Goal: Information Seeking & Learning: Learn about a topic

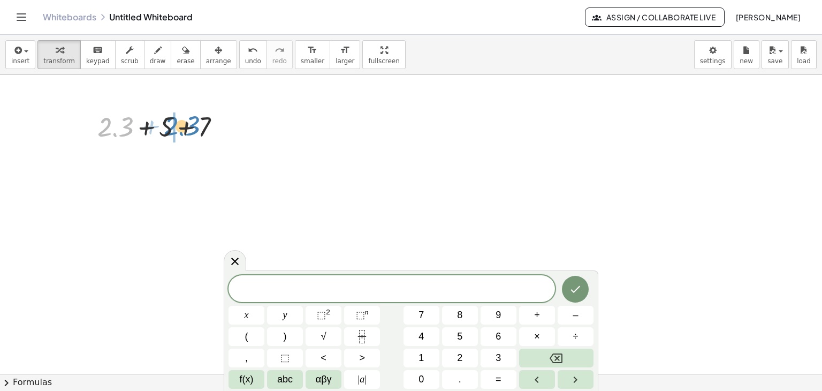
drag, startPoint x: 115, startPoint y: 135, endPoint x: 181, endPoint y: 134, distance: 66.4
click at [181, 134] on div at bounding box center [163, 126] width 142 height 36
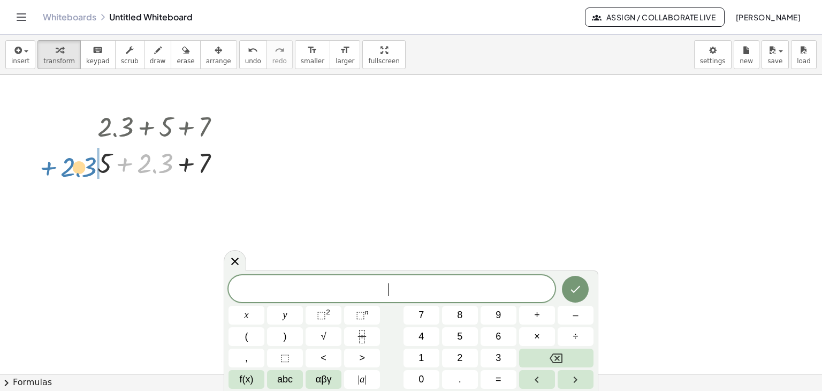
drag, startPoint x: 156, startPoint y: 165, endPoint x: 80, endPoint y: 169, distance: 76.1
click at [145, 165] on div at bounding box center [163, 162] width 142 height 36
drag, startPoint x: 224, startPoint y: 125, endPoint x: 228, endPoint y: 130, distance: 6.4
click at [225, 127] on div at bounding box center [224, 127] width 12 height 12
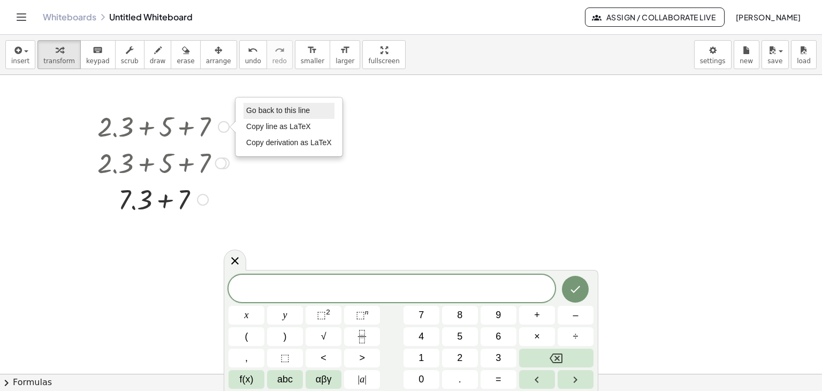
click at [261, 104] on li "Go back to this line" at bounding box center [289, 111] width 91 height 16
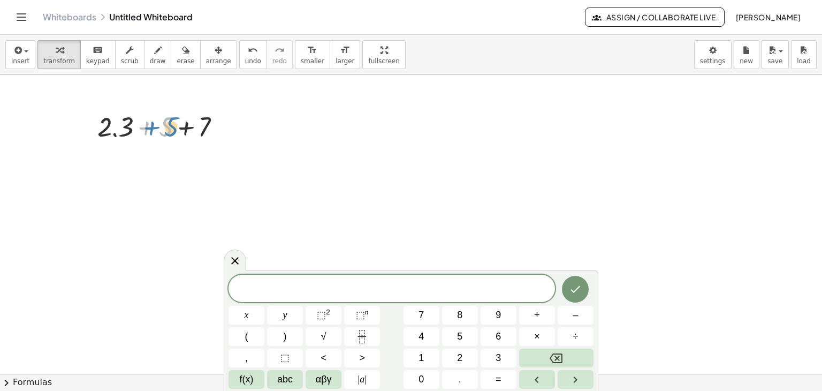
click at [169, 127] on div at bounding box center [163, 126] width 142 height 36
drag, startPoint x: 105, startPoint y: 132, endPoint x: 205, endPoint y: 134, distance: 100.1
click at [205, 134] on div at bounding box center [163, 126] width 142 height 36
drag, startPoint x: 185, startPoint y: 169, endPoint x: 126, endPoint y: 169, distance: 58.4
click at [126, 169] on div at bounding box center [163, 162] width 142 height 36
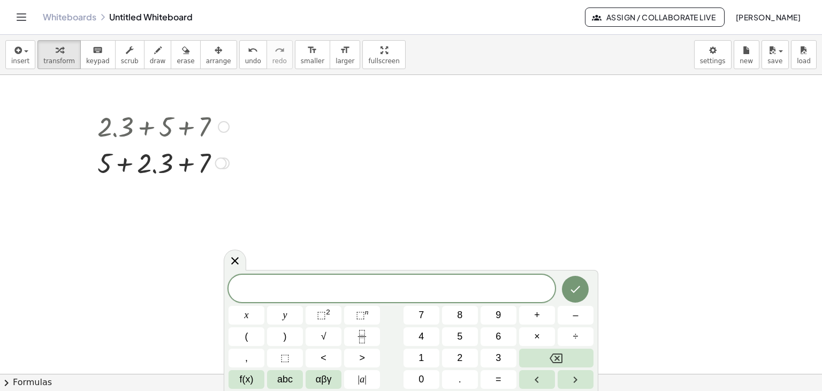
click at [184, 162] on div at bounding box center [163, 162] width 142 height 36
drag, startPoint x: 223, startPoint y: 121, endPoint x: 227, endPoint y: 125, distance: 5.7
click at [225, 123] on div at bounding box center [224, 127] width 12 height 12
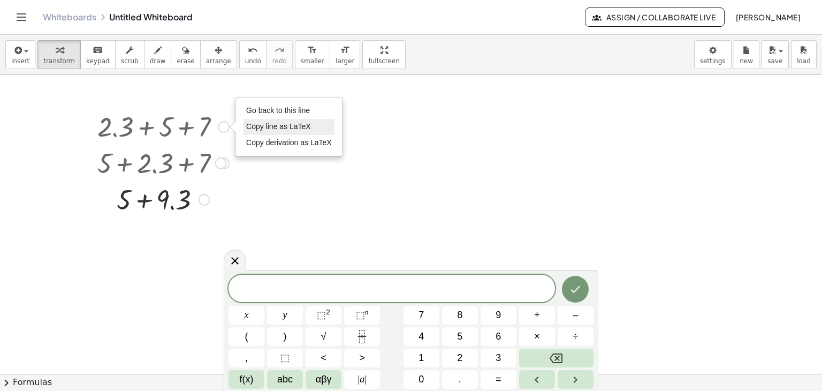
drag, startPoint x: 266, startPoint y: 112, endPoint x: 266, endPoint y: 133, distance: 20.9
click at [266, 112] on span "Go back to this line" at bounding box center [278, 110] width 64 height 9
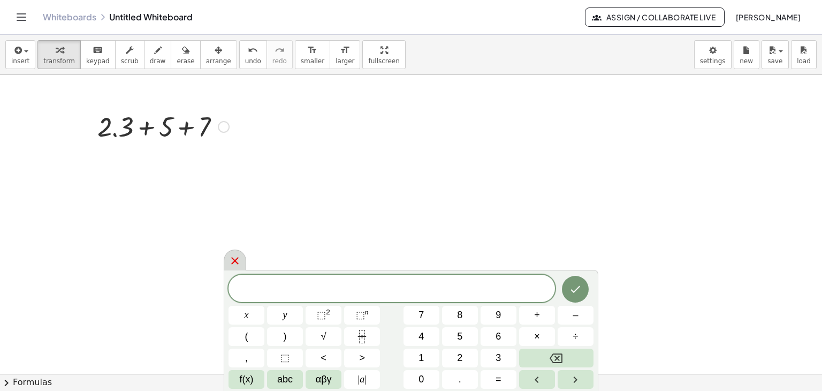
click at [239, 257] on icon at bounding box center [235, 260] width 13 height 13
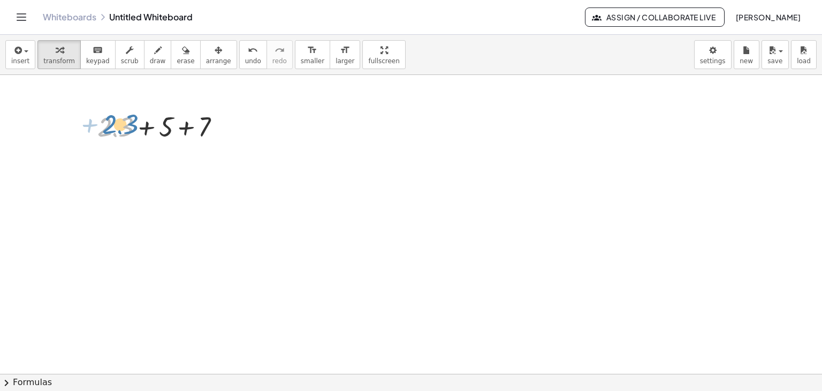
click at [105, 137] on div at bounding box center [163, 126] width 142 height 36
drag, startPoint x: 105, startPoint y: 118, endPoint x: 111, endPoint y: 110, distance: 10.0
click at [111, 110] on div at bounding box center [163, 126] width 142 height 36
click at [106, 137] on div at bounding box center [163, 126] width 142 height 36
drag, startPoint x: 123, startPoint y: 126, endPoint x: 90, endPoint y: 123, distance: 32.8
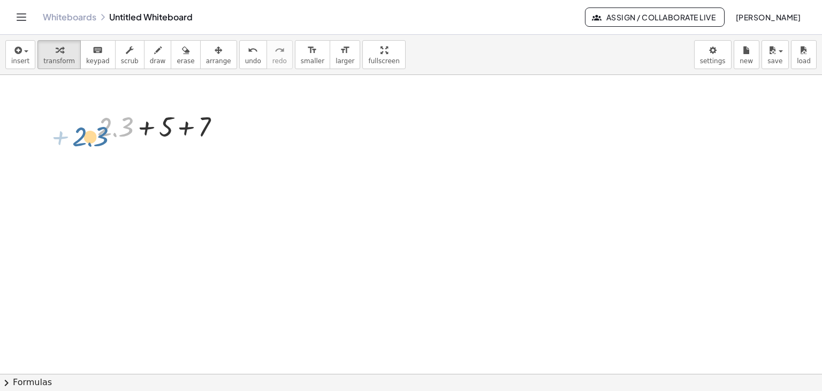
click at [90, 123] on div "+ 2.3 + 2.3 + 5 + 7 Go back to this line Copy line as LaTeX Copy derivation as …" at bounding box center [159, 126] width 156 height 42
click at [152, 150] on icon at bounding box center [153, 153] width 11 height 11
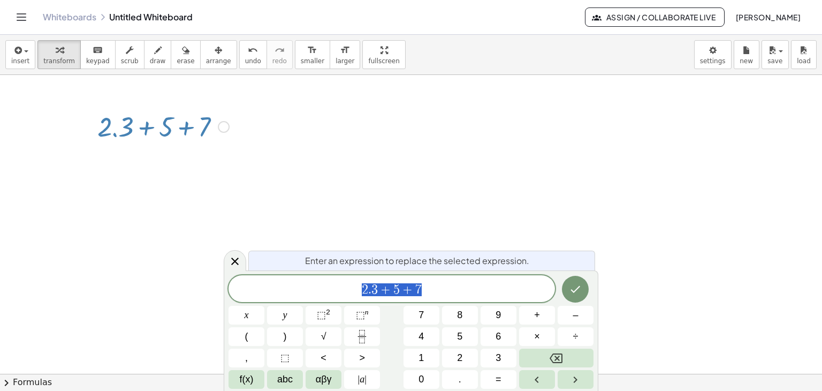
drag, startPoint x: 169, startPoint y: 127, endPoint x: 152, endPoint y: 133, distance: 18.1
click at [137, 135] on div at bounding box center [163, 126] width 142 height 36
drag, startPoint x: 236, startPoint y: 262, endPoint x: 209, endPoint y: 218, distance: 50.7
click at [236, 262] on icon at bounding box center [235, 261] width 13 height 13
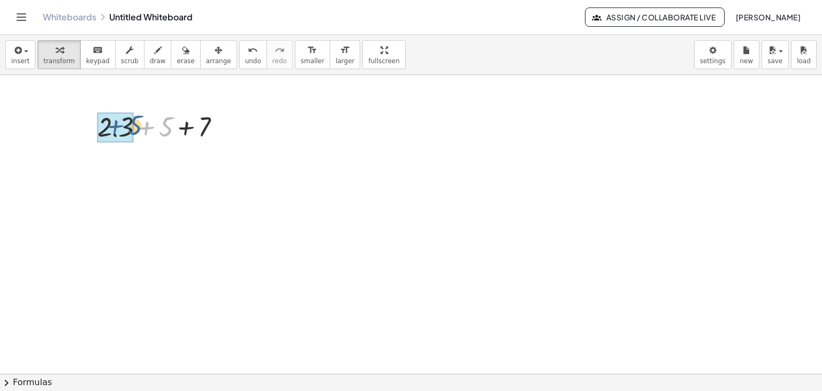
drag, startPoint x: 168, startPoint y: 132, endPoint x: 137, endPoint y: 131, distance: 31.1
click at [137, 131] on div at bounding box center [163, 126] width 142 height 36
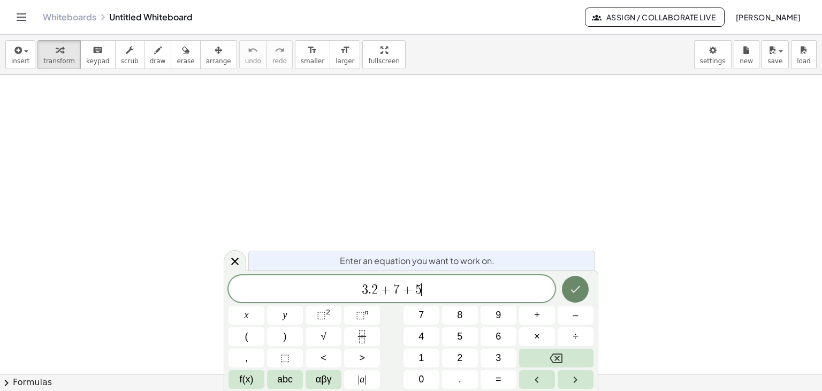
click at [579, 287] on icon "Done" at bounding box center [576, 289] width 10 height 7
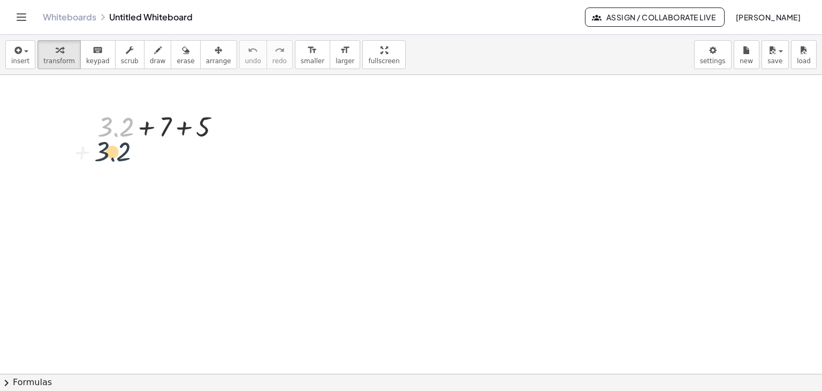
drag, startPoint x: 125, startPoint y: 126, endPoint x: 118, endPoint y: 146, distance: 21.0
drag, startPoint x: 123, startPoint y: 131, endPoint x: 118, endPoint y: 131, distance: 5.4
click at [117, 135] on div at bounding box center [163, 126] width 142 height 36
drag, startPoint x: 113, startPoint y: 129, endPoint x: 116, endPoint y: 138, distance: 8.8
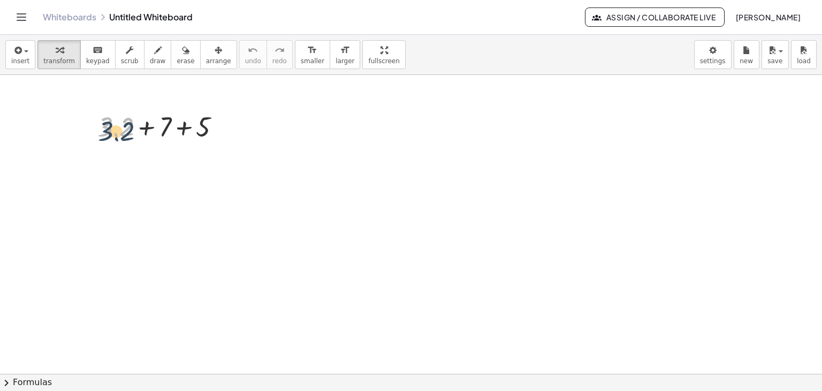
click at [114, 135] on div at bounding box center [163, 126] width 142 height 36
click at [116, 138] on div at bounding box center [163, 126] width 142 height 36
click at [111, 129] on div at bounding box center [163, 126] width 142 height 36
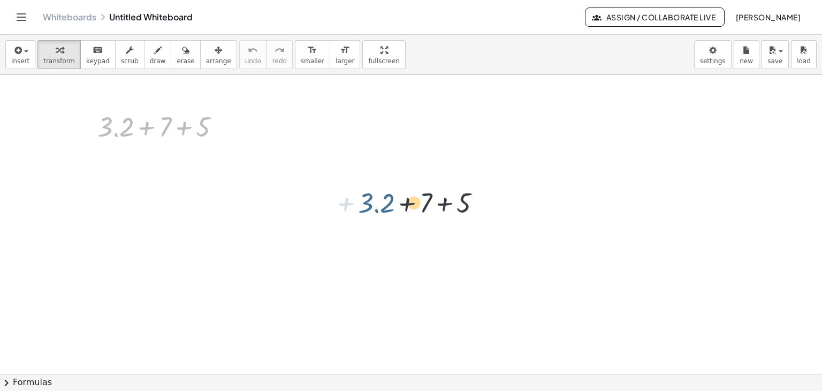
drag, startPoint x: 115, startPoint y: 132, endPoint x: 377, endPoint y: 206, distance: 273.0
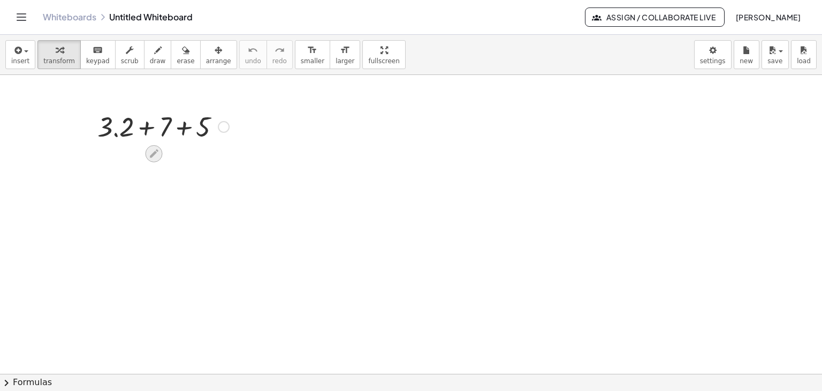
click at [150, 148] on icon at bounding box center [153, 153] width 11 height 11
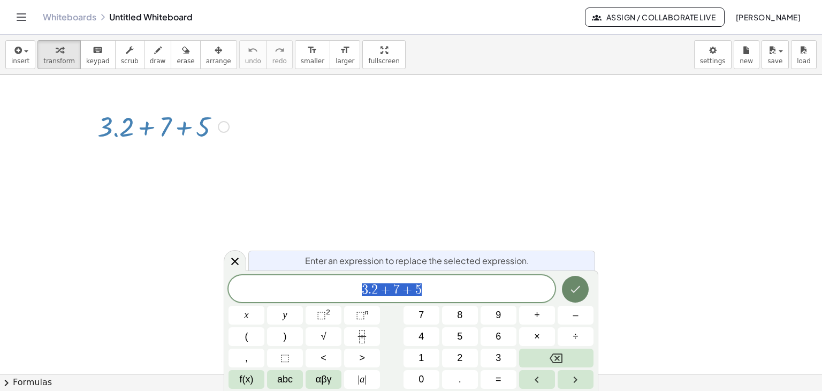
click at [577, 288] on icon "Done" at bounding box center [575, 289] width 13 height 13
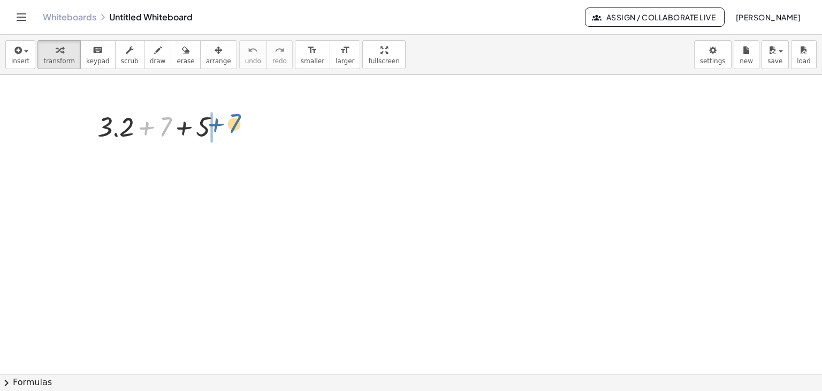
drag, startPoint x: 166, startPoint y: 133, endPoint x: 237, endPoint y: 128, distance: 70.8
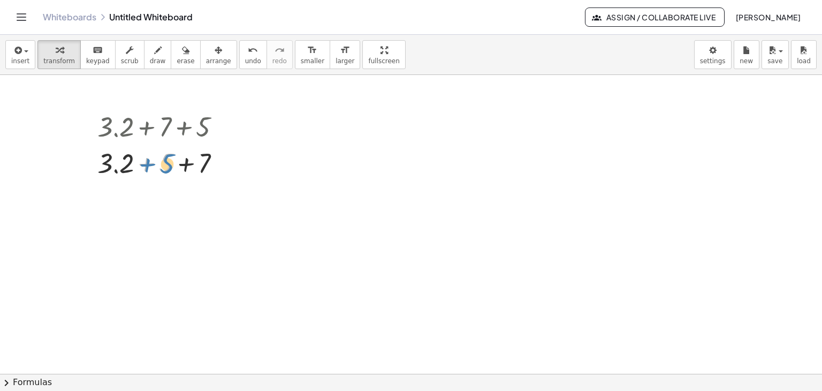
click at [154, 127] on div "+ 3.2 + 7 + 5 + 5 + 3.2 + 7 + 5" at bounding box center [154, 127] width 0 height 0
click at [223, 160] on div at bounding box center [224, 163] width 12 height 12
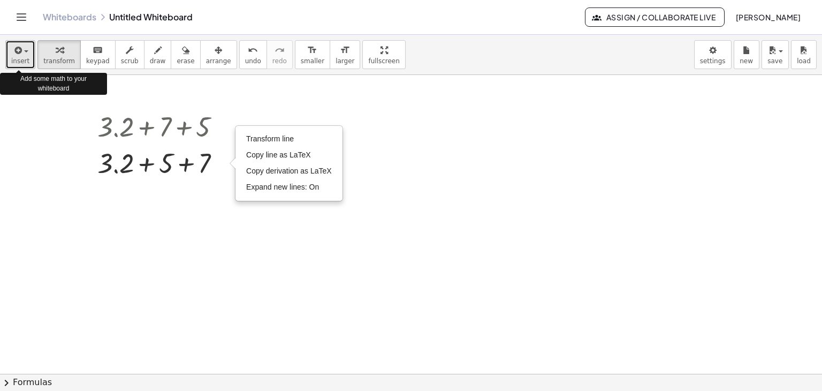
click at [26, 58] on span "insert" at bounding box center [20, 60] width 18 height 7
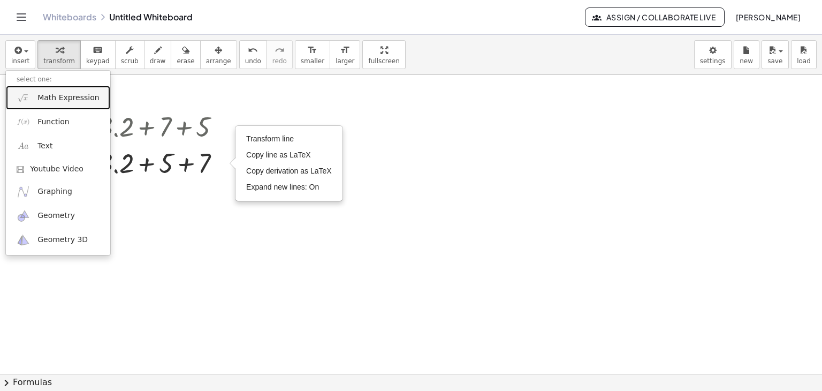
click at [38, 102] on span "Math Expression" at bounding box center [68, 98] width 62 height 11
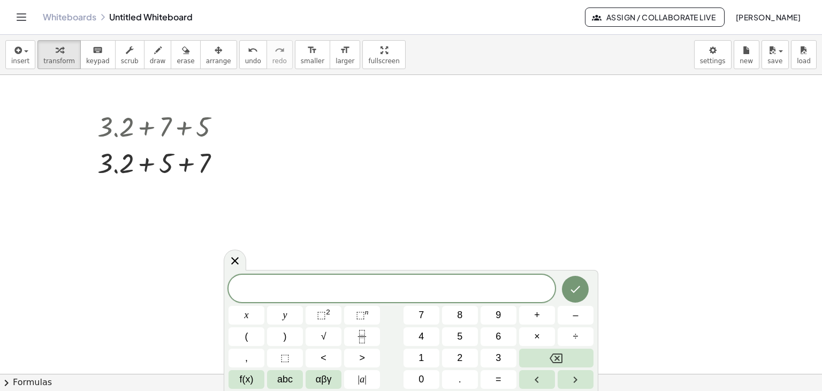
drag, startPoint x: 240, startPoint y: 266, endPoint x: 98, endPoint y: 112, distance: 209.5
click at [232, 257] on icon at bounding box center [235, 260] width 13 height 13
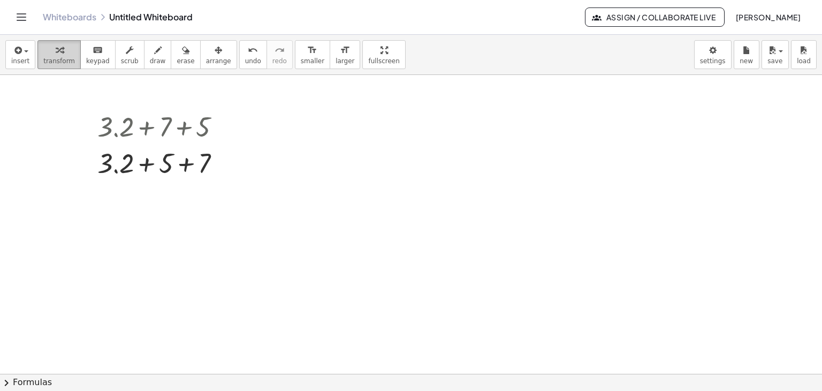
click at [69, 55] on button "transform" at bounding box center [58, 54] width 43 height 29
click at [91, 62] on span "keypad" at bounding box center [98, 60] width 24 height 7
drag, startPoint x: 117, startPoint y: 133, endPoint x: 147, endPoint y: 136, distance: 29.6
click at [154, 127] on div "+ 3.2 + 7 + 5 + 3.2 + 7 + 5 Transform line Copy line as LaTeX Copy derivation a…" at bounding box center [154, 127] width 0 height 0
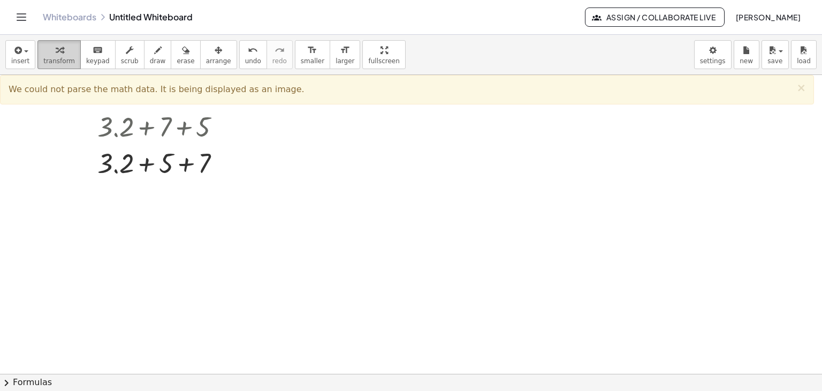
click at [62, 60] on span "transform" at bounding box center [59, 60] width 32 height 7
click at [47, 57] on span "transform" at bounding box center [59, 60] width 32 height 7
click at [803, 88] on span "×" at bounding box center [802, 87] width 10 height 13
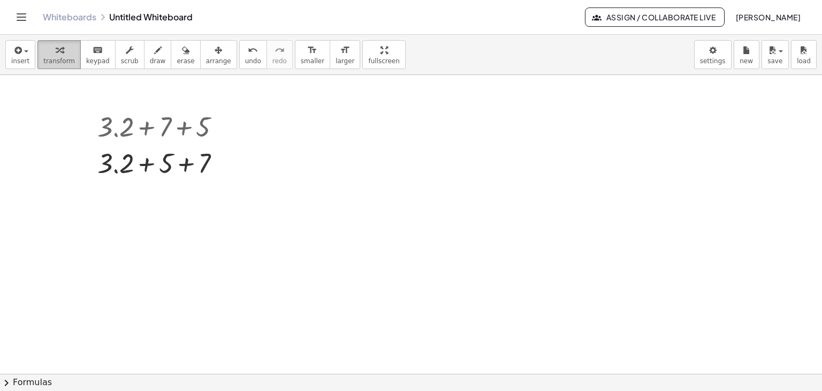
click at [60, 60] on span "transform" at bounding box center [59, 60] width 32 height 7
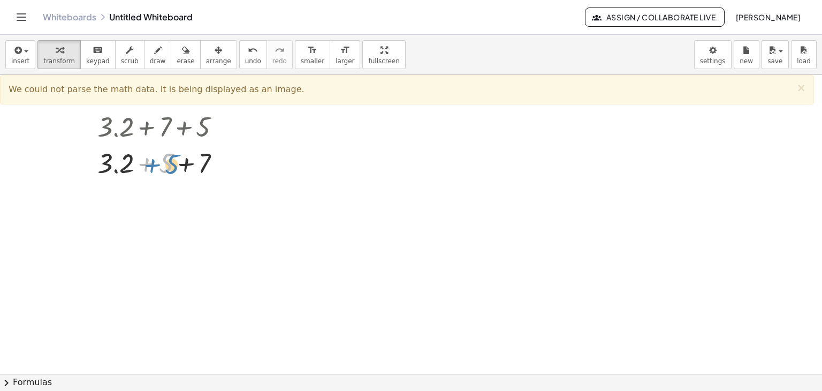
click at [176, 168] on div at bounding box center [163, 162] width 142 height 36
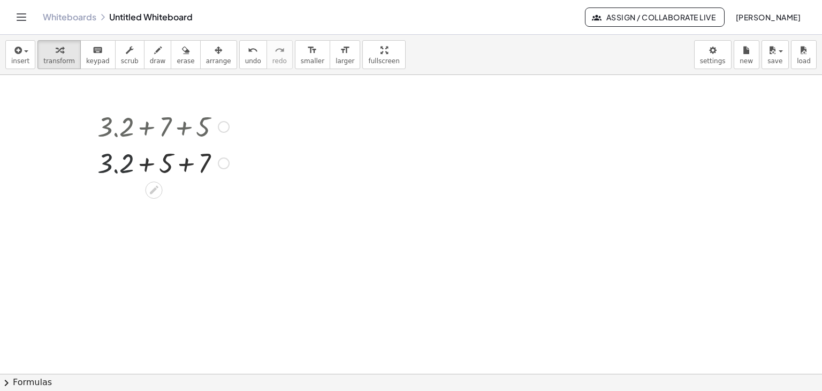
click at [116, 172] on div at bounding box center [163, 162] width 142 height 36
click at [116, 171] on div at bounding box center [163, 162] width 142 height 36
click at [116, 163] on div at bounding box center [163, 162] width 142 height 36
drag, startPoint x: 131, startPoint y: 132, endPoint x: 92, endPoint y: 130, distance: 39.1
click at [92, 130] on div "· 2 + · 3 · 2 + 7 + 5" at bounding box center [159, 126] width 156 height 42
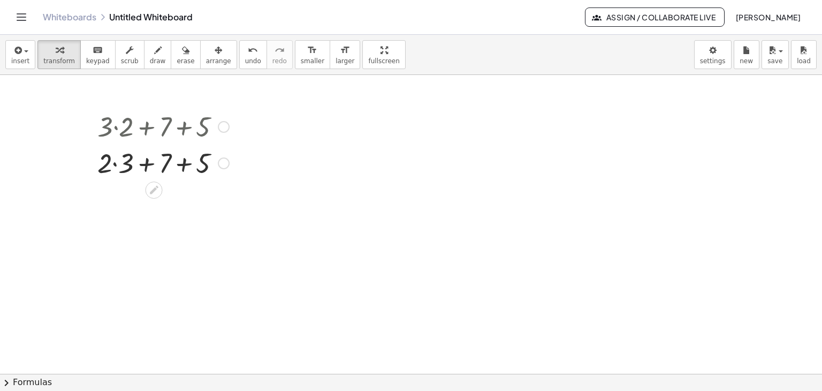
drag, startPoint x: 185, startPoint y: 165, endPoint x: 178, endPoint y: 173, distance: 10.6
click at [185, 166] on div at bounding box center [163, 162] width 142 height 36
click at [128, 200] on div at bounding box center [163, 198] width 142 height 36
drag, startPoint x: 225, startPoint y: 122, endPoint x: 229, endPoint y: 143, distance: 21.2
click at [225, 123] on div at bounding box center [224, 127] width 12 height 12
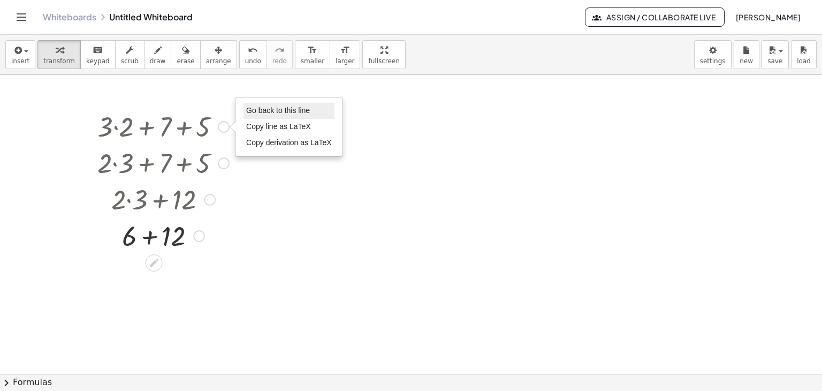
click at [267, 112] on span "Go back to this line" at bounding box center [278, 110] width 64 height 9
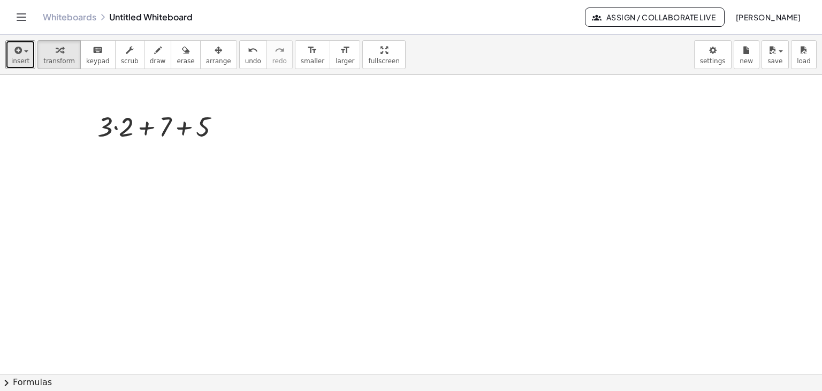
drag, startPoint x: 22, startPoint y: 52, endPoint x: 56, endPoint y: 110, distance: 67.1
click at [24, 52] on span "button" at bounding box center [26, 51] width 4 height 2
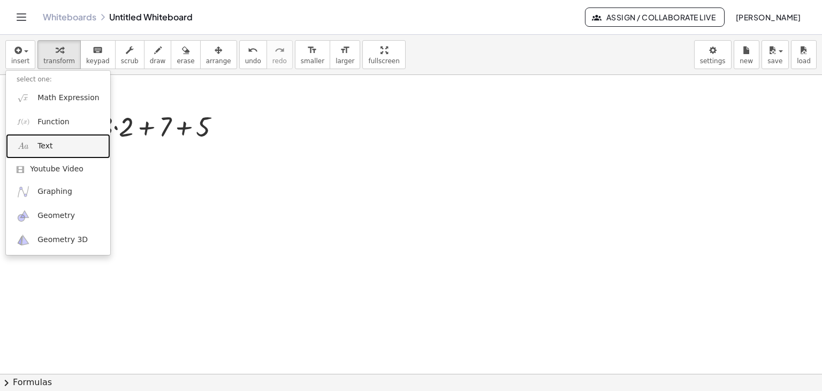
click at [51, 147] on link "Text" at bounding box center [58, 146] width 104 height 24
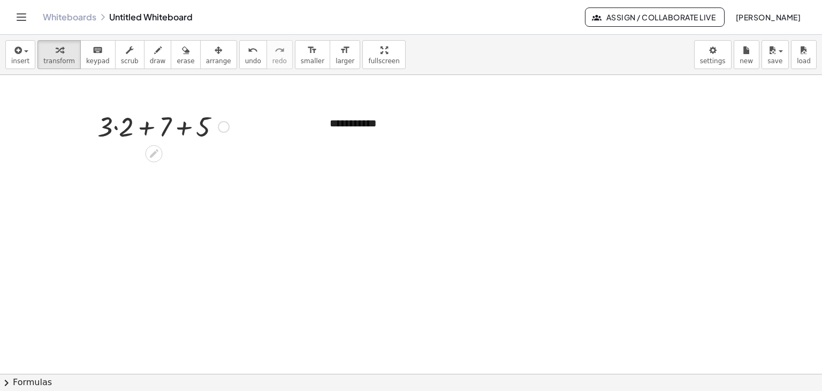
drag, startPoint x: 401, startPoint y: 198, endPoint x: 358, endPoint y: 138, distance: 73.9
drag, startPoint x: 317, startPoint y: 110, endPoint x: 276, endPoint y: 119, distance: 41.8
drag, startPoint x: 320, startPoint y: 121, endPoint x: 94, endPoint y: 99, distance: 227.0
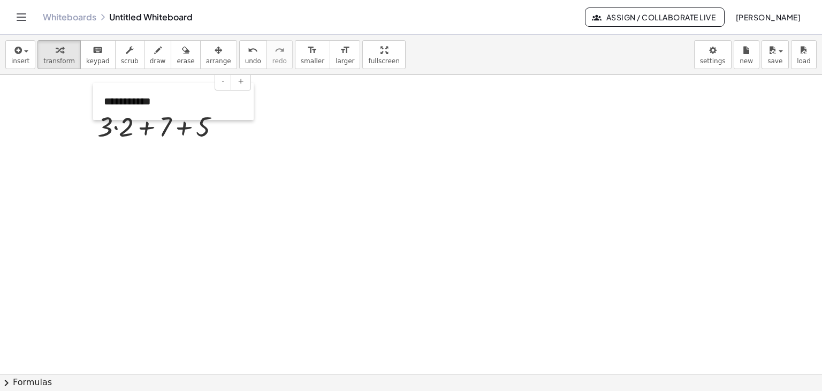
click at [94, 99] on div at bounding box center [98, 101] width 11 height 37
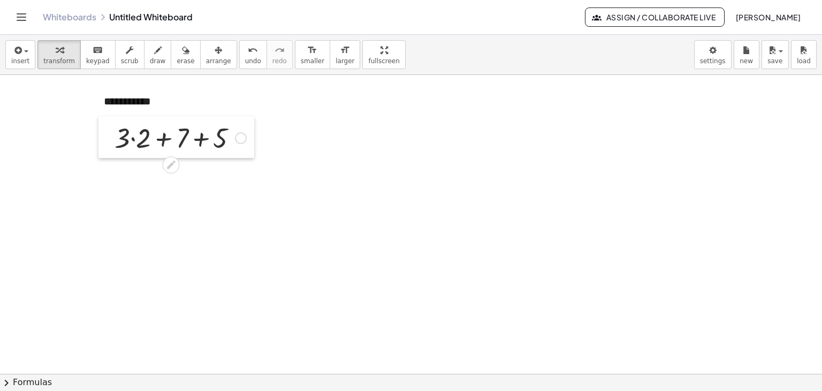
drag, startPoint x: 88, startPoint y: 120, endPoint x: 105, endPoint y: 132, distance: 20.5
click at [105, 132] on div at bounding box center [106, 137] width 16 height 42
click at [132, 140] on div at bounding box center [180, 137] width 142 height 36
drag, startPoint x: 150, startPoint y: 176, endPoint x: 180, endPoint y: 181, distance: 30.5
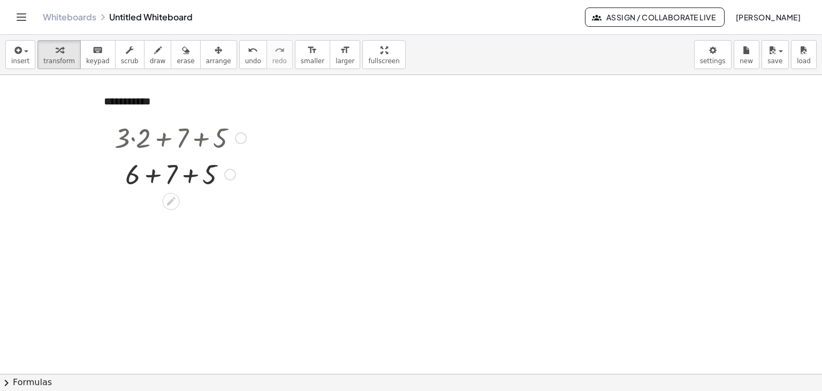
click at [150, 177] on div at bounding box center [180, 173] width 142 height 36
click at [178, 178] on div at bounding box center [180, 187] width 142 height 36
drag, startPoint x: 19, startPoint y: 59, endPoint x: 50, endPoint y: 79, distance: 36.4
click at [19, 59] on span "insert" at bounding box center [20, 60] width 18 height 7
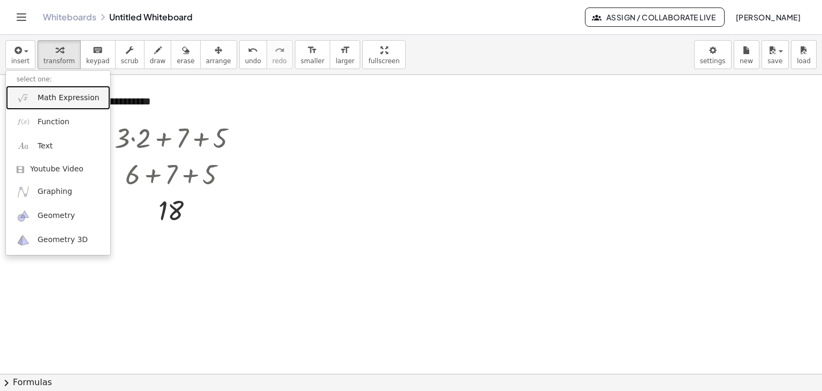
click at [49, 101] on span "Math Expression" at bounding box center [68, 98] width 62 height 11
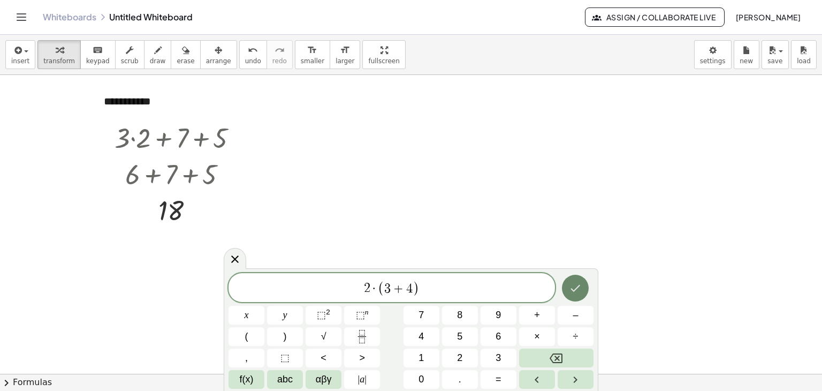
click at [570, 292] on icon "Done" at bounding box center [575, 288] width 13 height 13
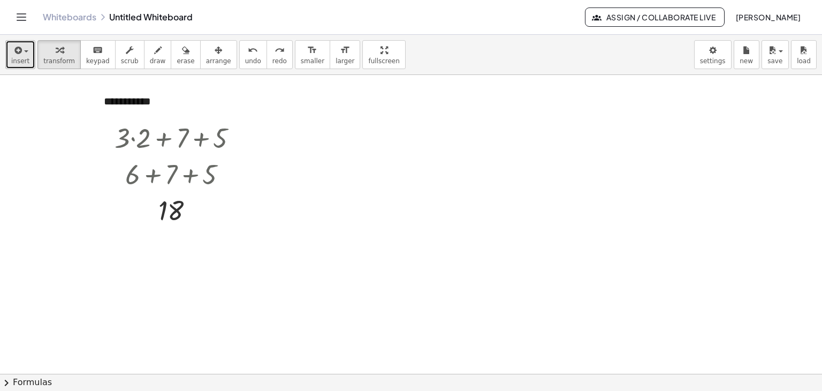
click at [21, 62] on span "insert" at bounding box center [20, 60] width 18 height 7
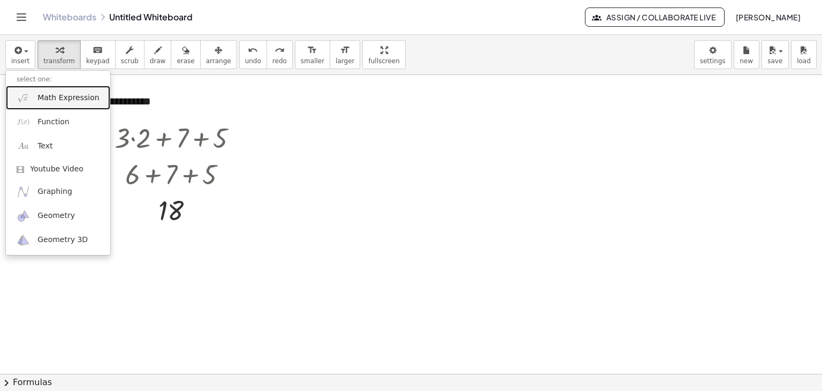
click at [56, 104] on link "Math Expression" at bounding box center [58, 98] width 104 height 24
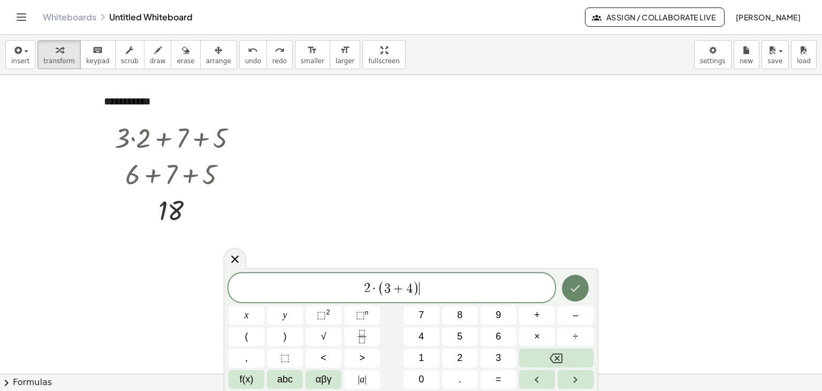
click at [581, 288] on icon "Done" at bounding box center [575, 288] width 13 height 13
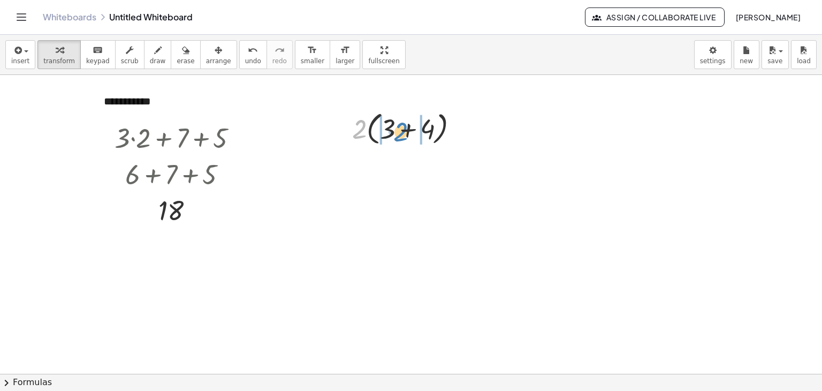
drag, startPoint x: 357, startPoint y: 138, endPoint x: 395, endPoint y: 139, distance: 38.0
click at [395, 139] on div at bounding box center [410, 128] width 126 height 41
click at [369, 166] on div at bounding box center [409, 166] width 126 height 36
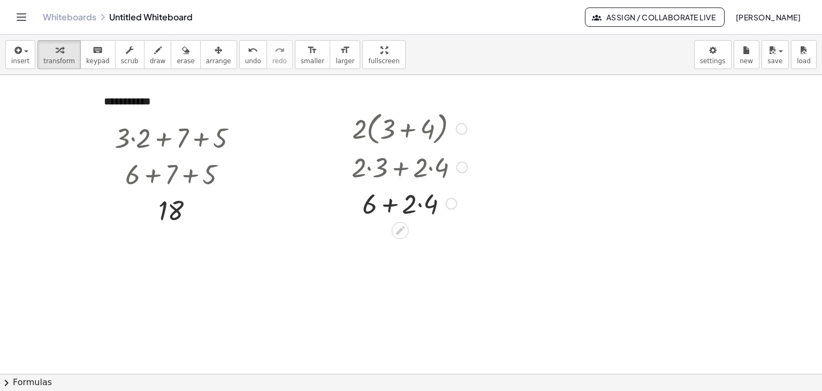
click at [421, 204] on div at bounding box center [409, 202] width 126 height 36
click at [398, 206] on div at bounding box center [409, 202] width 126 height 36
click at [464, 124] on div at bounding box center [462, 129] width 12 height 12
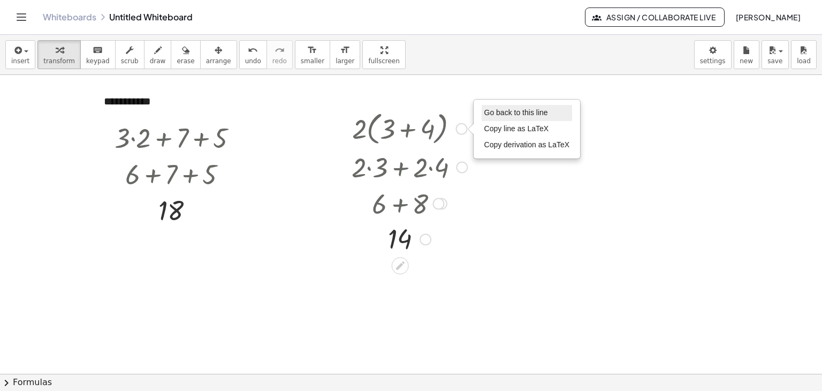
click at [498, 107] on li "Go back to this line" at bounding box center [527, 113] width 91 height 16
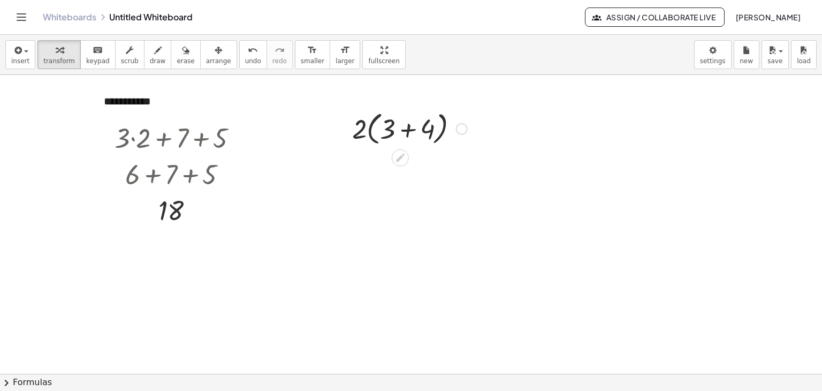
click at [407, 131] on div at bounding box center [410, 128] width 126 height 41
click at [401, 166] on div at bounding box center [410, 166] width 126 height 36
click at [463, 127] on div at bounding box center [462, 129] width 12 height 12
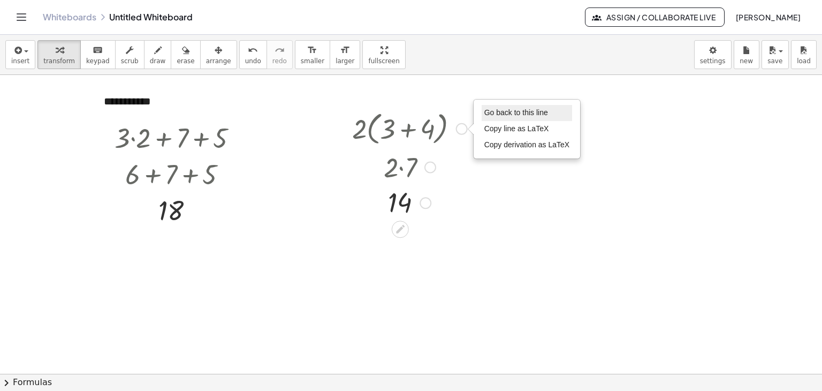
click at [494, 118] on li "Go back to this line" at bounding box center [527, 113] width 91 height 16
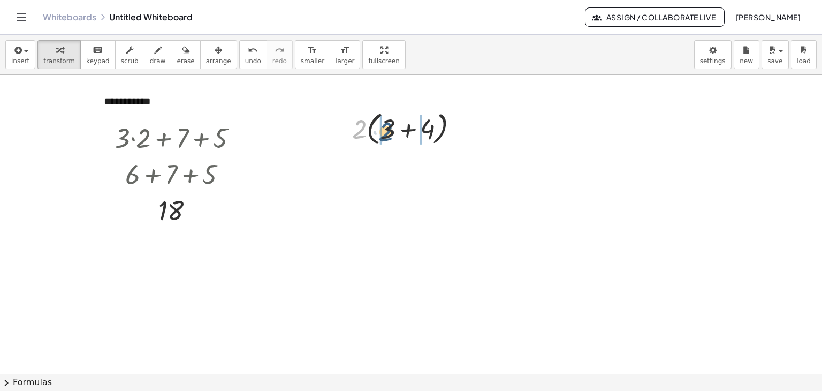
drag, startPoint x: 356, startPoint y: 134, endPoint x: 382, endPoint y: 137, distance: 26.3
click at [382, 137] on div at bounding box center [410, 128] width 126 height 41
click at [401, 169] on div at bounding box center [409, 166] width 126 height 36
click at [403, 167] on div at bounding box center [409, 166] width 126 height 36
drag, startPoint x: 369, startPoint y: 168, endPoint x: 376, endPoint y: 183, distance: 16.5
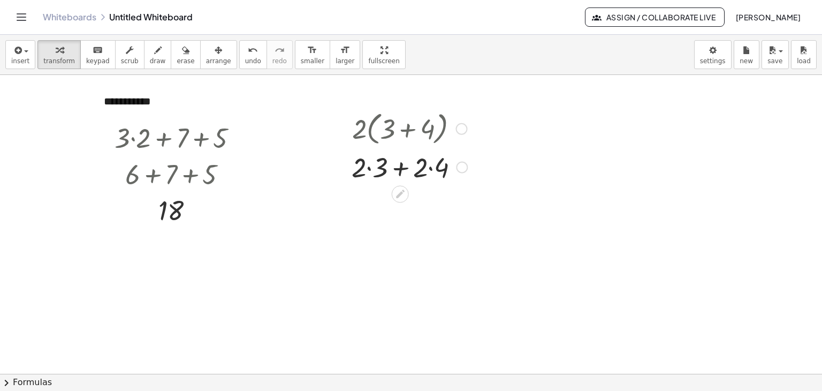
click at [370, 169] on div at bounding box center [409, 166] width 126 height 36
click at [421, 207] on div at bounding box center [409, 202] width 126 height 36
drag, startPoint x: 400, startPoint y: 204, endPoint x: 400, endPoint y: 211, distance: 7.0
click at [400, 204] on div at bounding box center [409, 202] width 126 height 36
click at [240, 138] on div at bounding box center [241, 138] width 12 height 12
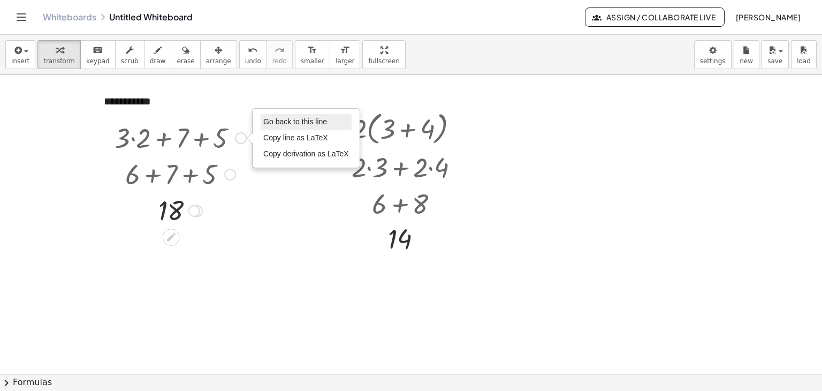
click at [269, 125] on span "Go back to this line" at bounding box center [295, 121] width 64 height 9
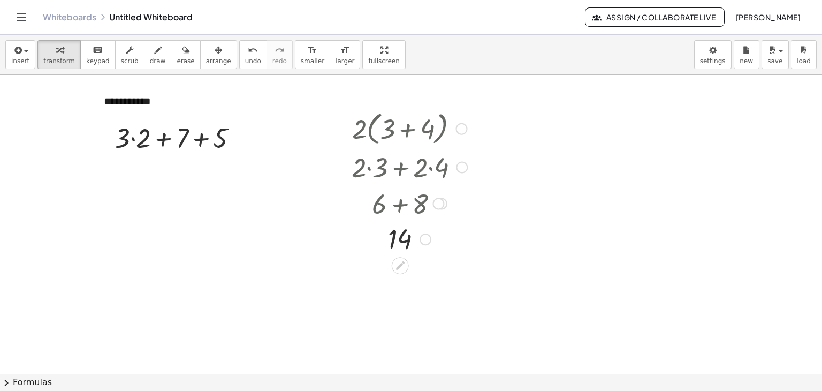
click at [461, 131] on div at bounding box center [462, 129] width 12 height 12
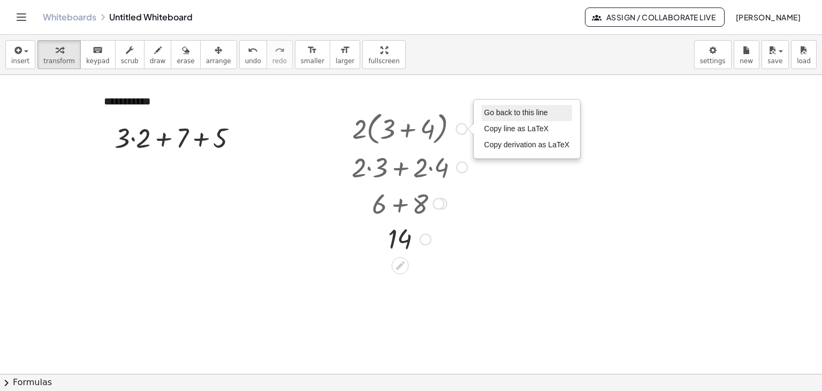
click at [498, 112] on span "Go back to this line" at bounding box center [516, 112] width 64 height 9
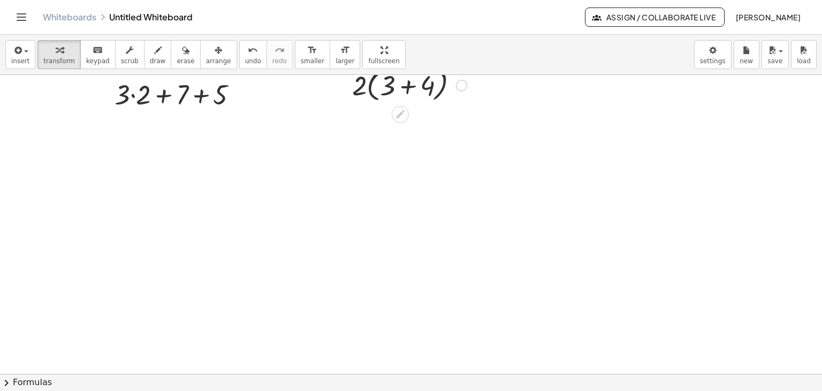
scroll to position [107, 0]
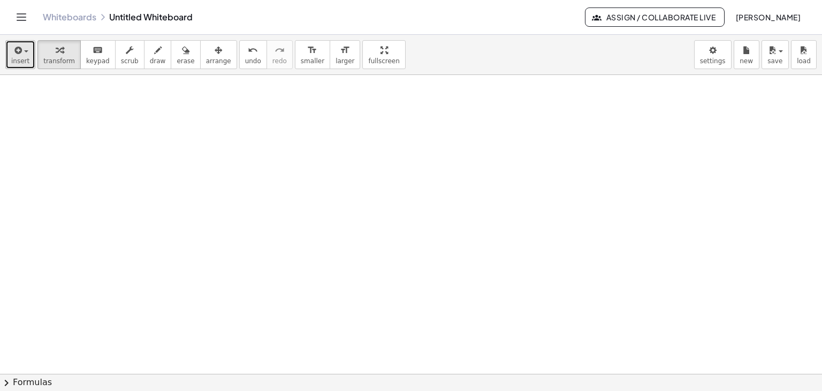
click at [23, 61] on span "insert" at bounding box center [20, 60] width 18 height 7
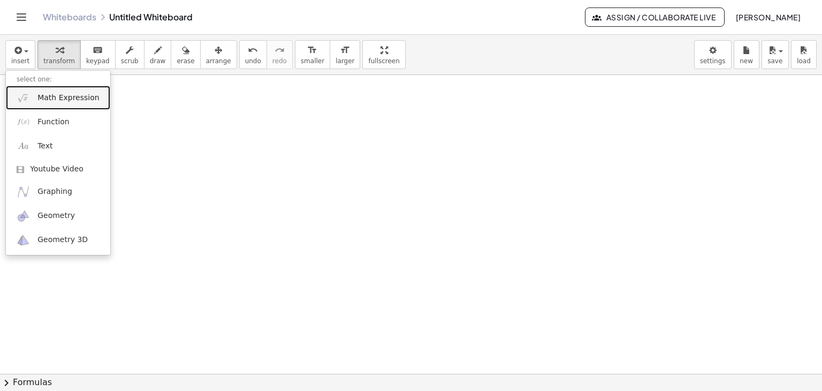
click at [62, 101] on span "Math Expression" at bounding box center [68, 98] width 62 height 11
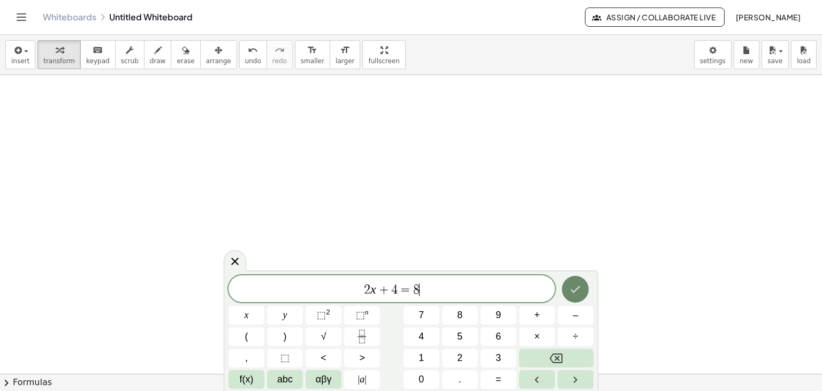
click at [578, 286] on icon "Done" at bounding box center [575, 289] width 13 height 13
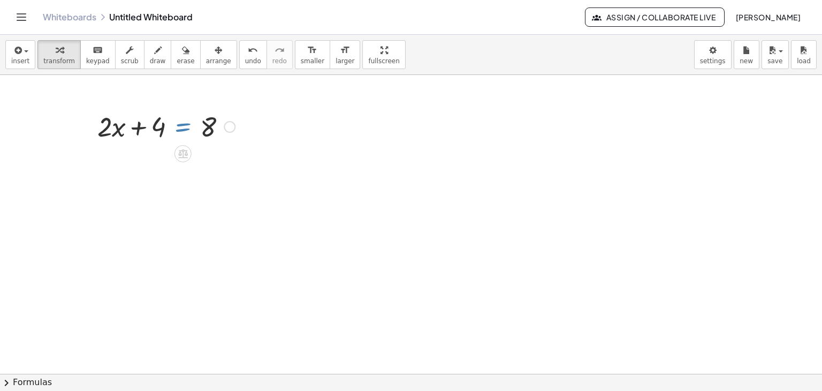
click at [181, 126] on div at bounding box center [166, 126] width 148 height 36
click at [185, 155] on icon at bounding box center [183, 153] width 10 height 9
click at [184, 124] on div at bounding box center [166, 126] width 148 height 36
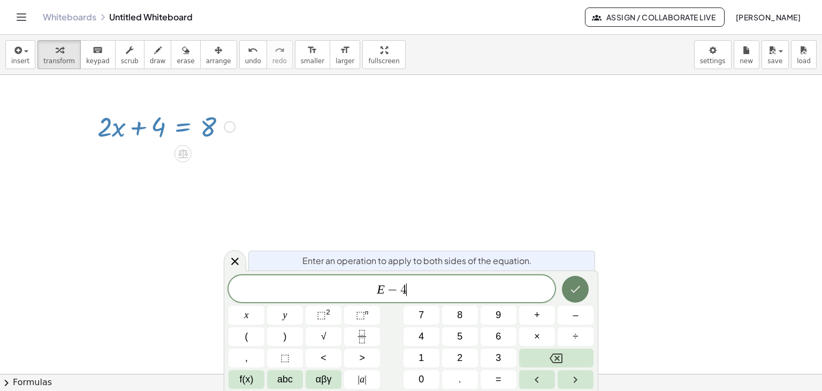
click at [577, 286] on icon "Done" at bounding box center [575, 289] width 13 height 13
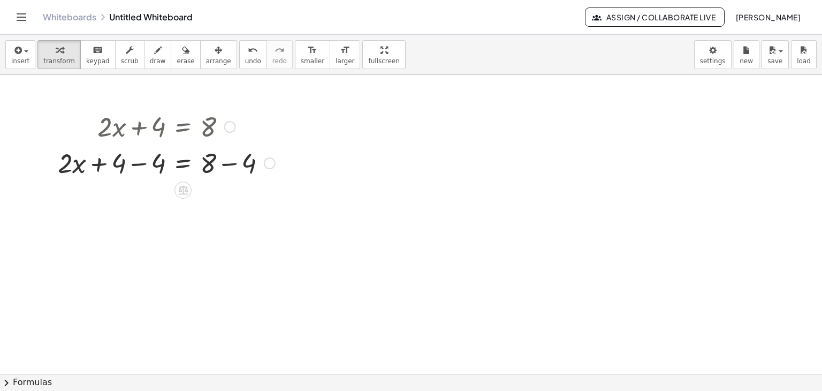
click at [181, 165] on div at bounding box center [166, 162] width 228 height 36
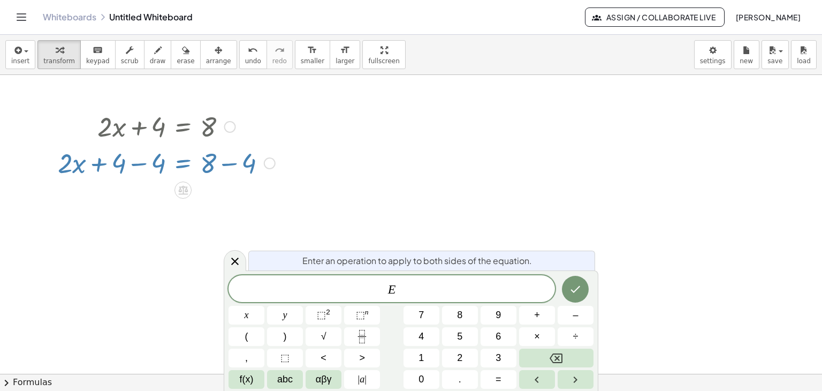
click at [140, 165] on div at bounding box center [166, 162] width 228 height 36
click at [578, 286] on icon "Done" at bounding box center [575, 289] width 13 height 13
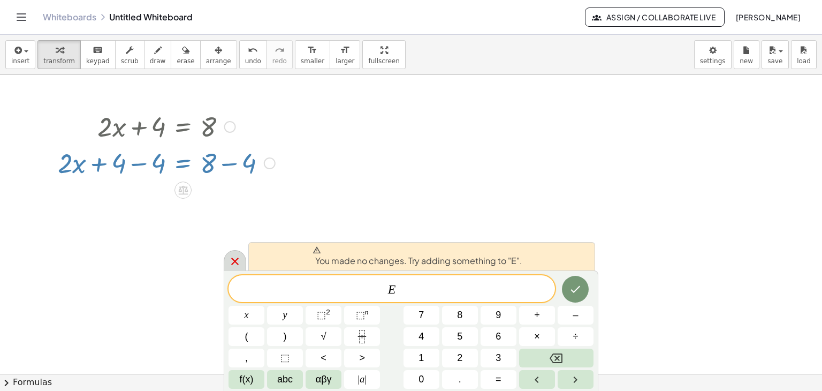
click at [230, 260] on icon at bounding box center [235, 261] width 13 height 13
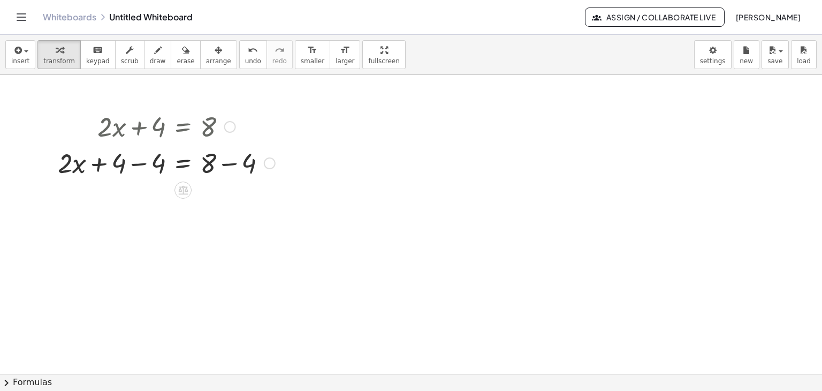
click at [137, 163] on div at bounding box center [166, 162] width 228 height 36
click at [229, 168] on div at bounding box center [166, 162] width 228 height 36
click at [230, 200] on div at bounding box center [166, 198] width 228 height 36
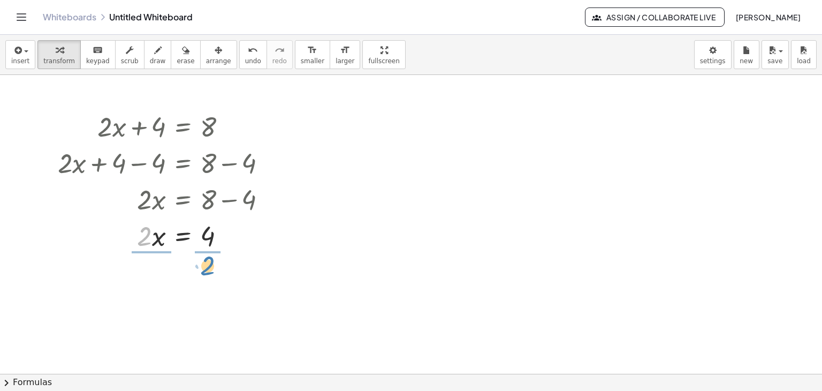
drag, startPoint x: 141, startPoint y: 238, endPoint x: 203, endPoint y: 268, distance: 69.0
click at [150, 281] on div at bounding box center [166, 280] width 228 height 54
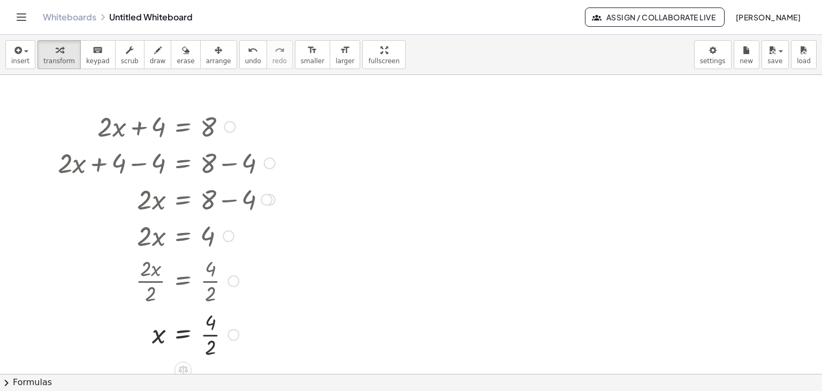
click at [209, 332] on div at bounding box center [166, 334] width 228 height 54
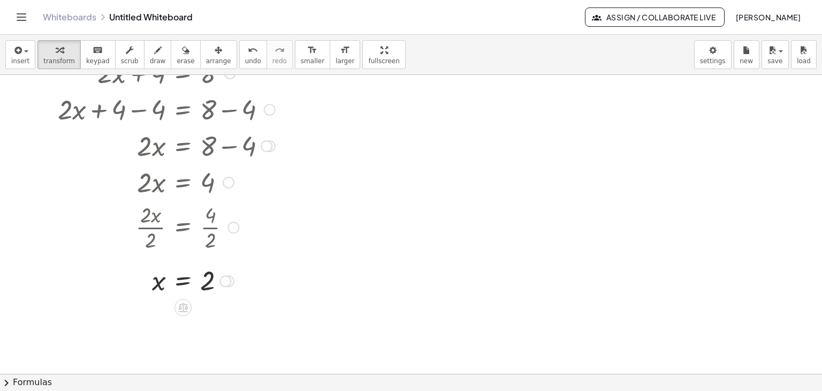
scroll to position [54, 0]
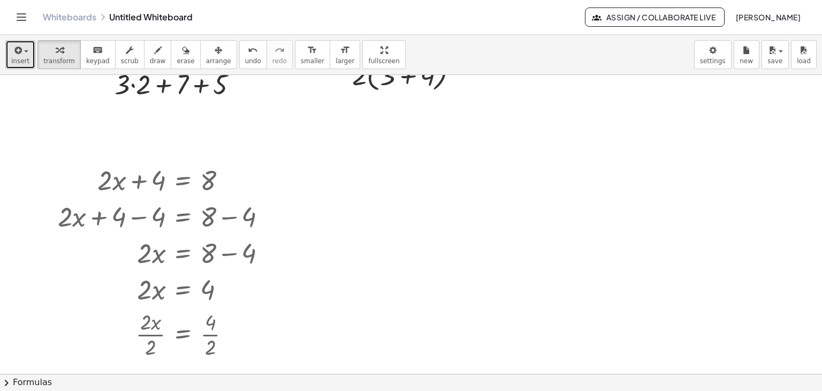
click at [15, 58] on span "insert" at bounding box center [20, 60] width 18 height 7
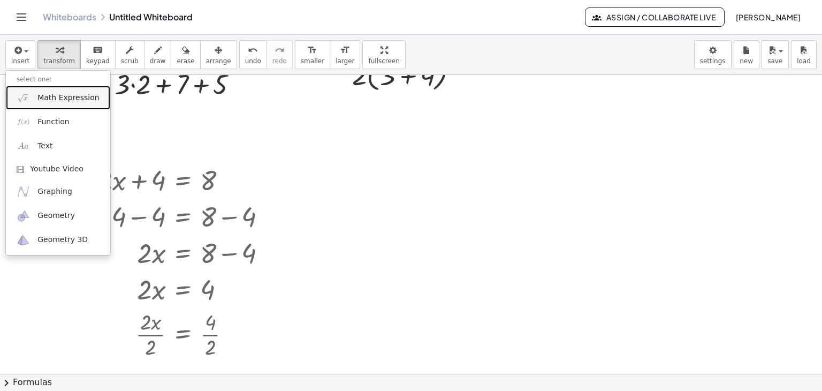
click at [40, 103] on link "Math Expression" at bounding box center [58, 98] width 104 height 24
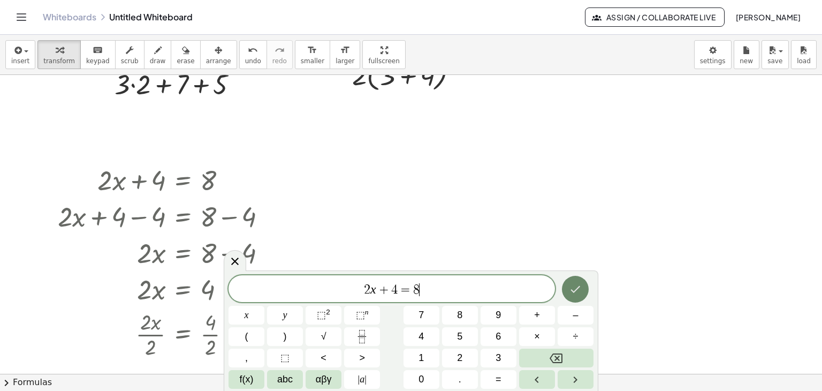
click at [579, 285] on icon "Done" at bounding box center [575, 289] width 13 height 13
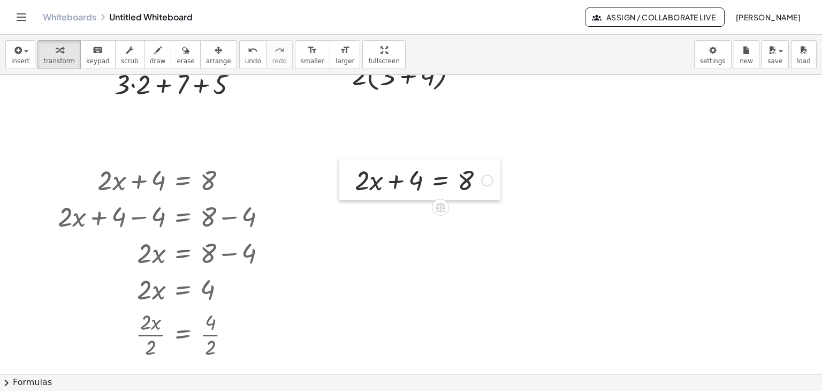
drag, startPoint x: 561, startPoint y: 126, endPoint x: 343, endPoint y: 179, distance: 224.9
click at [343, 179] on div at bounding box center [347, 179] width 16 height 42
drag, startPoint x: 415, startPoint y: 180, endPoint x: 506, endPoint y: 178, distance: 91.0
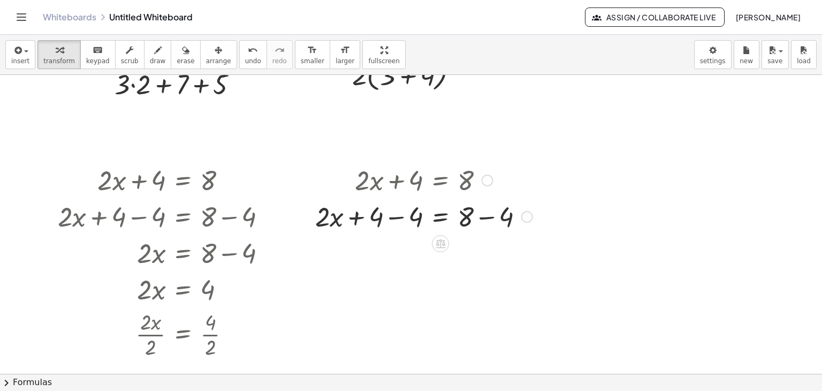
click at [396, 219] on div at bounding box center [424, 216] width 228 height 36
click at [485, 255] on div at bounding box center [424, 252] width 228 height 36
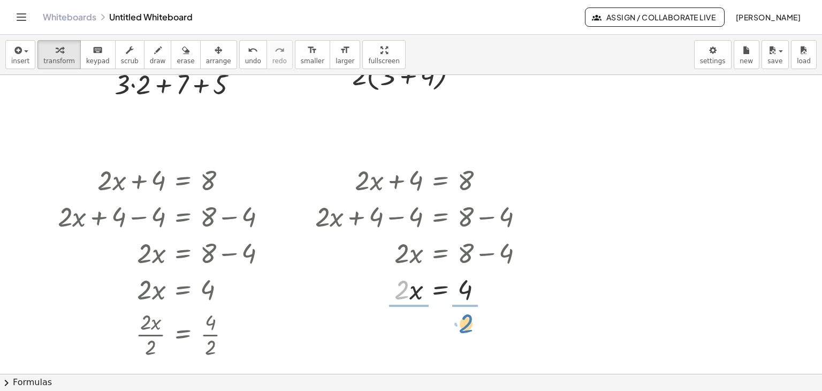
drag, startPoint x: 398, startPoint y: 296, endPoint x: 463, endPoint y: 330, distance: 72.6
click at [403, 333] on div at bounding box center [424, 334] width 228 height 54
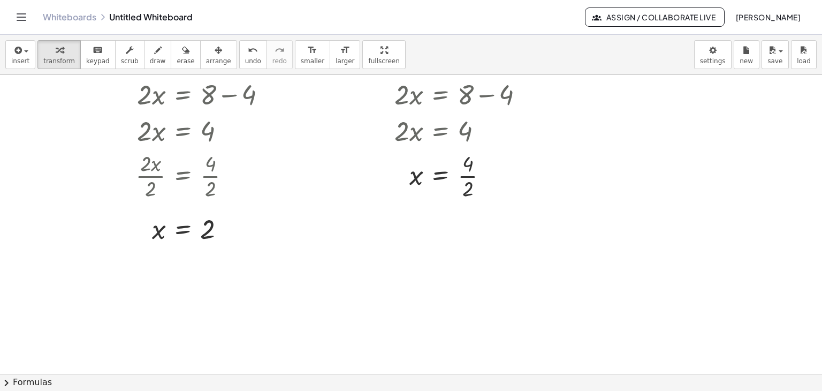
scroll to position [214, 0]
click at [468, 172] on div at bounding box center [424, 173] width 228 height 54
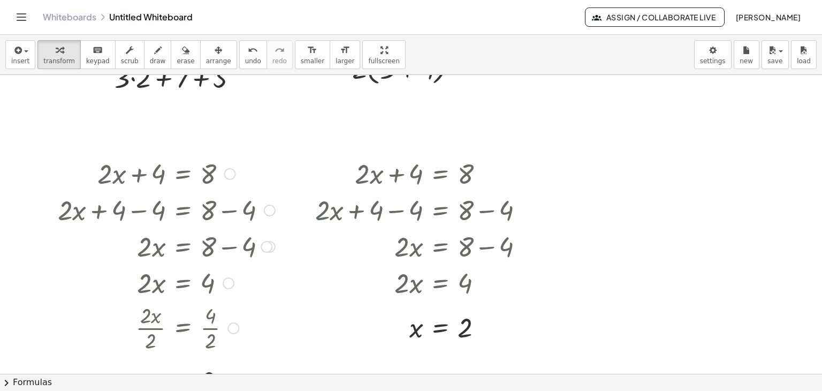
scroll to position [54, 0]
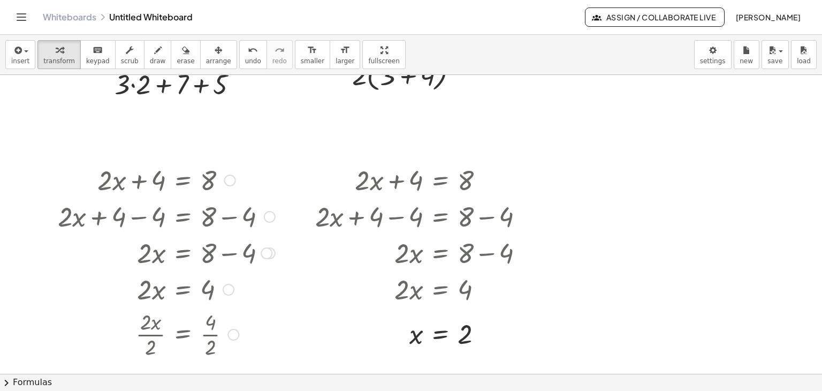
click at [227, 180] on div at bounding box center [230, 181] width 12 height 12
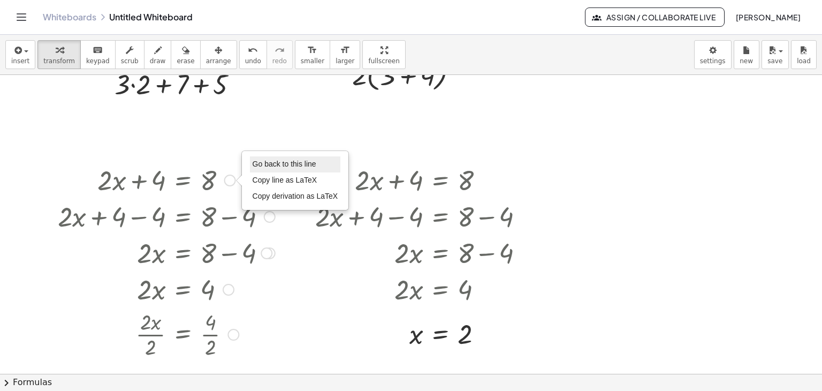
click at [259, 164] on span "Go back to this line" at bounding box center [285, 164] width 64 height 9
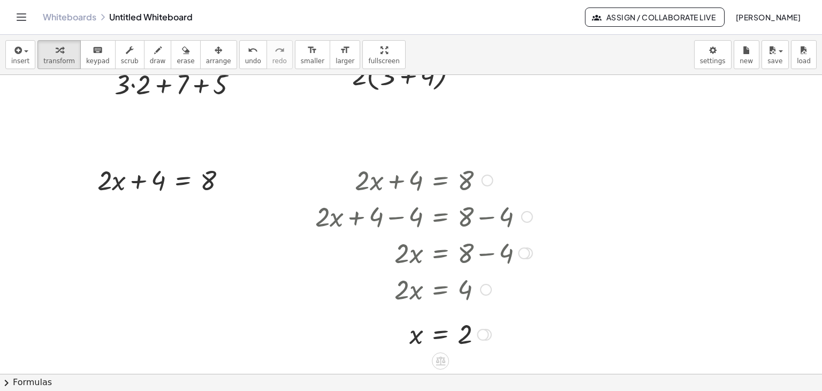
click at [490, 178] on div at bounding box center [488, 181] width 12 height 12
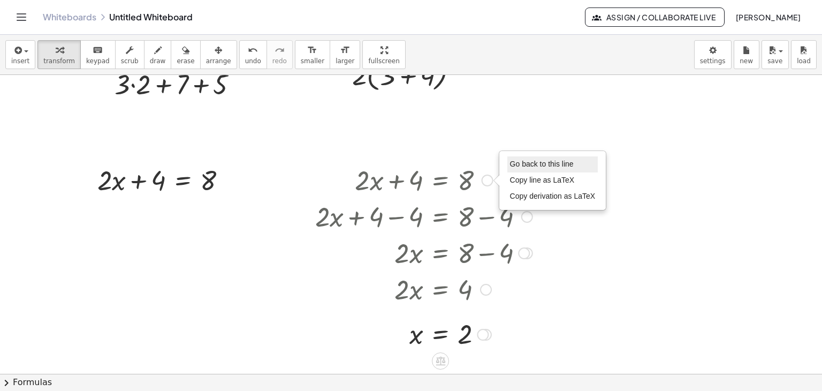
click at [518, 158] on li "Go back to this line" at bounding box center [552, 164] width 91 height 16
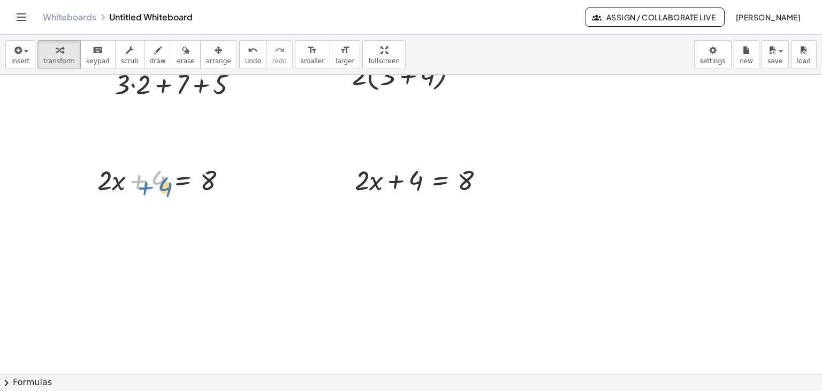
click at [136, 166] on div at bounding box center [166, 179] width 148 height 36
drag, startPoint x: 130, startPoint y: 157, endPoint x: 140, endPoint y: 128, distance: 30.1
click at [140, 128] on div at bounding box center [411, 320] width 822 height 598
drag, startPoint x: 80, startPoint y: 169, endPoint x: 91, endPoint y: 175, distance: 12.2
click at [91, 171] on div "**********" at bounding box center [411, 320] width 822 height 598
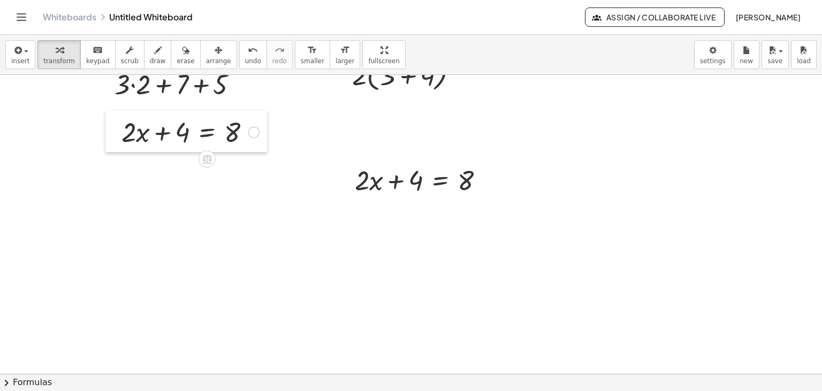
drag, startPoint x: 89, startPoint y: 183, endPoint x: 111, endPoint y: 135, distance: 52.0
click at [111, 135] on div at bounding box center [113, 131] width 16 height 42
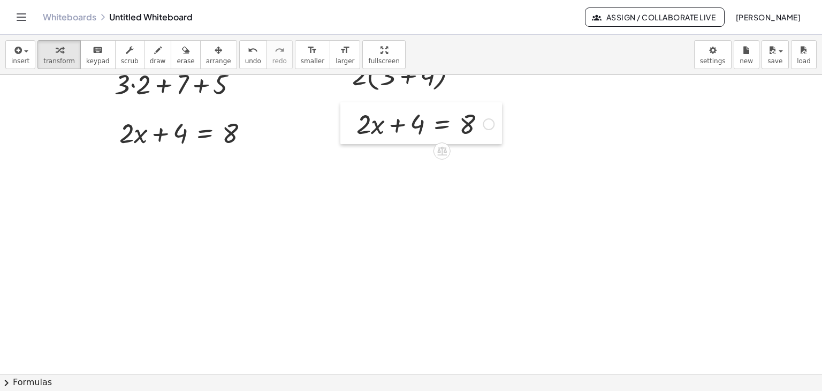
drag, startPoint x: 343, startPoint y: 179, endPoint x: 342, endPoint y: 133, distance: 46.0
click at [345, 124] on div at bounding box center [348, 123] width 16 height 42
click at [23, 55] on div "button" at bounding box center [20, 49] width 18 height 13
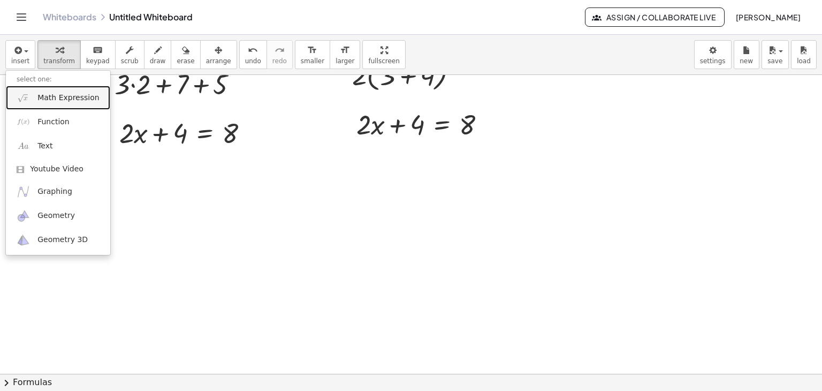
click at [50, 95] on span "Math Expression" at bounding box center [68, 98] width 62 height 11
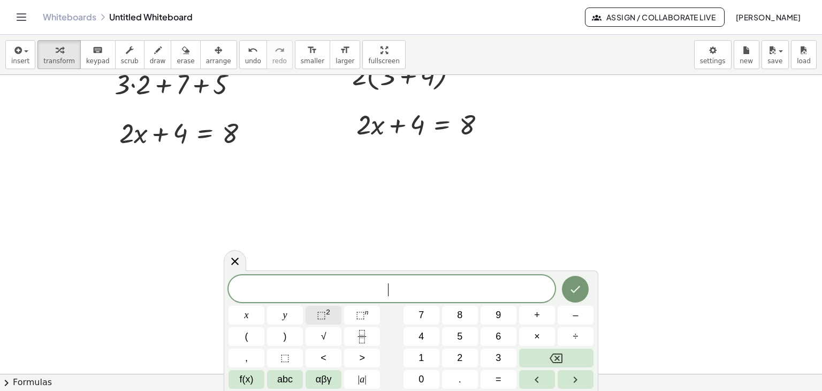
click at [321, 316] on span "⬚" at bounding box center [321, 314] width 9 height 11
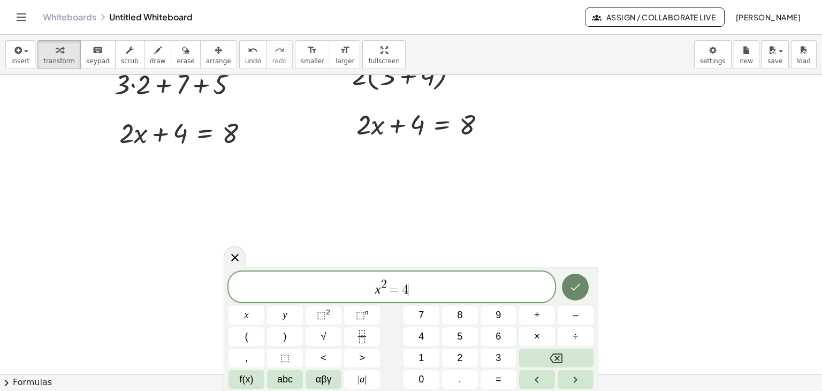
click at [580, 284] on icon "Done" at bounding box center [576, 287] width 10 height 7
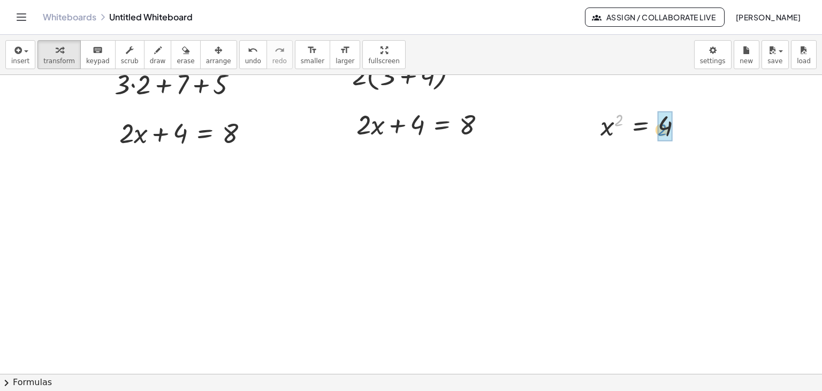
drag, startPoint x: 617, startPoint y: 122, endPoint x: 661, endPoint y: 132, distance: 44.4
click at [661, 132] on div at bounding box center [668, 124] width 128 height 39
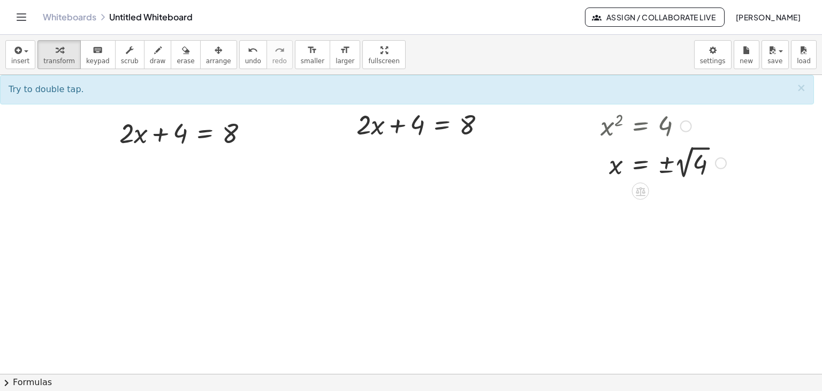
click at [665, 165] on div at bounding box center [663, 161] width 137 height 39
click at [700, 162] on div at bounding box center [663, 161] width 137 height 39
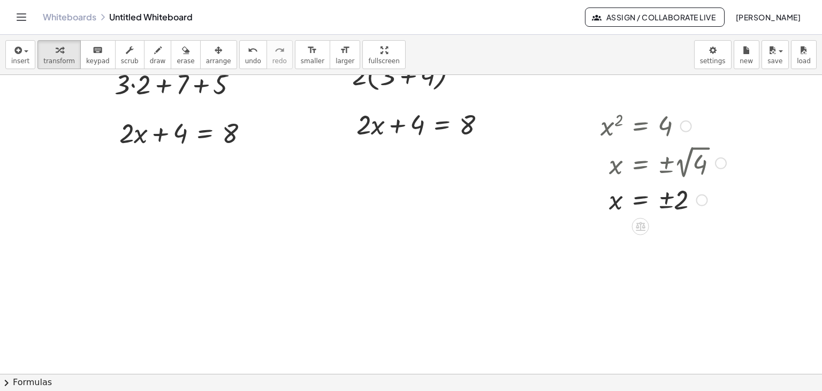
drag, startPoint x: 618, startPoint y: 128, endPoint x: 613, endPoint y: 192, distance: 63.9
click at [641, 126] on div "x 2 = 4 x = ± 2 √ 4 x 2 = ±" at bounding box center [641, 126] width 0 height 0
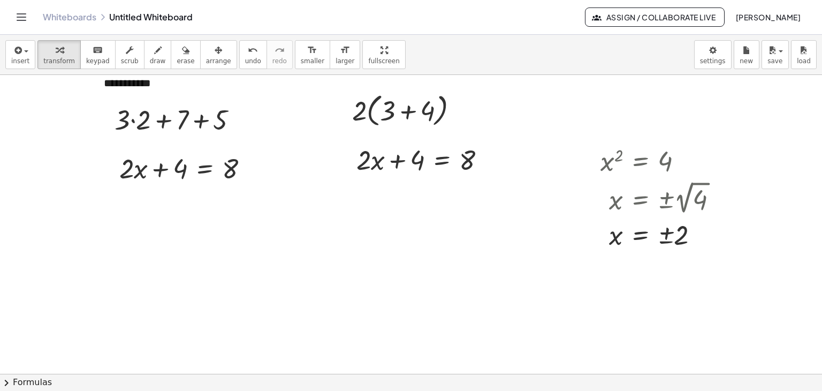
scroll to position [0, 0]
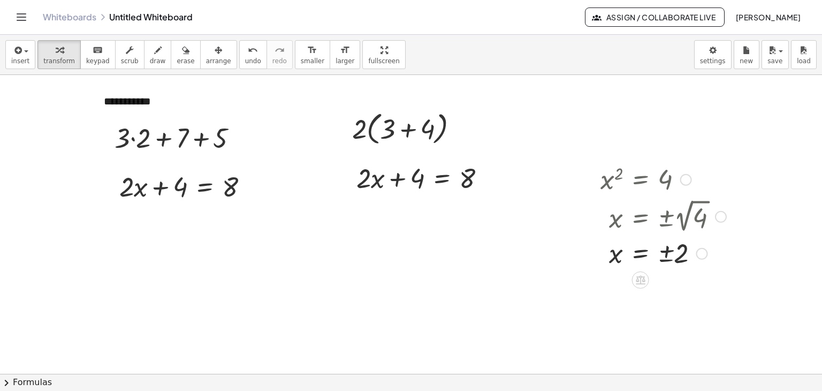
click at [683, 180] on div at bounding box center [686, 180] width 12 height 12
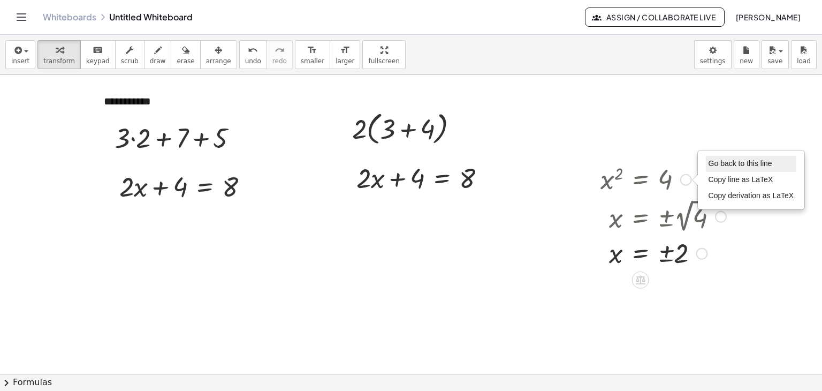
click at [707, 163] on li "Go back to this line" at bounding box center [751, 164] width 91 height 16
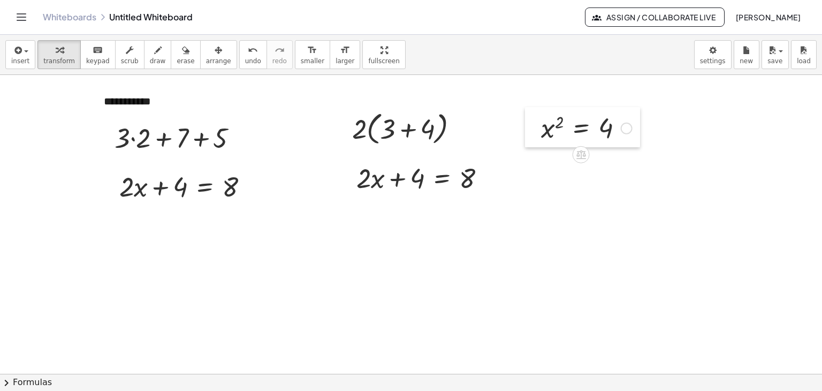
drag, startPoint x: 586, startPoint y: 178, endPoint x: 527, endPoint y: 127, distance: 78.6
click at [527, 127] on div at bounding box center [533, 127] width 16 height 41
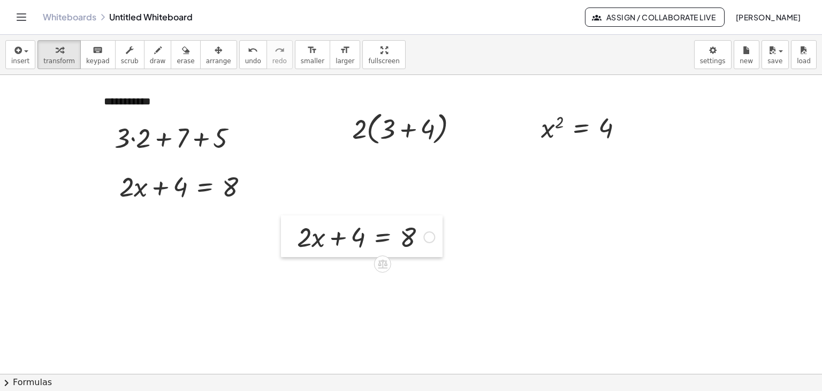
drag, startPoint x: 343, startPoint y: 173, endPoint x: 284, endPoint y: 232, distance: 83.7
click at [284, 232] on div at bounding box center [289, 236] width 16 height 42
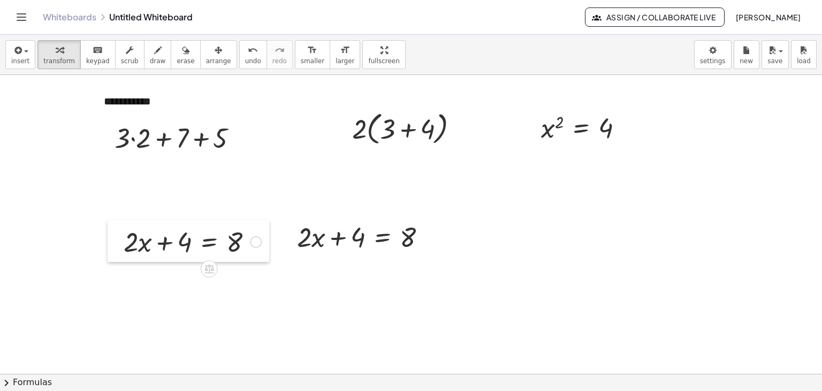
drag, startPoint x: 116, startPoint y: 181, endPoint x: 120, endPoint y: 236, distance: 55.3
click at [120, 236] on div at bounding box center [116, 241] width 16 height 42
drag, startPoint x: 535, startPoint y: 127, endPoint x: 482, endPoint y: 238, distance: 122.6
click at [482, 238] on div at bounding box center [480, 237] width 16 height 41
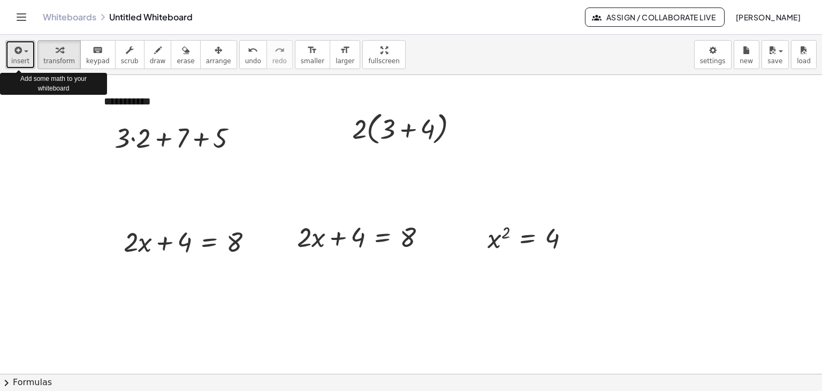
click at [16, 55] on icon "button" at bounding box center [17, 50] width 10 height 13
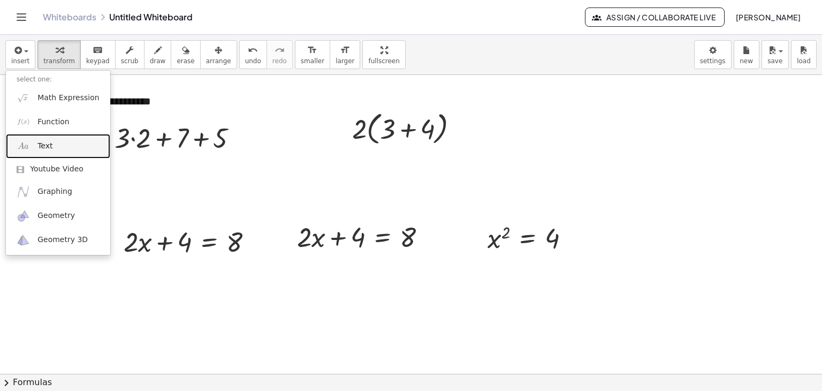
click at [58, 142] on link "Text" at bounding box center [58, 146] width 104 height 24
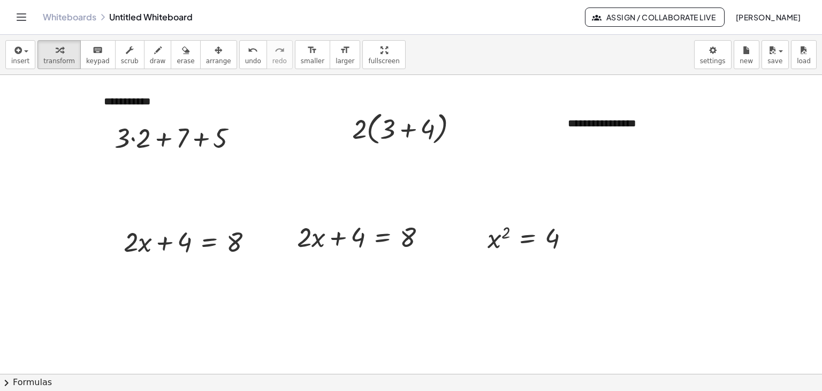
drag, startPoint x: 744, startPoint y: 221, endPoint x: 596, endPoint y: 168, distance: 156.6
click at [740, 218] on div at bounding box center [411, 374] width 822 height 598
drag, startPoint x: 561, startPoint y: 118, endPoint x: 148, endPoint y: 198, distance: 420.3
click at [111, 203] on div at bounding box center [113, 208] width 11 height 37
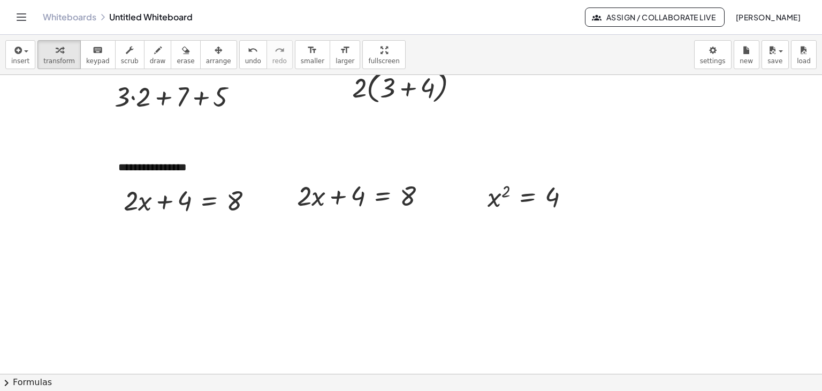
scroll to position [107, 0]
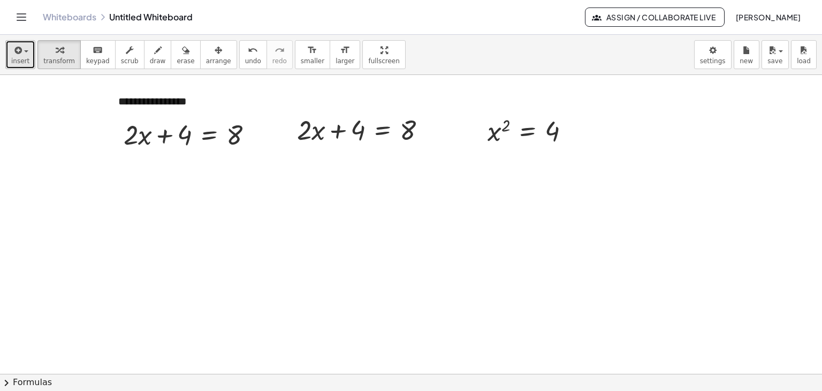
click at [22, 59] on span "insert" at bounding box center [20, 60] width 18 height 7
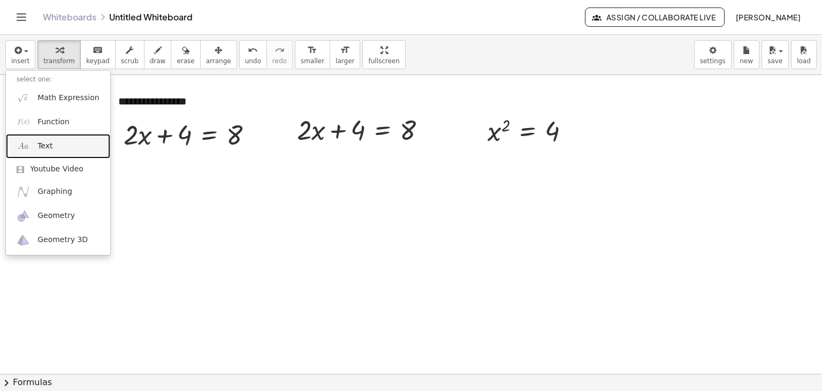
click at [54, 139] on link "Text" at bounding box center [58, 146] width 104 height 24
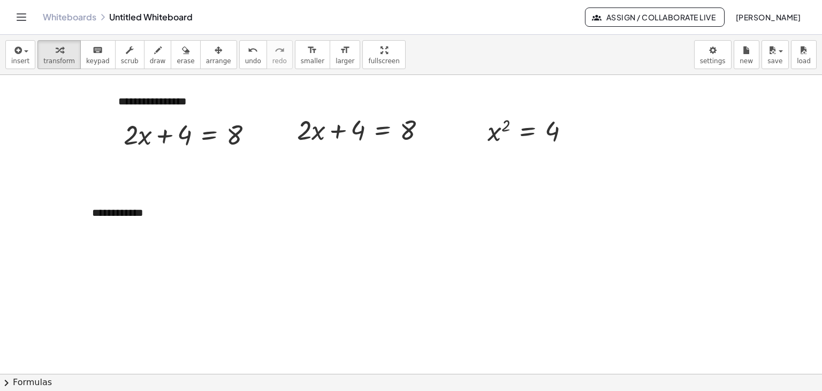
click at [236, 302] on div at bounding box center [411, 267] width 822 height 598
click at [24, 57] on span "insert" at bounding box center [20, 60] width 18 height 7
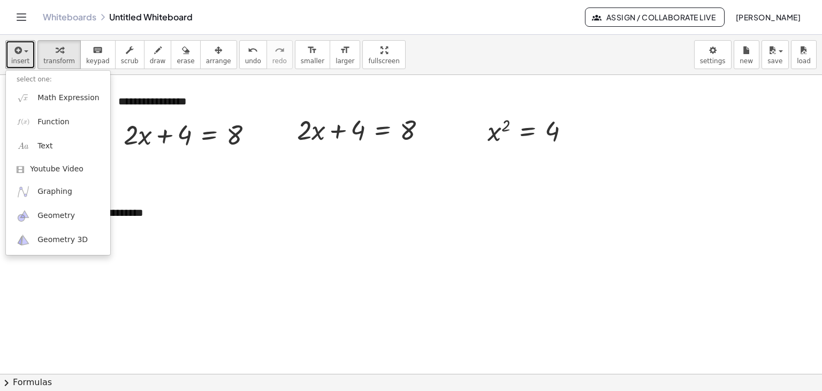
click at [161, 272] on div at bounding box center [411, 267] width 822 height 598
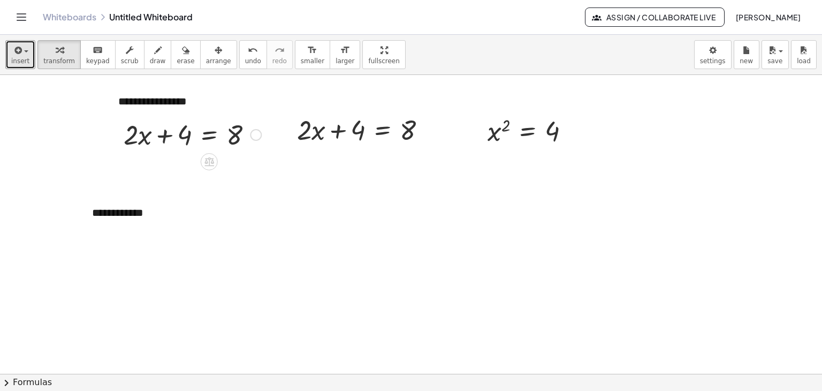
click at [256, 135] on div "Go back to this line Copy line as LaTeX Copy derivation as LaTeX" at bounding box center [256, 135] width 12 height 12
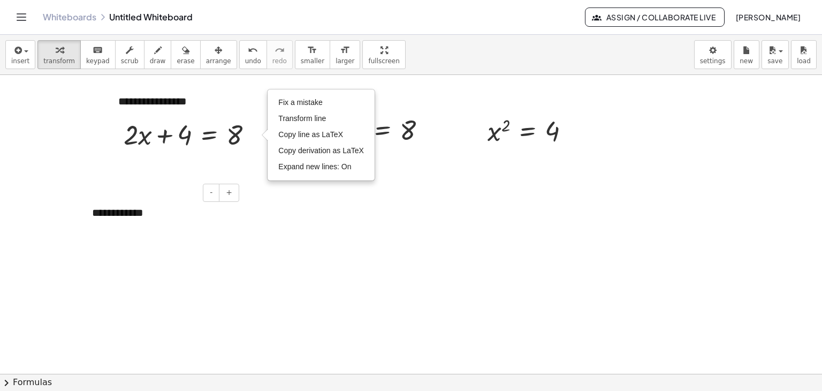
click at [118, 241] on div "**********" at bounding box center [161, 220] width 161 height 52
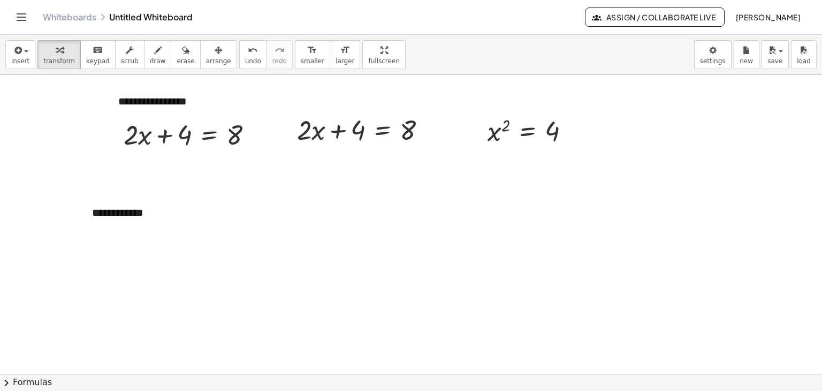
click at [116, 290] on div at bounding box center [411, 267] width 822 height 598
click at [22, 63] on span "insert" at bounding box center [20, 60] width 18 height 7
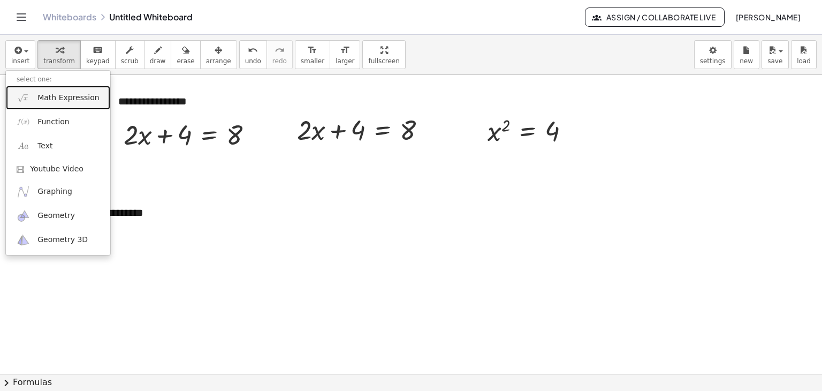
click at [59, 99] on span "Math Expression" at bounding box center [68, 98] width 62 height 11
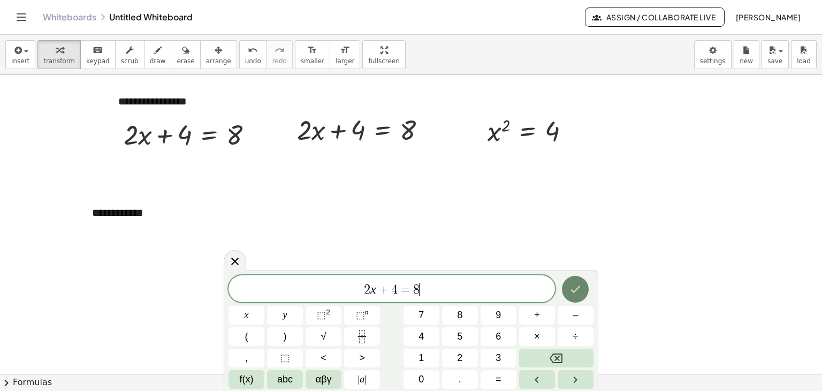
click at [574, 287] on icon "Done" at bounding box center [575, 289] width 13 height 13
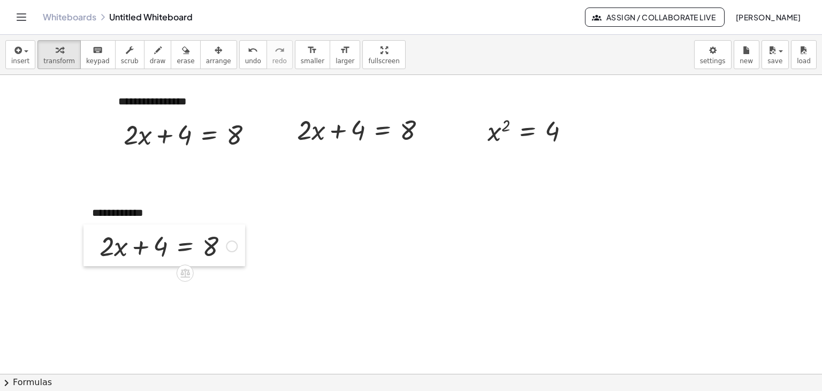
drag, startPoint x: 330, startPoint y: 200, endPoint x: 90, endPoint y: 231, distance: 242.3
click at [90, 231] on div at bounding box center [92, 245] width 16 height 42
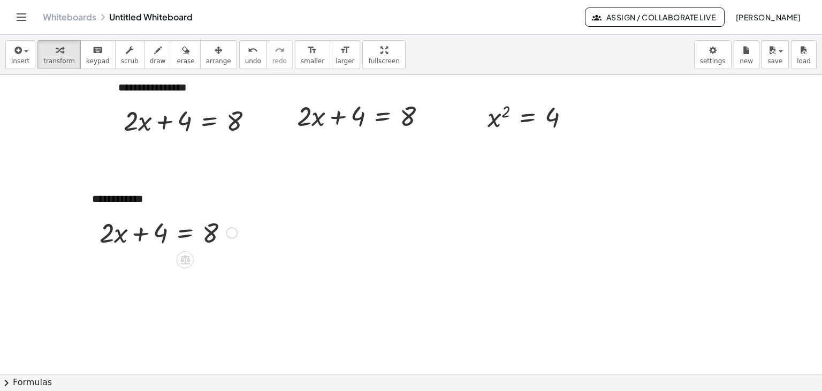
scroll to position [161, 0]
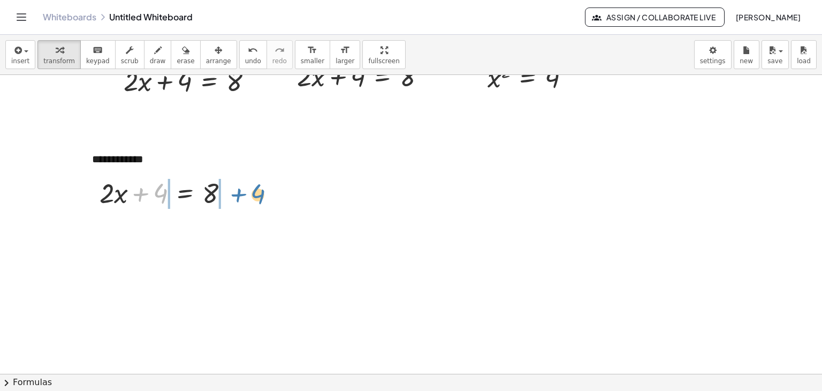
drag, startPoint x: 142, startPoint y: 194, endPoint x: 240, endPoint y: 194, distance: 97.4
click at [240, 194] on div at bounding box center [168, 192] width 148 height 36
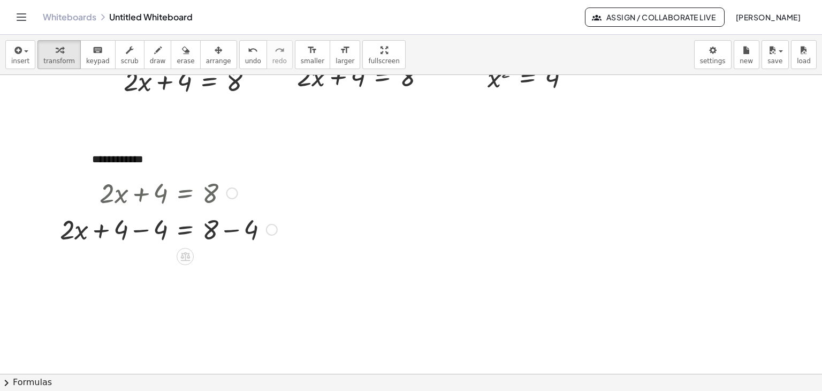
click at [142, 231] on div at bounding box center [169, 228] width 228 height 36
click at [229, 268] on div at bounding box center [169, 265] width 228 height 36
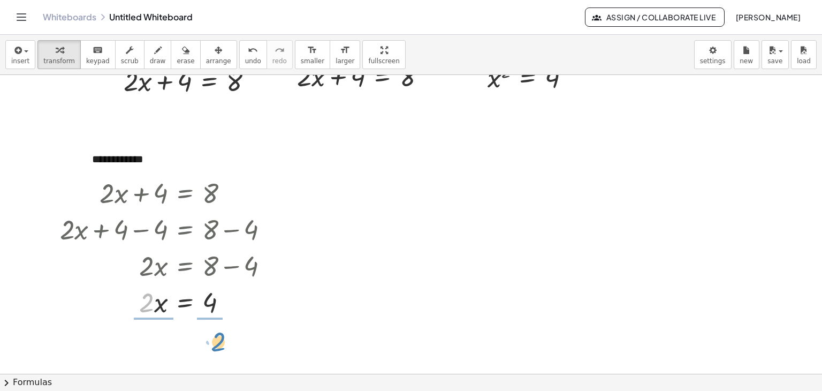
drag, startPoint x: 146, startPoint y: 307, endPoint x: 210, endPoint y: 343, distance: 73.8
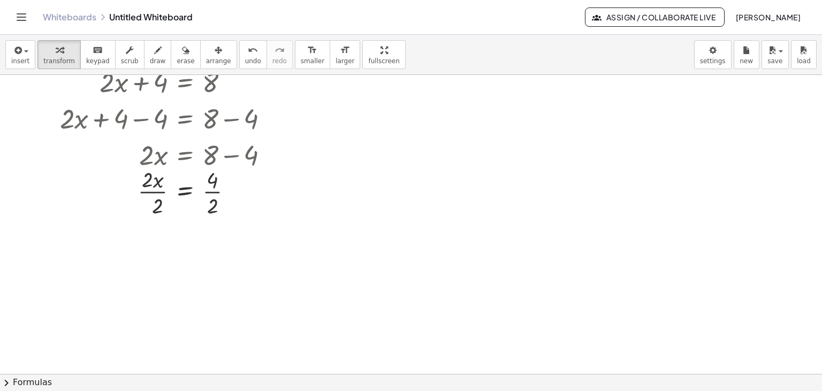
scroll to position [299, 0]
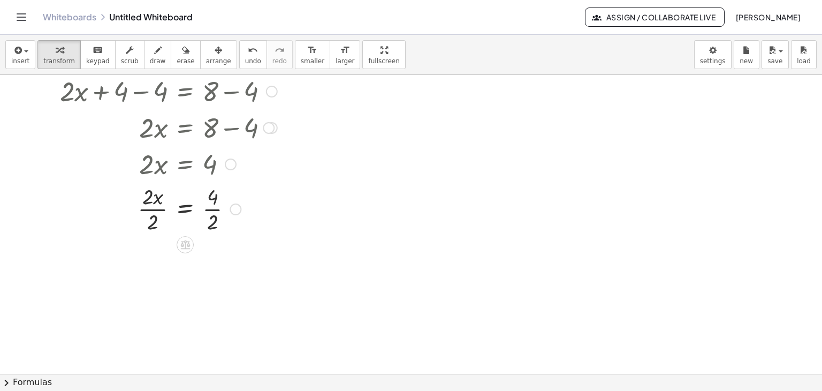
click at [150, 208] on div at bounding box center [169, 208] width 228 height 54
click at [212, 262] on div at bounding box center [169, 262] width 228 height 54
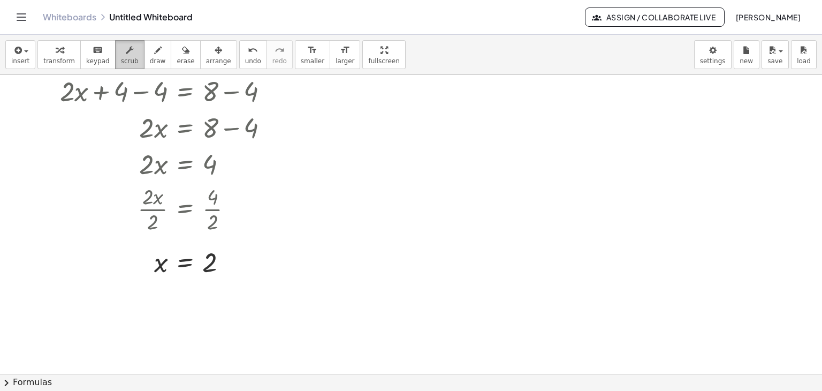
click at [121, 59] on span "scrub" at bounding box center [130, 60] width 18 height 7
click at [215, 266] on div at bounding box center [169, 261] width 228 height 35
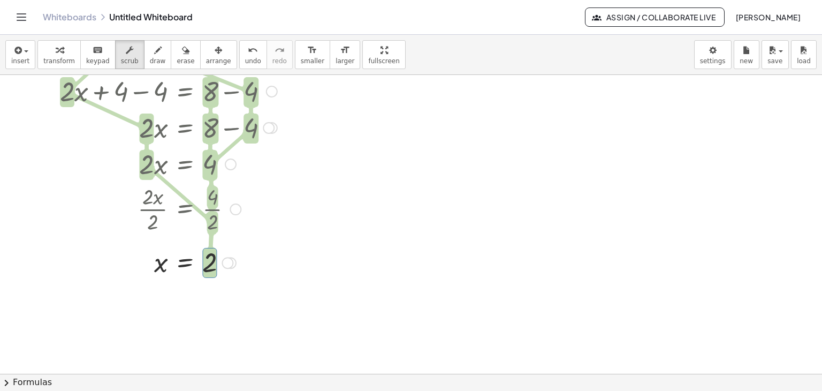
scroll to position [245, 0]
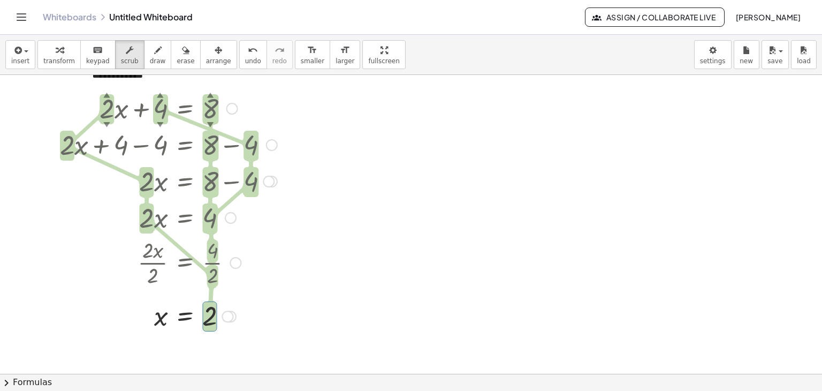
click at [109, 112] on div at bounding box center [169, 107] width 228 height 36
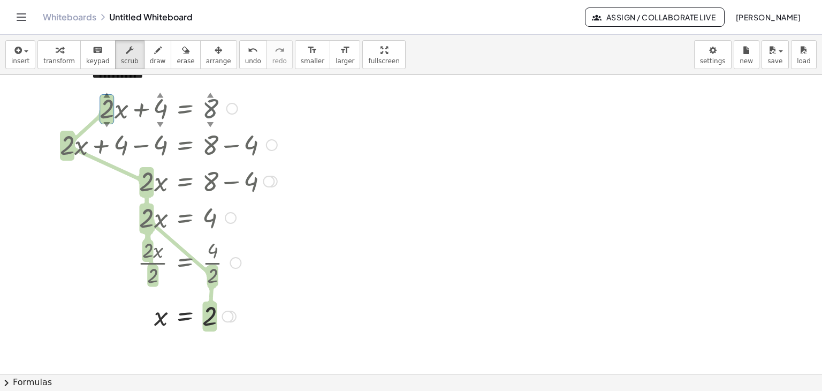
click at [210, 106] on div at bounding box center [169, 107] width 228 height 36
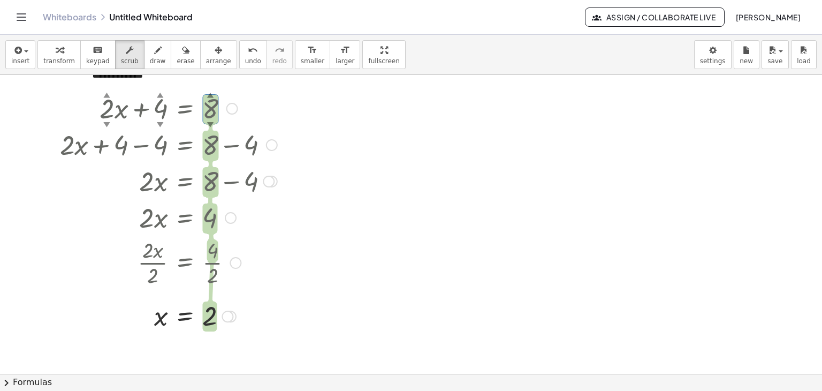
click at [160, 112] on div at bounding box center [169, 107] width 228 height 36
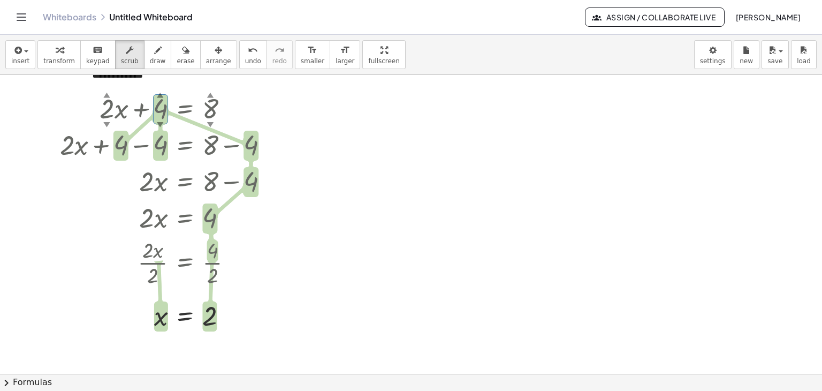
click at [183, 339] on div at bounding box center [411, 129] width 822 height 598
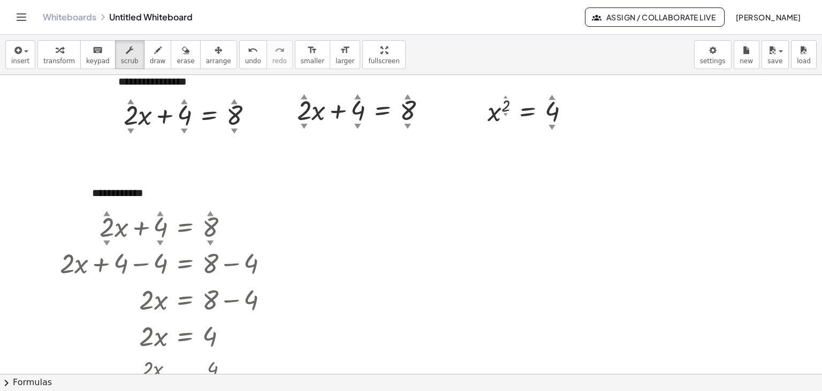
scroll to position [0, 0]
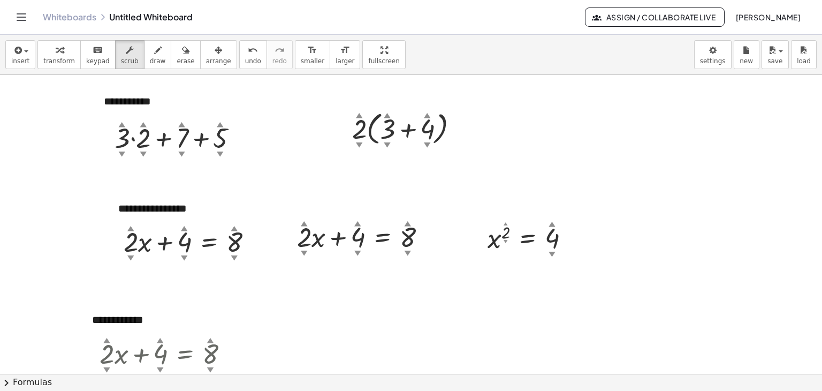
click at [439, 313] on div at bounding box center [411, 374] width 822 height 598
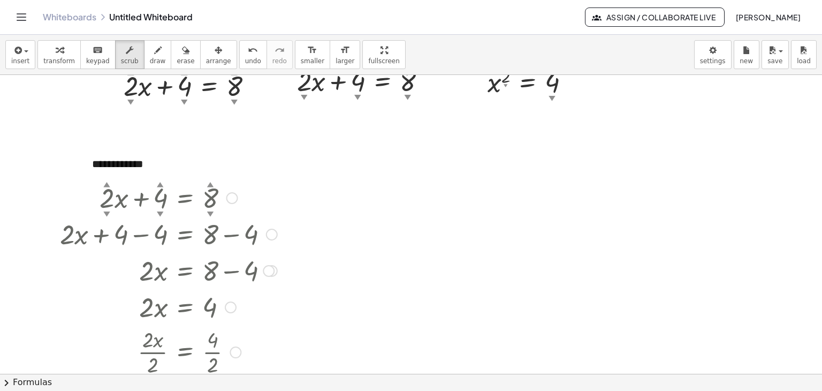
scroll to position [161, 0]
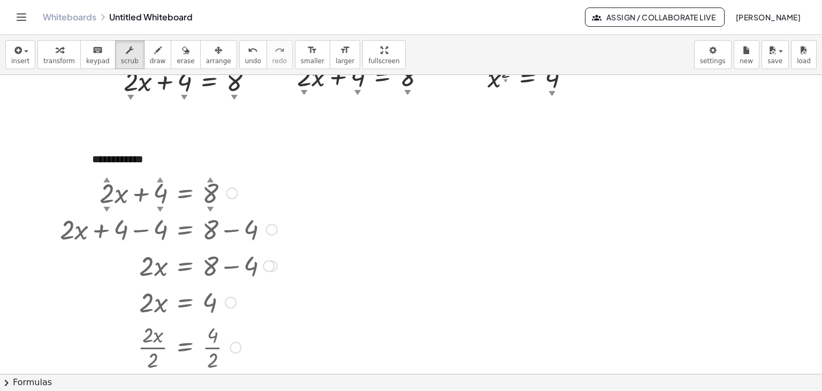
click at [107, 180] on div "▲" at bounding box center [106, 179] width 7 height 10
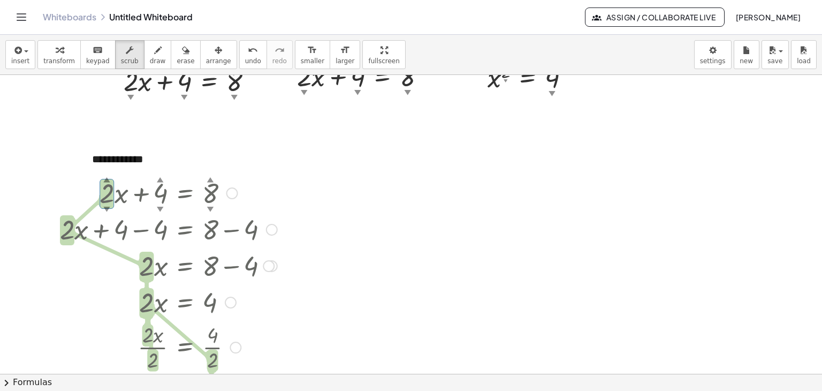
click at [107, 180] on div "▲" at bounding box center [106, 179] width 7 height 10
click at [355, 208] on div at bounding box center [411, 213] width 822 height 598
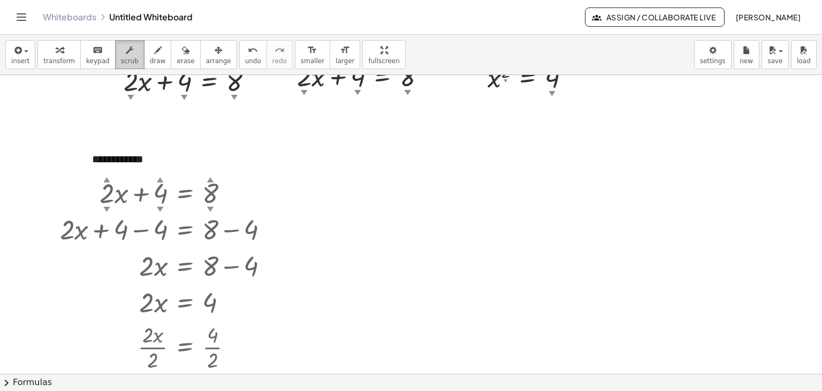
click at [126, 55] on icon "button" at bounding box center [129, 50] width 7 height 13
click at [108, 193] on div at bounding box center [169, 192] width 228 height 36
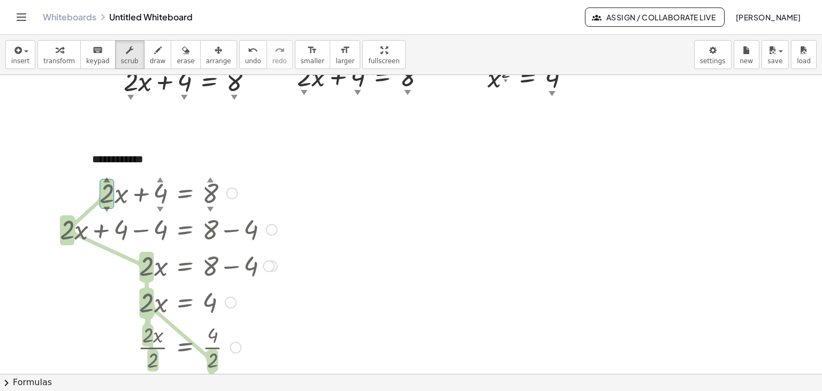
click at [108, 193] on div at bounding box center [169, 192] width 228 height 36
click at [107, 178] on div "▲" at bounding box center [106, 179] width 7 height 10
click at [115, 57] on button "scrub" at bounding box center [129, 54] width 29 height 29
click at [389, 236] on div at bounding box center [411, 213] width 822 height 598
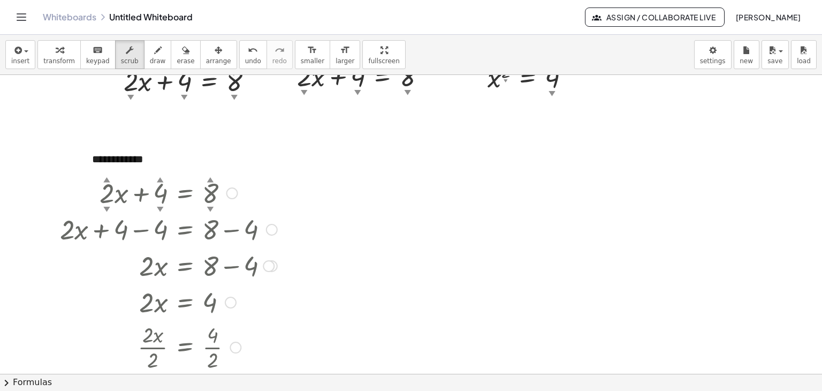
click at [108, 179] on div "▲" at bounding box center [106, 179] width 7 height 10
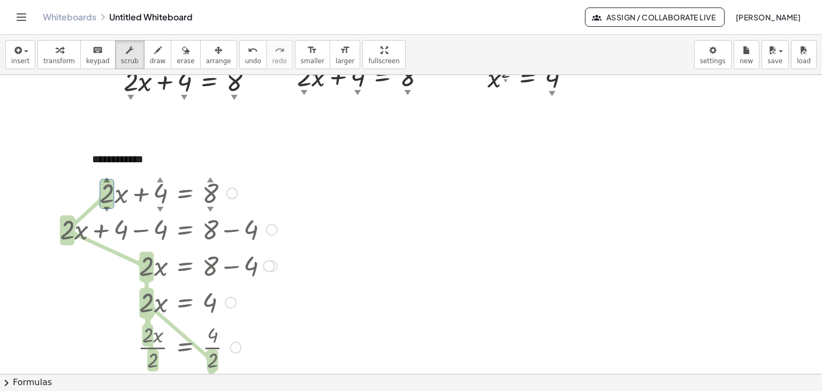
click at [108, 179] on div "▲" at bounding box center [106, 179] width 7 height 10
click at [429, 245] on div at bounding box center [411, 213] width 822 height 598
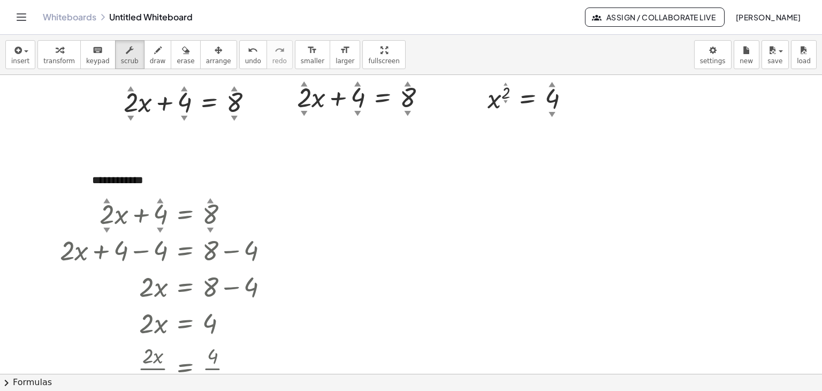
scroll to position [139, 0]
click at [103, 219] on div at bounding box center [169, 213] width 228 height 36
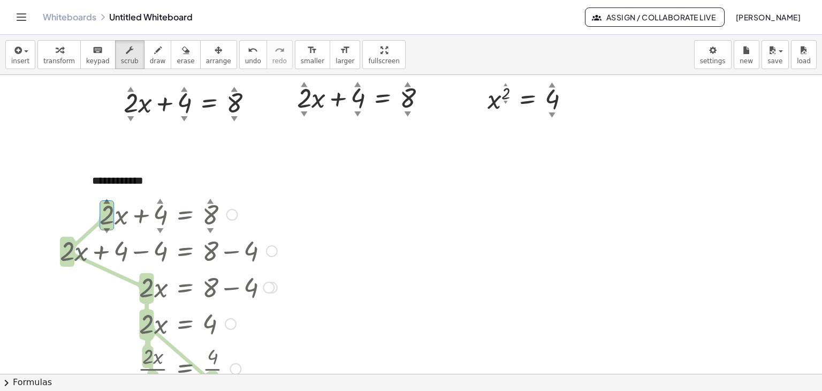
click at [103, 218] on div at bounding box center [169, 213] width 228 height 36
drag, startPoint x: 103, startPoint y: 218, endPoint x: 108, endPoint y: 216, distance: 5.5
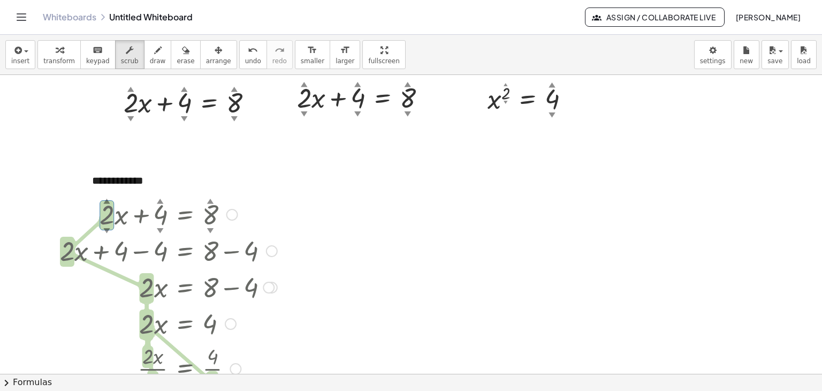
click at [105, 217] on div at bounding box center [169, 213] width 228 height 36
click at [107, 216] on div at bounding box center [169, 213] width 228 height 36
drag, startPoint x: 107, startPoint y: 216, endPoint x: 123, endPoint y: 216, distance: 16.1
click at [107, 215] on div at bounding box center [169, 213] width 228 height 36
click at [377, 256] on div at bounding box center [411, 235] width 822 height 598
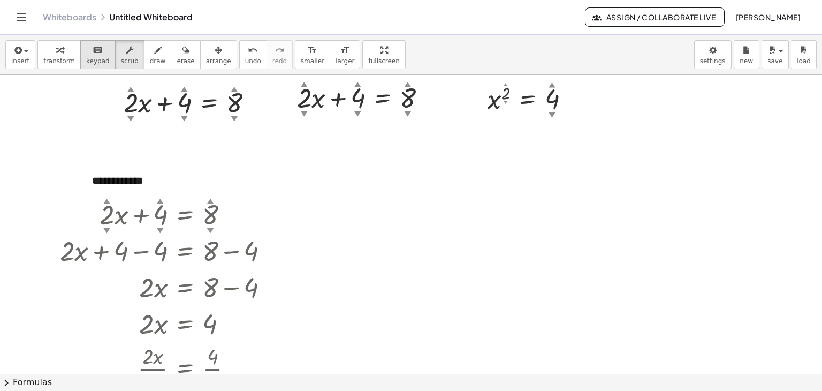
click at [86, 58] on span "keypad" at bounding box center [98, 60] width 24 height 7
click at [124, 62] on span "scrub" at bounding box center [130, 60] width 18 height 7
click at [110, 212] on div at bounding box center [169, 213] width 228 height 36
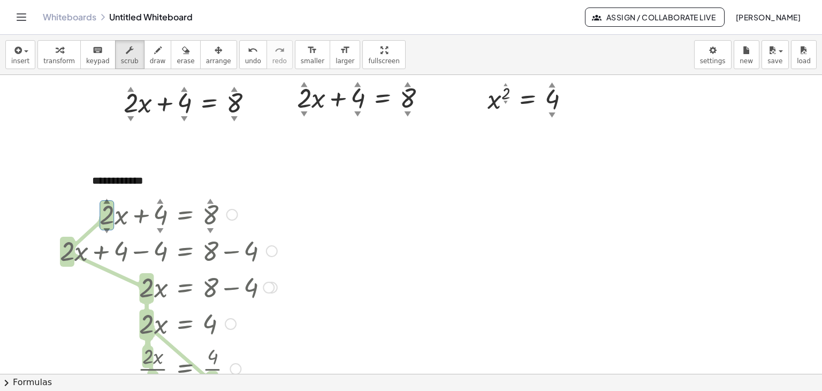
click at [110, 212] on div at bounding box center [169, 213] width 228 height 36
click at [107, 201] on div "▲" at bounding box center [106, 200] width 7 height 10
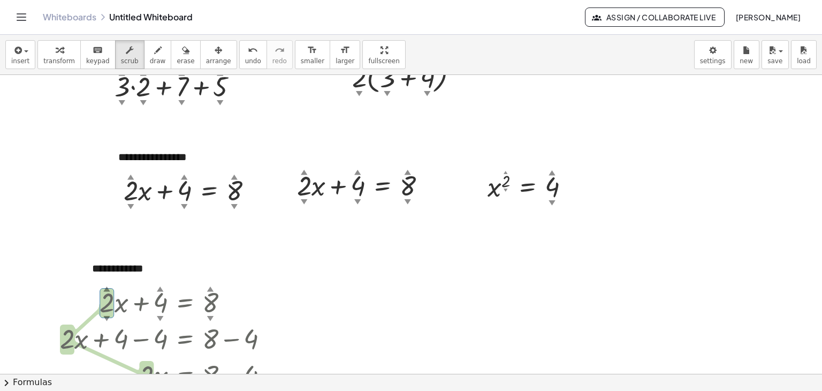
scroll to position [86, 0]
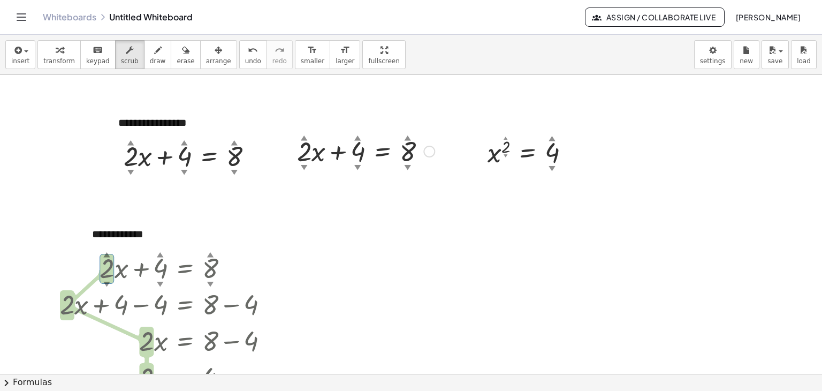
click at [305, 139] on div "▲" at bounding box center [304, 137] width 7 height 10
click at [308, 153] on div at bounding box center [366, 150] width 148 height 36
click at [308, 152] on div at bounding box center [366, 150] width 148 height 36
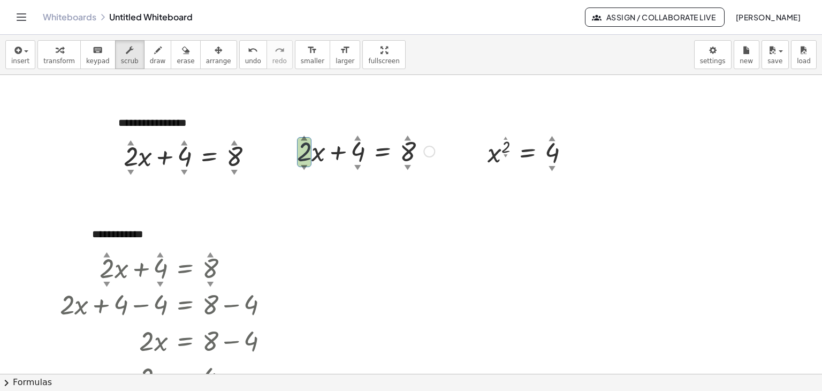
click at [304, 168] on div "▼" at bounding box center [304, 167] width 7 height 10
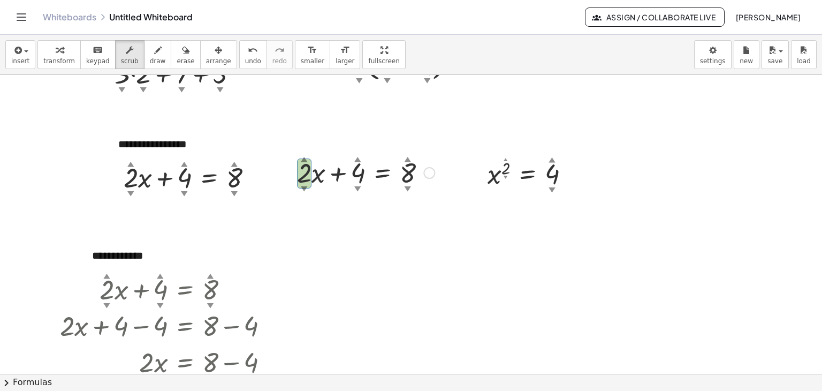
scroll to position [43, 0]
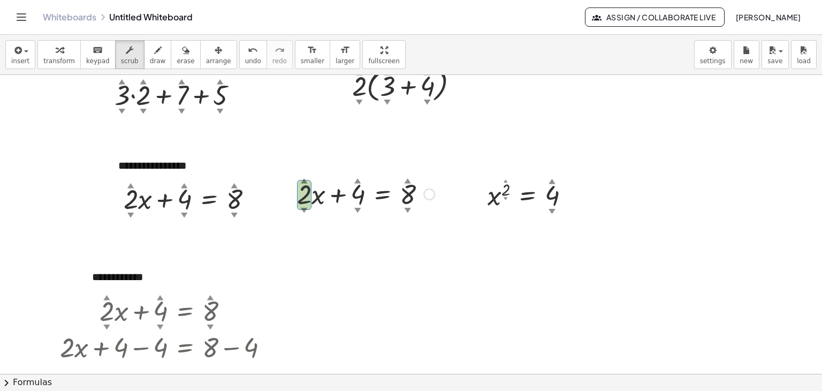
click at [307, 194] on div at bounding box center [366, 193] width 148 height 36
drag, startPoint x: 302, startPoint y: 191, endPoint x: 285, endPoint y: 202, distance: 20.5
click at [285, 202] on div at bounding box center [289, 194] width 16 height 42
click at [304, 183] on div "▲" at bounding box center [304, 181] width 7 height 10
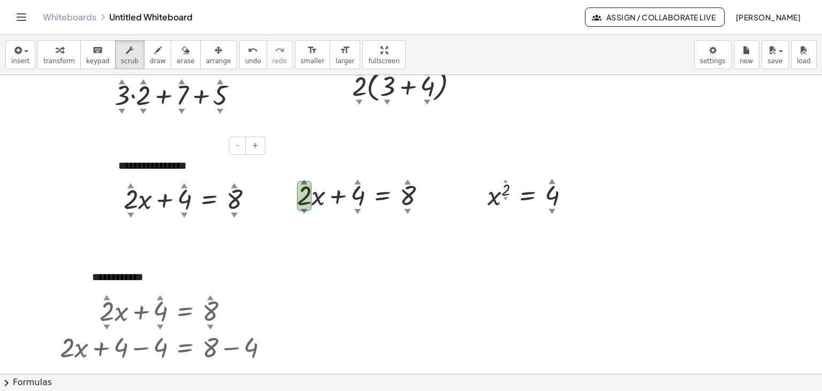
click at [105, 140] on div "- +" at bounding box center [185, 146] width 161 height 18
click at [25, 13] on icon "Toggle navigation" at bounding box center [21, 17] width 13 height 13
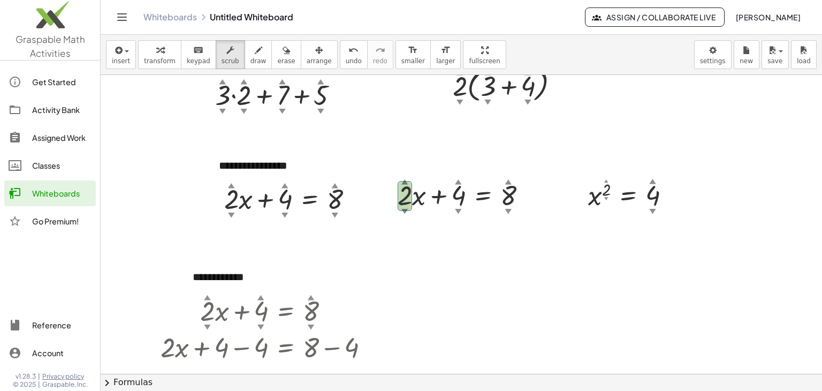
click at [529, 261] on div at bounding box center [462, 331] width 722 height 598
click at [34, 195] on div "Whiteboards" at bounding box center [61, 193] width 59 height 13
click at [131, 134] on div at bounding box center [462, 331] width 722 height 598
click at [52, 24] on img at bounding box center [50, 18] width 100 height 46
drag, startPoint x: 39, startPoint y: 192, endPoint x: 501, endPoint y: 71, distance: 477.4
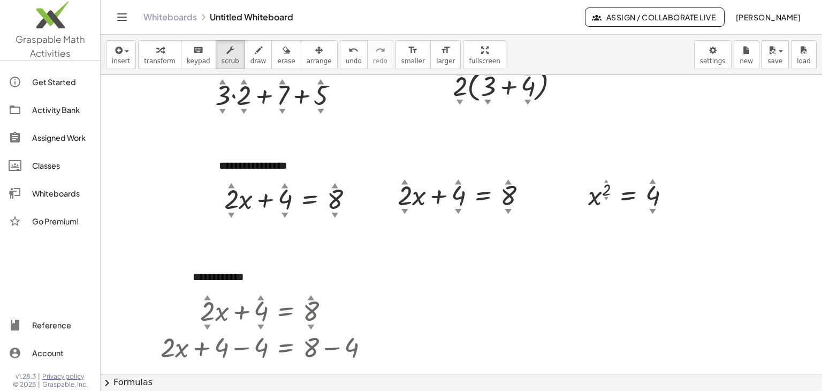
click at [39, 191] on div "Whiteboards" at bounding box center [61, 193] width 59 height 13
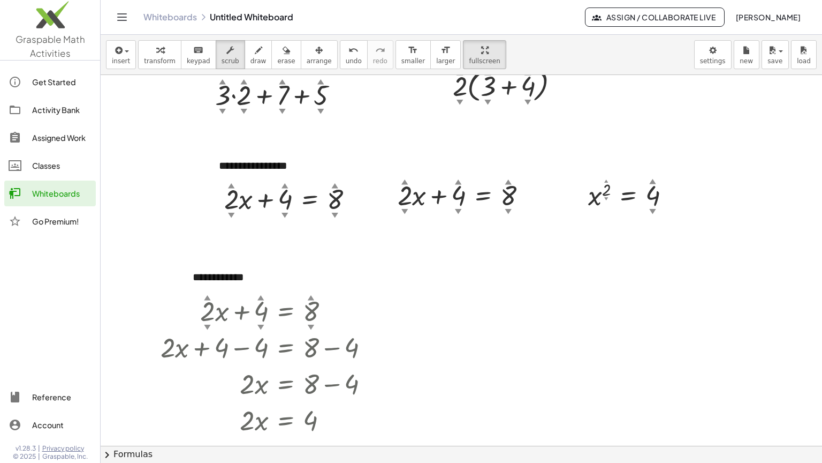
drag, startPoint x: 456, startPoint y: 47, endPoint x: 450, endPoint y: 108, distance: 60.8
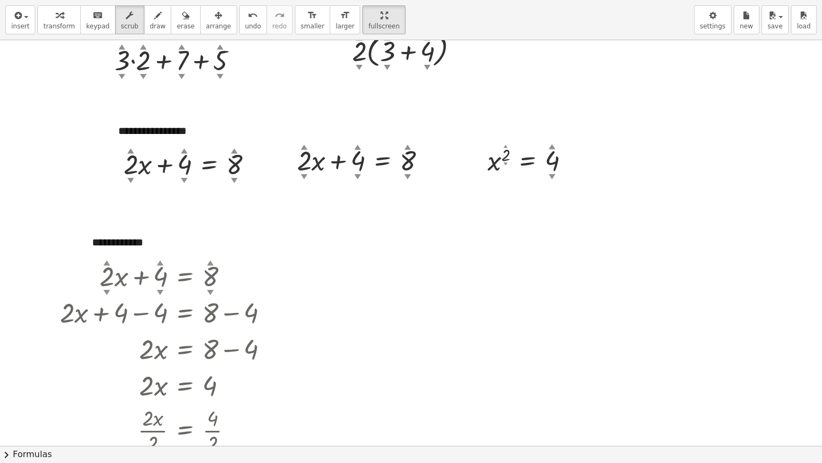
click at [456, 93] on div "**********" at bounding box center [411, 231] width 822 height 463
click at [255, 163] on div "Fix a mistake Transform line Copy line as LaTeX Copy derivation as LaTeX Expand…" at bounding box center [256, 164] width 12 height 12
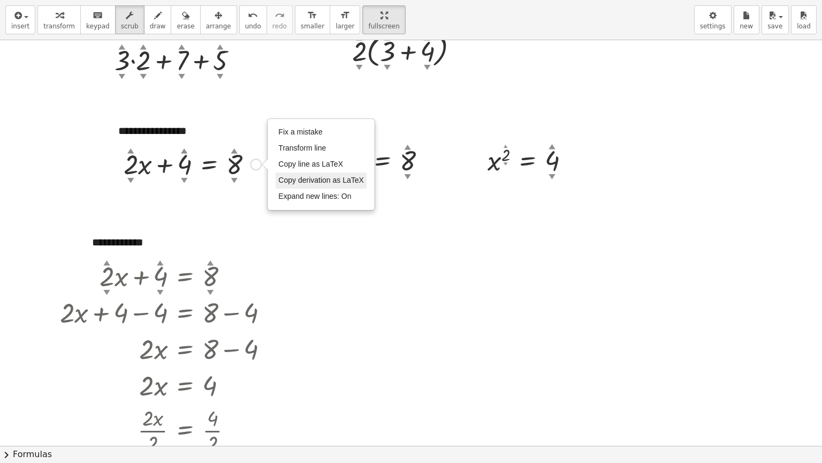
click at [308, 180] on span "Copy derivation as LaTeX" at bounding box center [321, 180] width 86 height 9
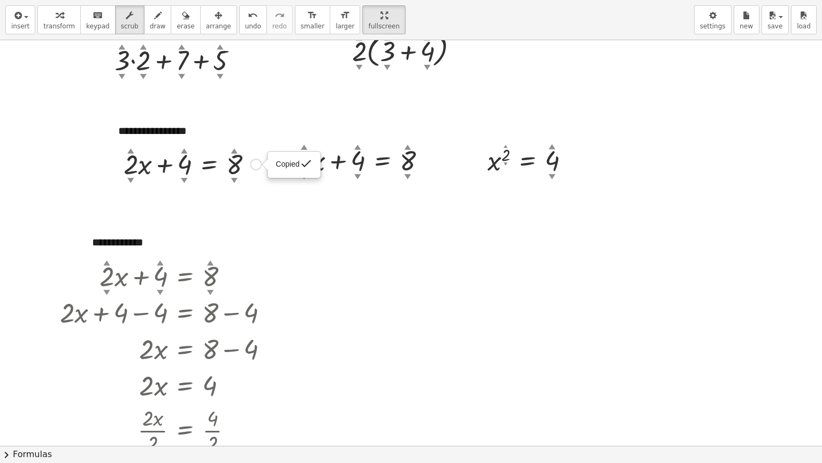
click at [257, 161] on div "Copied done" at bounding box center [256, 164] width 12 height 12
click at [236, 151] on div "▲" at bounding box center [234, 151] width 7 height 10
click at [236, 150] on div "▲" at bounding box center [234, 151] width 7 height 10
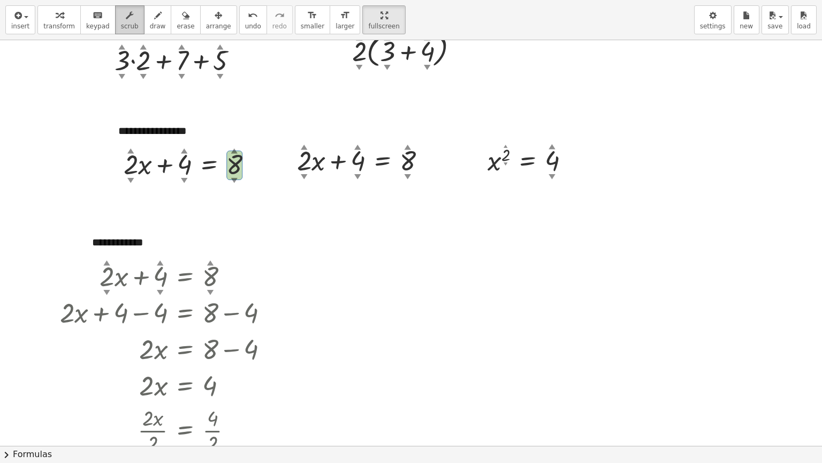
click at [126, 15] on icon "button" at bounding box center [129, 15] width 7 height 13
click at [124, 17] on div "button" at bounding box center [130, 15] width 18 height 13
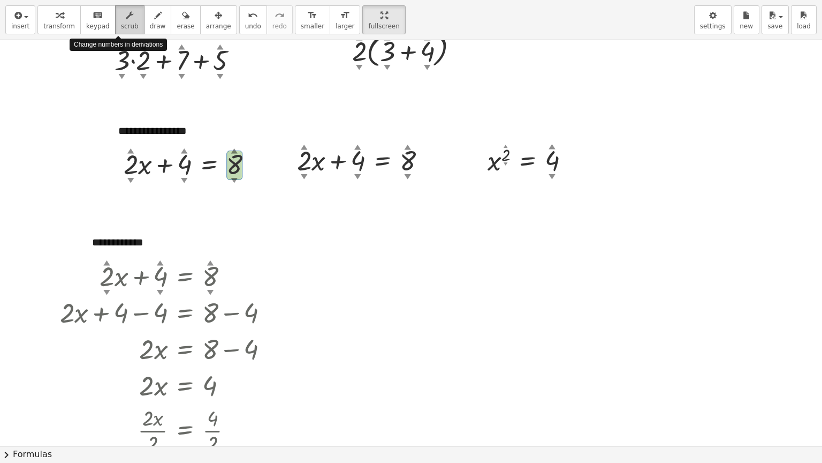
click at [124, 17] on div "button" at bounding box center [130, 15] width 18 height 13
click at [126, 20] on icon "button" at bounding box center [129, 15] width 7 height 13
click at [236, 168] on div at bounding box center [192, 163] width 148 height 36
click at [107, 272] on div at bounding box center [169, 275] width 228 height 36
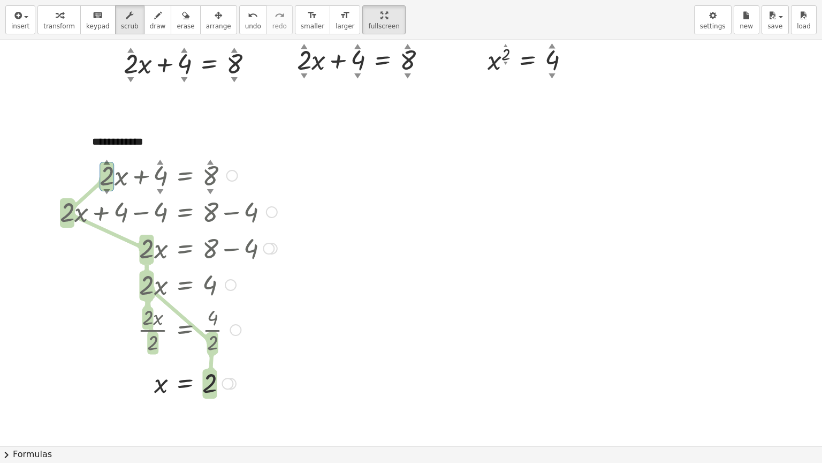
scroll to position [150, 0]
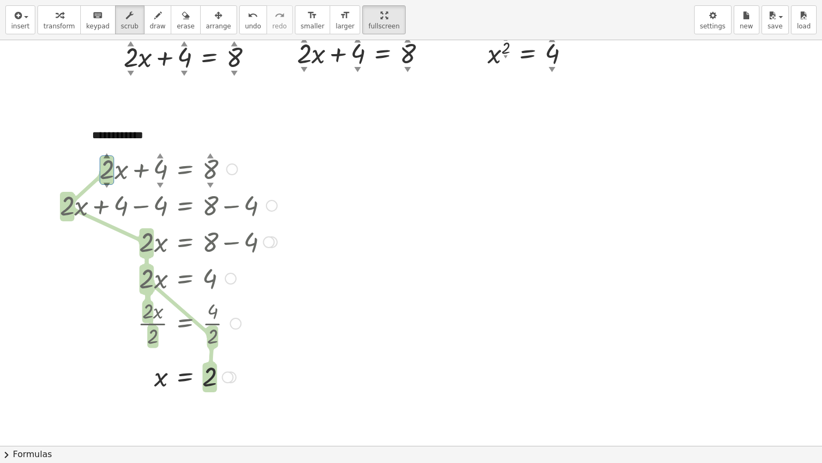
click at [104, 155] on div "▲" at bounding box center [106, 155] width 7 height 10
click at [252, 150] on div at bounding box center [169, 168] width 228 height 36
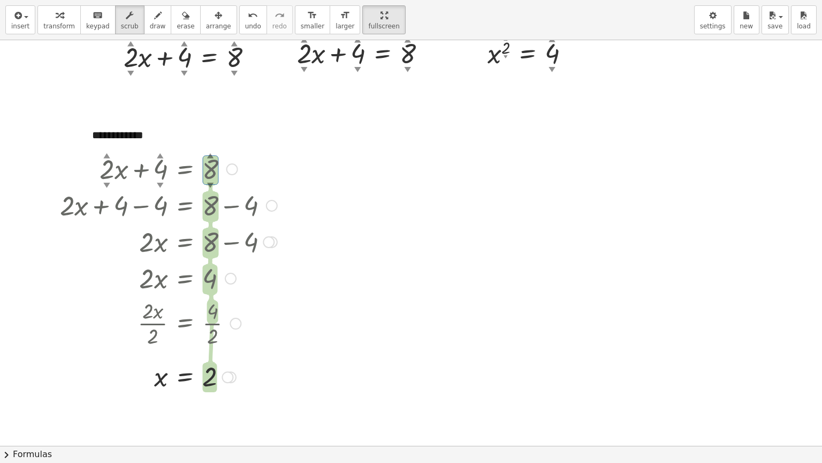
click at [109, 154] on div "▲" at bounding box center [106, 155] width 7 height 10
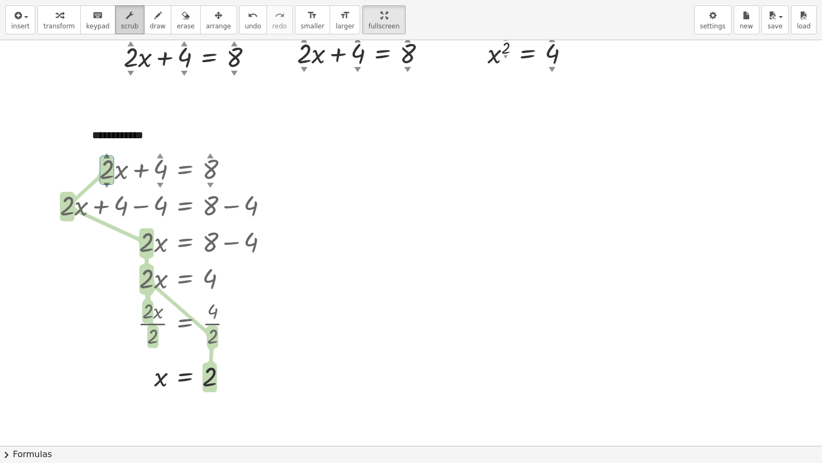
click at [115, 21] on button "scrub" at bounding box center [129, 19] width 29 height 29
click at [119, 30] on button "scrub" at bounding box center [129, 19] width 29 height 29
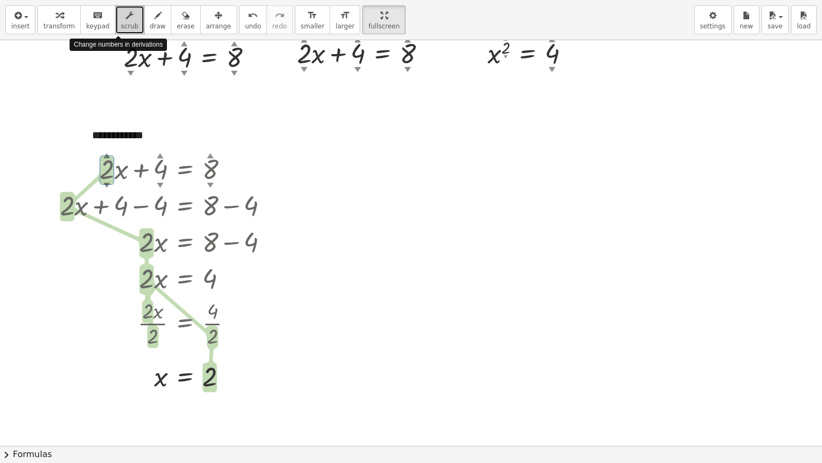
drag, startPoint x: 119, startPoint y: 21, endPoint x: 72, endPoint y: 78, distance: 73.7
click at [72, 78] on div at bounding box center [411, 295] width 822 height 810
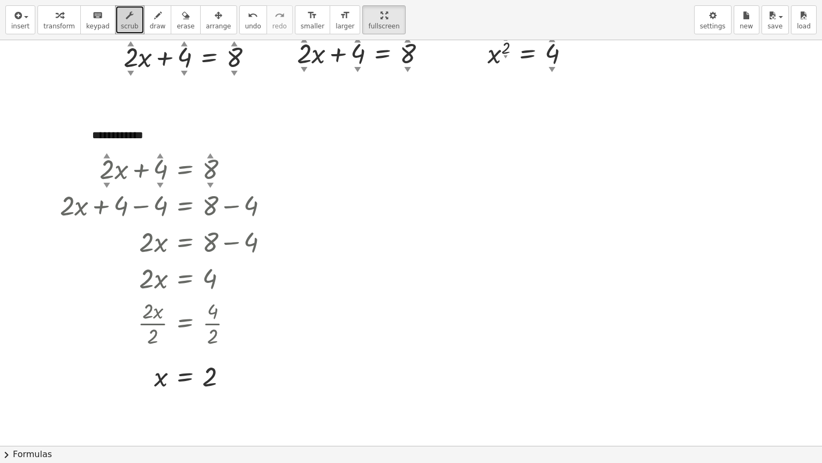
click at [121, 33] on button "scrub" at bounding box center [129, 19] width 29 height 29
click at [210, 117] on button "-" at bounding box center [211, 115] width 17 height 18
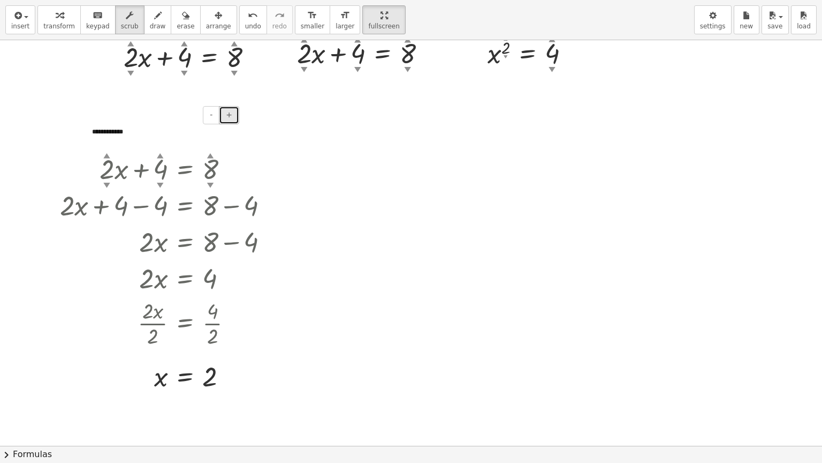
click at [229, 117] on span "+" at bounding box center [229, 114] width 6 height 9
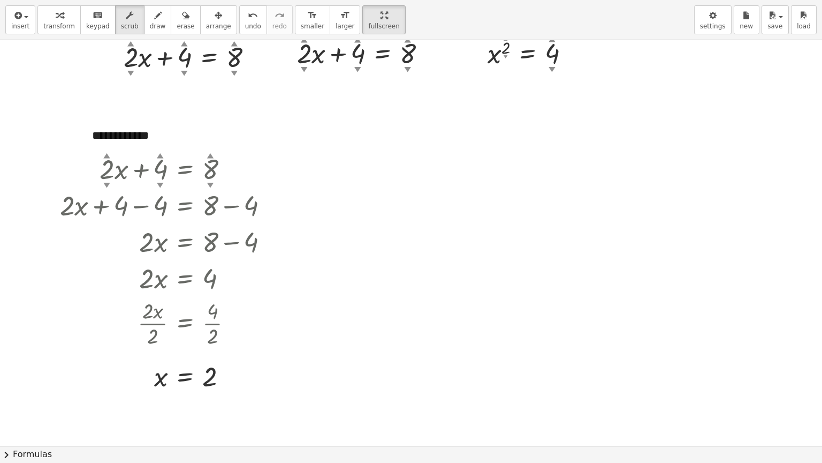
click at [403, 188] on div at bounding box center [411, 295] width 822 height 810
click at [231, 241] on div at bounding box center [189, 241] width 269 height 36
click at [270, 241] on div at bounding box center [269, 242] width 12 height 12
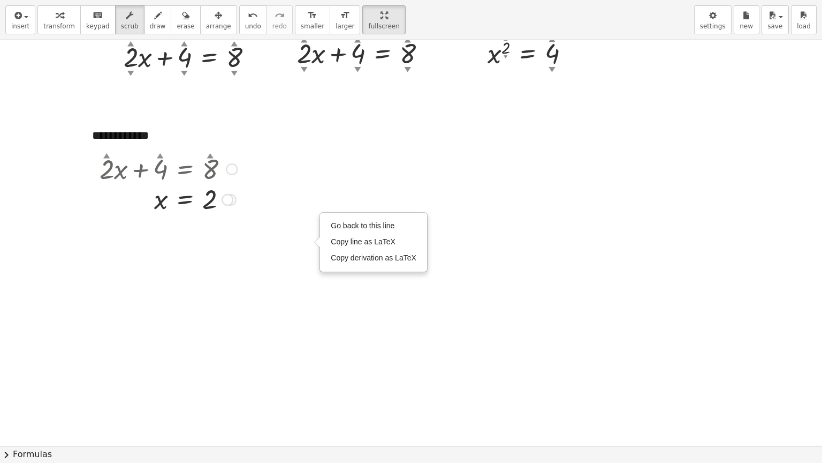
drag, startPoint x: 229, startPoint y: 372, endPoint x: 257, endPoint y: 196, distance: 177.9
click at [257, 196] on div "**********" at bounding box center [411, 295] width 822 height 810
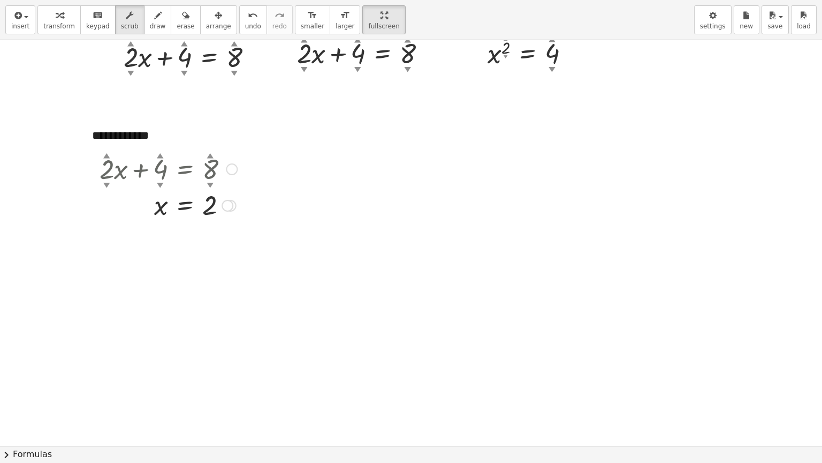
click at [161, 181] on div "▼" at bounding box center [160, 185] width 7 height 10
drag, startPoint x: 228, startPoint y: 208, endPoint x: 214, endPoint y: 254, distance: 48.6
click at [185, 249] on div "x = 2" at bounding box center [185, 249] width 0 height 0
click at [161, 152] on div "▲" at bounding box center [160, 155] width 7 height 10
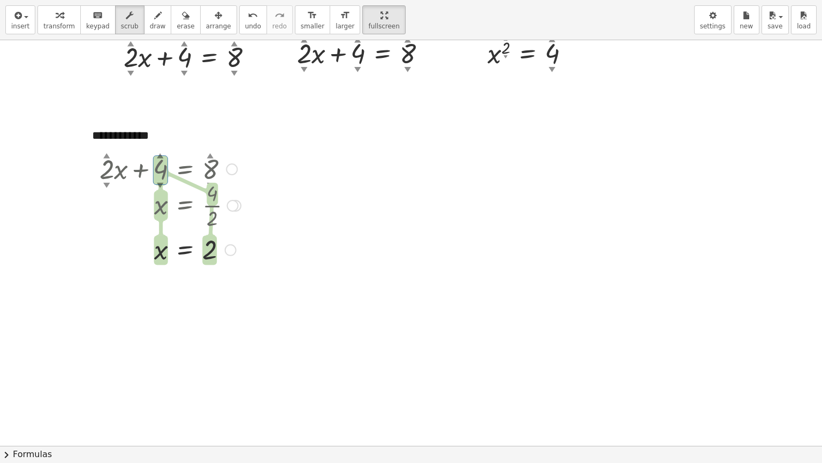
click at [160, 172] on div at bounding box center [170, 168] width 152 height 36
click at [59, 105] on div at bounding box center [411, 295] width 822 height 810
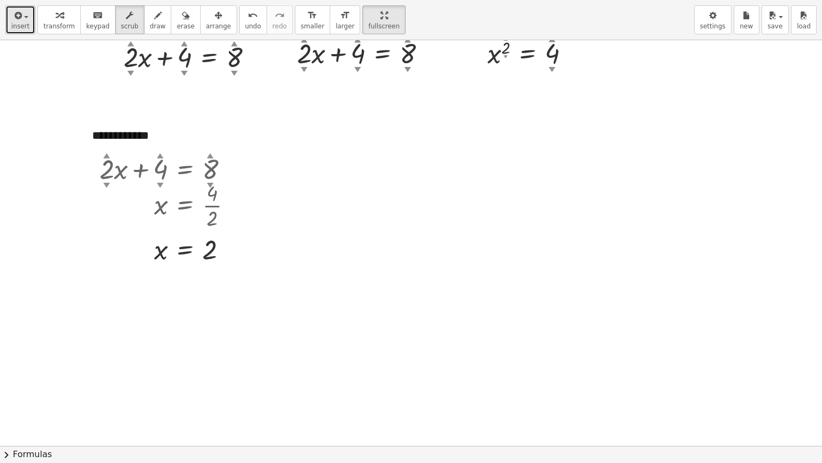
click at [19, 22] on span "insert" at bounding box center [20, 25] width 18 height 7
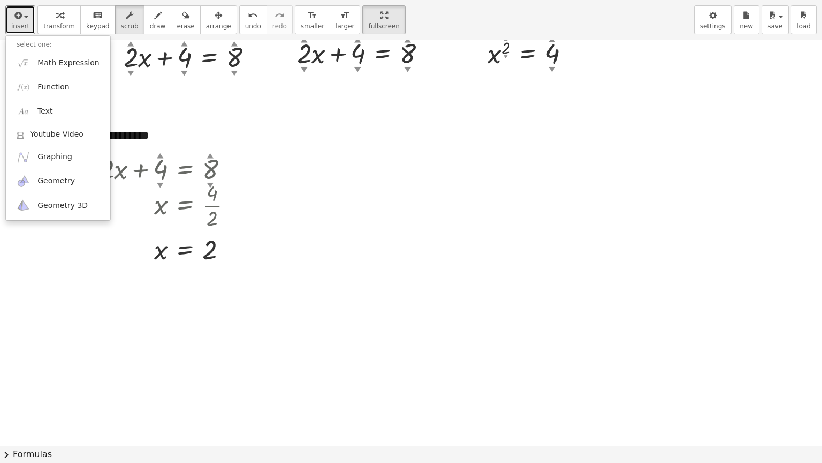
click at [139, 101] on div at bounding box center [411, 295] width 822 height 810
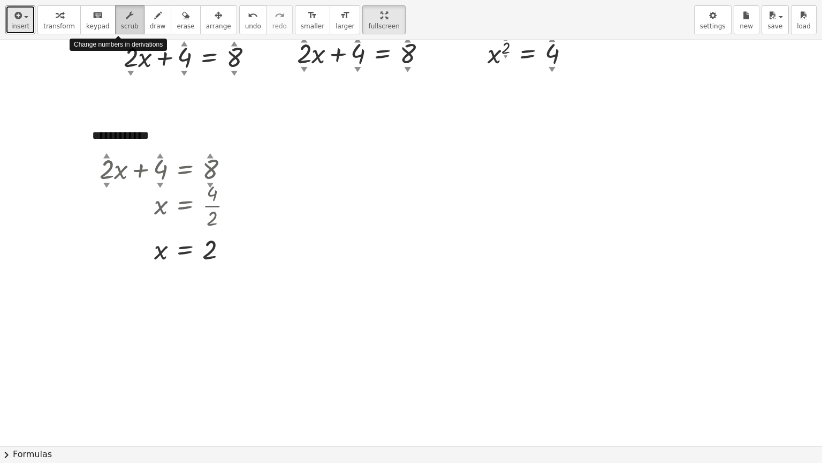
click at [126, 19] on icon "button" at bounding box center [129, 15] width 7 height 13
click at [107, 177] on div at bounding box center [170, 168] width 152 height 36
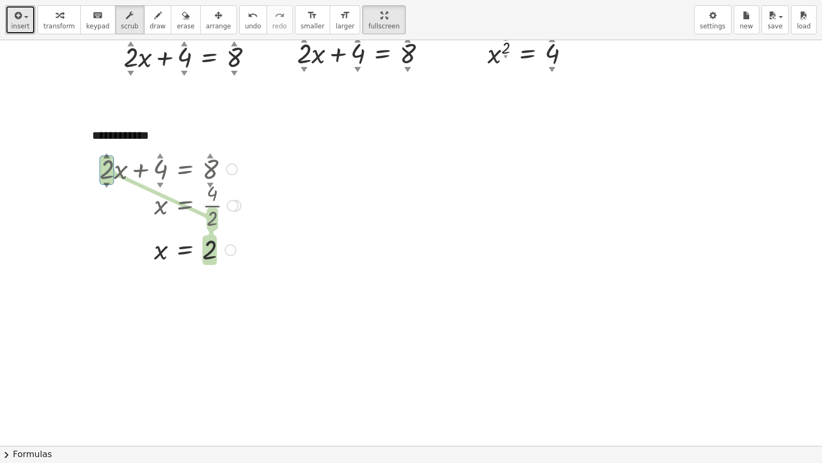
click at [105, 180] on div at bounding box center [170, 205] width 152 height 54
click at [103, 156] on div "▲" at bounding box center [106, 155] width 7 height 10
click at [62, 139] on div at bounding box center [411, 295] width 822 height 810
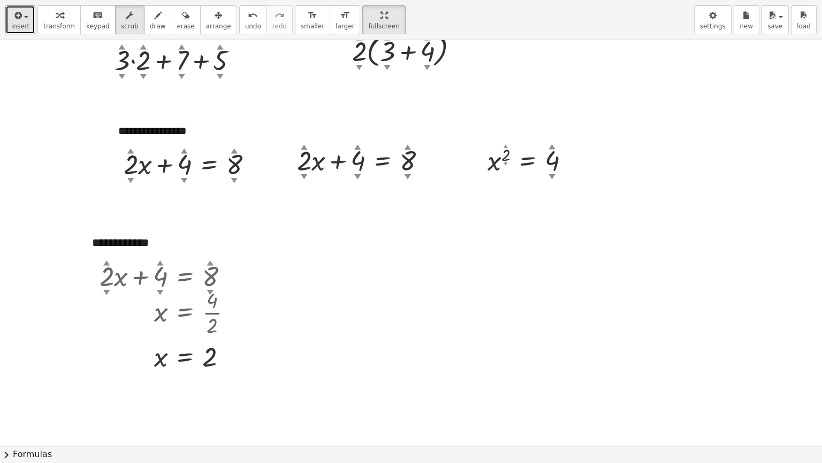
scroll to position [0, 0]
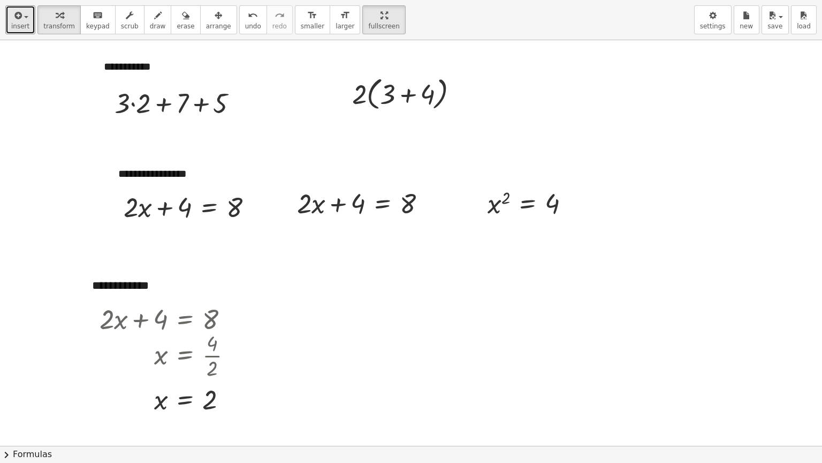
drag, startPoint x: 58, startPoint y: 20, endPoint x: 123, endPoint y: 82, distance: 89.0
click at [60, 21] on button "transform" at bounding box center [58, 19] width 43 height 29
click at [121, 26] on span "scrub" at bounding box center [130, 25] width 18 height 7
click at [131, 103] on div at bounding box center [180, 102] width 142 height 36
click at [122, 88] on div "▲" at bounding box center [122, 90] width 7 height 10
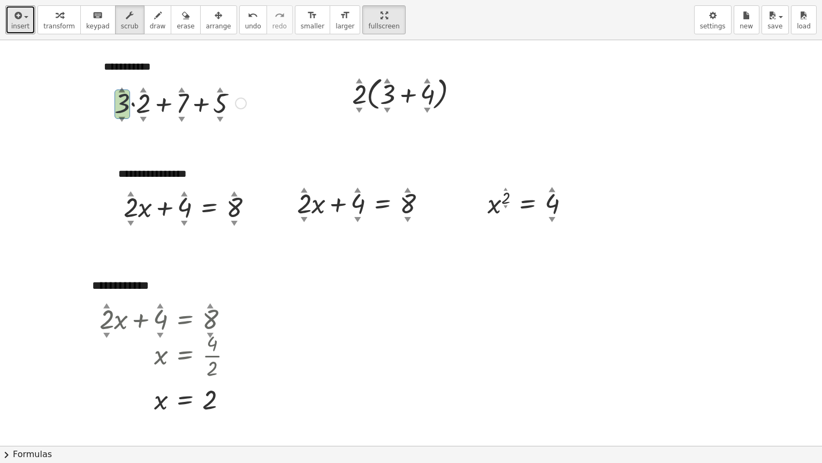
click at [122, 88] on div "▲" at bounding box center [122, 90] width 7 height 10
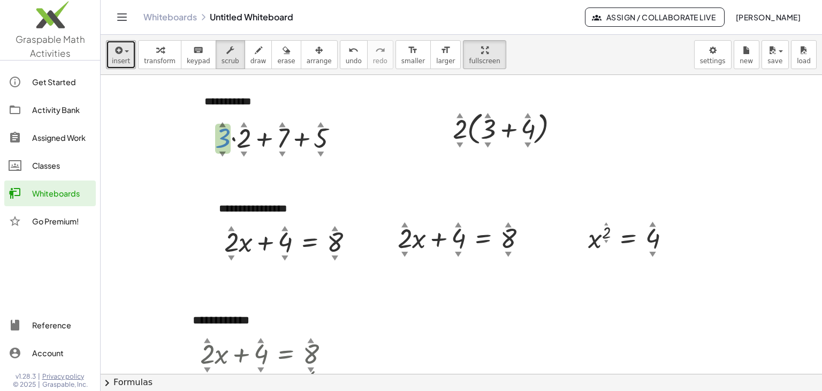
drag, startPoint x: 221, startPoint y: 155, endPoint x: 229, endPoint y: 155, distance: 8.0
click at [272, 138] on div "+ · 3 ▲ ▼ · 2 ▲ ▼ + 7 ▲ ▼ + 5 ▲ ▼" at bounding box center [272, 138] width 0 height 0
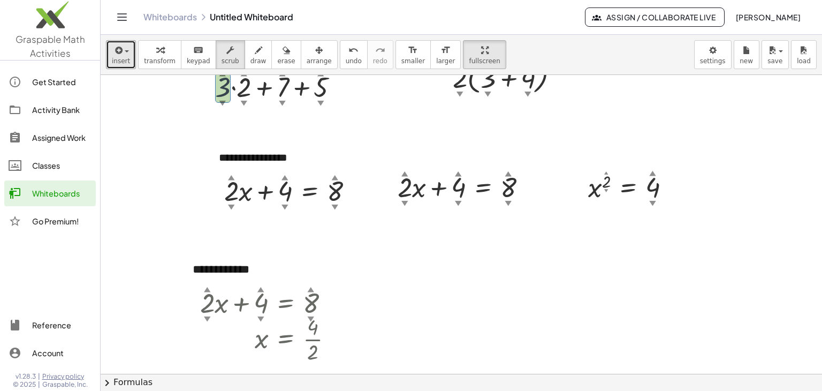
scroll to position [107, 0]
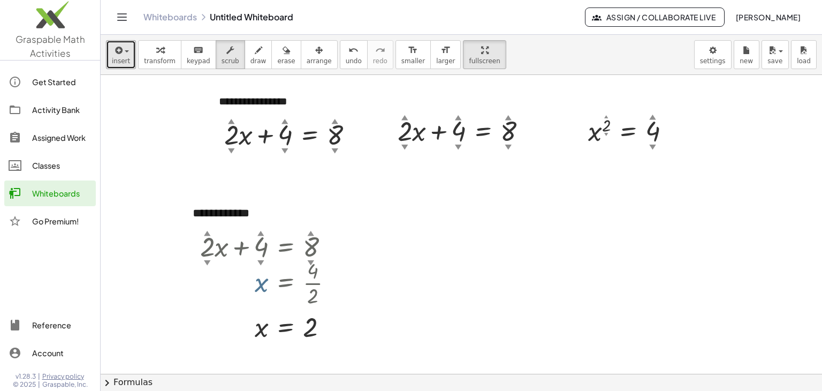
click at [208, 266] on div at bounding box center [271, 282] width 152 height 54
click at [208, 259] on div at bounding box center [271, 282] width 152 height 54
drag, startPoint x: 208, startPoint y: 266, endPoint x: 207, endPoint y: 260, distance: 6.0
click at [207, 262] on div at bounding box center [271, 282] width 152 height 54
click at [207, 260] on div at bounding box center [271, 282] width 152 height 54
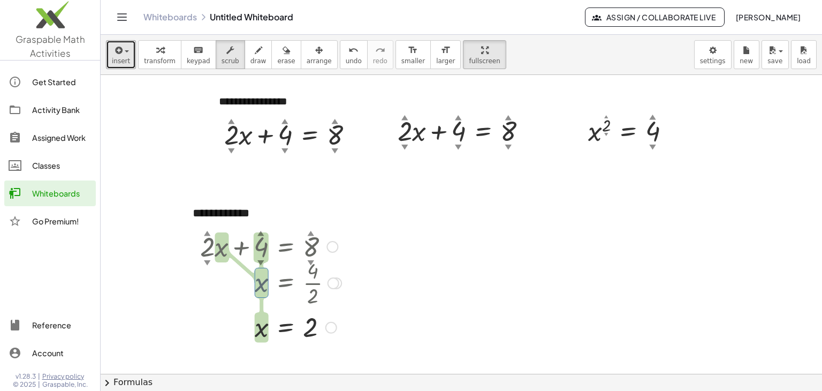
click at [210, 262] on div at bounding box center [271, 282] width 152 height 54
drag, startPoint x: 231, startPoint y: 151, endPoint x: 233, endPoint y: 144, distance: 7.8
click at [310, 135] on div "+ · 2 ▲ ▼ · x + 4 ▲ ▼ = 8 ▲ ▼" at bounding box center [310, 135] width 0 height 0
drag, startPoint x: 208, startPoint y: 260, endPoint x: 199, endPoint y: 245, distance: 17.8
click at [199, 245] on div "+ · 2 ▲ ▼ · x + 4 ▲ ▼ = 8 ▲ ▼ + · 2 · x + 4 − 4 = + 8 − 4 + · 2 · x + 0 = + 8 −…" at bounding box center [266, 286] width 165 height 122
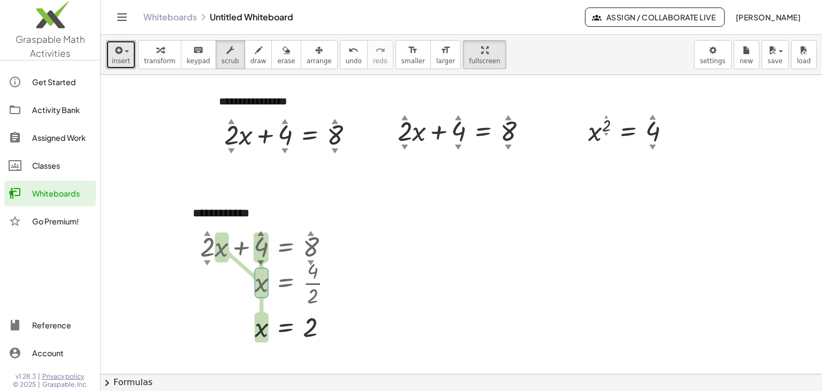
click at [152, 235] on div at bounding box center [462, 267] width 722 height 598
drag, startPoint x: 207, startPoint y: 263, endPoint x: 210, endPoint y: 240, distance: 22.7
click at [286, 247] on div "+ · 2 ▲ ▼ · x + 4 ▲ ▼ = 8 ▲ ▼ + · 2 · x + 4 − 4 = + 8 − 4 + · 2 · x + 0 = + 8 −…" at bounding box center [286, 247] width 0 height 0
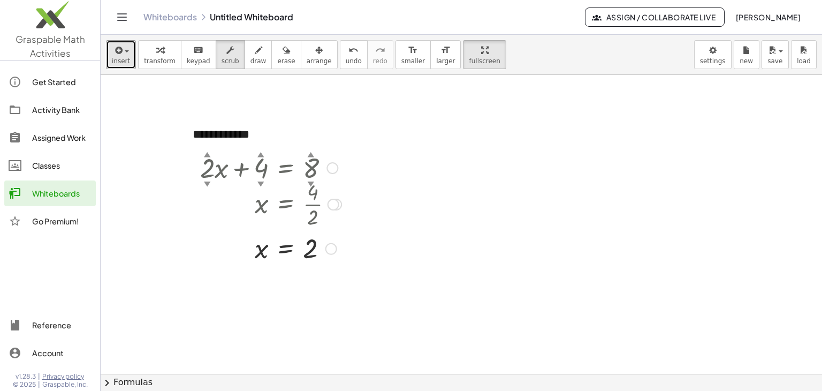
scroll to position [214, 0]
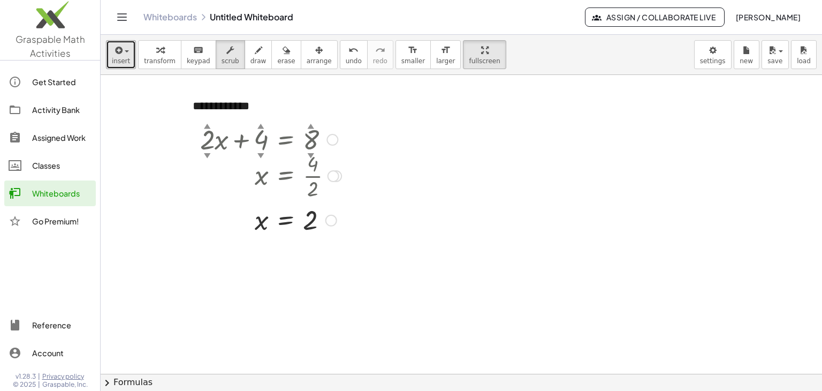
click at [207, 142] on div at bounding box center [271, 138] width 152 height 36
click at [211, 129] on div at bounding box center [271, 138] width 152 height 36
drag, startPoint x: 206, startPoint y: 123, endPoint x: 200, endPoint y: 109, distance: 14.6
click at [200, 109] on div "**********" at bounding box center [462, 160] width 722 height 598
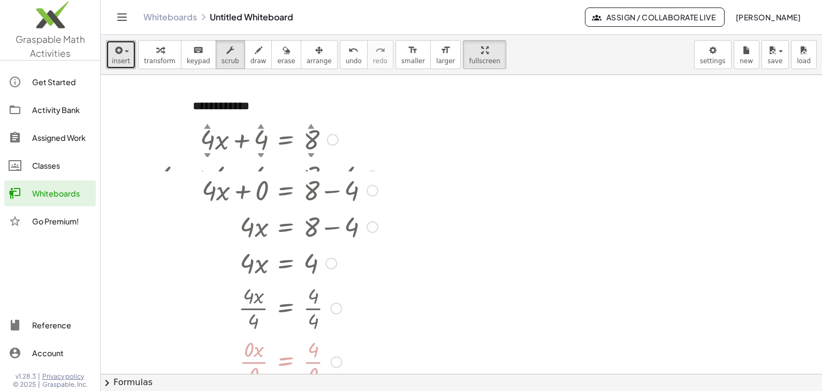
drag, startPoint x: 344, startPoint y: 221, endPoint x: 353, endPoint y: 411, distance: 189.7
click at [353, 390] on html "**********" at bounding box center [411, 195] width 822 height 391
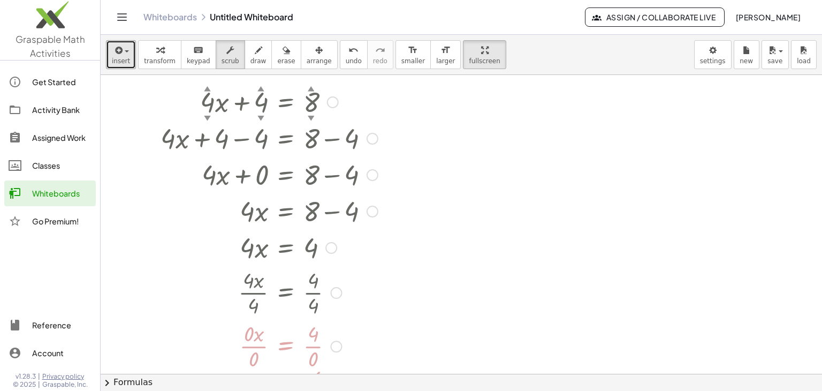
scroll to position [268, 0]
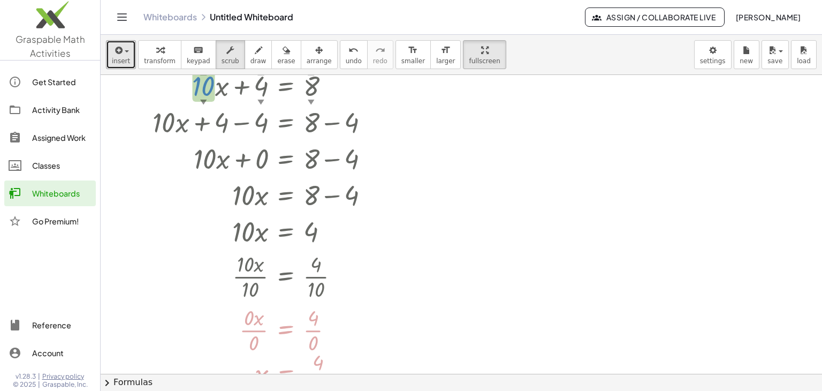
drag, startPoint x: 205, startPoint y: 101, endPoint x: 166, endPoint y: 246, distance: 149.7
click at [286, 86] on div "+ · 10 ▲ ▼ · x + 4 ▲ ▼ = 8 ▲ ▼ + · 10 · x + 4 − 4 = + 8 − 4 + · 10 · x + 0 = + …" at bounding box center [286, 86] width 0 height 0
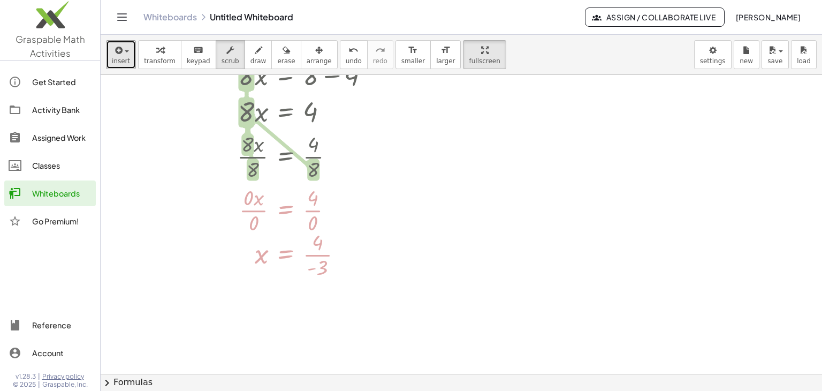
scroll to position [406, 0]
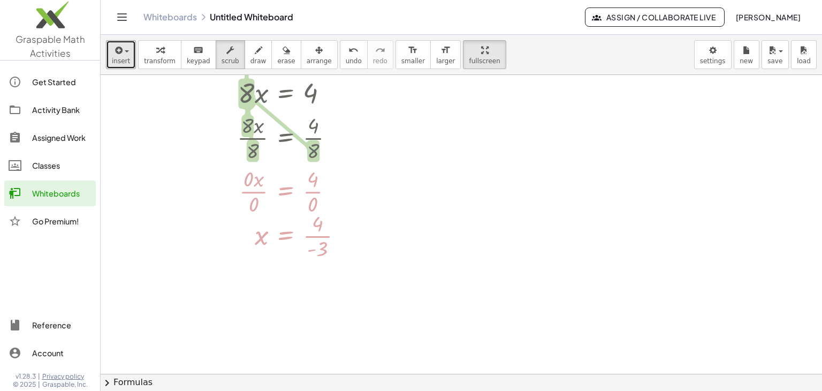
click at [169, 300] on div at bounding box center [462, 117] width 722 height 897
click at [335, 195] on div at bounding box center [336, 192] width 12 height 12
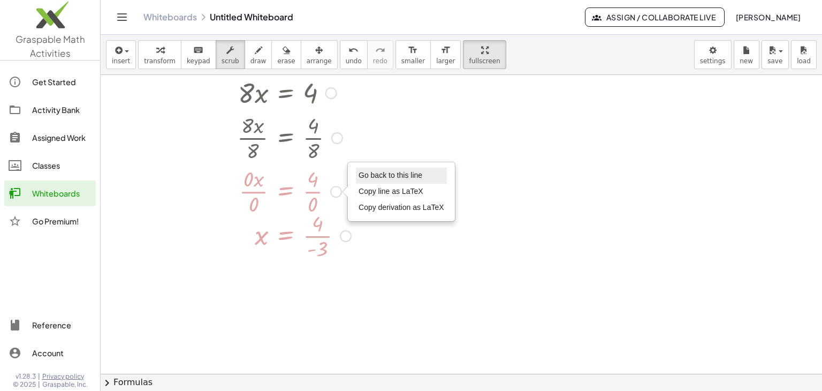
click at [377, 178] on span "Go back to this line" at bounding box center [391, 175] width 64 height 9
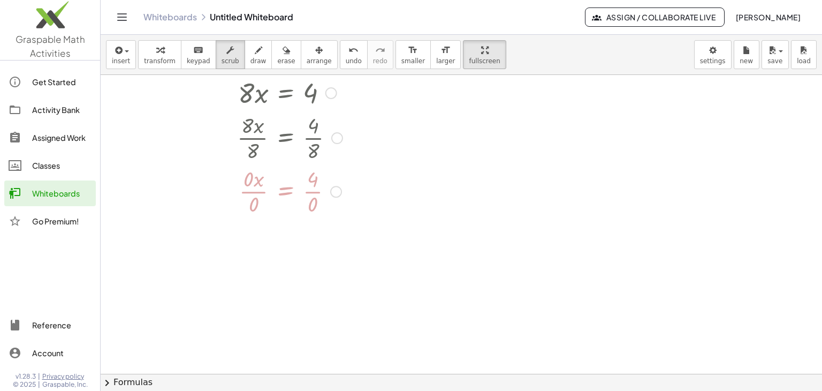
click at [337, 186] on div "Go back to this line Copy line as LaTeX Copy derivation as LaTeX" at bounding box center [336, 192] width 12 height 12
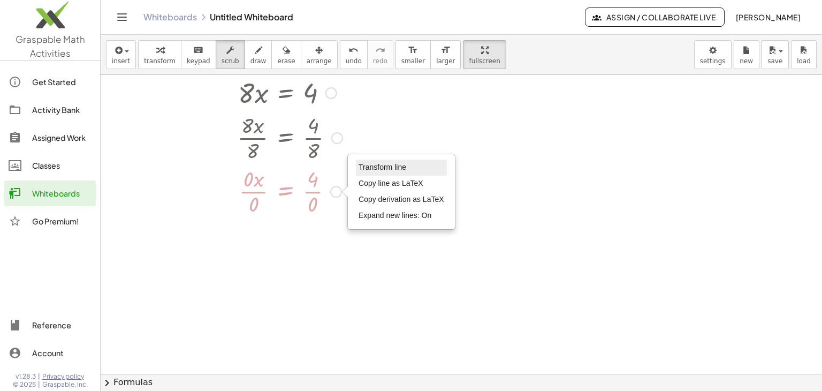
click at [374, 167] on span "Transform line" at bounding box center [383, 167] width 48 height 9
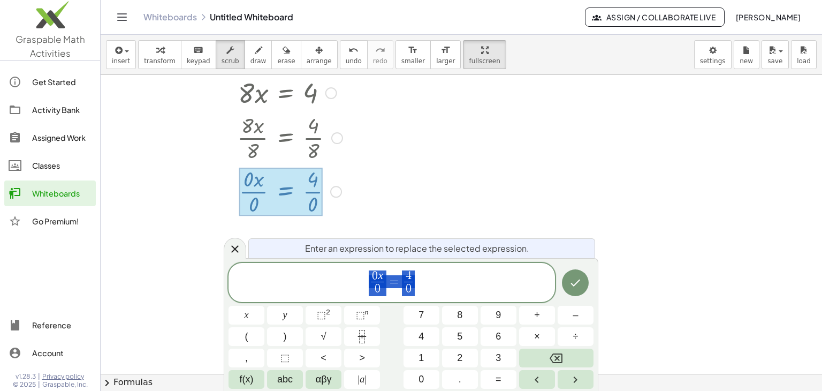
drag, startPoint x: 672, startPoint y: 270, endPoint x: 589, endPoint y: 237, distance: 89.9
click at [671, 268] on div at bounding box center [462, 117] width 722 height 897
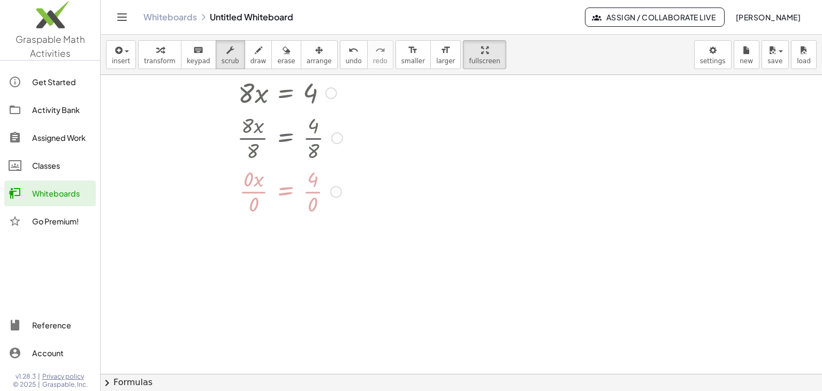
click at [338, 187] on div "Transform line Copy line as LaTeX Copy derivation as LaTeX Expand new lines: On" at bounding box center [336, 192] width 12 height 12
click at [314, 136] on div at bounding box center [268, 137] width 229 height 54
drag, startPoint x: 313, startPoint y: 137, endPoint x: 339, endPoint y: 142, distance: 26.1
click at [315, 137] on div at bounding box center [268, 137] width 229 height 54
click at [337, 138] on div at bounding box center [337, 138] width 12 height 12
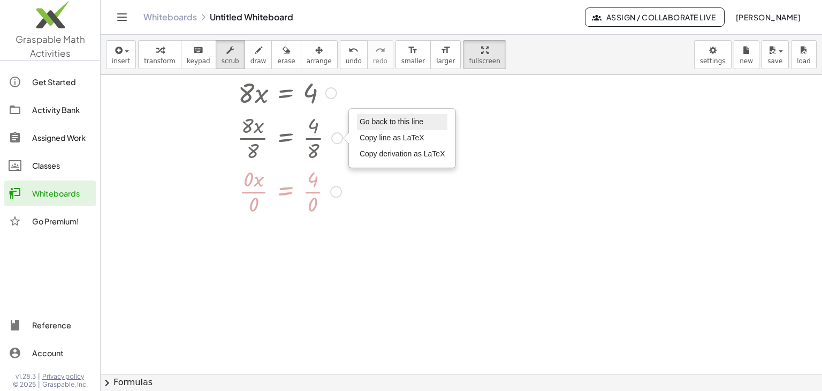
click at [372, 125] on li "Go back to this line" at bounding box center [402, 122] width 91 height 16
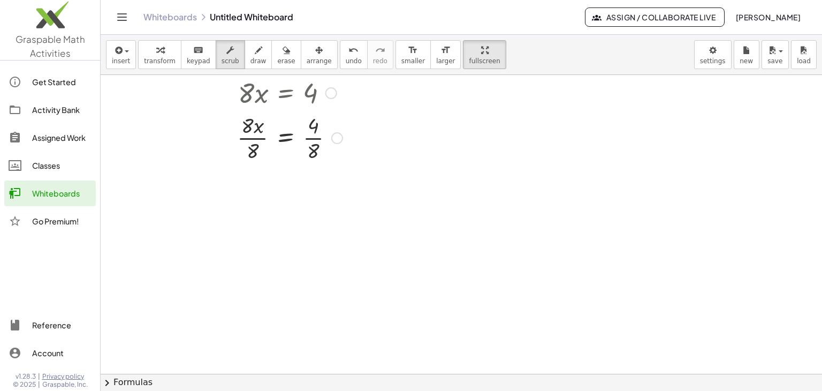
click at [313, 139] on div at bounding box center [268, 137] width 229 height 54
click at [314, 124] on div at bounding box center [268, 137] width 229 height 54
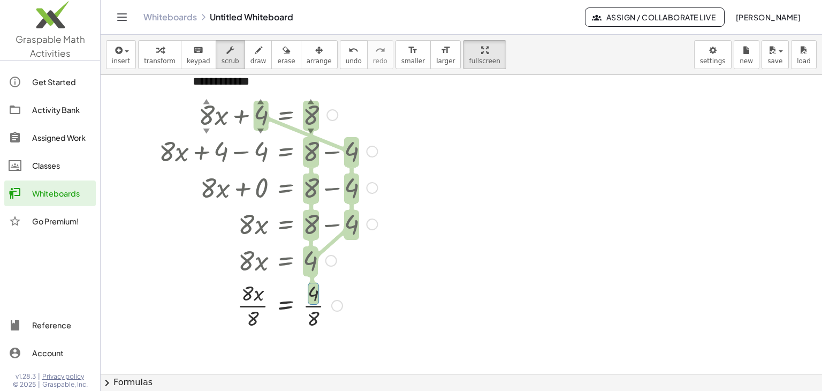
scroll to position [299, 0]
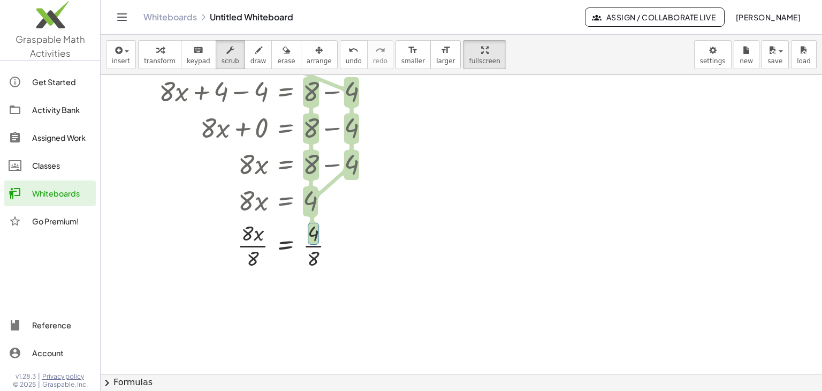
drag, startPoint x: 386, startPoint y: 249, endPoint x: 389, endPoint y: 241, distance: 8.0
click at [391, 245] on div at bounding box center [462, 224] width 722 height 897
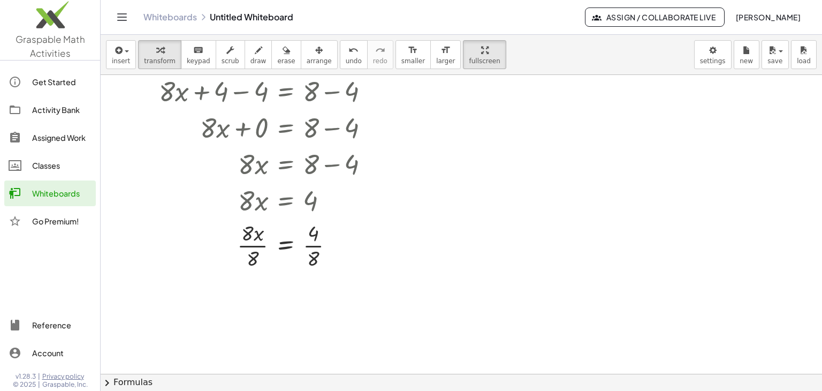
drag, startPoint x: 150, startPoint y: 53, endPoint x: 164, endPoint y: 69, distance: 20.8
click at [152, 53] on div "button" at bounding box center [160, 49] width 32 height 13
click at [314, 246] on div at bounding box center [268, 245] width 229 height 54
click at [250, 300] on div at bounding box center [268, 298] width 229 height 54
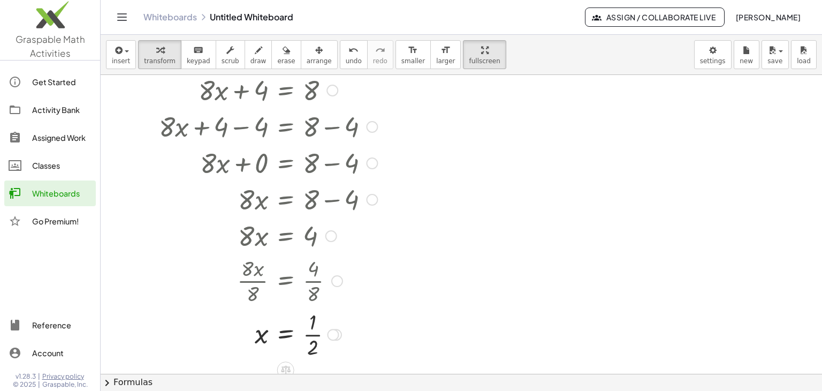
scroll to position [245, 0]
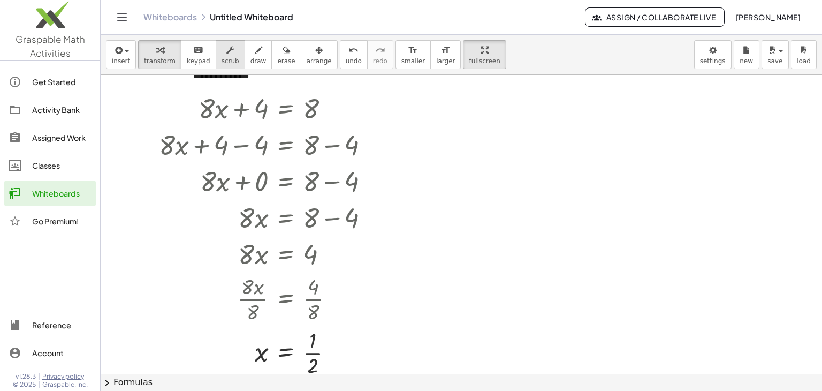
click at [222, 62] on span "scrub" at bounding box center [231, 60] width 18 height 7
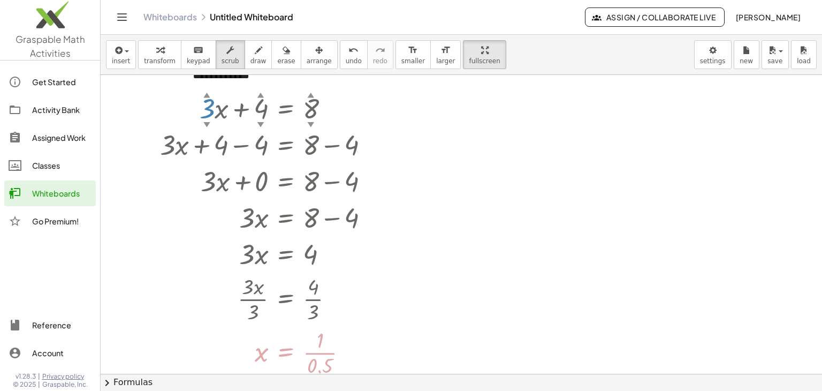
drag, startPoint x: 205, startPoint y: 93, endPoint x: 195, endPoint y: 120, distance: 29.6
click at [286, 109] on div "+ · 3 ▲ ▼ · x + 4 ▲ ▼ = 8 ▲ ▼" at bounding box center [286, 109] width 0 height 0
drag, startPoint x: 207, startPoint y: 122, endPoint x: 204, endPoint y: 131, distance: 10.2
click at [286, 109] on div "+ · 2 ▲ ▼ · x + 4 ▲ ▼ = 8 ▲ ▼ + · 2 · x + 4 − 4 = + 8 − 4 + · 2 · x + 0 = + 8 −…" at bounding box center [286, 109] width 0 height 0
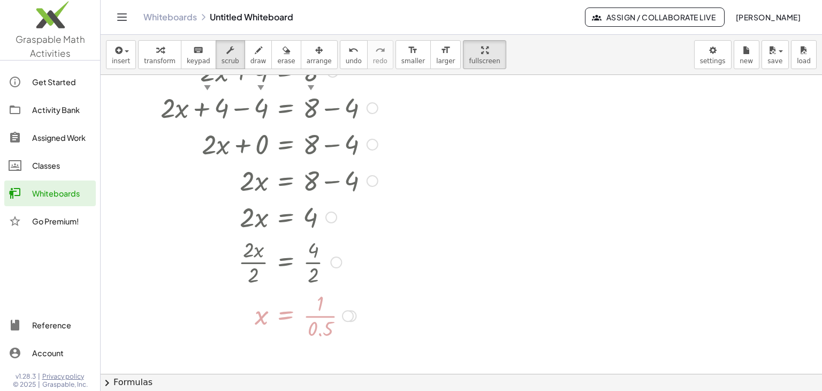
scroll to position [299, 0]
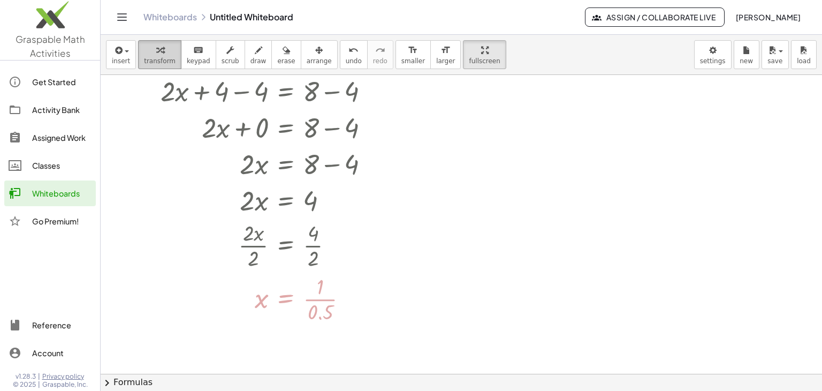
click at [158, 60] on span "transform" at bounding box center [160, 60] width 32 height 7
drag, startPoint x: 253, startPoint y: 243, endPoint x: 255, endPoint y: 249, distance: 6.8
click at [253, 244] on div at bounding box center [269, 245] width 228 height 54
click at [346, 299] on div at bounding box center [348, 299] width 12 height 12
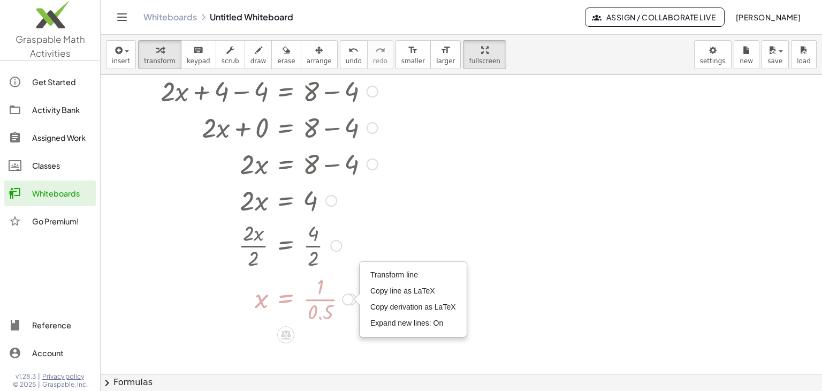
click at [336, 247] on div at bounding box center [336, 246] width 12 height 12
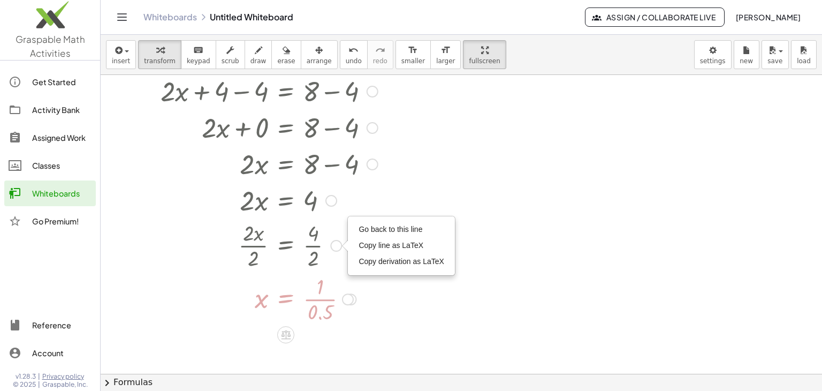
click at [353, 232] on div "Go back to this line Copy line as LaTeX Copy derivation as LaTeX" at bounding box center [401, 246] width 106 height 58
click at [360, 228] on span "Go back to this line" at bounding box center [391, 229] width 64 height 9
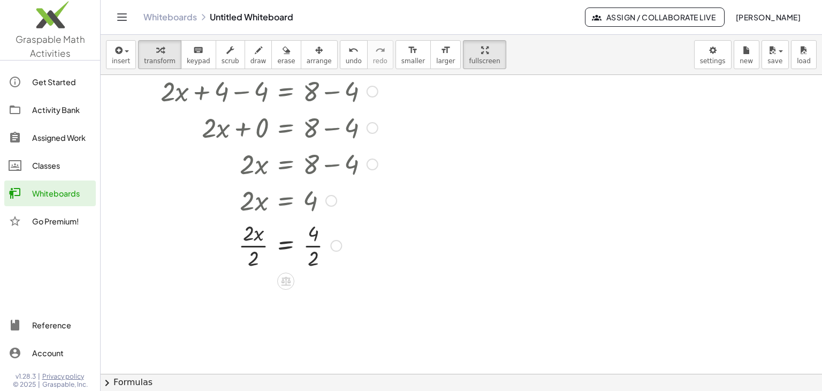
click at [314, 246] on div at bounding box center [269, 245] width 228 height 54
click at [251, 300] on div at bounding box center [269, 298] width 228 height 54
click at [169, 93] on div at bounding box center [269, 90] width 228 height 36
click at [226, 52] on icon "button" at bounding box center [229, 50] width 7 height 13
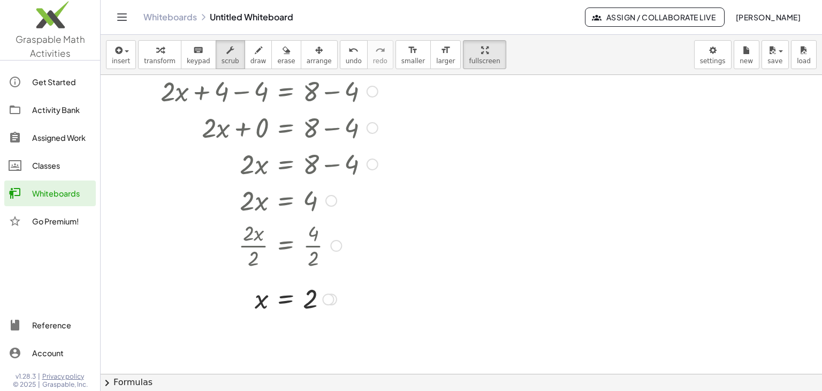
click at [170, 93] on div at bounding box center [269, 90] width 228 height 36
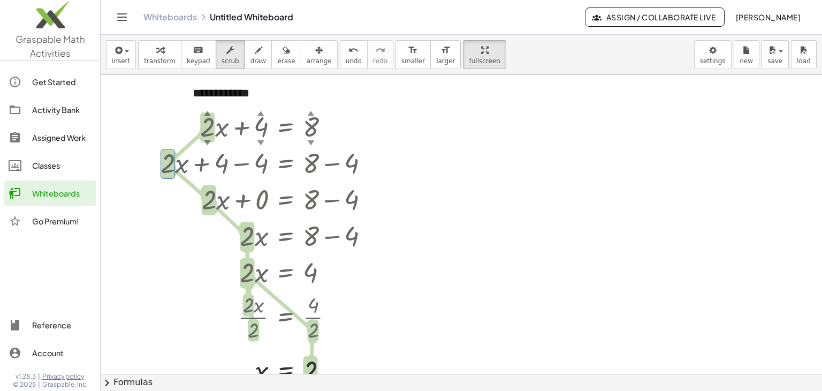
scroll to position [245, 0]
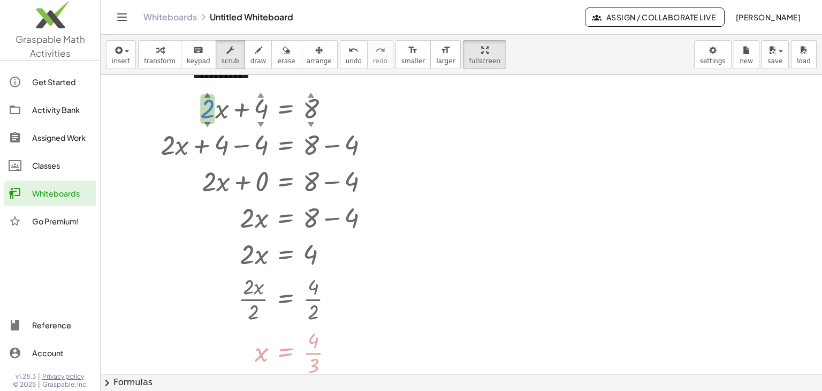
click at [211, 90] on div "▲" at bounding box center [207, 94] width 7 height 10
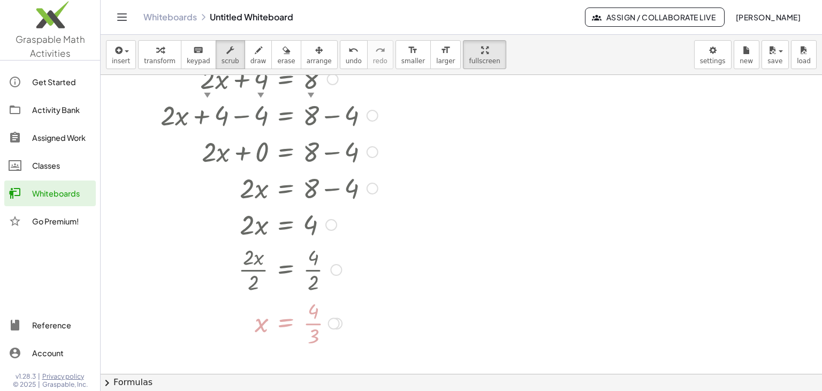
scroll to position [299, 0]
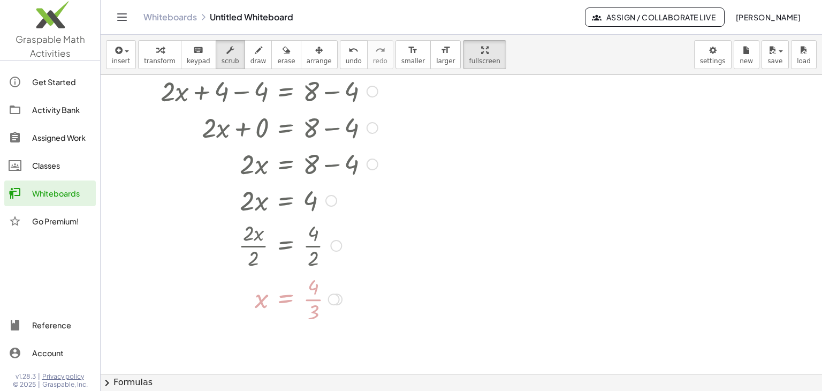
click at [336, 298] on div at bounding box center [334, 299] width 12 height 12
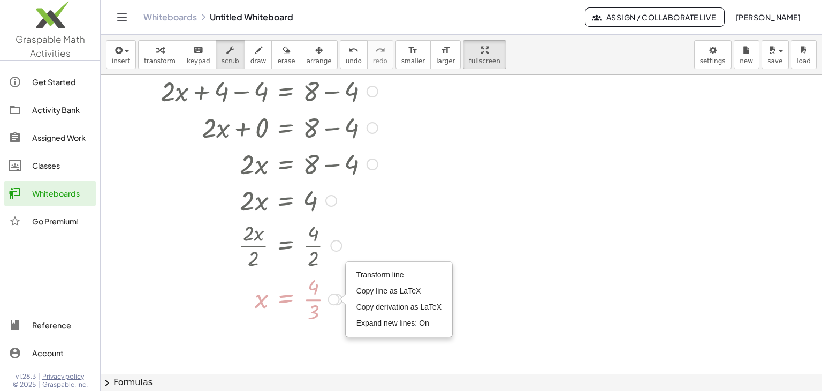
click at [337, 242] on div at bounding box center [336, 246] width 12 height 12
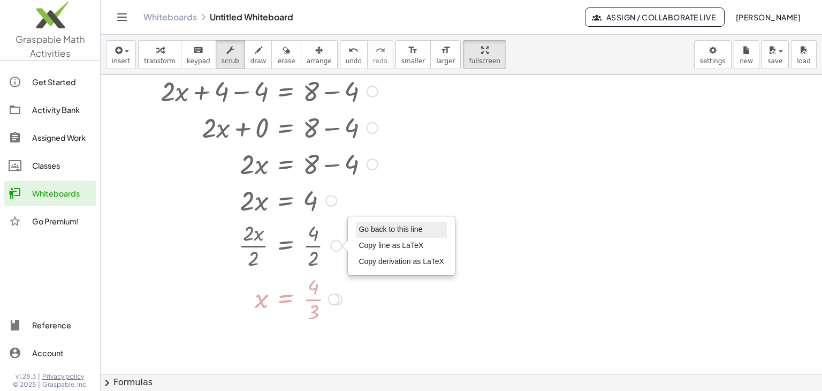
click at [356, 225] on li "Go back to this line" at bounding box center [401, 230] width 91 height 16
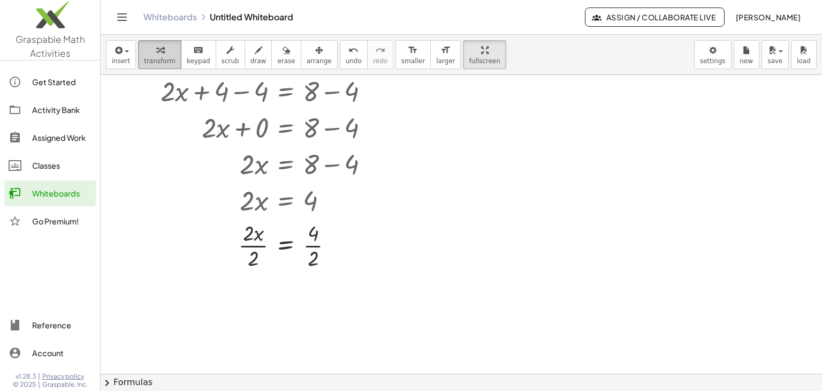
click at [156, 47] on icon "button" at bounding box center [159, 50] width 7 height 13
click at [315, 246] on div at bounding box center [269, 245] width 228 height 54
click at [251, 301] on div at bounding box center [269, 298] width 228 height 54
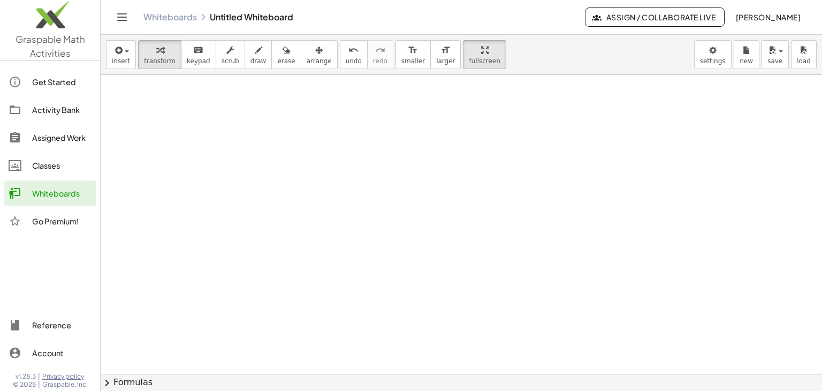
scroll to position [865, 0]
click at [128, 53] on button "insert" at bounding box center [121, 54] width 30 height 29
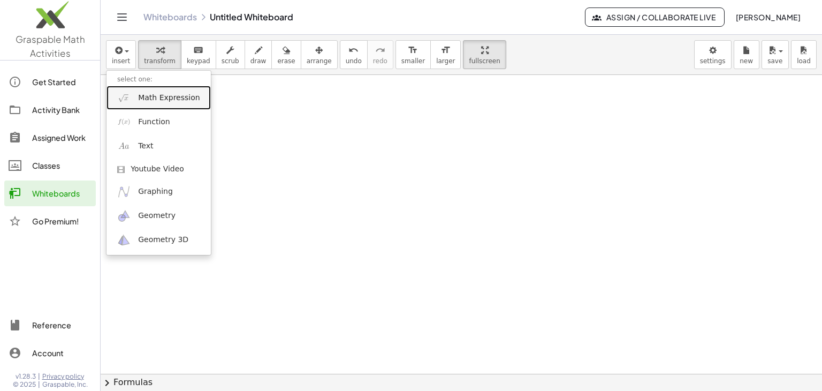
click at [146, 90] on link "Math Expression" at bounding box center [159, 98] width 104 height 24
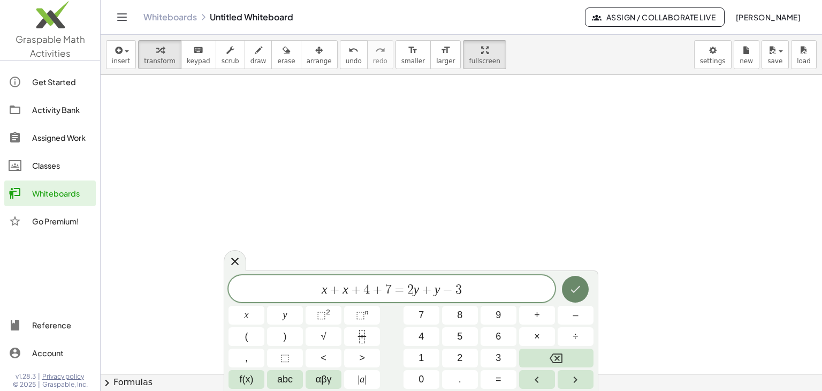
click at [576, 286] on icon "Done" at bounding box center [575, 289] width 13 height 13
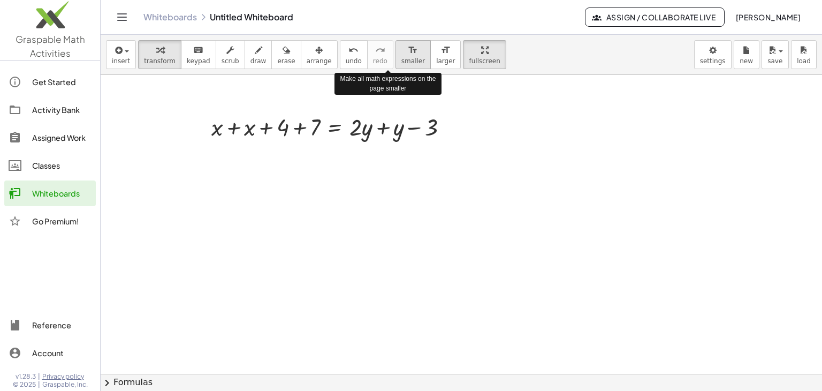
click at [401, 59] on span "smaller" at bounding box center [413, 60] width 24 height 7
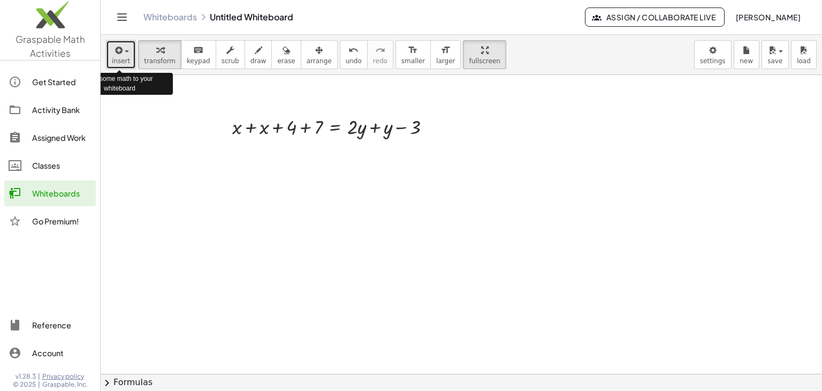
click at [117, 49] on icon "button" at bounding box center [118, 50] width 10 height 13
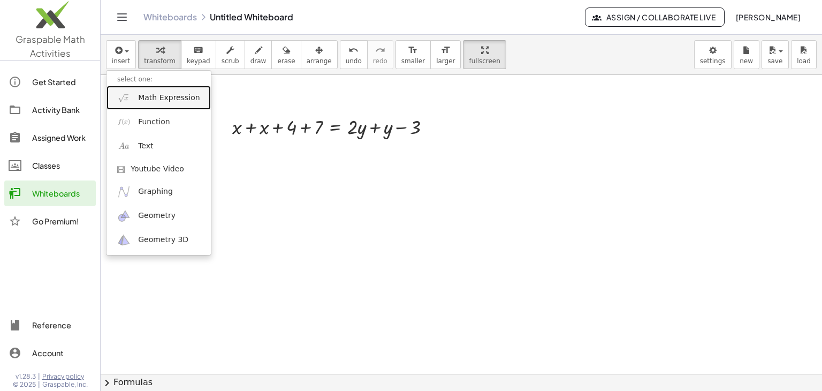
click at [143, 100] on span "Math Expression" at bounding box center [169, 98] width 62 height 11
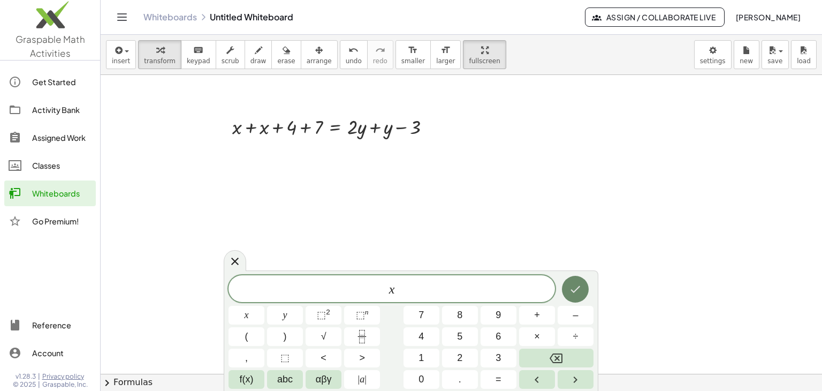
click at [576, 284] on icon "Done" at bounding box center [575, 289] width 13 height 13
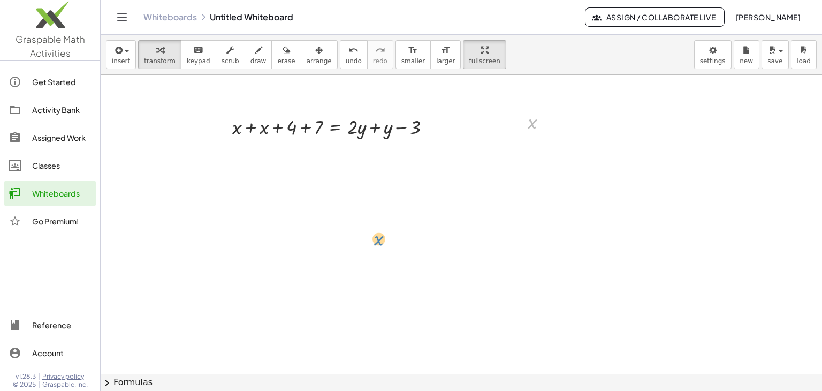
drag, startPoint x: 528, startPoint y: 127, endPoint x: 373, endPoint y: 239, distance: 191.7
drag, startPoint x: 517, startPoint y: 113, endPoint x: 336, endPoint y: 221, distance: 210.3
click at [336, 221] on div at bounding box center [339, 230] width 16 height 32
click at [361, 222] on div at bounding box center [361, 229] width 39 height 26
click at [351, 234] on div at bounding box center [361, 229] width 39 height 26
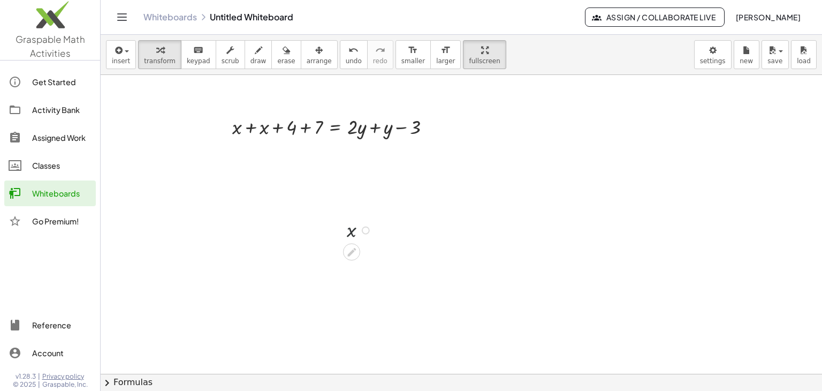
drag, startPoint x: 375, startPoint y: 219, endPoint x: 362, endPoint y: 233, distance: 19.3
click at [374, 223] on div at bounding box center [361, 229] width 39 height 26
drag, startPoint x: 353, startPoint y: 247, endPoint x: 349, endPoint y: 241, distance: 7.3
click at [351, 244] on div at bounding box center [351, 252] width 17 height 17
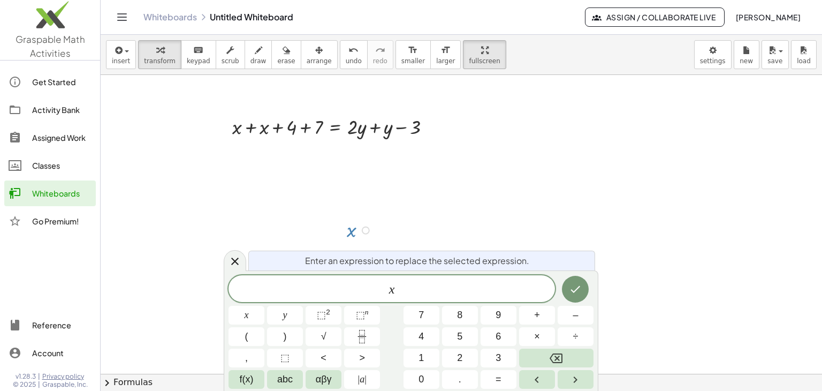
drag, startPoint x: 229, startPoint y: 260, endPoint x: 365, endPoint y: 242, distance: 137.6
click at [233, 257] on icon at bounding box center [235, 261] width 13 height 13
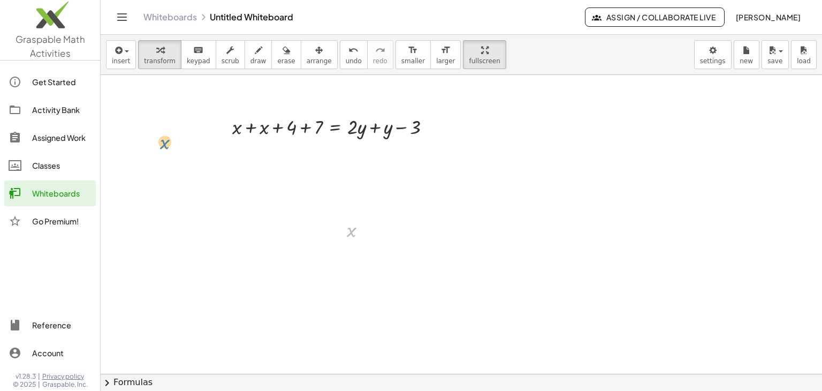
drag, startPoint x: 347, startPoint y: 238, endPoint x: 158, endPoint y: 149, distance: 208.1
drag, startPoint x: 347, startPoint y: 222, endPoint x: 406, endPoint y: 211, distance: 59.8
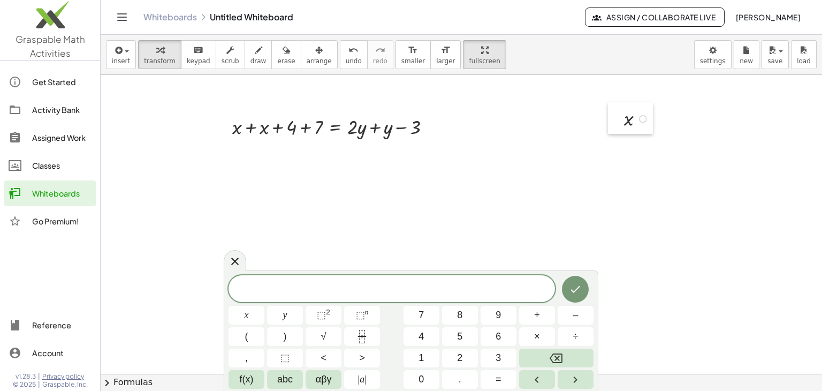
drag, startPoint x: 337, startPoint y: 223, endPoint x: 614, endPoint y: 112, distance: 298.8
click at [614, 112] on div at bounding box center [616, 118] width 16 height 32
click at [231, 261] on icon at bounding box center [235, 260] width 13 height 13
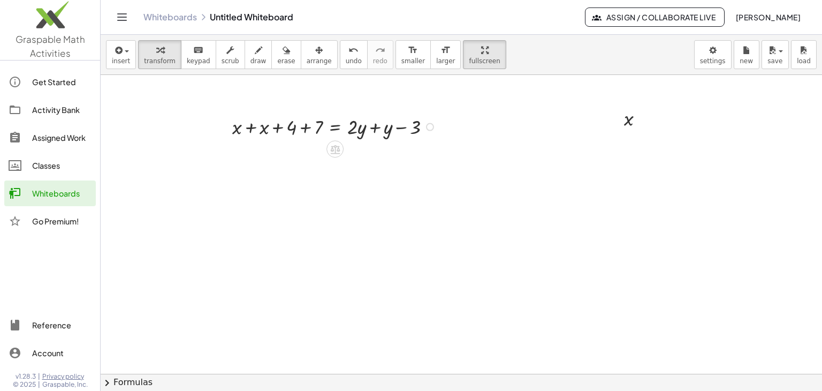
click at [304, 126] on div at bounding box center [336, 125] width 218 height 27
click at [272, 155] on div at bounding box center [336, 152] width 218 height 27
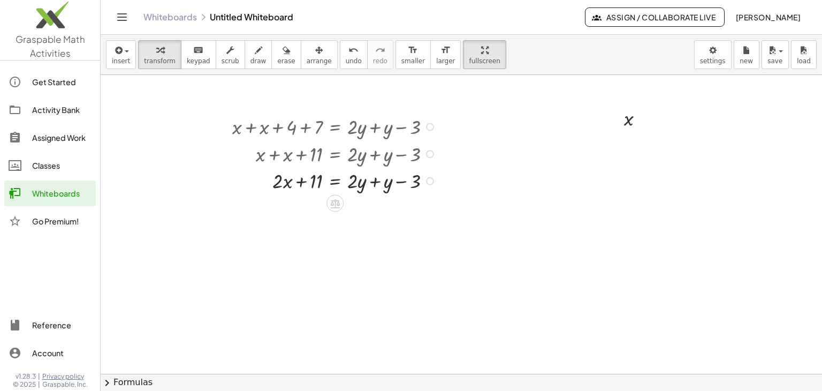
click at [374, 180] on div at bounding box center [336, 179] width 218 height 27
drag, startPoint x: 309, startPoint y: 181, endPoint x: 415, endPoint y: 178, distance: 106.0
click at [415, 178] on div at bounding box center [336, 179] width 218 height 27
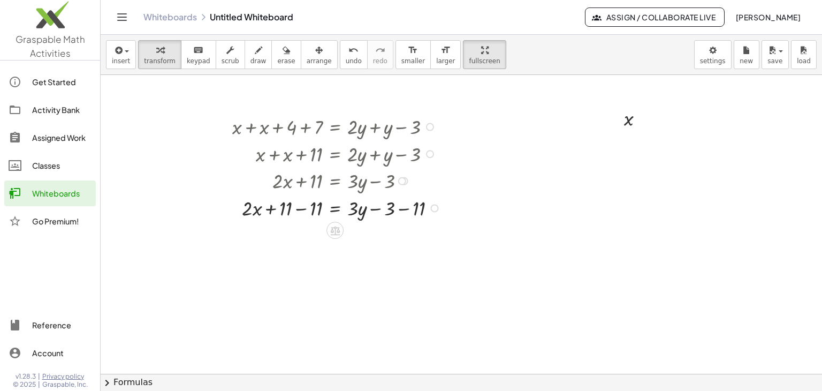
click at [299, 208] on div at bounding box center [338, 207] width 223 height 27
click at [335, 127] on div "+ x + x + 4 + 7 = + · 2 · y + y − 3 + x + x + 11 = + · 2 · y + y − 3 + · 2 · x …" at bounding box center [335, 127] width 0 height 0
click at [362, 256] on div at bounding box center [338, 261] width 223 height 27
click at [354, 260] on div at bounding box center [338, 261] width 223 height 27
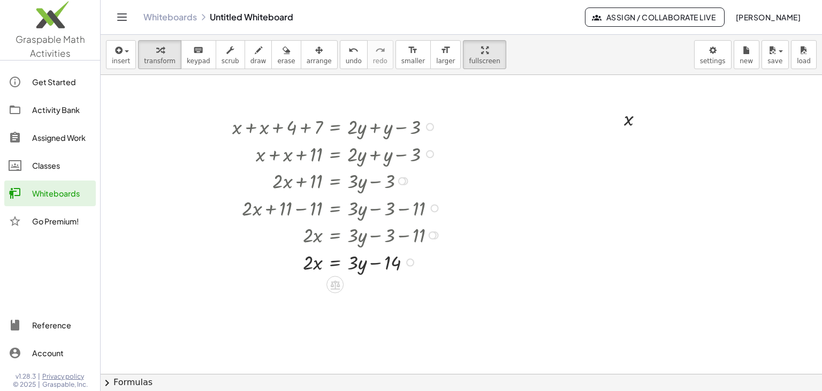
scroll to position [897, 0]
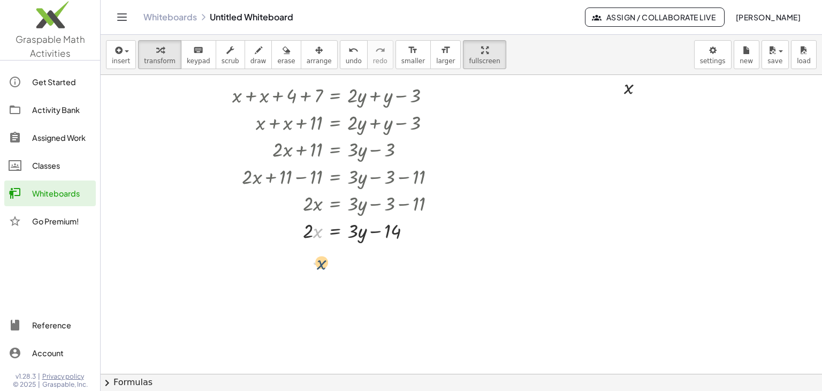
drag, startPoint x: 314, startPoint y: 232, endPoint x: 316, endPoint y: 238, distance: 7.0
click at [316, 241] on div at bounding box center [338, 229] width 223 height 27
drag, startPoint x: 310, startPoint y: 229, endPoint x: 373, endPoint y: 256, distance: 67.6
click at [401, 263] on div at bounding box center [403, 264] width 8 height 8
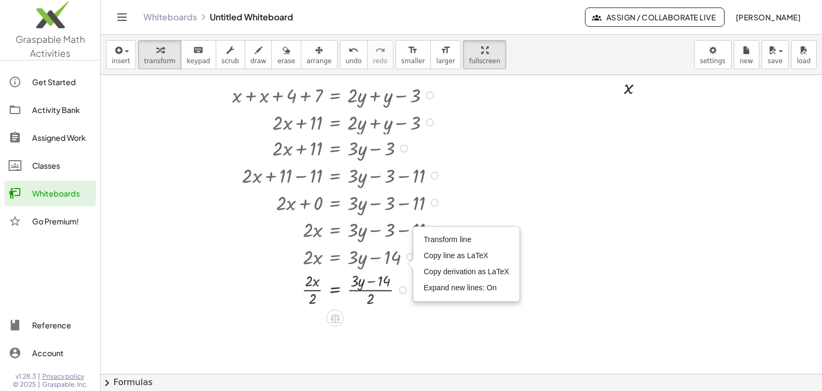
drag, startPoint x: 407, startPoint y: 233, endPoint x: 381, endPoint y: 293, distance: 65.2
click at [335, 290] on div "x = + · y − · · 3 14 · 2 · 2 · ( ) · 2 Transform line Copy line as LaTeX Copy d…" at bounding box center [335, 290] width 0 height 0
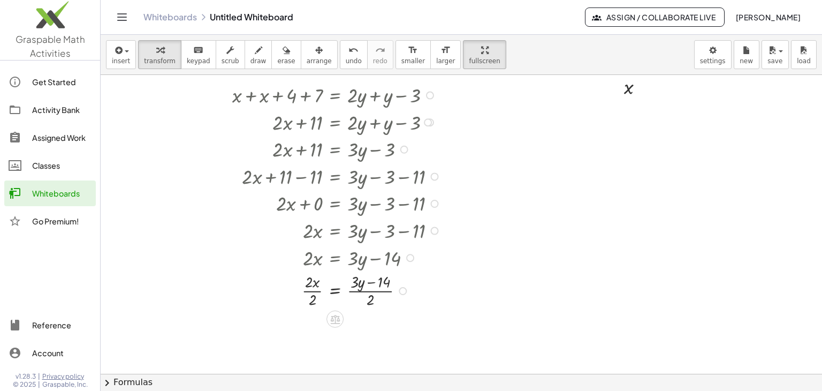
click at [430, 96] on div at bounding box center [430, 95] width 8 height 8
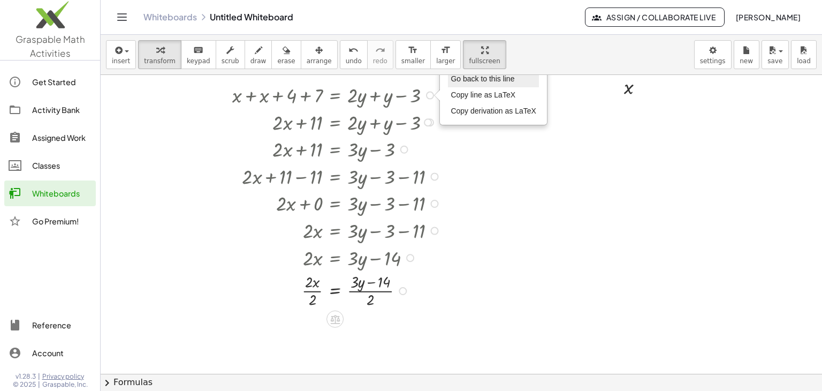
click at [462, 75] on span "Go back to this line" at bounding box center [483, 78] width 64 height 9
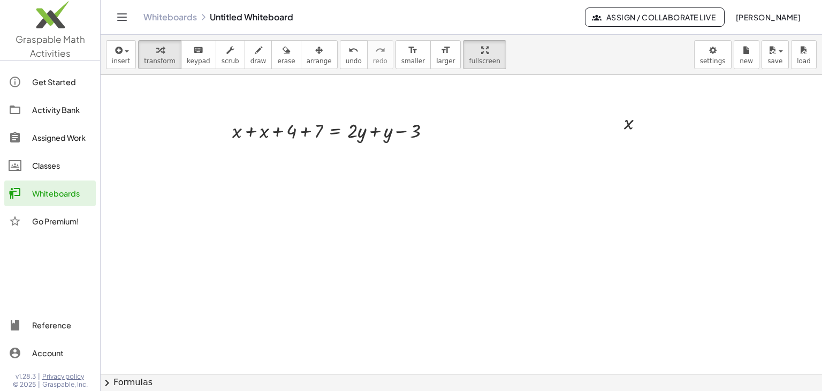
scroll to position [843, 0]
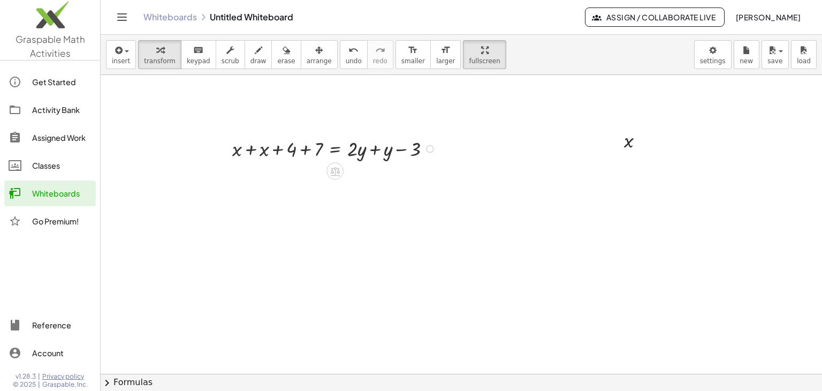
click at [431, 147] on div "Go back to this line Copy line as LaTeX Copy derivation as LaTeX" at bounding box center [430, 149] width 8 height 8
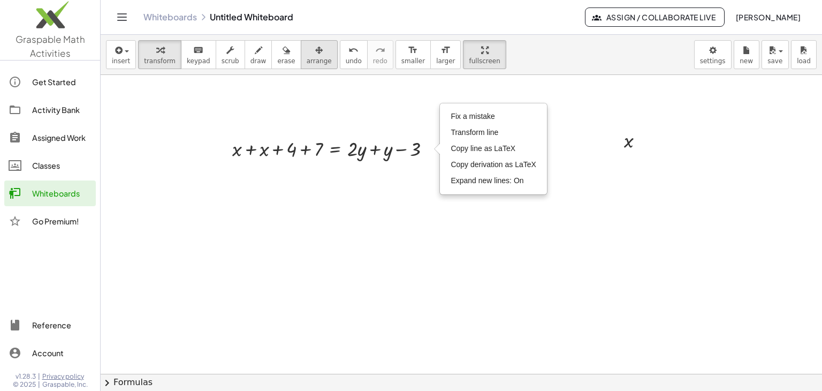
click at [307, 57] on span "arrange" at bounding box center [319, 60] width 25 height 7
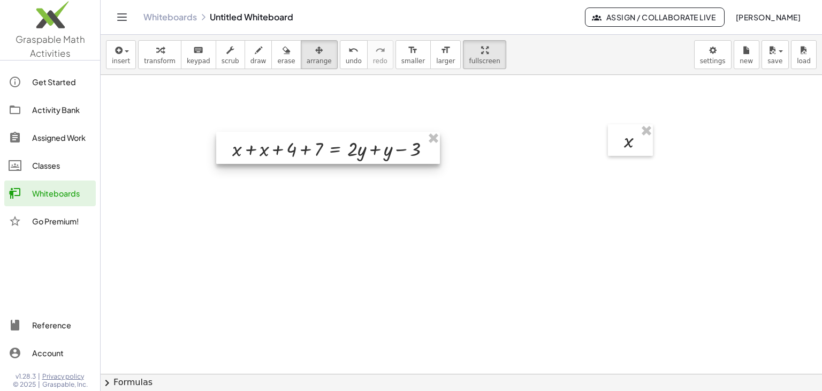
click at [249, 150] on div at bounding box center [328, 148] width 224 height 33
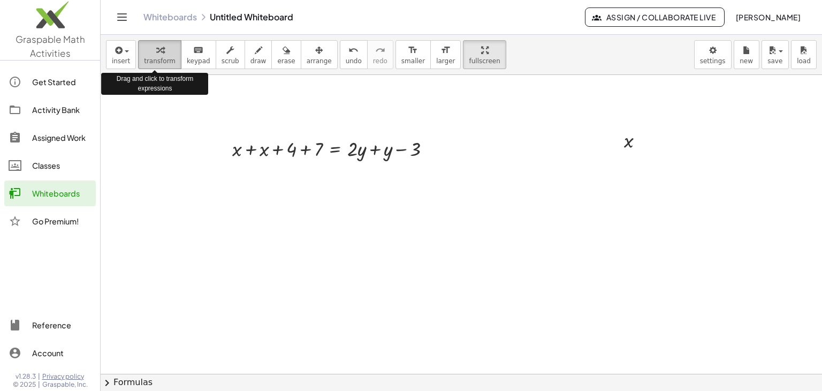
click at [149, 57] on span "transform" at bounding box center [160, 60] width 32 height 7
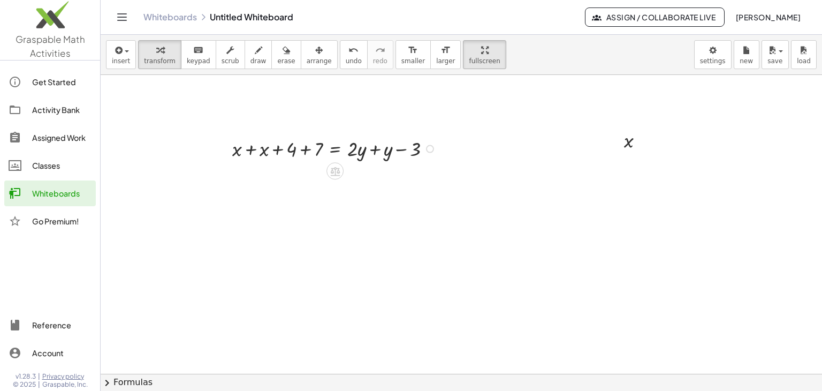
click at [248, 151] on div at bounding box center [336, 147] width 218 height 27
drag, startPoint x: 306, startPoint y: 175, endPoint x: 313, endPoint y: 191, distance: 17.5
click at [306, 175] on div at bounding box center [336, 174] width 218 height 27
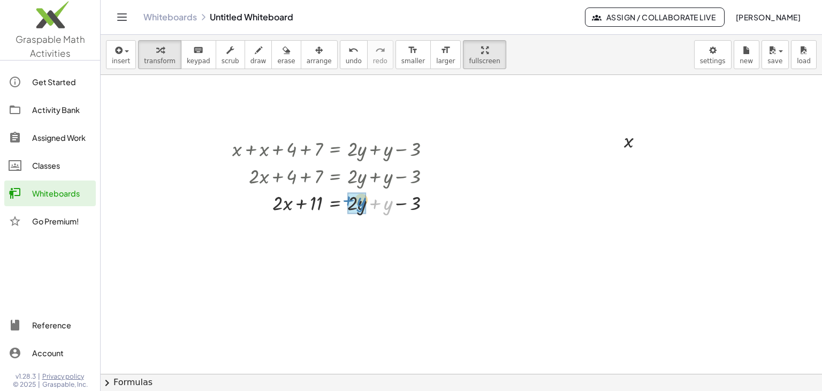
drag, startPoint x: 389, startPoint y: 204, endPoint x: 360, endPoint y: 202, distance: 29.5
drag, startPoint x: 301, startPoint y: 228, endPoint x: 400, endPoint y: 230, distance: 99.0
click at [400, 230] on div at bounding box center [336, 229] width 218 height 27
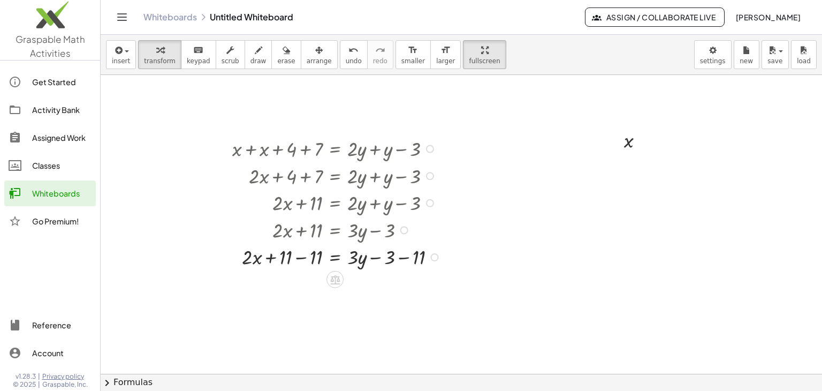
click at [304, 255] on div at bounding box center [338, 255] width 223 height 27
drag, startPoint x: 402, startPoint y: 284, endPoint x: 406, endPoint y: 311, distance: 27.1
click at [402, 285] on div at bounding box center [338, 283] width 223 height 27
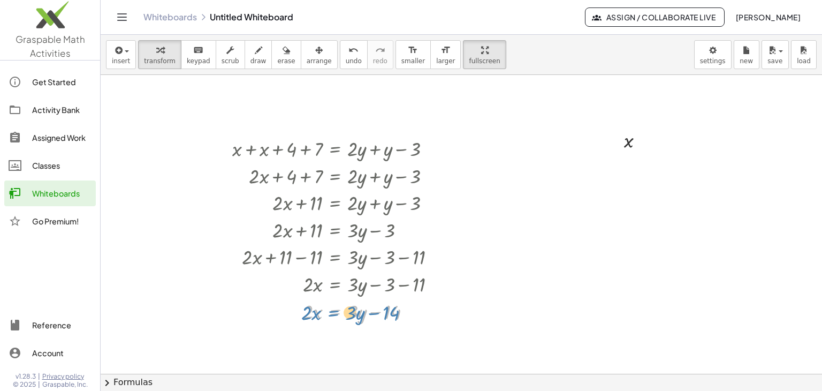
click at [332, 313] on div at bounding box center [338, 310] width 223 height 27
drag, startPoint x: 358, startPoint y: 310, endPoint x: 363, endPoint y: 312, distance: 5.6
click at [357, 315] on div at bounding box center [338, 310] width 223 height 27
click at [360, 311] on div at bounding box center [338, 310] width 223 height 27
drag, startPoint x: 357, startPoint y: 313, endPoint x: 317, endPoint y: 315, distance: 39.7
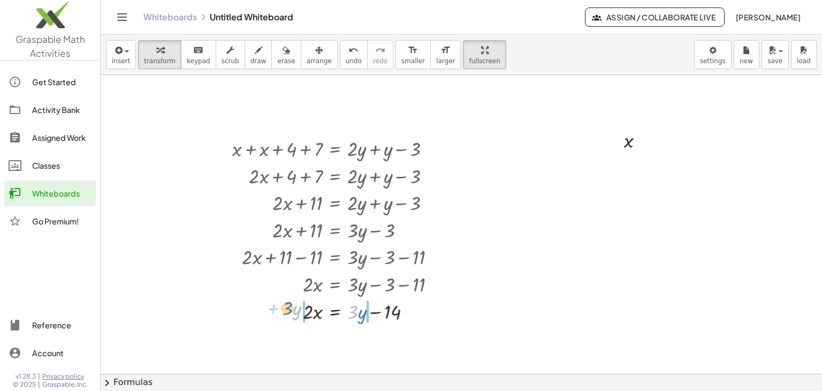
click at [291, 307] on div at bounding box center [338, 310] width 223 height 27
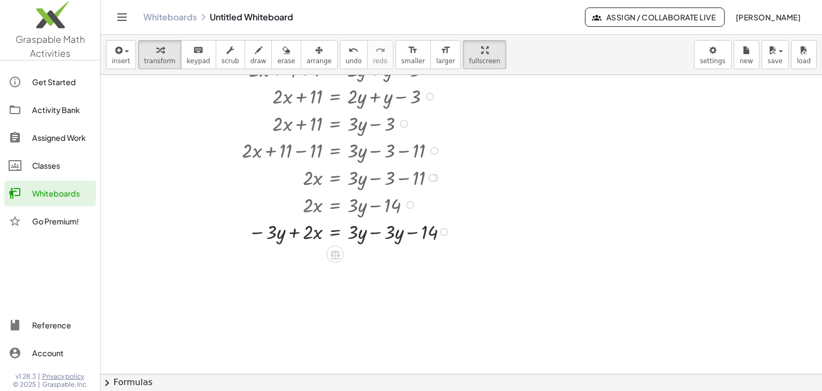
scroll to position [950, 0]
click at [376, 233] on div at bounding box center [343, 230] width 232 height 27
click at [295, 257] on div at bounding box center [343, 257] width 232 height 27
drag, startPoint x: 256, startPoint y: 257, endPoint x: 319, endPoint y: 260, distance: 62.7
click at [319, 260] on div at bounding box center [343, 257] width 232 height 27
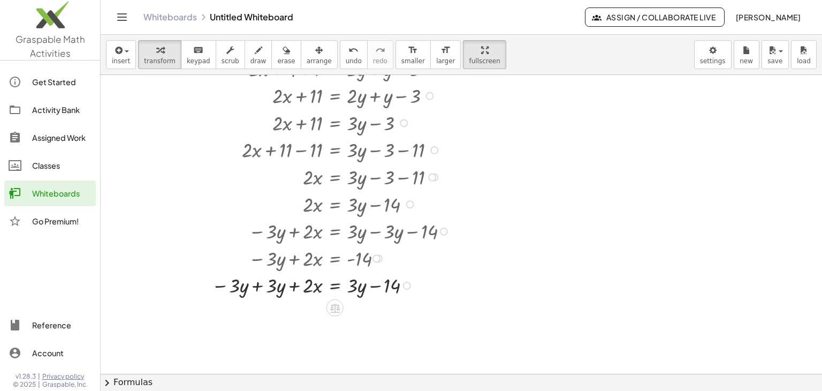
click at [412, 203] on div at bounding box center [410, 204] width 8 height 8
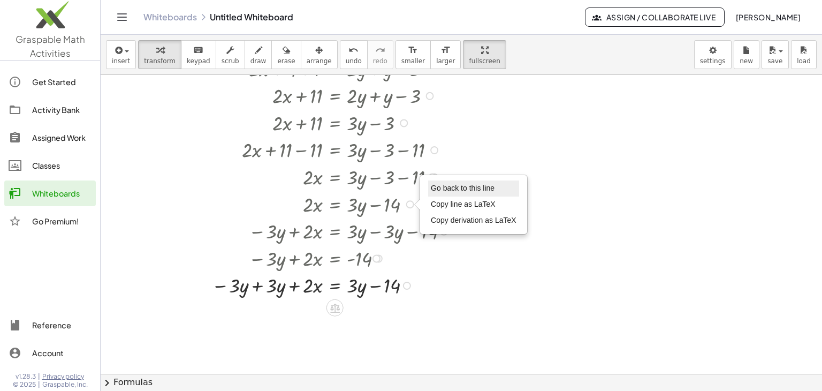
click at [442, 187] on span "Go back to this line" at bounding box center [463, 188] width 64 height 9
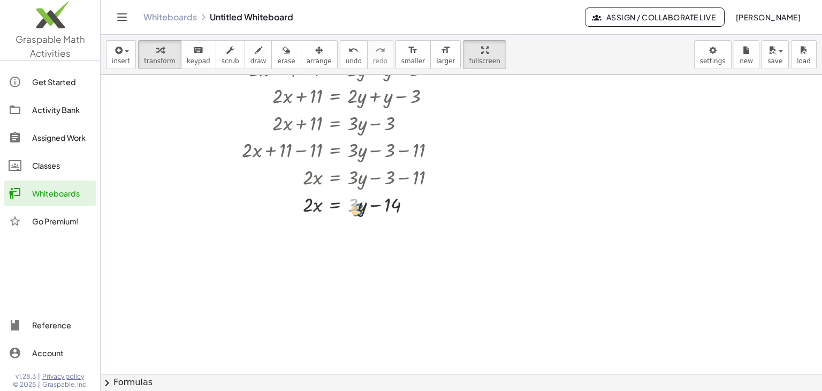
drag, startPoint x: 358, startPoint y: 203, endPoint x: 364, endPoint y: 202, distance: 6.5
click at [364, 202] on div at bounding box center [338, 202] width 223 height 27
click at [360, 206] on div at bounding box center [338, 202] width 223 height 27
click at [308, 203] on div at bounding box center [338, 202] width 223 height 27
drag, startPoint x: 357, startPoint y: 202, endPoint x: 285, endPoint y: 200, distance: 71.2
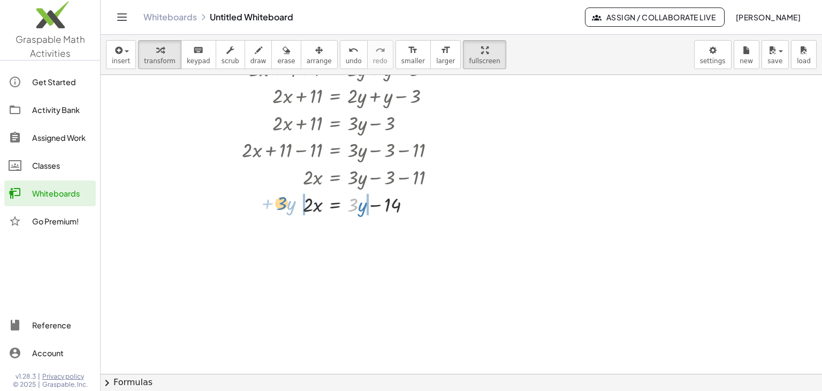
click at [285, 200] on div at bounding box center [338, 202] width 223 height 27
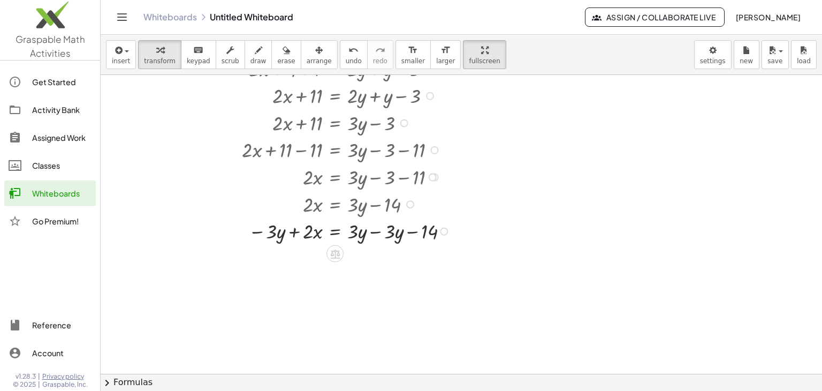
drag, startPoint x: 377, startPoint y: 230, endPoint x: 373, endPoint y: 234, distance: 6.1
click at [377, 230] on div at bounding box center [343, 230] width 232 height 27
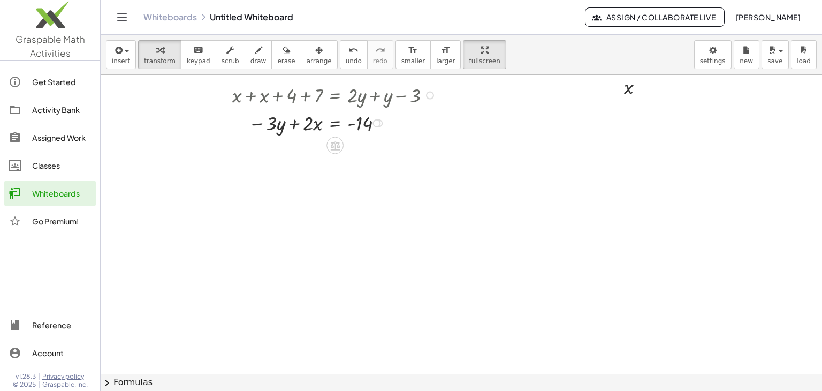
drag, startPoint x: 377, startPoint y: 310, endPoint x: 417, endPoint y: 116, distance: 197.9
click at [335, 123] on div "· 2 · x = - 14 − · 3 · y + Go back to this line Copy line as LaTeX Copy derivat…" at bounding box center [335, 123] width 0 height 0
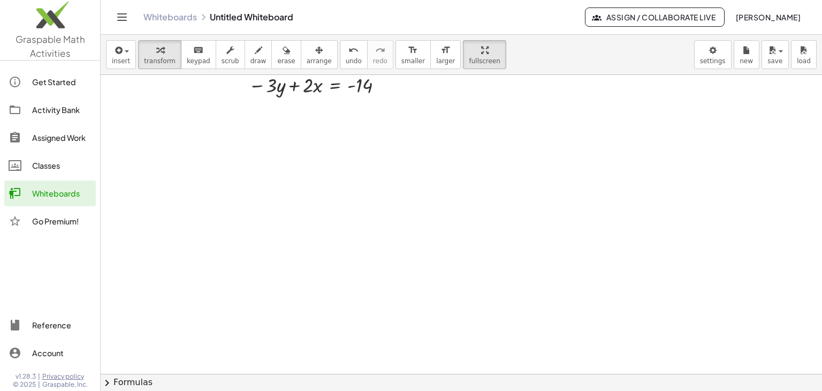
scroll to position [1004, 0]
click at [118, 53] on icon "button" at bounding box center [118, 50] width 10 height 13
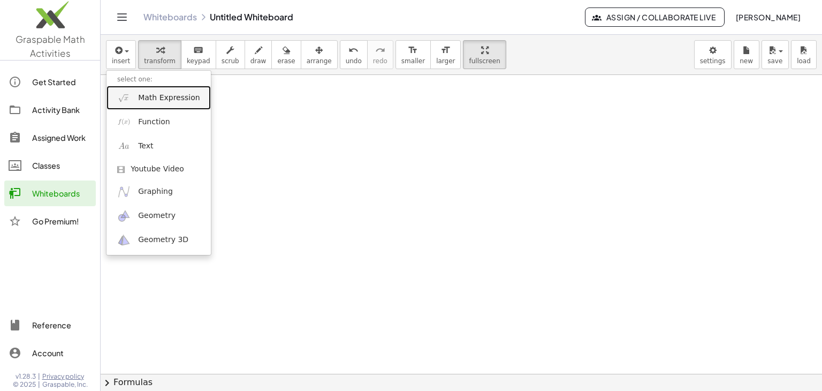
click at [155, 99] on span "Math Expression" at bounding box center [169, 98] width 62 height 11
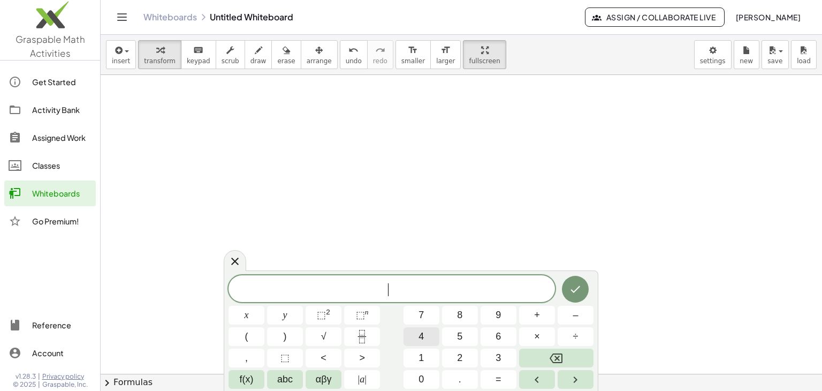
click at [422, 335] on span "4" at bounding box center [421, 336] width 5 height 14
click at [580, 338] on button "÷" at bounding box center [576, 336] width 36 height 19
click at [454, 359] on button "2" at bounding box center [460, 357] width 36 height 19
click at [283, 377] on span "abc" at bounding box center [285, 379] width 16 height 14
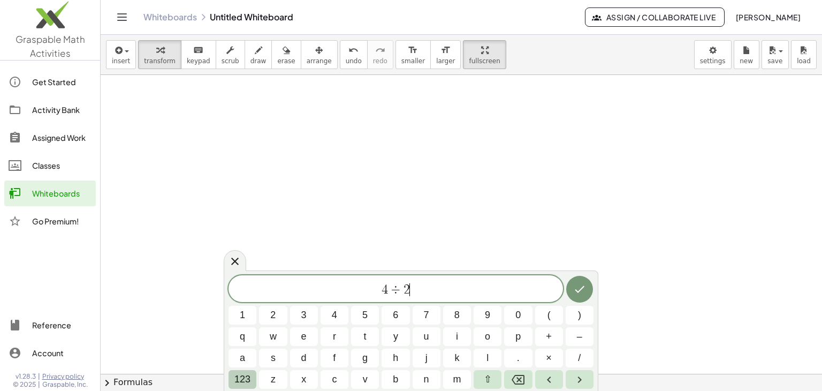
click at [244, 380] on span "123" at bounding box center [242, 379] width 16 height 14
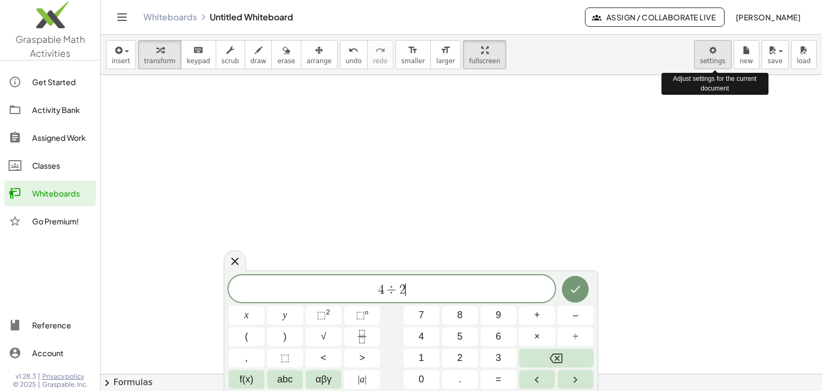
click at [709, 47] on body "**********" at bounding box center [411, 195] width 822 height 391
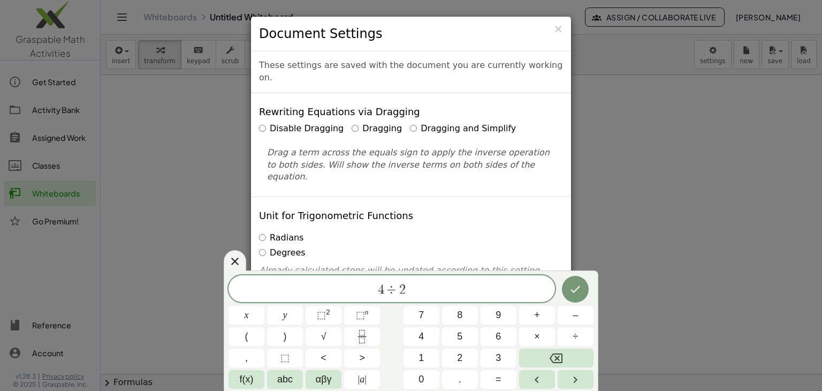
click at [396, 123] on div "Disable Dragging Dragging Dragging and Simplify" at bounding box center [411, 129] width 304 height 12
click at [410, 123] on label "Dragging and Simplify" at bounding box center [463, 129] width 106 height 12
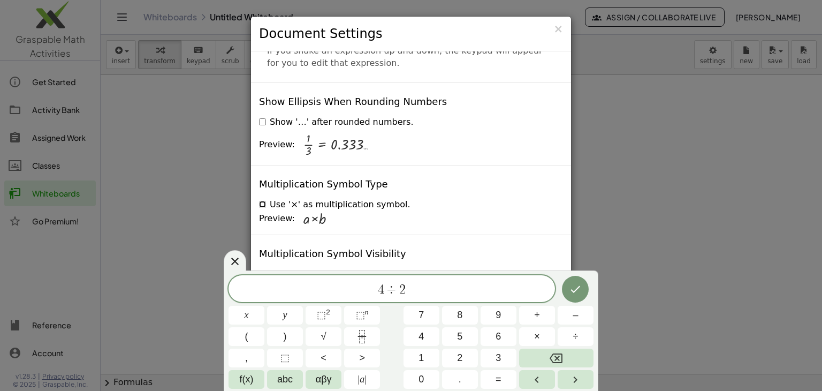
scroll to position [2580, 0]
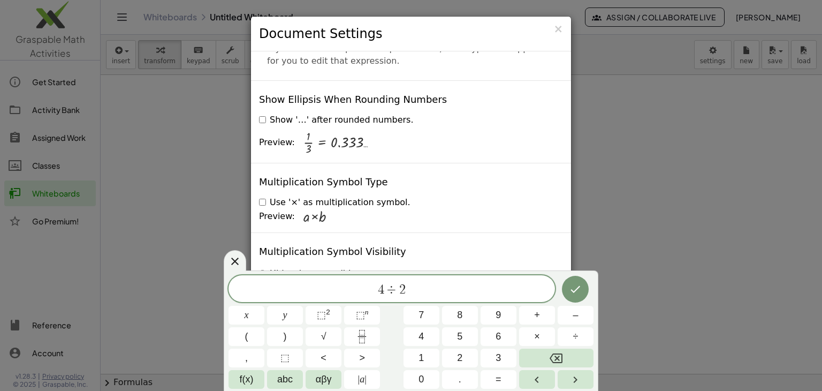
click at [565, 24] on div "× Document Settings" at bounding box center [411, 34] width 320 height 35
click at [559, 28] on span "×" at bounding box center [559, 28] width 10 height 13
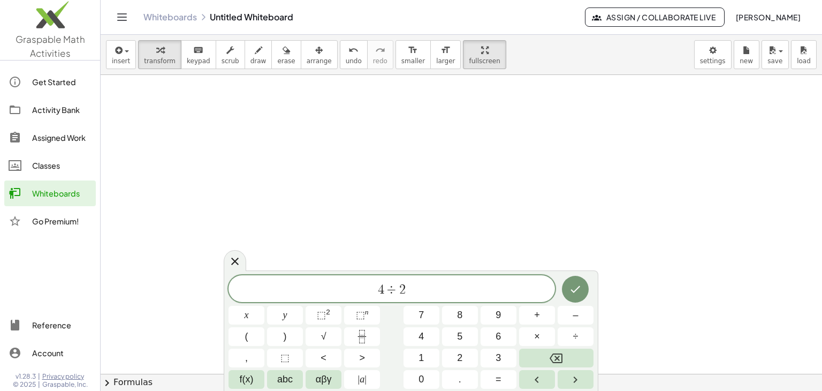
click at [264, 306] on div at bounding box center [247, 315] width 36 height 19
click at [580, 287] on icon "Done" at bounding box center [575, 289] width 13 height 13
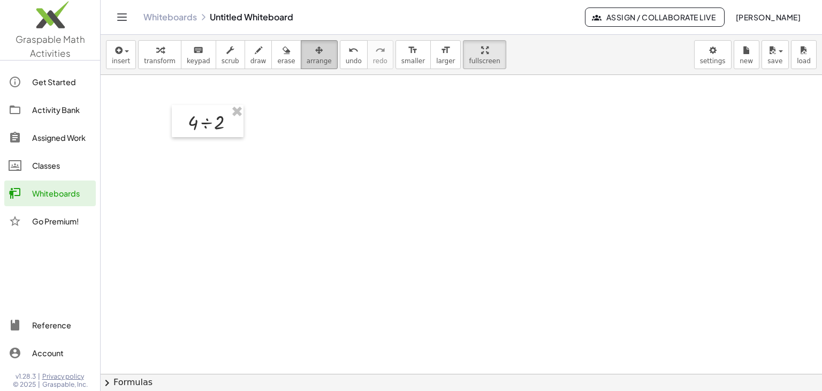
click at [307, 58] on span "arrange" at bounding box center [319, 60] width 25 height 7
click at [123, 55] on span "button" at bounding box center [124, 51] width 2 height 7
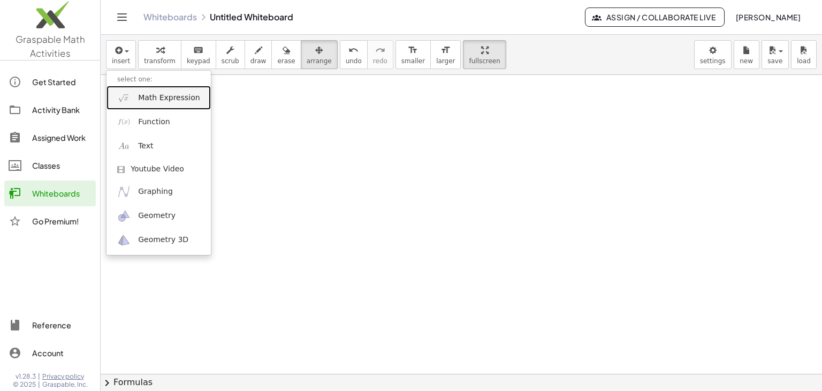
click at [154, 102] on span "Math Expression" at bounding box center [169, 98] width 62 height 11
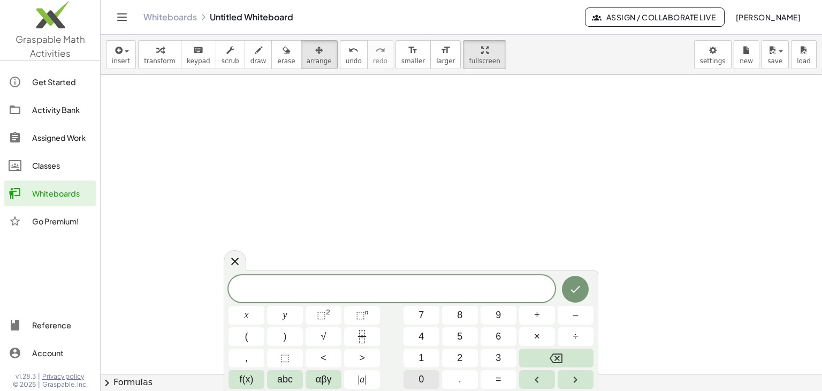
click at [419, 377] on span "0" at bounding box center [421, 379] width 5 height 14
click at [572, 337] on button "÷" at bounding box center [576, 336] width 36 height 19
click at [422, 354] on span "1" at bounding box center [421, 358] width 5 height 14
click at [501, 331] on span "6" at bounding box center [498, 336] width 5 height 14
click at [572, 285] on icon "Done" at bounding box center [575, 289] width 13 height 13
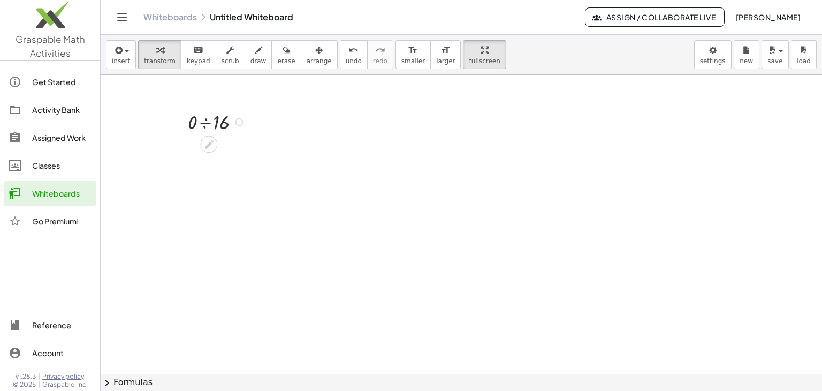
click at [201, 124] on div at bounding box center [219, 121] width 72 height 27
click at [315, 52] on icon "button" at bounding box center [318, 50] width 7 height 13
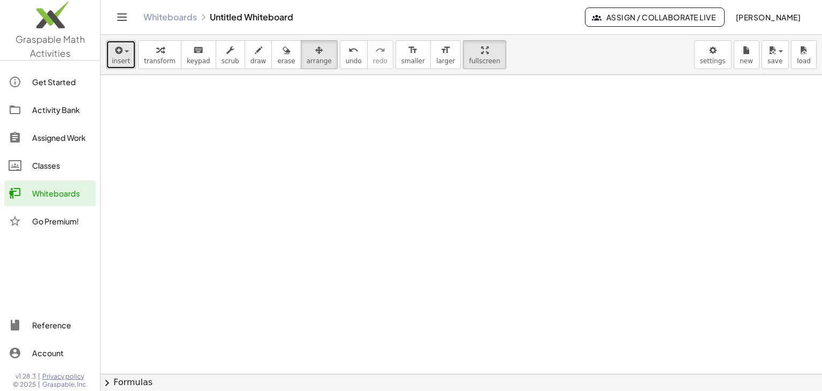
click at [125, 54] on div "button" at bounding box center [121, 49] width 18 height 13
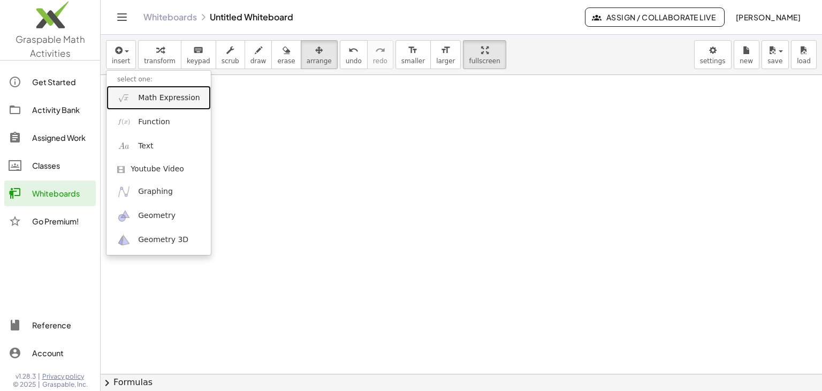
click at [160, 101] on span "Math Expression" at bounding box center [169, 98] width 62 height 11
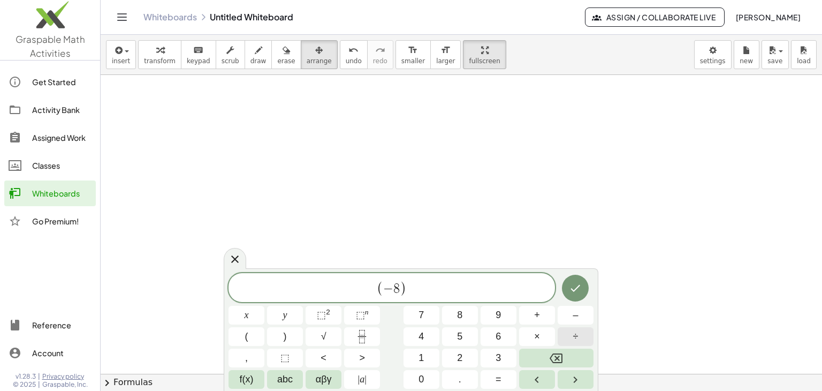
click at [575, 328] on button "÷" at bounding box center [576, 336] width 36 height 19
click at [423, 380] on span "0" at bounding box center [421, 379] width 5 height 14
click at [576, 280] on button "Done" at bounding box center [575, 288] width 27 height 27
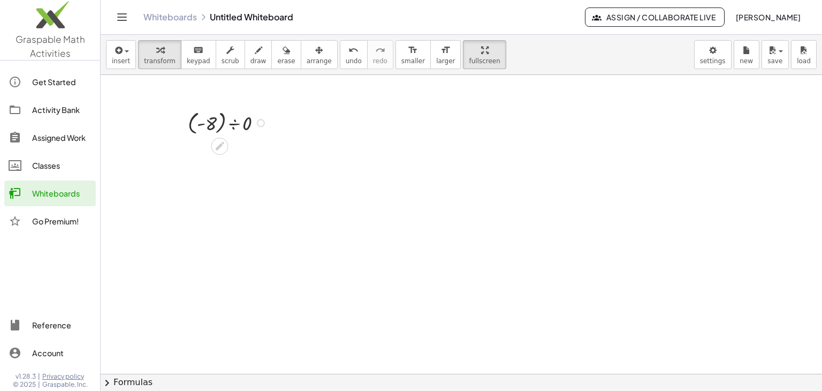
click at [237, 122] on div at bounding box center [229, 122] width 93 height 29
click at [199, 124] on div at bounding box center [229, 122] width 93 height 29
click at [224, 120] on div at bounding box center [229, 122] width 93 height 29
click at [261, 123] on div at bounding box center [261, 123] width 8 height 8
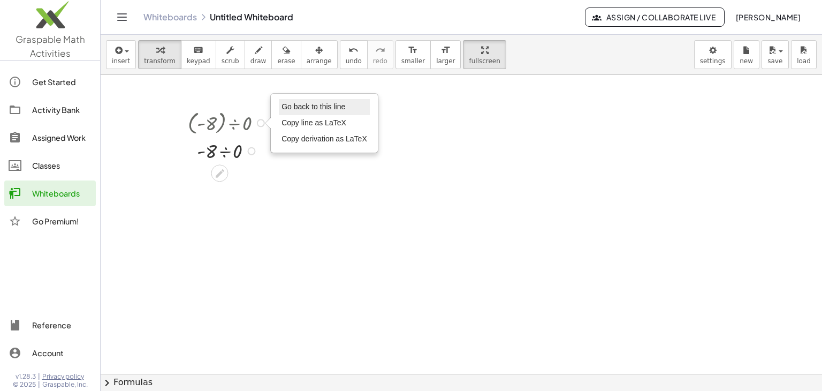
click at [295, 105] on span "Go back to this line" at bounding box center [314, 106] width 64 height 9
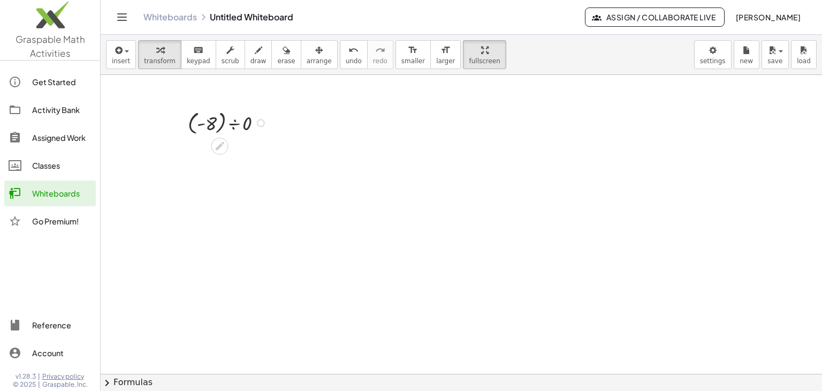
click at [234, 123] on div at bounding box center [229, 122] width 93 height 29
click at [223, 122] on div at bounding box center [229, 122] width 93 height 29
click at [224, 151] on div at bounding box center [229, 150] width 93 height 27
click at [203, 151] on div at bounding box center [229, 150] width 93 height 27
drag, startPoint x: 203, startPoint y: 158, endPoint x: 213, endPoint y: 188, distance: 32.0
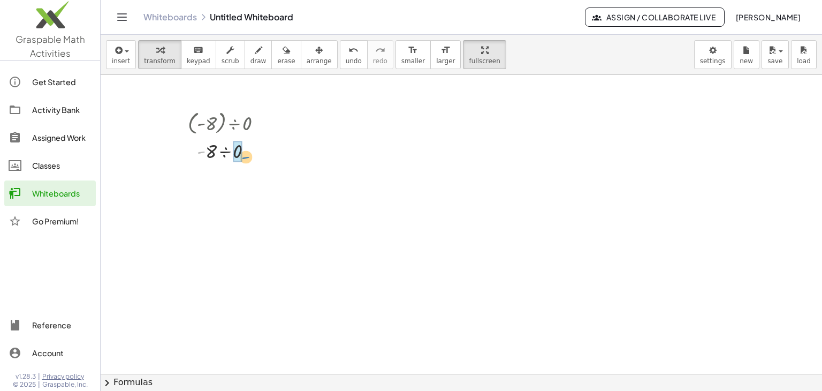
drag, startPoint x: 201, startPoint y: 154, endPoint x: 242, endPoint y: 158, distance: 41.4
click at [245, 159] on div at bounding box center [229, 150] width 93 height 27
click at [222, 175] on div at bounding box center [229, 177] width 93 height 27
drag, startPoint x: 213, startPoint y: 187, endPoint x: 236, endPoint y: 180, distance: 24.2
click at [259, 124] on div at bounding box center [261, 123] width 8 height 8
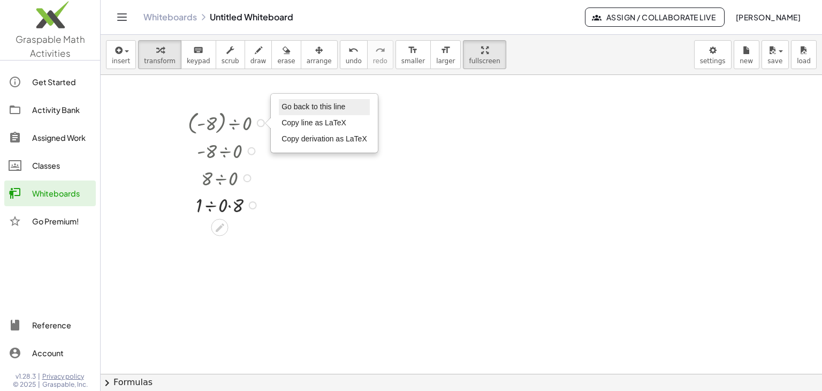
click at [293, 110] on li "Go back to this line" at bounding box center [324, 107] width 91 height 16
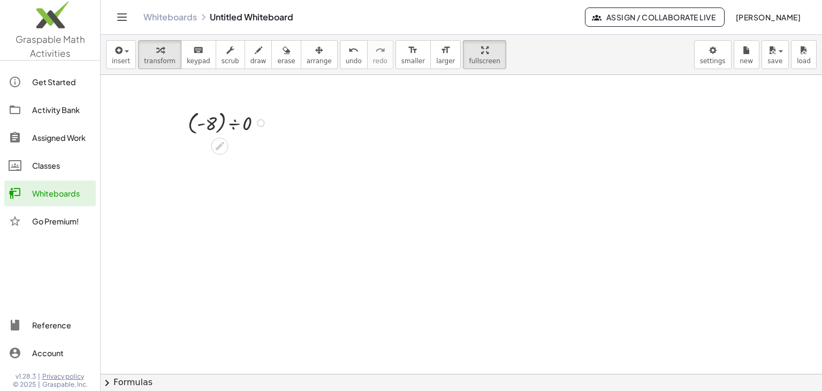
click at [223, 125] on div at bounding box center [229, 122] width 93 height 29
click at [223, 149] on div at bounding box center [229, 150] width 93 height 27
click at [219, 171] on icon at bounding box center [220, 173] width 9 height 9
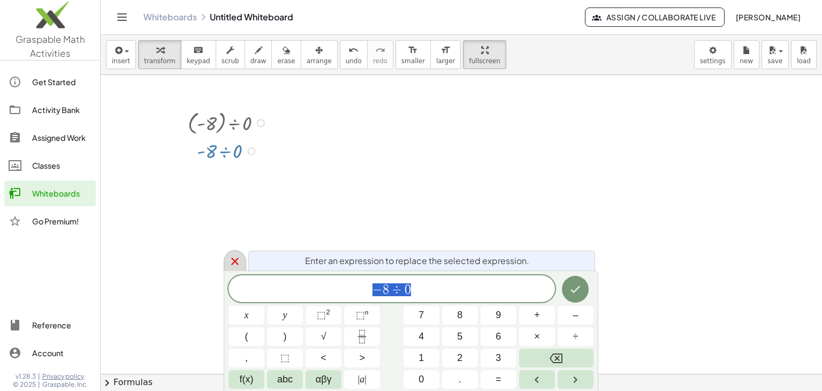
click at [234, 264] on icon at bounding box center [235, 261] width 13 height 13
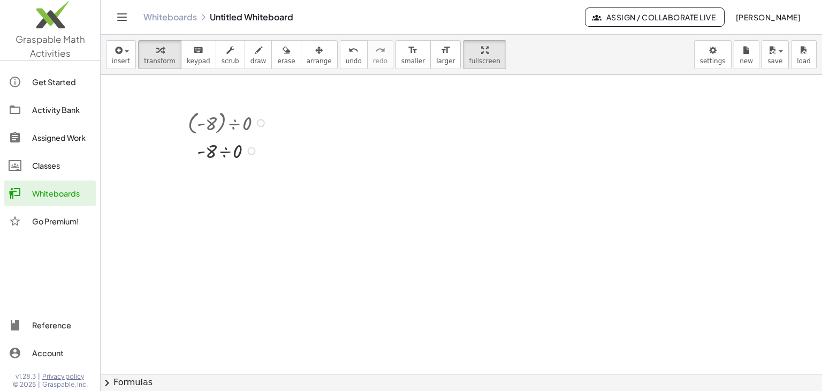
click at [202, 151] on div at bounding box center [229, 150] width 93 height 27
click at [202, 149] on div at bounding box center [229, 150] width 93 height 27
drag, startPoint x: 210, startPoint y: 149, endPoint x: 257, endPoint y: 146, distance: 46.7
click at [257, 146] on div at bounding box center [229, 150] width 93 height 27
drag, startPoint x: 232, startPoint y: 175, endPoint x: 187, endPoint y: 175, distance: 45.5
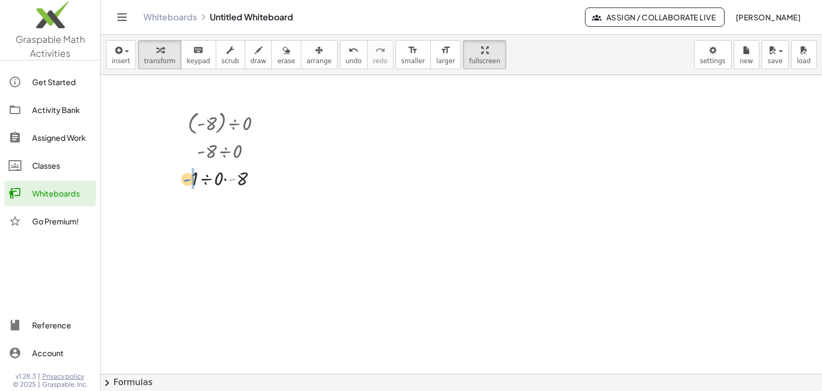
click at [187, 175] on div "· ( - 8 ) ÷ 0 · - 8 ÷ 0 - · - 8 ÷ 0 · 1 Go back to this line Copy line as LaTeX…" at bounding box center [221, 149] width 99 height 88
click at [253, 149] on div at bounding box center [251, 151] width 8 height 8
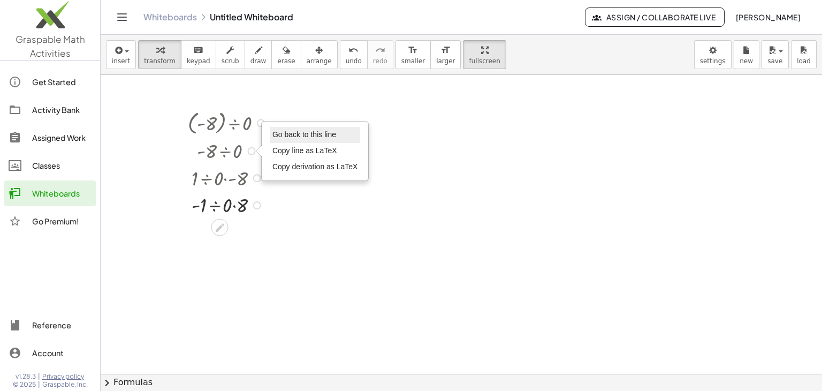
click at [275, 135] on span "Go back to this line" at bounding box center [304, 134] width 64 height 9
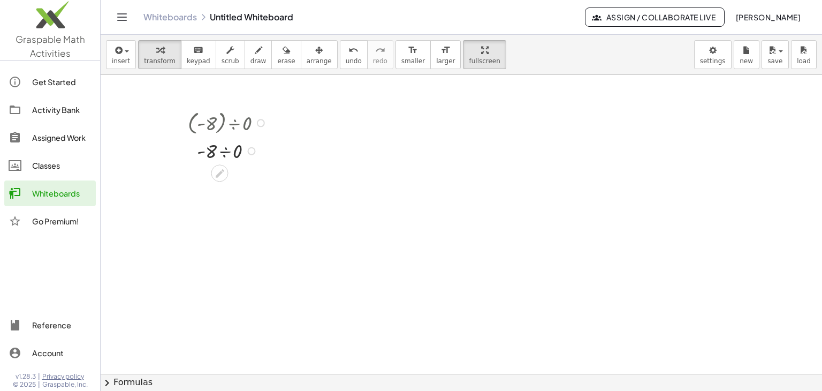
click at [225, 151] on div at bounding box center [229, 150] width 93 height 27
click at [226, 150] on div at bounding box center [229, 150] width 93 height 27
click at [127, 48] on button "insert" at bounding box center [121, 54] width 30 height 29
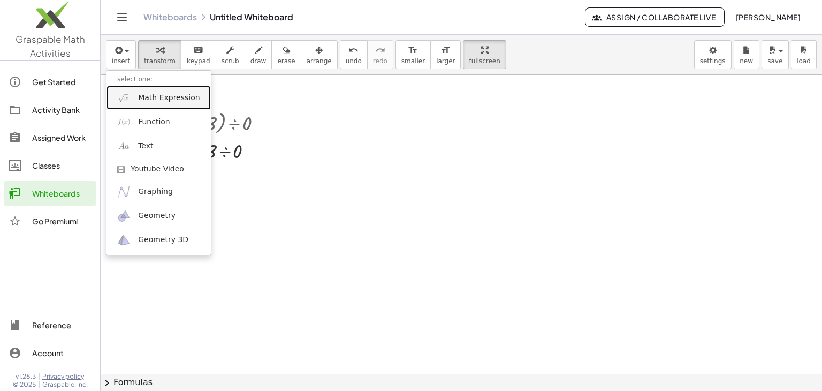
click at [149, 97] on span "Math Expression" at bounding box center [169, 98] width 62 height 11
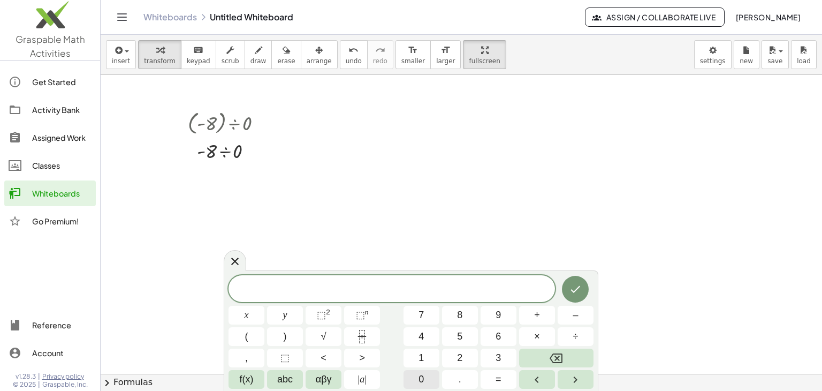
click at [425, 376] on button "0" at bounding box center [422, 379] width 36 height 19
click at [570, 336] on button "÷" at bounding box center [576, 336] width 36 height 19
click at [423, 358] on span "1" at bounding box center [421, 358] width 5 height 14
click at [497, 332] on span "6" at bounding box center [498, 336] width 5 height 14
click at [582, 288] on button "Done" at bounding box center [575, 289] width 27 height 27
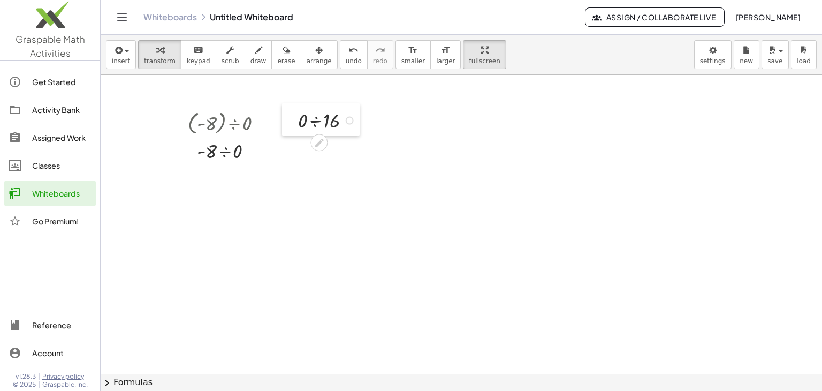
drag, startPoint x: 351, startPoint y: 117, endPoint x: 310, endPoint y: 127, distance: 41.9
click at [290, 116] on div at bounding box center [290, 119] width 16 height 33
click at [160, 59] on span "transform" at bounding box center [160, 60] width 32 height 7
click at [315, 124] on div at bounding box center [329, 120] width 72 height 27
drag, startPoint x: 332, startPoint y: 145, endPoint x: 328, endPoint y: 151, distance: 7.3
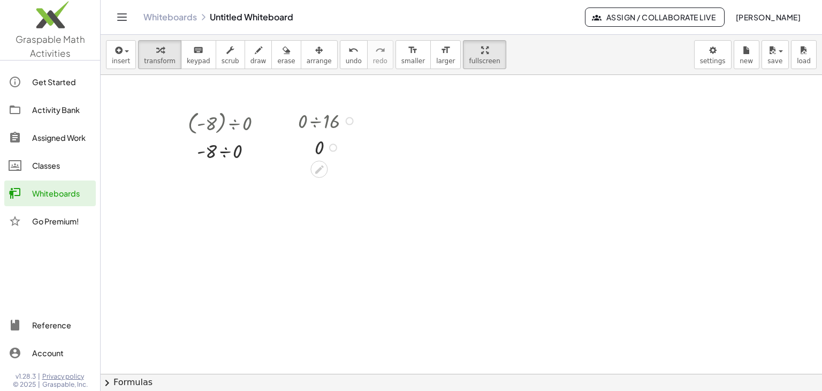
drag, startPoint x: 322, startPoint y: 143, endPoint x: 323, endPoint y: 165, distance: 22.0
click at [323, 168] on icon at bounding box center [319, 169] width 11 height 11
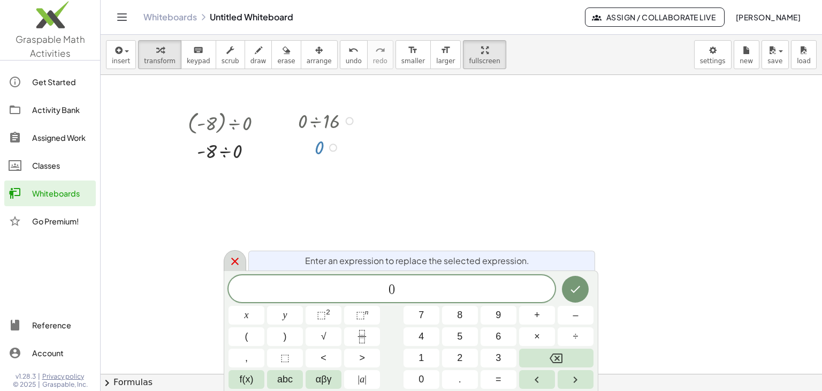
click at [226, 260] on div at bounding box center [235, 260] width 22 height 21
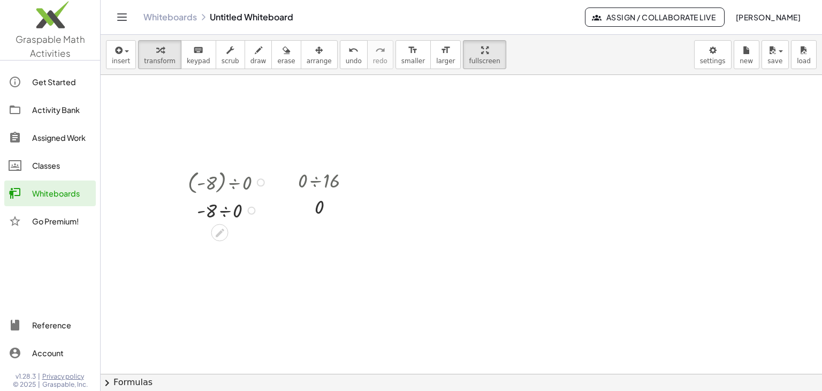
scroll to position [790, 0]
click at [316, 175] on div at bounding box center [329, 173] width 72 height 27
click at [346, 176] on div at bounding box center [350, 174] width 8 height 8
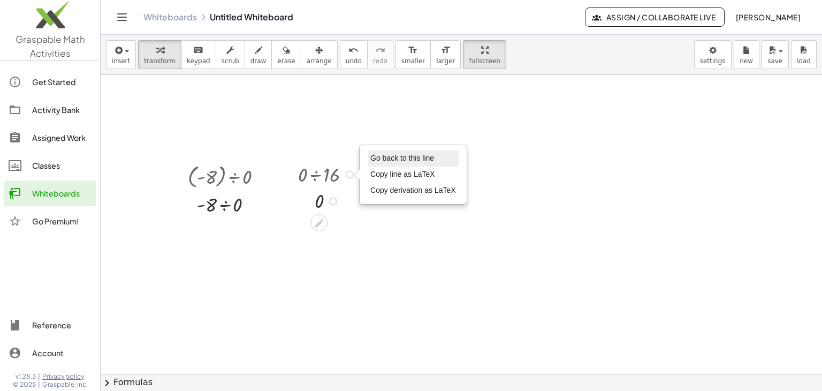
click at [369, 164] on li "Go back to this line" at bounding box center [413, 158] width 91 height 16
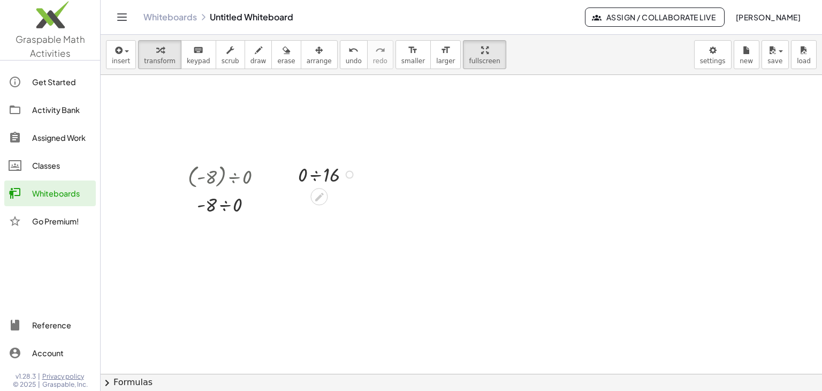
click at [316, 175] on div at bounding box center [329, 173] width 72 height 27
click at [348, 174] on div at bounding box center [350, 174] width 8 height 8
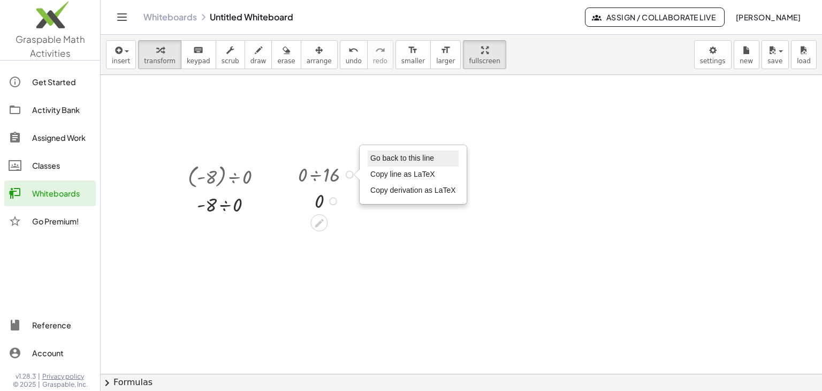
click at [391, 151] on li "Go back to this line" at bounding box center [413, 158] width 91 height 16
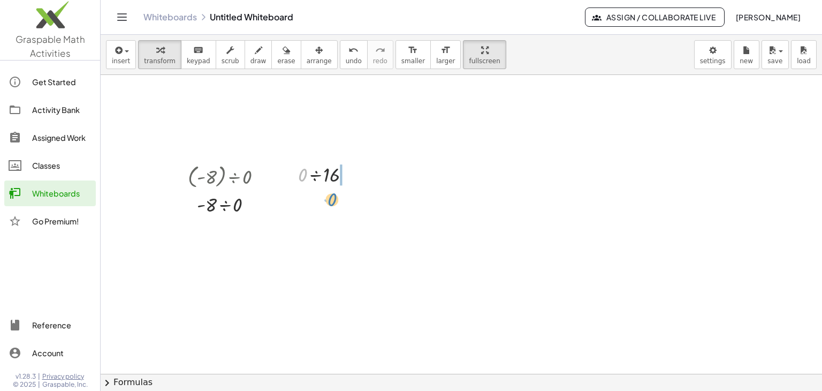
drag, startPoint x: 304, startPoint y: 180, endPoint x: 330, endPoint y: 201, distance: 33.5
click at [310, 202] on div at bounding box center [328, 200] width 82 height 27
click at [350, 171] on div at bounding box center [349, 174] width 8 height 8
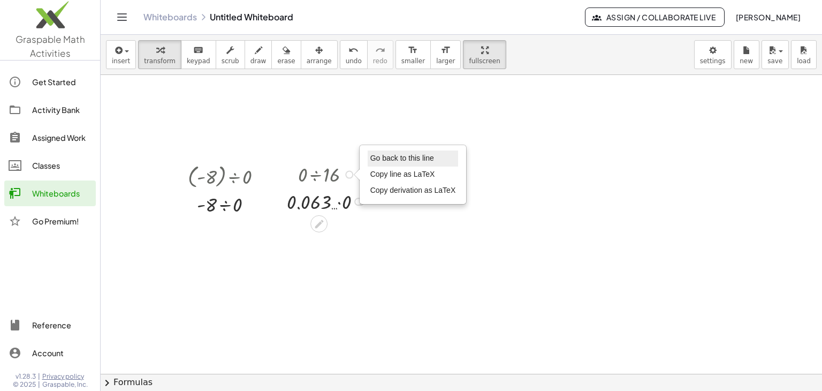
click at [381, 154] on span "Go back to this line" at bounding box center [402, 158] width 64 height 9
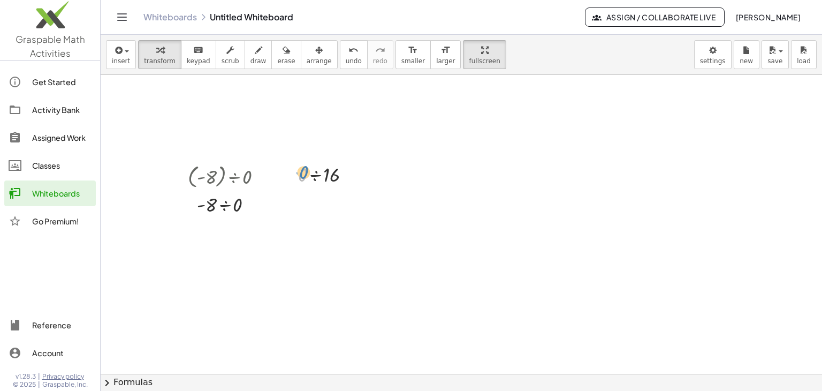
click at [303, 168] on div at bounding box center [329, 173] width 72 height 27
click at [317, 174] on div at bounding box center [329, 173] width 72 height 27
click at [116, 54] on icon "button" at bounding box center [118, 50] width 10 height 13
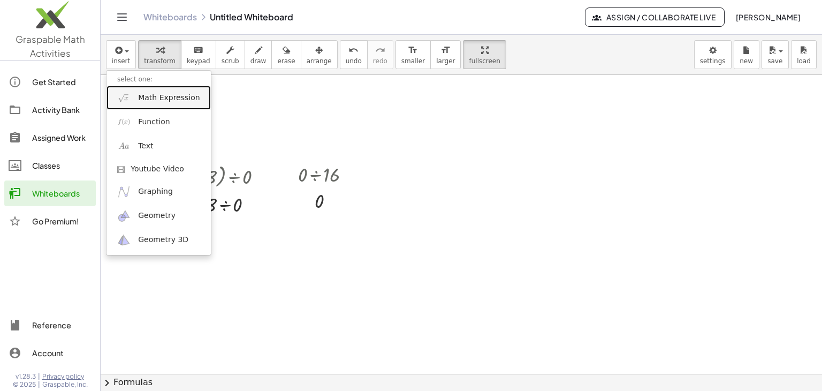
click at [158, 97] on span "Math Expression" at bounding box center [169, 98] width 62 height 11
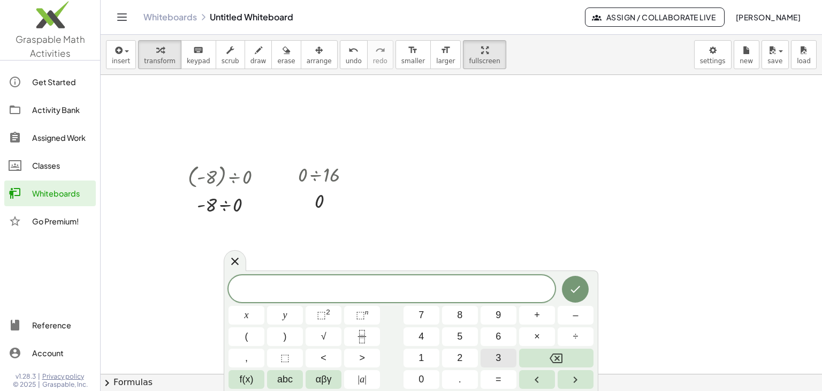
click at [491, 357] on button "3" at bounding box center [499, 357] width 36 height 19
click at [452, 319] on button "8" at bounding box center [460, 315] width 36 height 19
click at [564, 337] on button "÷" at bounding box center [576, 336] width 36 height 19
click at [424, 312] on span "7" at bounding box center [421, 315] width 5 height 14
click at [577, 286] on icon "Done" at bounding box center [575, 289] width 13 height 13
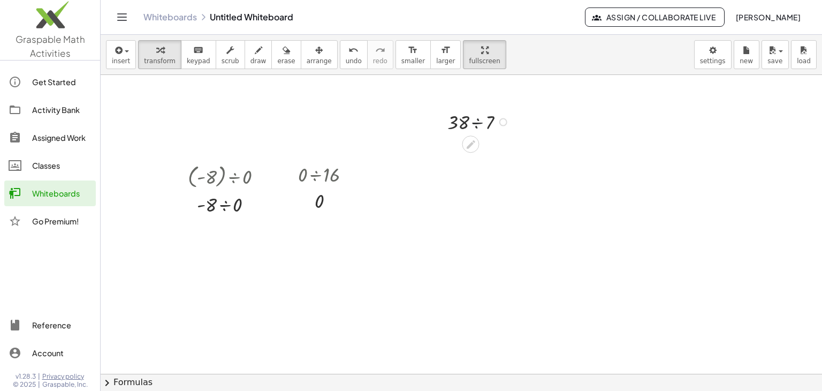
click at [476, 124] on div at bounding box center [480, 121] width 76 height 27
click at [502, 122] on div at bounding box center [503, 122] width 8 height 8
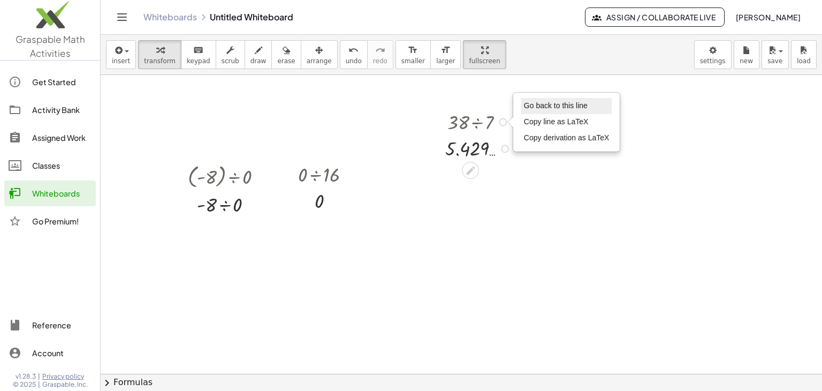
click at [530, 105] on span "Go back to this line" at bounding box center [556, 105] width 64 height 9
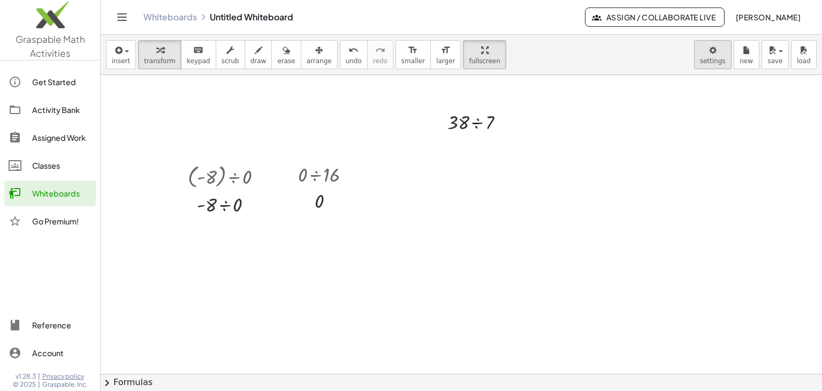
click at [712, 56] on body "**********" at bounding box center [411, 195] width 822 height 391
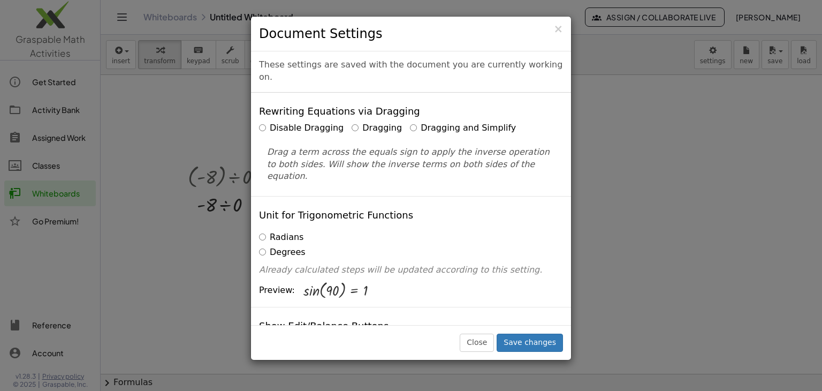
scroll to position [0, 0]
click at [396, 123] on div "Disable Dragging Dragging Dragging and Simplify" at bounding box center [411, 129] width 304 height 12
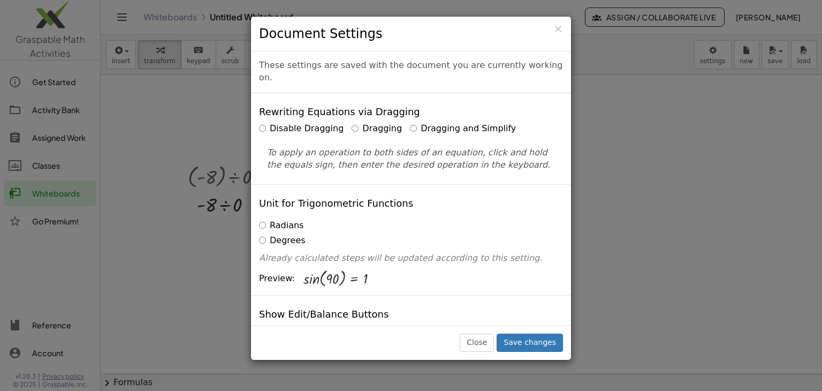
click at [352, 123] on label "Dragging" at bounding box center [377, 129] width 50 height 12
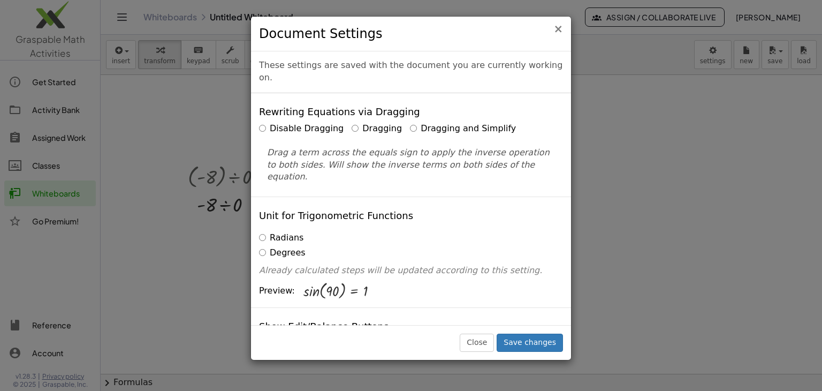
click at [557, 28] on span "×" at bounding box center [559, 28] width 10 height 13
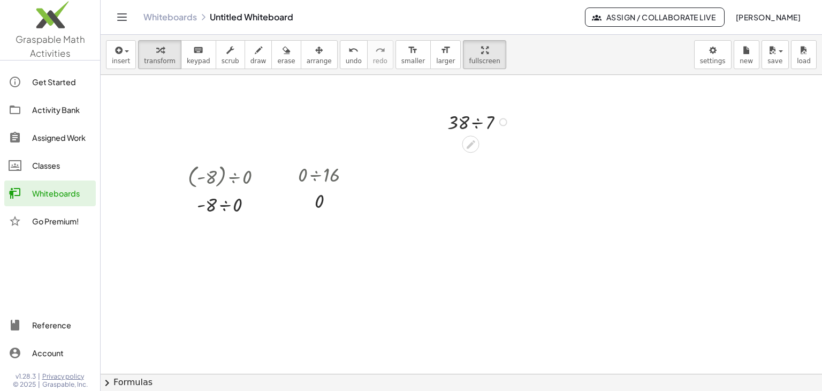
click at [480, 123] on div at bounding box center [480, 121] width 76 height 27
drag, startPoint x: 154, startPoint y: 52, endPoint x: 390, endPoint y: 139, distance: 251.0
click at [156, 53] on icon "button" at bounding box center [159, 50] width 7 height 13
click at [458, 145] on div at bounding box center [480, 147] width 80 height 26
drag, startPoint x: 460, startPoint y: 143, endPoint x: 468, endPoint y: 153, distance: 12.5
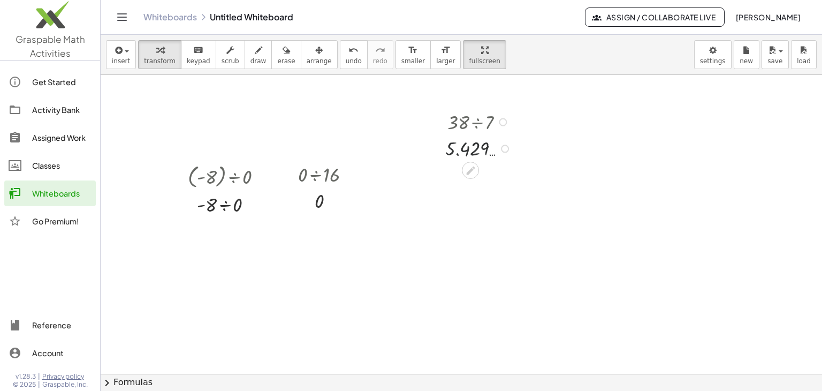
click at [460, 143] on div at bounding box center [480, 147] width 80 height 26
click at [472, 171] on icon at bounding box center [470, 170] width 11 height 11
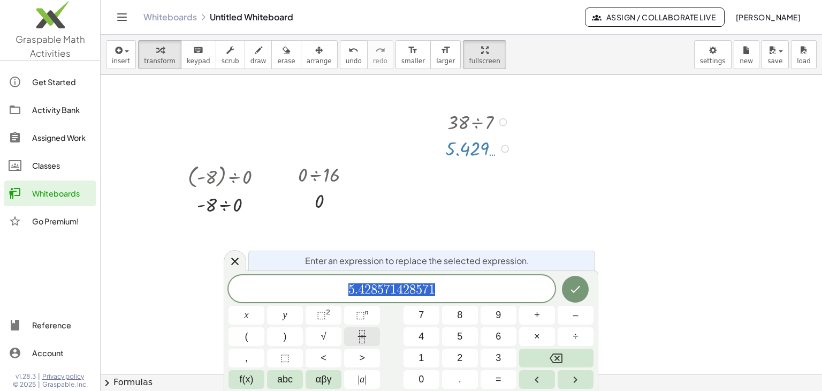
click at [361, 336] on icon "Fraction" at bounding box center [361, 336] width 13 height 13
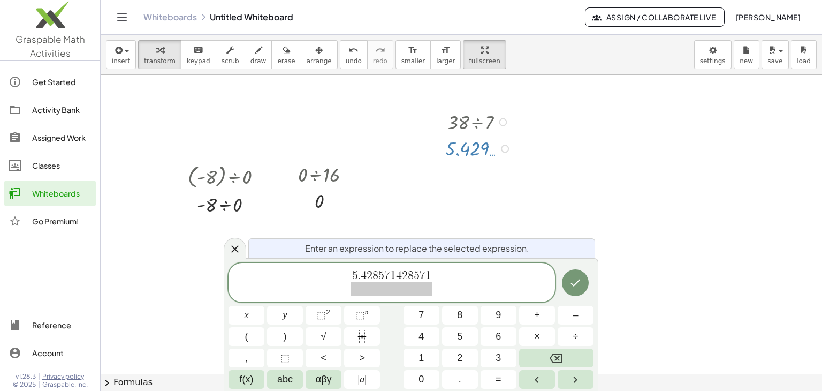
drag, startPoint x: 237, startPoint y: 247, endPoint x: 242, endPoint y: 252, distance: 7.6
click at [237, 247] on icon at bounding box center [234, 248] width 7 height 7
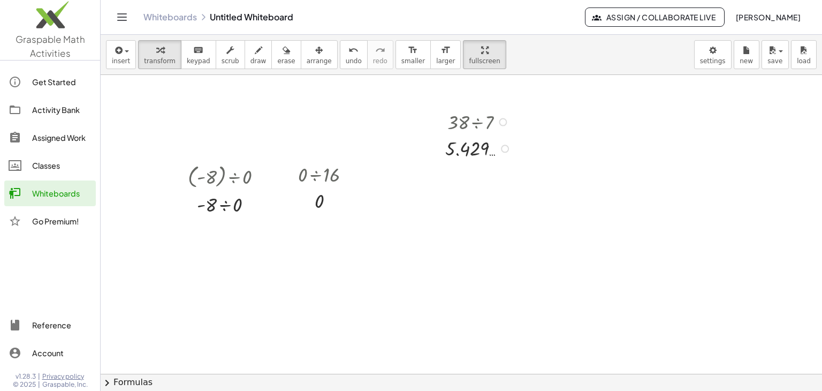
click at [472, 147] on div at bounding box center [480, 147] width 80 height 26
click at [150, 44] on div "button" at bounding box center [160, 49] width 32 height 13
click at [468, 148] on div at bounding box center [480, 147] width 80 height 26
click at [465, 174] on icon at bounding box center [470, 170] width 11 height 11
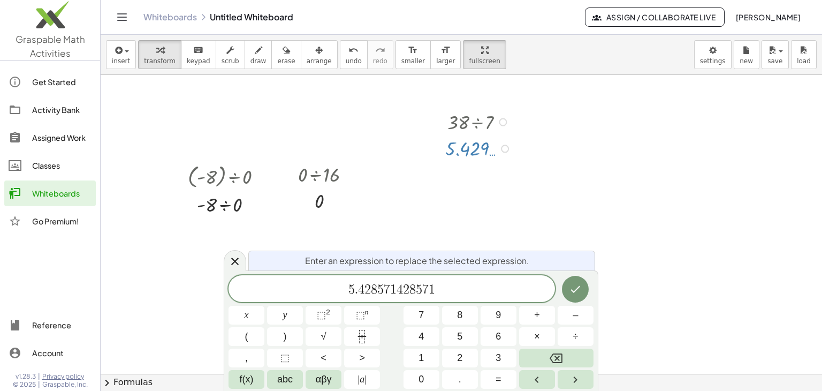
drag, startPoint x: 231, startPoint y: 258, endPoint x: 242, endPoint y: 253, distance: 11.7
click at [232, 258] on icon at bounding box center [234, 260] width 7 height 7
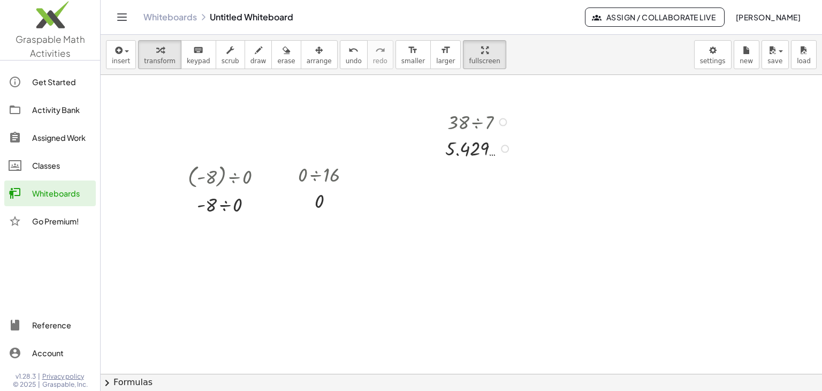
click at [505, 118] on div at bounding box center [503, 122] width 8 height 8
click at [460, 232] on div at bounding box center [462, 32] width 722 height 1495
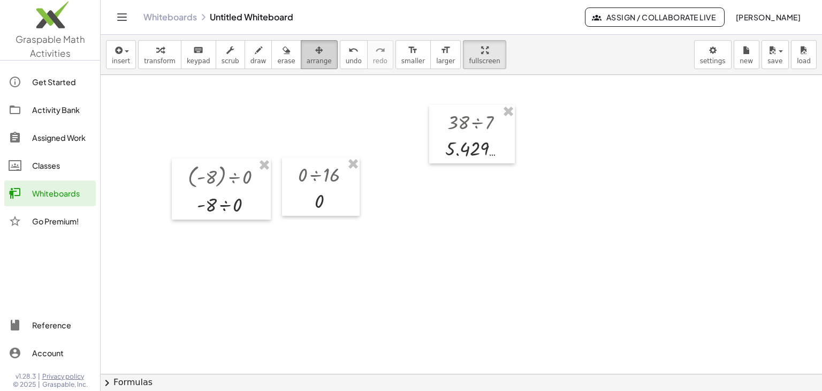
click at [307, 61] on span "arrange" at bounding box center [319, 60] width 25 height 7
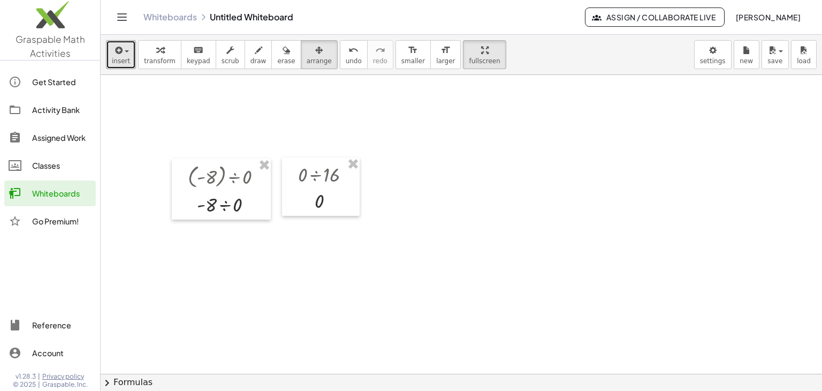
drag, startPoint x: 126, startPoint y: 52, endPoint x: 163, endPoint y: 116, distance: 73.8
click at [126, 52] on span "button" at bounding box center [127, 51] width 4 height 2
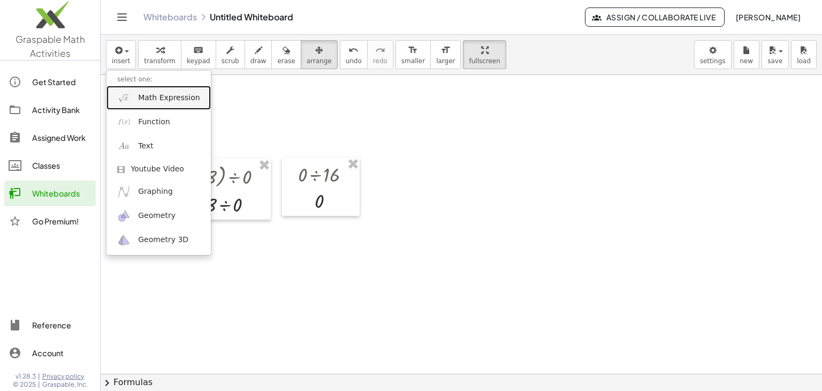
click at [166, 101] on span "Math Expression" at bounding box center [169, 98] width 62 height 11
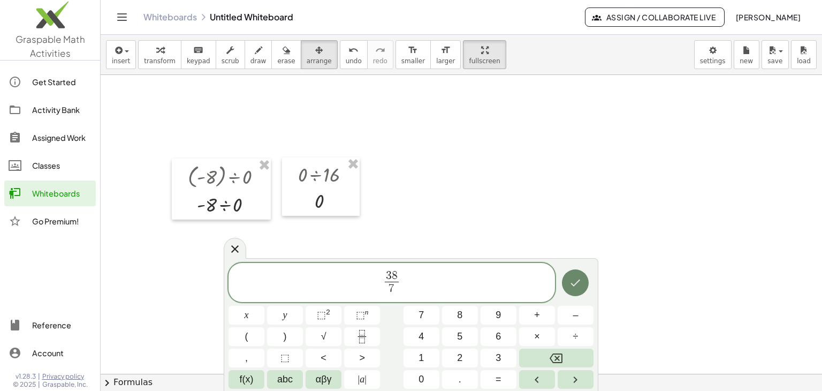
click at [583, 286] on button "Done" at bounding box center [575, 282] width 27 height 27
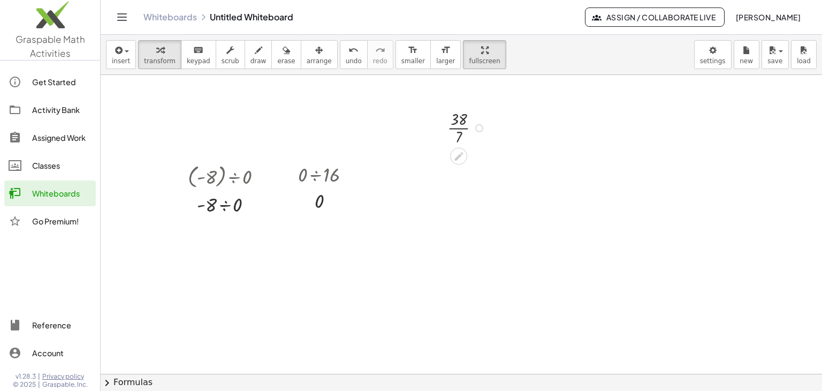
click at [457, 128] on div at bounding box center [468, 127] width 52 height 39
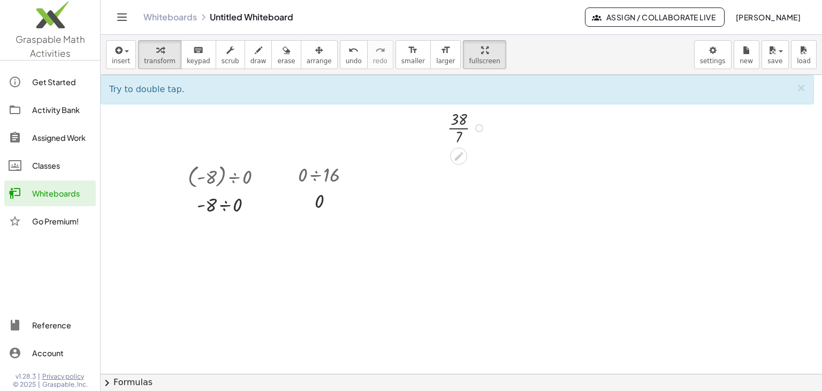
click at [459, 125] on div at bounding box center [468, 127] width 52 height 39
click at [460, 127] on div at bounding box center [468, 127] width 52 height 39
click at [461, 126] on div at bounding box center [468, 127] width 52 height 39
click at [461, 127] on div at bounding box center [468, 127] width 52 height 39
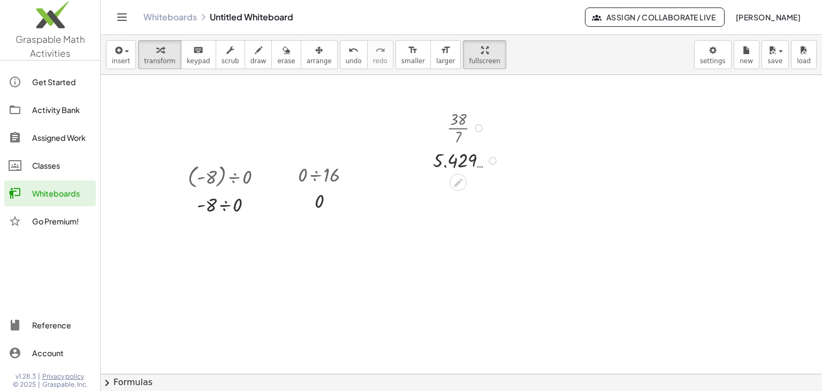
click at [458, 126] on div at bounding box center [468, 127] width 80 height 39
click at [120, 56] on button "insert" at bounding box center [121, 54] width 30 height 29
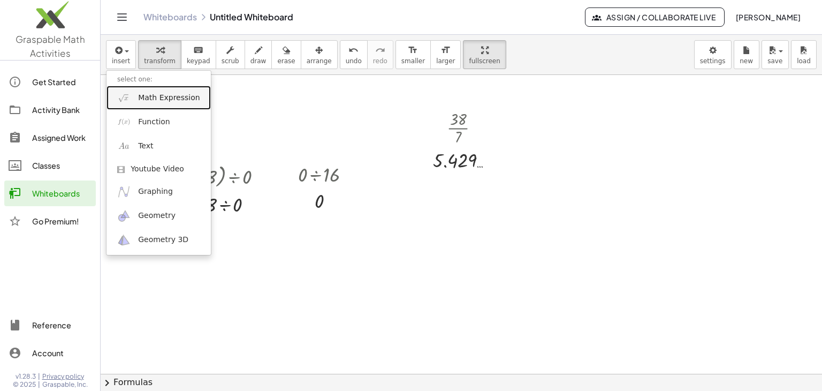
click at [153, 101] on span "Math Expression" at bounding box center [169, 98] width 62 height 11
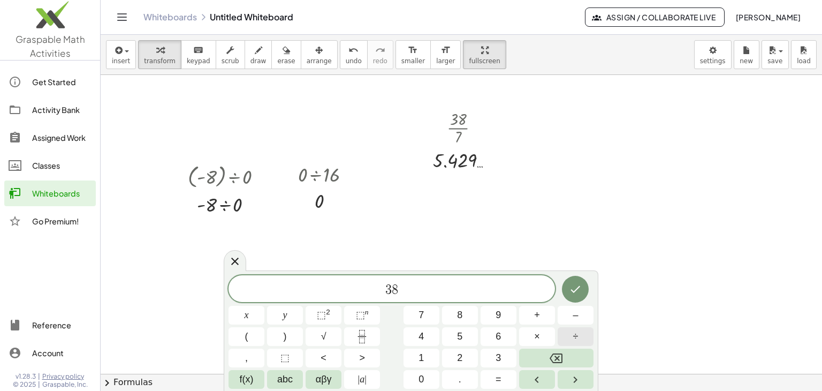
click at [577, 332] on span "÷" at bounding box center [575, 336] width 5 height 14
click at [420, 320] on span "7" at bounding box center [421, 315] width 5 height 14
click at [574, 285] on icon "Done" at bounding box center [575, 289] width 13 height 13
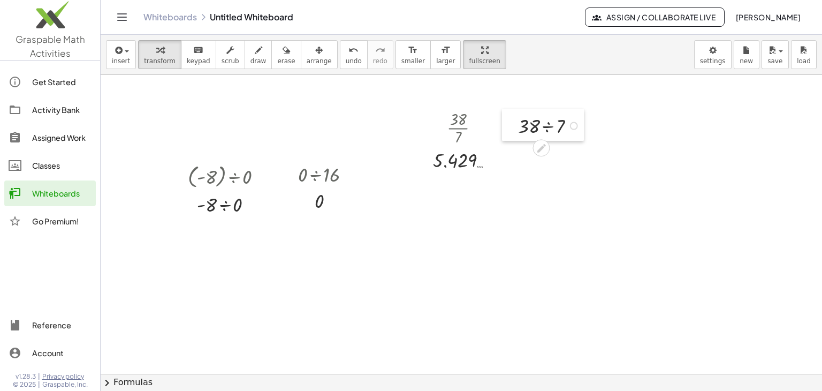
drag, startPoint x: 578, startPoint y: 113, endPoint x: 503, endPoint y: 116, distance: 74.4
click at [503, 116] on div at bounding box center [510, 125] width 16 height 33
click at [531, 226] on div at bounding box center [462, 32] width 722 height 1495
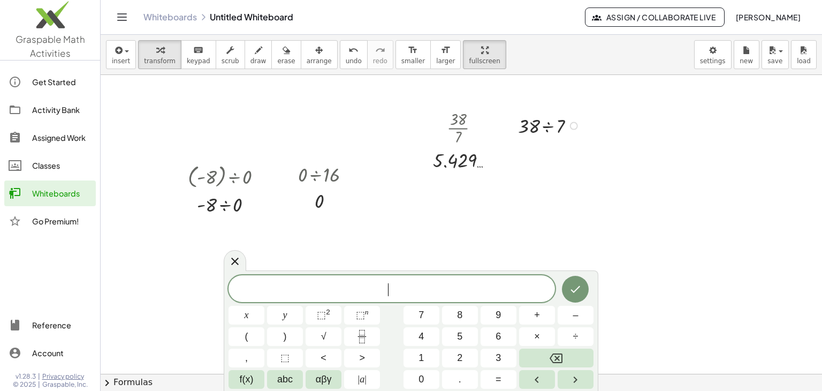
click at [548, 125] on div at bounding box center [551, 124] width 76 height 27
click at [548, 125] on div at bounding box center [551, 125] width 80 height 26
click at [537, 124] on div at bounding box center [551, 125] width 80 height 26
drag, startPoint x: 572, startPoint y: 126, endPoint x: 564, endPoint y: 185, distance: 58.8
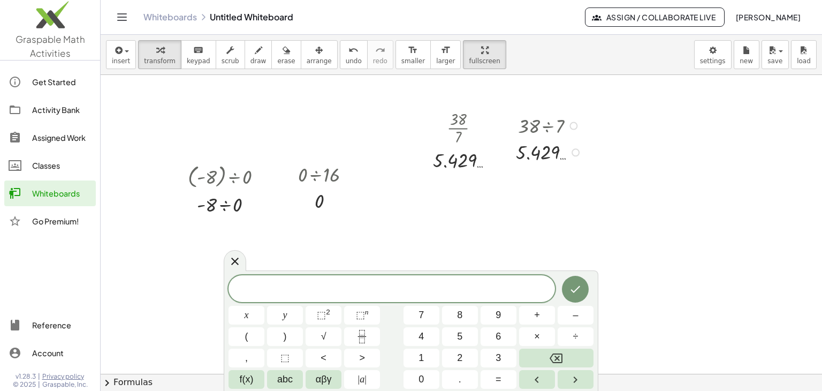
click at [573, 173] on div "**********" at bounding box center [462, 32] width 722 height 1495
click at [231, 266] on icon at bounding box center [235, 260] width 13 height 13
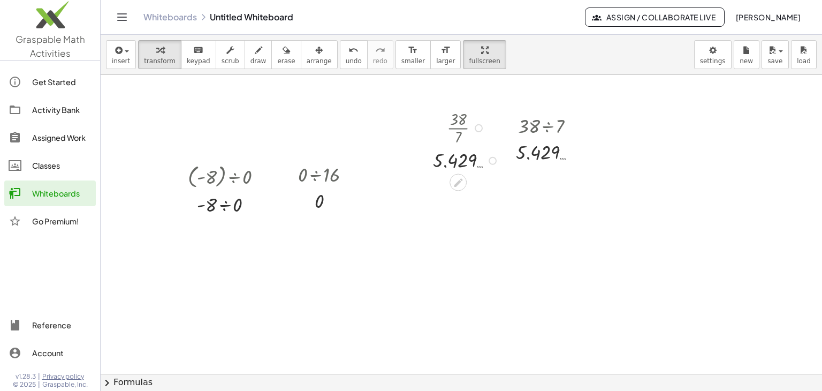
click at [479, 168] on div at bounding box center [468, 160] width 80 height 26
click at [476, 171] on div at bounding box center [468, 160] width 80 height 26
click at [491, 162] on div at bounding box center [493, 161] width 8 height 8
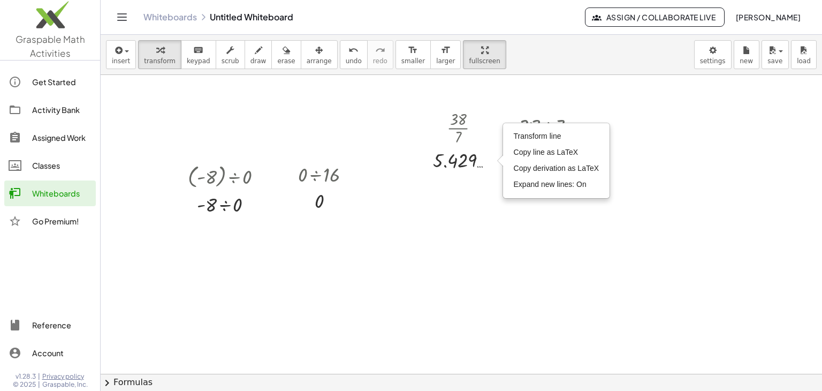
drag, startPoint x: 491, startPoint y: 162, endPoint x: 480, endPoint y: 185, distance: 25.9
click at [480, 185] on div at bounding box center [462, 32] width 722 height 1495
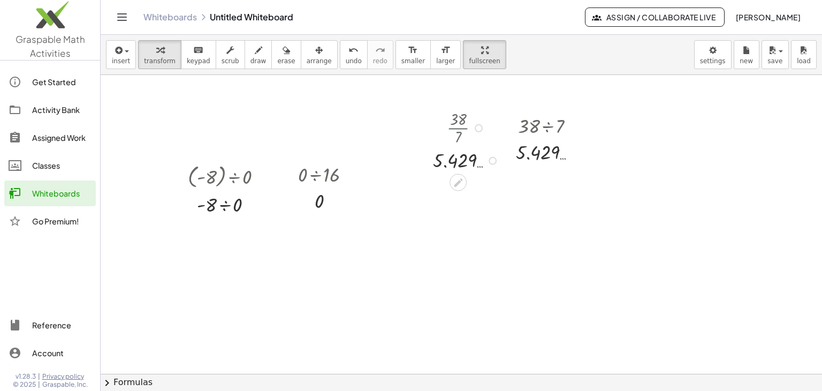
click at [495, 159] on div "Transform line Copy line as LaTeX Copy derivation as LaTeX Expand new lines: On" at bounding box center [493, 161] width 8 height 8
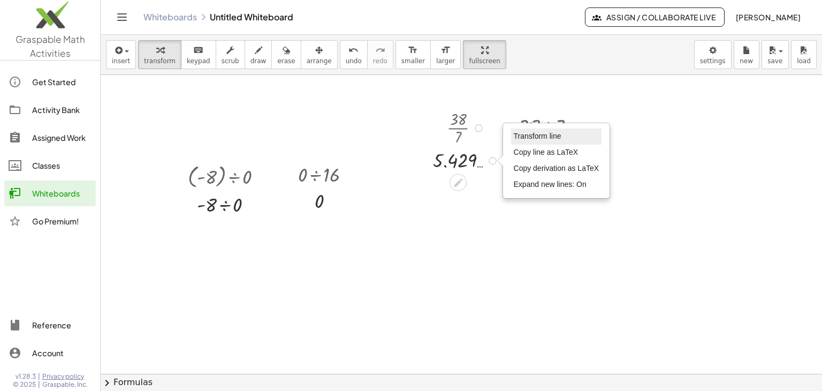
click at [533, 135] on span "Transform line" at bounding box center [538, 136] width 48 height 9
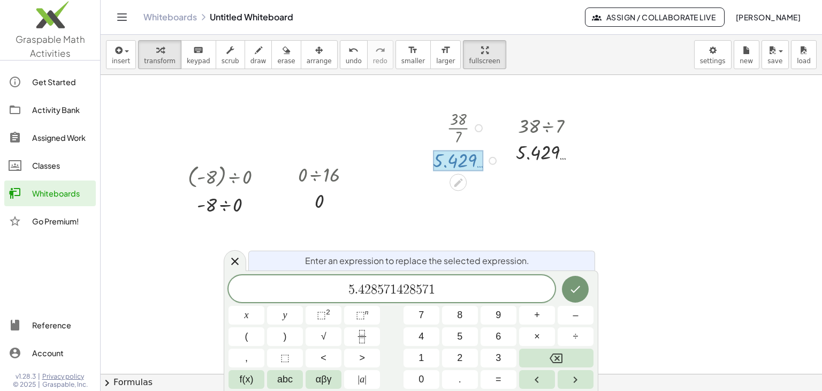
drag, startPoint x: 234, startPoint y: 263, endPoint x: 289, endPoint y: 247, distance: 56.9
click at [234, 264] on icon at bounding box center [235, 261] width 13 height 13
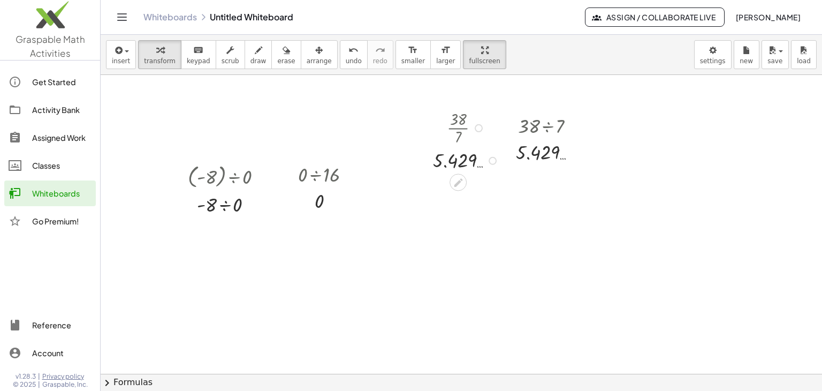
click at [492, 159] on div "Transform line Copy line as LaTeX Copy derivation as LaTeX Expand new lines: On" at bounding box center [493, 161] width 8 height 8
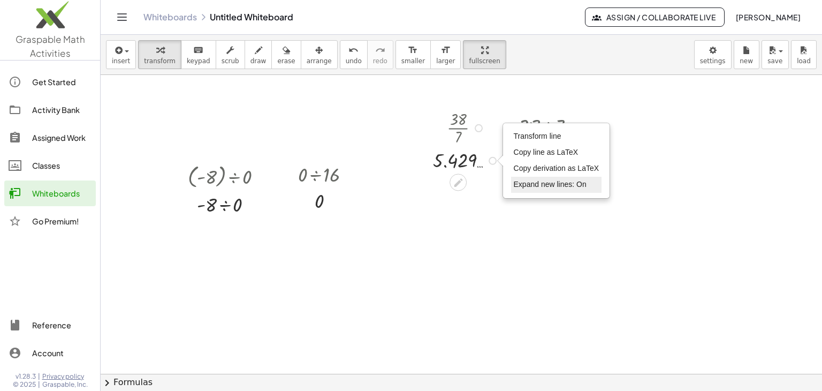
click at [539, 185] on span "Expand new lines: On" at bounding box center [550, 184] width 73 height 9
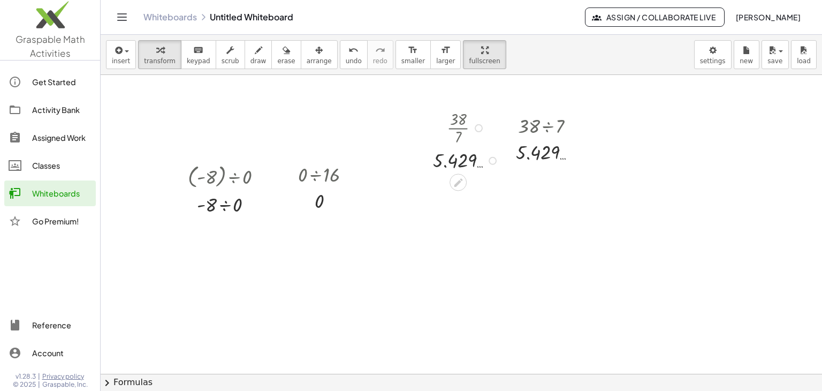
click at [488, 159] on div at bounding box center [468, 160] width 80 height 26
click at [492, 162] on div "Transform line Copy line as LaTeX Copy derivation as LaTeX Expand new lines: On" at bounding box center [493, 161] width 8 height 8
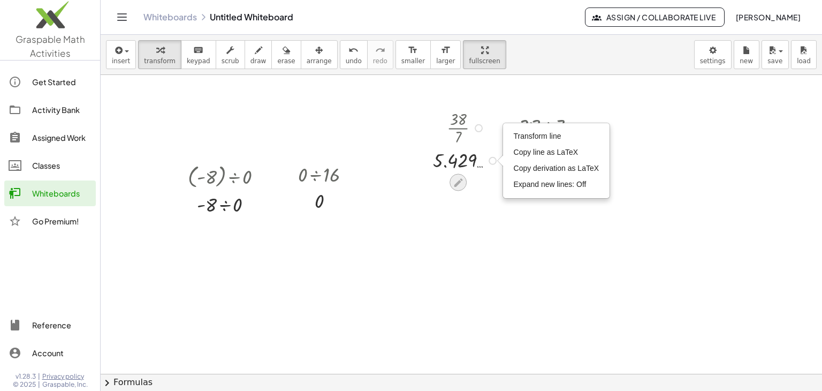
click at [453, 183] on icon at bounding box center [458, 182] width 11 height 11
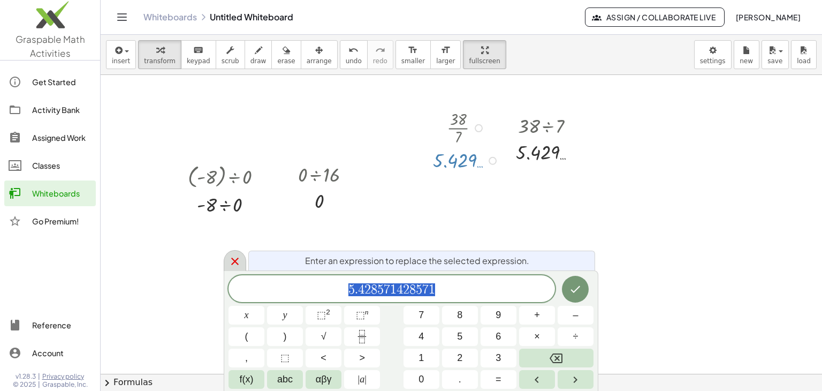
click at [230, 255] on icon at bounding box center [235, 261] width 13 height 13
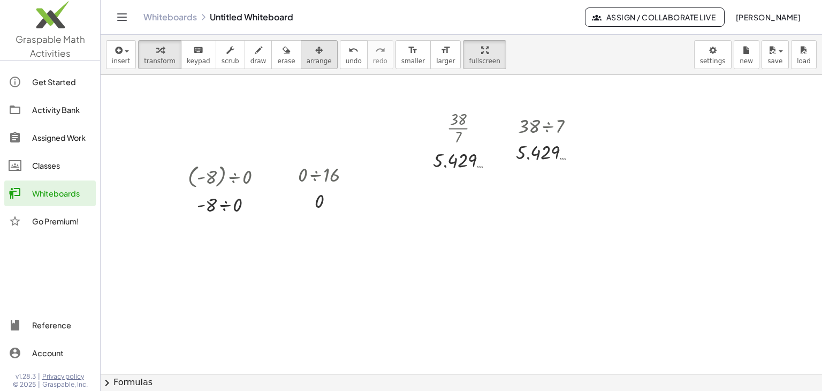
click at [307, 60] on span "arrange" at bounding box center [319, 60] width 25 height 7
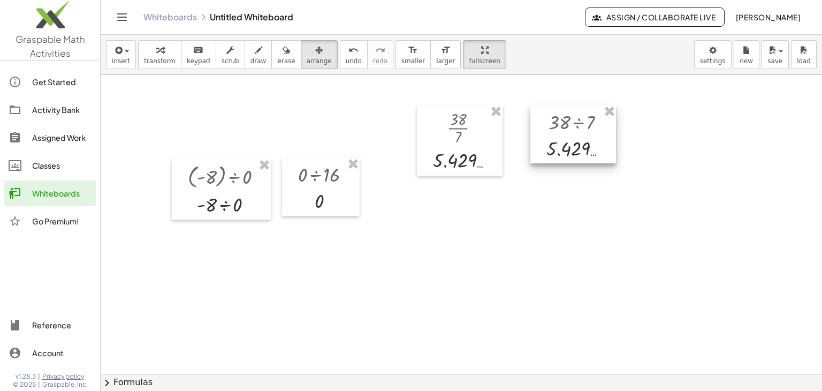
drag, startPoint x: 525, startPoint y: 115, endPoint x: 553, endPoint y: 110, distance: 28.8
click at [553, 110] on div at bounding box center [573, 134] width 86 height 58
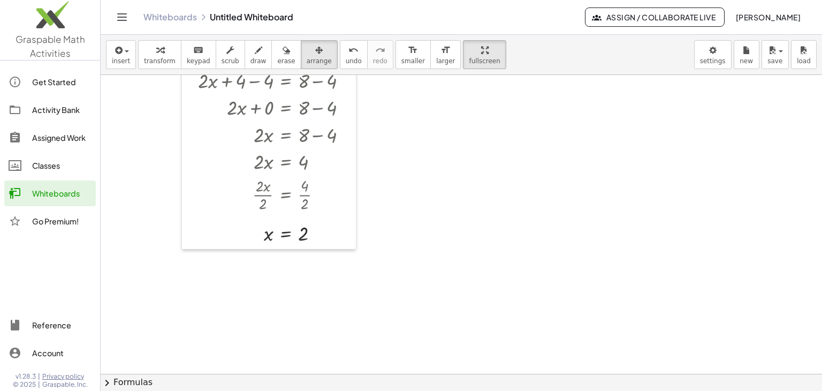
scroll to position [201, 0]
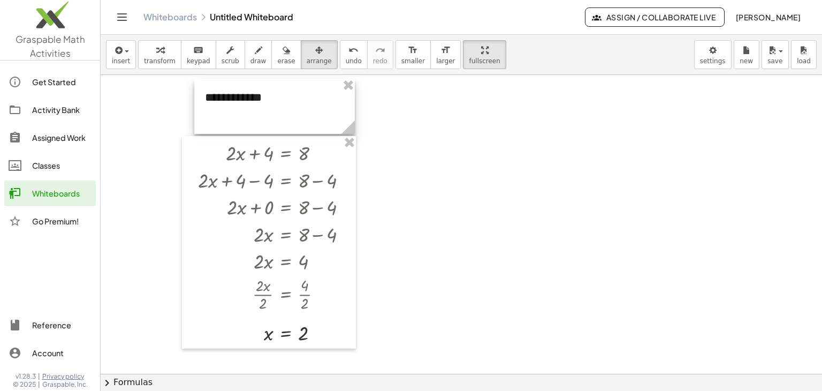
drag, startPoint x: 242, startPoint y: 118, endPoint x: 252, endPoint y: 96, distance: 24.0
click at [252, 96] on div at bounding box center [274, 106] width 161 height 55
drag, startPoint x: 352, startPoint y: 132, endPoint x: 329, endPoint y: 134, distance: 23.2
click at [317, 126] on icon at bounding box center [312, 126] width 13 height 13
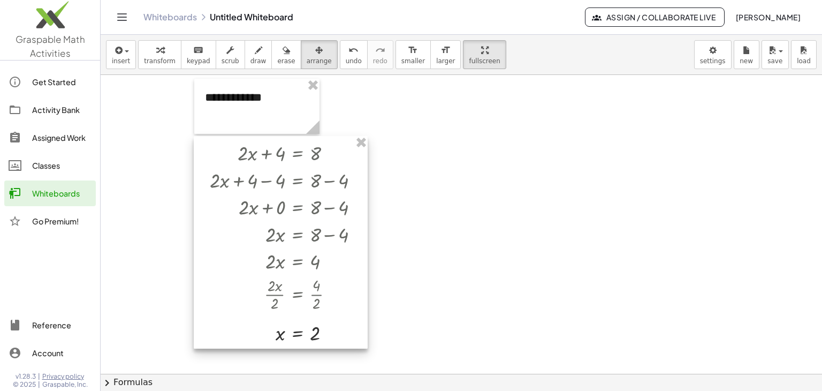
drag, startPoint x: 251, startPoint y: 148, endPoint x: 262, endPoint y: 148, distance: 11.8
click at [262, 148] on div at bounding box center [281, 242] width 174 height 213
drag, startPoint x: 119, startPoint y: 65, endPoint x: 155, endPoint y: 99, distance: 48.8
click at [119, 66] on button "insert" at bounding box center [121, 54] width 30 height 29
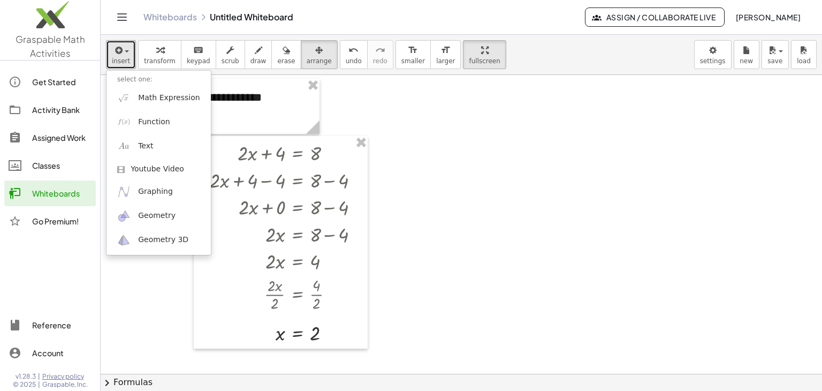
drag, startPoint x: 512, startPoint y: 117, endPoint x: 490, endPoint y: 111, distance: 22.9
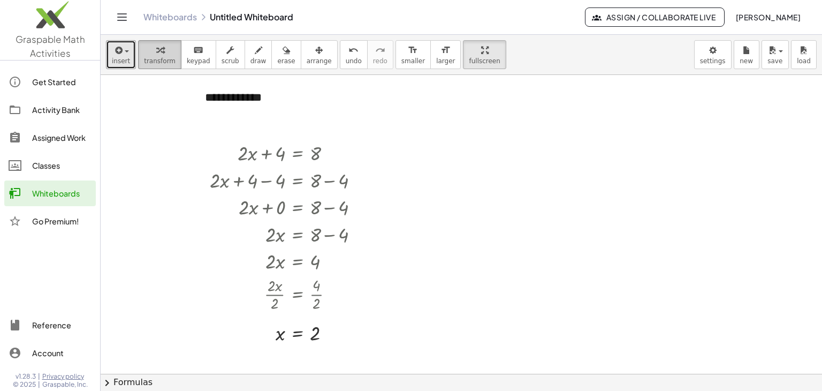
click at [158, 50] on icon "button" at bounding box center [159, 50] width 7 height 13
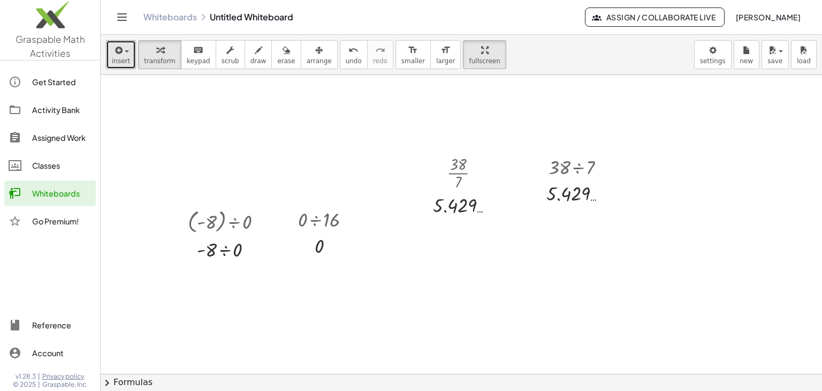
scroll to position [736, 0]
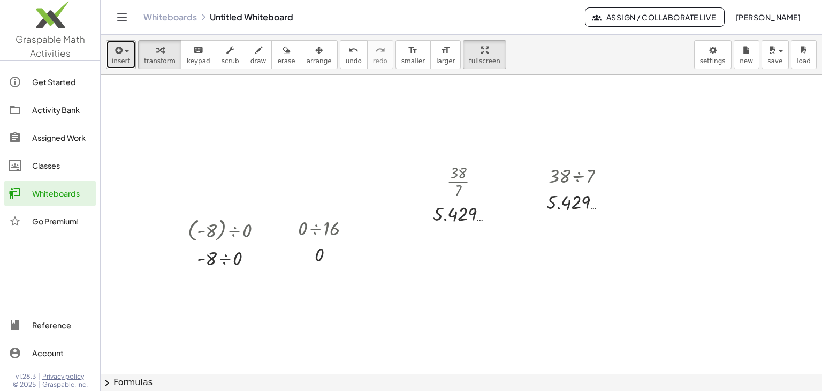
click at [115, 56] on icon "button" at bounding box center [118, 50] width 10 height 13
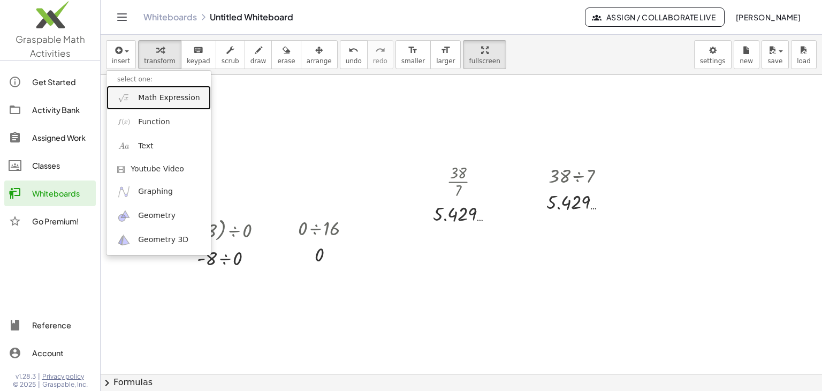
click at [147, 102] on span "Math Expression" at bounding box center [169, 98] width 62 height 11
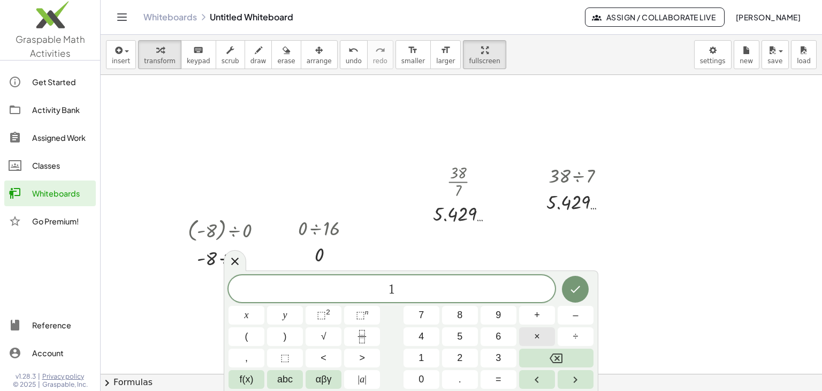
click at [534, 330] on span "×" at bounding box center [537, 336] width 6 height 14
click at [497, 357] on span "3" at bounding box center [498, 358] width 5 height 14
click at [568, 336] on button "÷" at bounding box center [576, 336] width 36 height 19
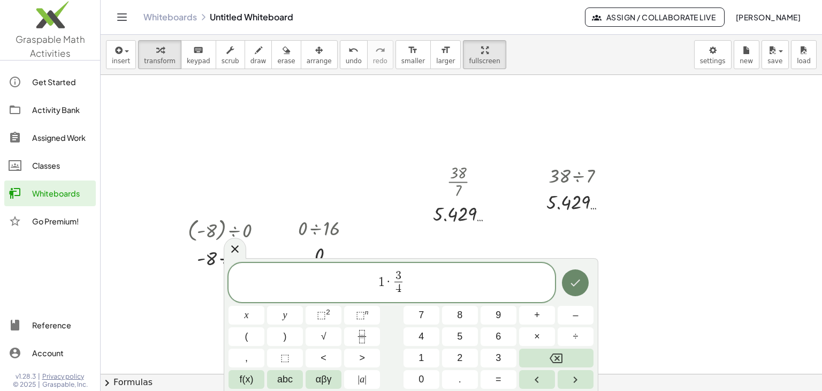
click at [580, 286] on icon "Done" at bounding box center [575, 282] width 13 height 13
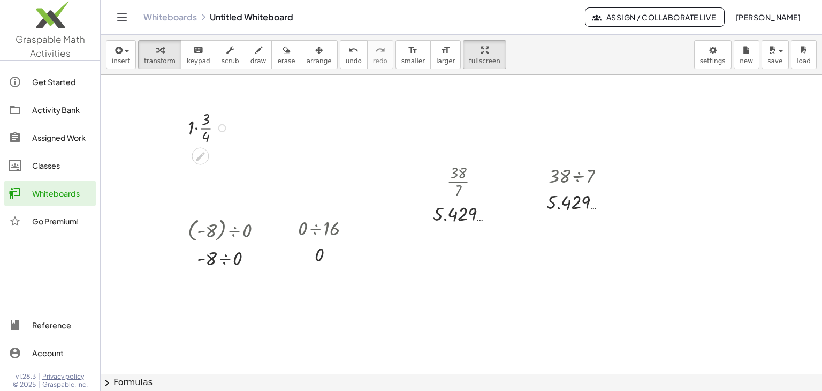
click at [196, 128] on div at bounding box center [210, 127] width 55 height 39
click at [223, 126] on div at bounding box center [222, 128] width 8 height 8
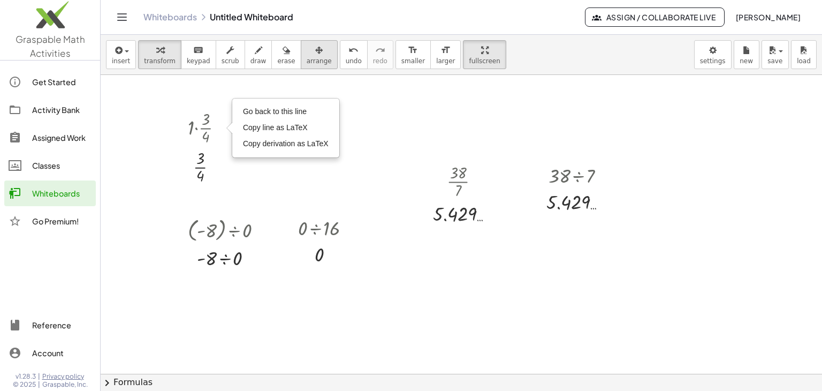
click at [315, 54] on icon "button" at bounding box center [318, 50] width 7 height 13
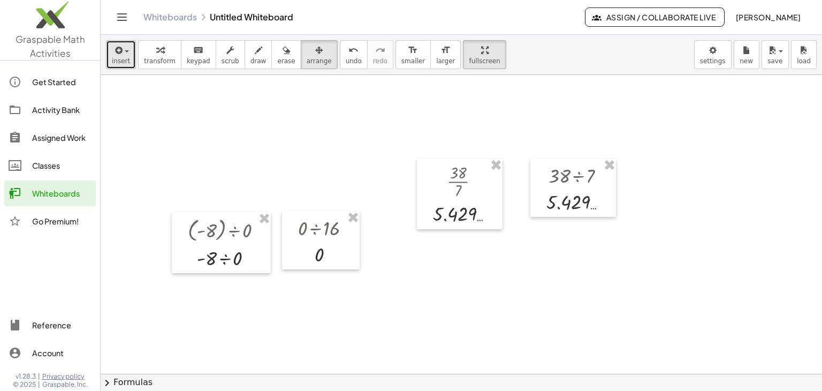
click at [123, 57] on span "insert" at bounding box center [121, 60] width 18 height 7
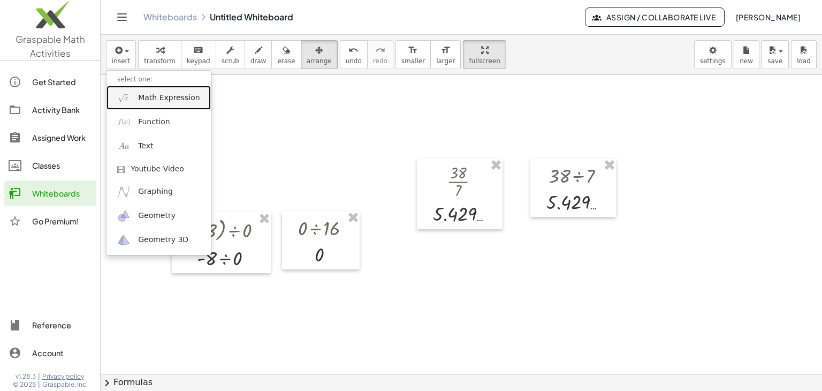
click at [161, 101] on span "Math Expression" at bounding box center [169, 98] width 62 height 11
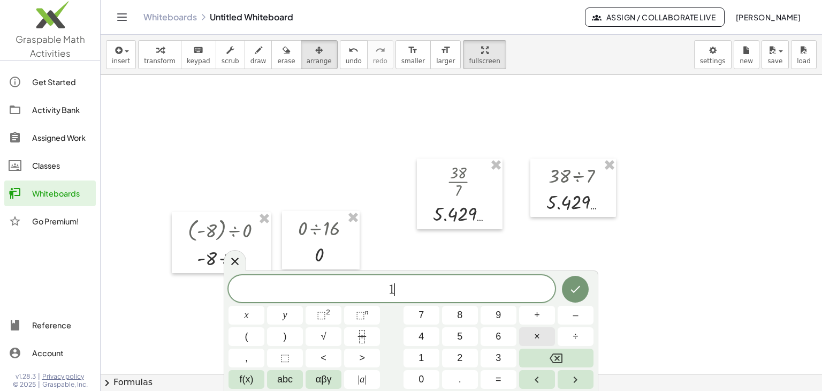
click at [535, 335] on span "×" at bounding box center [537, 336] width 6 height 14
click at [497, 354] on span "3" at bounding box center [498, 358] width 5 height 14
click at [578, 338] on span "÷" at bounding box center [575, 336] width 5 height 14
click at [426, 333] on button "4" at bounding box center [422, 336] width 36 height 19
click at [579, 290] on icon "Done" at bounding box center [575, 289] width 13 height 13
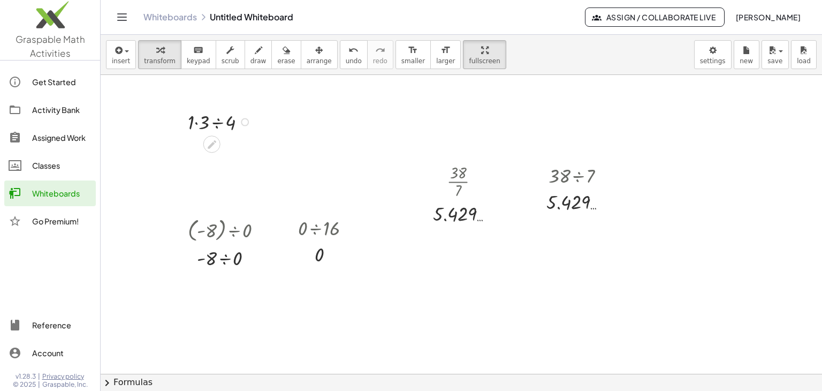
click at [218, 116] on div at bounding box center [221, 121] width 77 height 27
click at [222, 123] on div at bounding box center [221, 121] width 73 height 27
click at [214, 147] on div at bounding box center [221, 148] width 77 height 26
drag, startPoint x: 233, startPoint y: 148, endPoint x: 241, endPoint y: 200, distance: 52.0
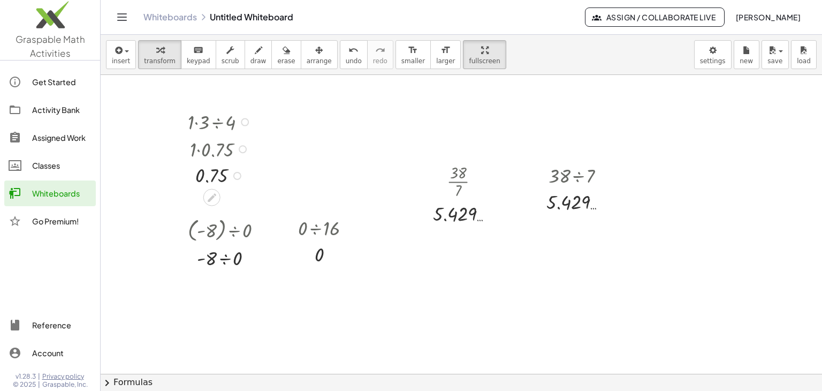
click at [245, 123] on div at bounding box center [245, 122] width 8 height 8
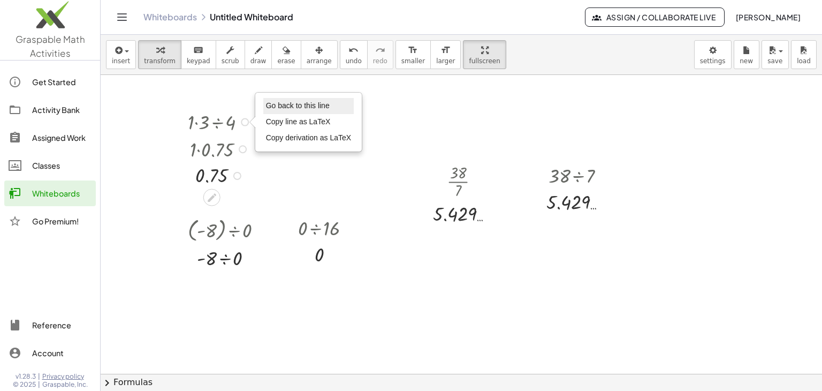
click at [282, 107] on span "Go back to this line" at bounding box center [298, 105] width 64 height 9
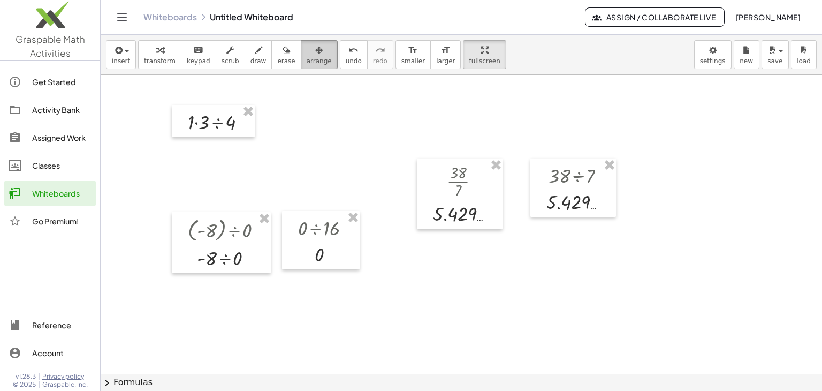
click at [315, 56] on icon "button" at bounding box center [318, 50] width 7 height 13
click at [120, 57] on span "insert" at bounding box center [121, 60] width 18 height 7
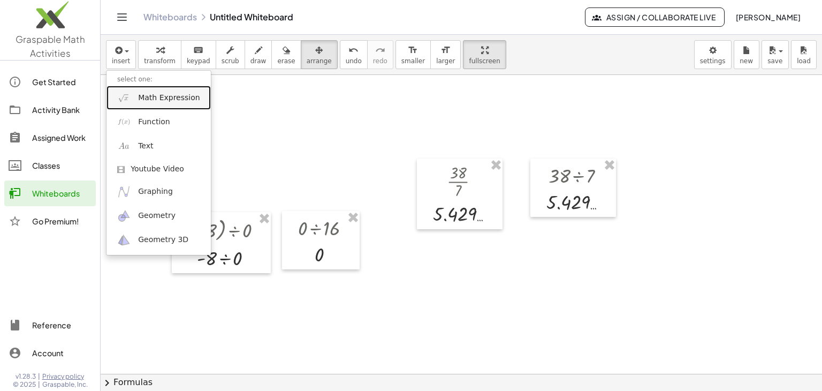
drag, startPoint x: 147, startPoint y: 95, endPoint x: 152, endPoint y: 107, distance: 12.2
click at [147, 96] on span "Math Expression" at bounding box center [169, 98] width 62 height 11
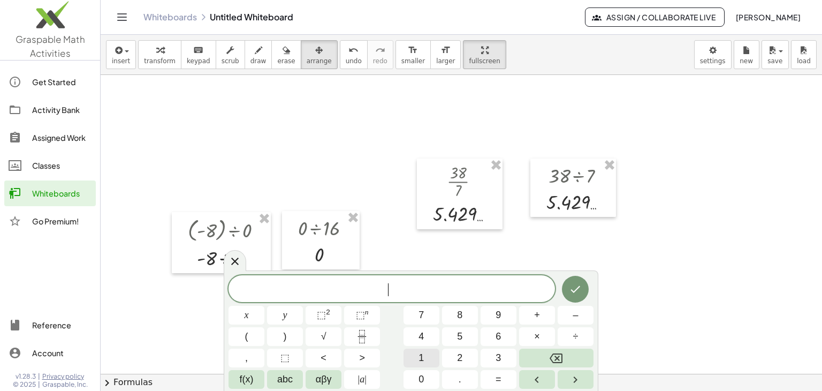
click at [414, 358] on button "1" at bounding box center [422, 357] width 36 height 19
click at [534, 338] on span "×" at bounding box center [537, 336] width 6 height 14
click at [504, 357] on button "3" at bounding box center [499, 357] width 36 height 19
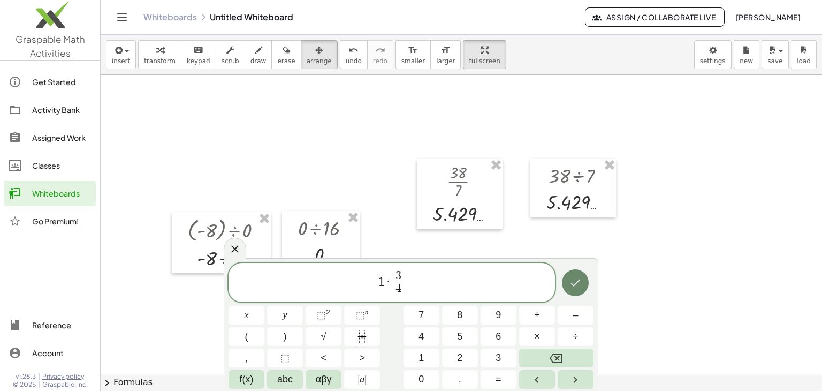
click at [579, 281] on icon "Done" at bounding box center [576, 282] width 10 height 7
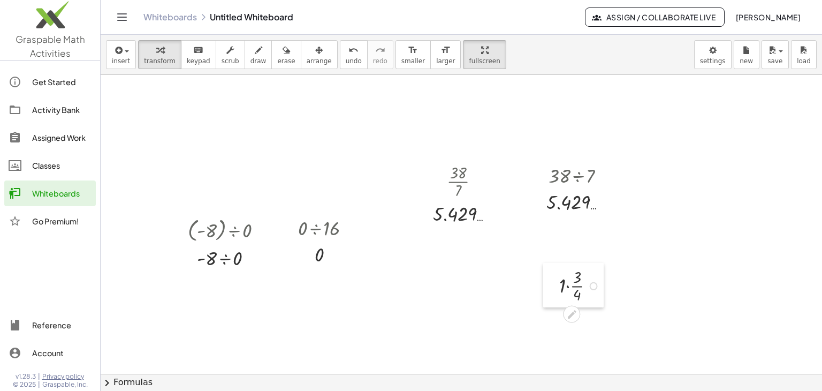
drag, startPoint x: 176, startPoint y: 110, endPoint x: 548, endPoint y: 268, distance: 403.7
click at [548, 268] on div at bounding box center [551, 285] width 16 height 44
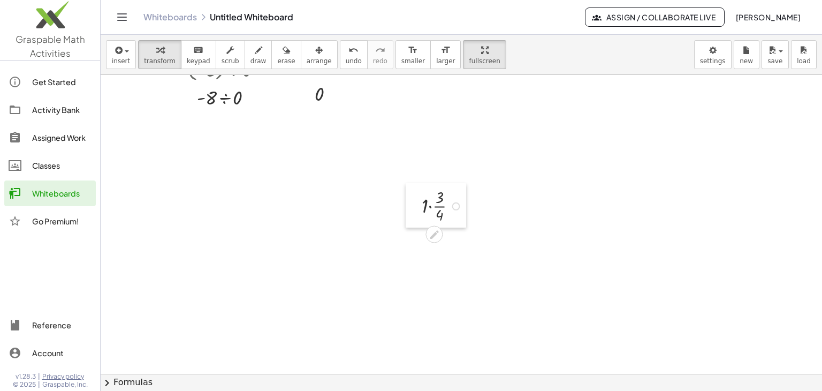
drag, startPoint x: 553, startPoint y: 112, endPoint x: 415, endPoint y: 193, distance: 159.6
click at [415, 193] on div at bounding box center [414, 205] width 16 height 44
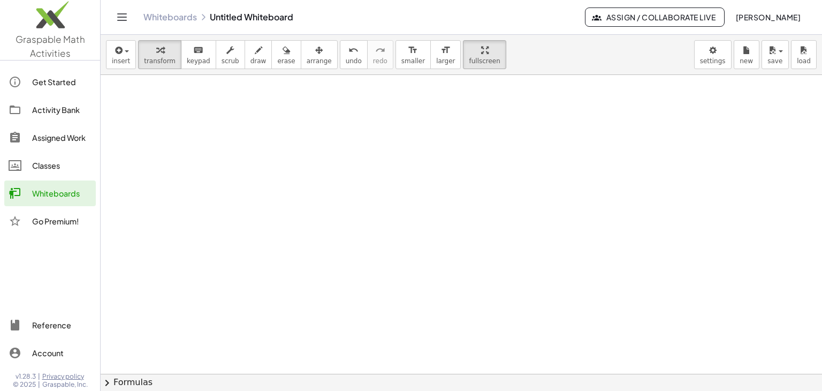
scroll to position [1195, 0]
drag, startPoint x: 113, startPoint y: 50, endPoint x: 120, endPoint y: 48, distance: 6.8
click at [116, 48] on icon "button" at bounding box center [118, 50] width 10 height 13
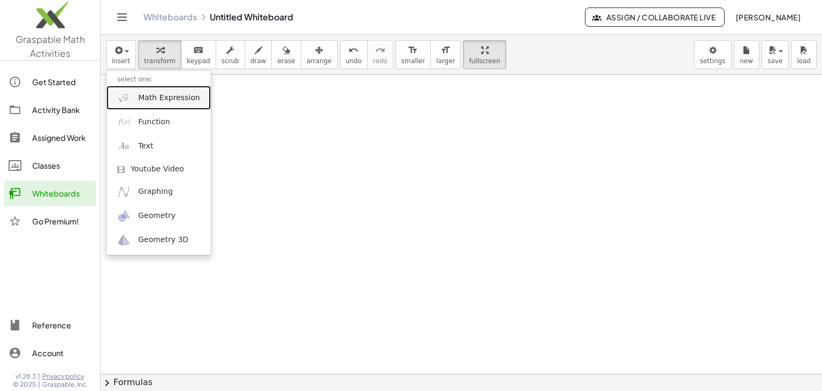
click at [156, 101] on span "Math Expression" at bounding box center [169, 98] width 62 height 11
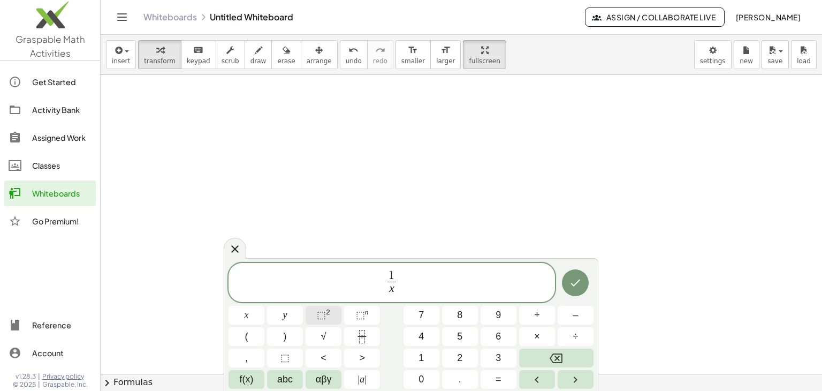
click at [337, 315] on button "⬚ 2" at bounding box center [324, 315] width 36 height 19
click at [430, 278] on span "1 x 2 − y z ​ ​" at bounding box center [392, 280] width 327 height 33
click at [326, 310] on sup "2" at bounding box center [328, 312] width 4 height 8
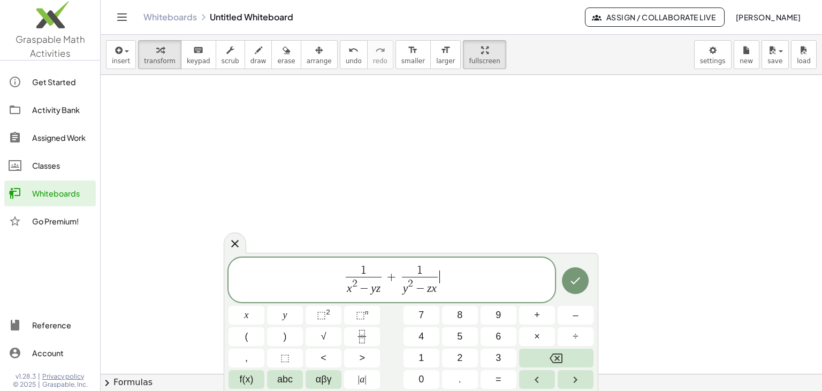
click at [442, 277] on span "1 x 2 − y z ​ + 1 y 2 − z x ​ ​" at bounding box center [392, 280] width 327 height 33
click at [321, 313] on span "⬚" at bounding box center [321, 314] width 9 height 11
click at [580, 275] on icon "Done" at bounding box center [575, 280] width 13 height 13
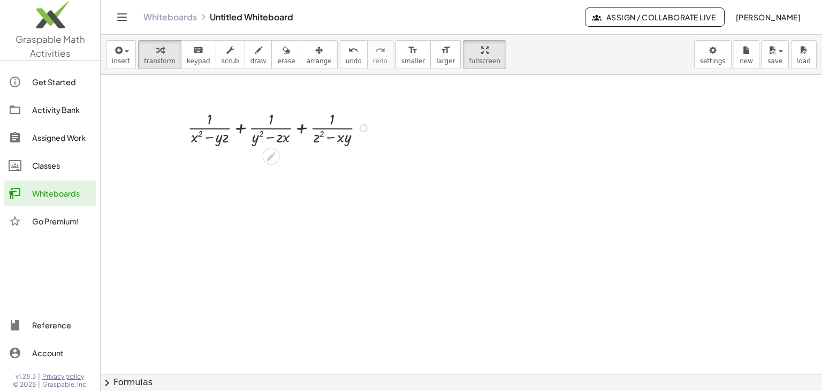
drag, startPoint x: 240, startPoint y: 126, endPoint x: 248, endPoint y: 136, distance: 13.3
click at [240, 126] on div at bounding box center [281, 127] width 196 height 39
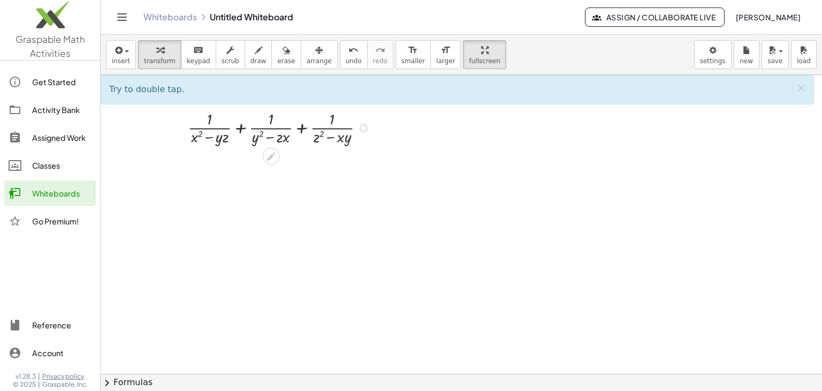
click at [239, 128] on div at bounding box center [281, 127] width 196 height 39
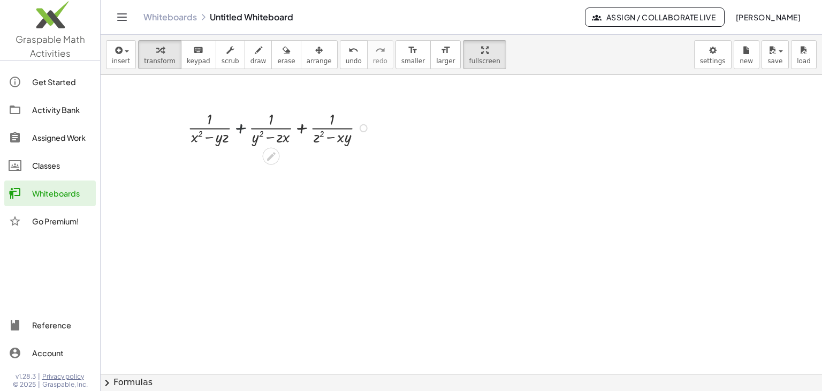
click at [239, 128] on div at bounding box center [281, 127] width 196 height 39
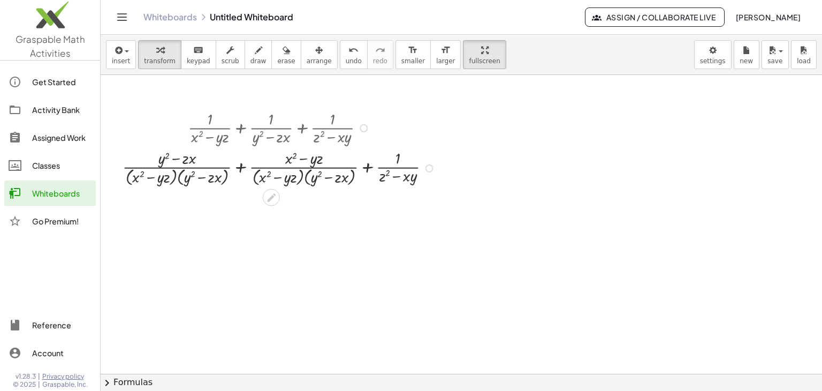
click at [366, 168] on div at bounding box center [280, 167] width 327 height 41
drag, startPoint x: 366, startPoint y: 168, endPoint x: 360, endPoint y: 192, distance: 24.9
click at [366, 168] on div at bounding box center [280, 167] width 327 height 41
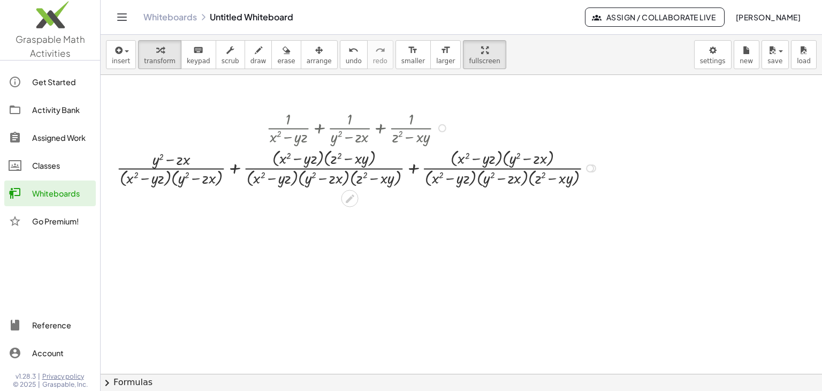
click at [232, 168] on div at bounding box center [359, 167] width 496 height 43
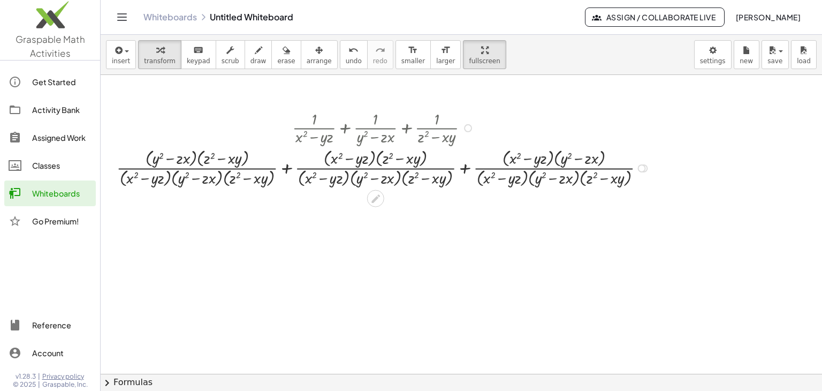
click at [465, 165] on div at bounding box center [385, 167] width 548 height 43
click at [465, 165] on div at bounding box center [385, 167] width 434 height 43
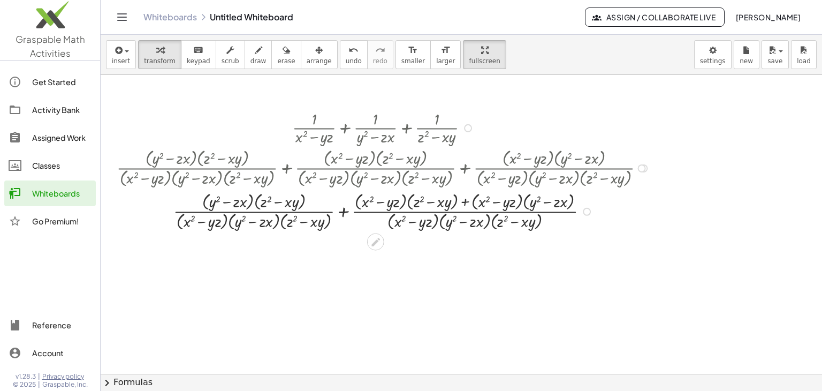
click at [344, 209] on div at bounding box center [385, 210] width 548 height 43
drag, startPoint x: 344, startPoint y: 209, endPoint x: 343, endPoint y: 219, distance: 9.7
click at [344, 210] on div at bounding box center [385, 210] width 548 height 43
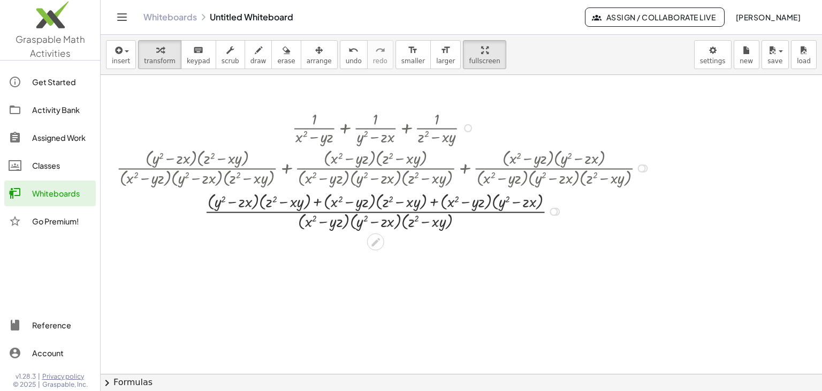
click at [319, 201] on div at bounding box center [385, 210] width 548 height 43
click at [232, 202] on div at bounding box center [385, 210] width 548 height 43
drag, startPoint x: 219, startPoint y: 200, endPoint x: 289, endPoint y: 204, distance: 69.2
click at [289, 204] on div at bounding box center [385, 210] width 548 height 43
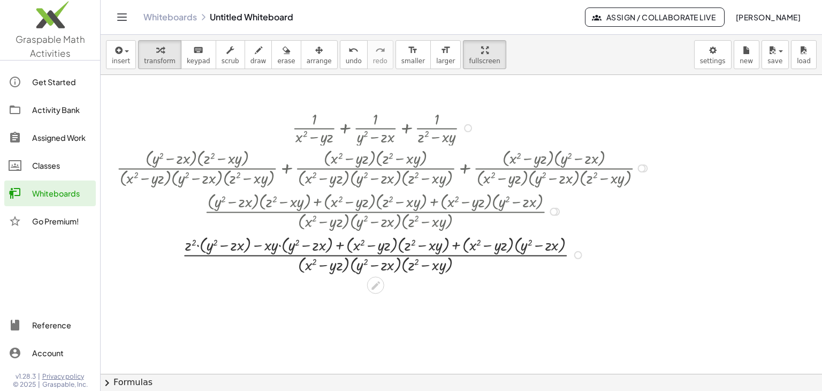
click at [468, 125] on div at bounding box center [468, 128] width 8 height 8
drag, startPoint x: 499, startPoint y: 110, endPoint x: 491, endPoint y: 139, distance: 29.5
click at [499, 111] on span "Go back to this line" at bounding box center [521, 111] width 64 height 9
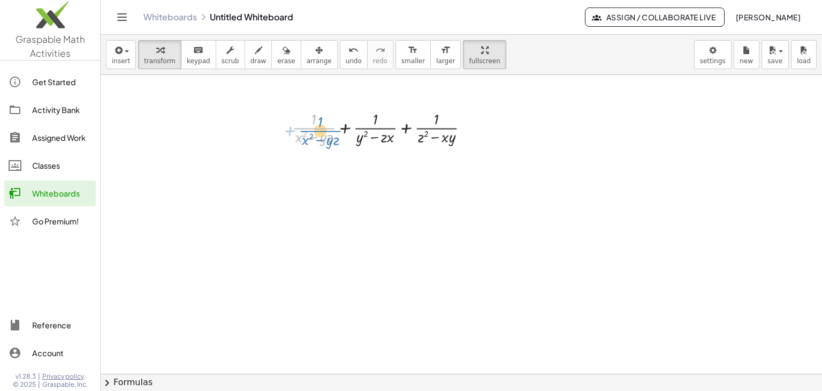
drag, startPoint x: 313, startPoint y: 128, endPoint x: 319, endPoint y: 131, distance: 7.0
click at [319, 131] on div at bounding box center [385, 127] width 196 height 39
click at [347, 127] on div at bounding box center [385, 127] width 196 height 39
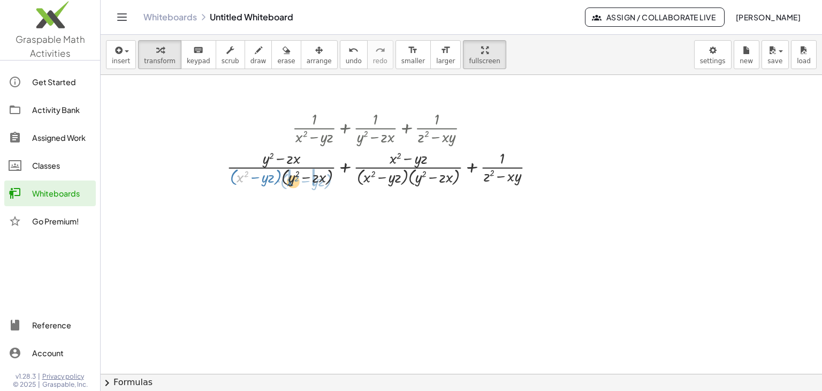
drag, startPoint x: 240, startPoint y: 176, endPoint x: 290, endPoint y: 180, distance: 50.5
click at [290, 180] on div at bounding box center [385, 167] width 327 height 41
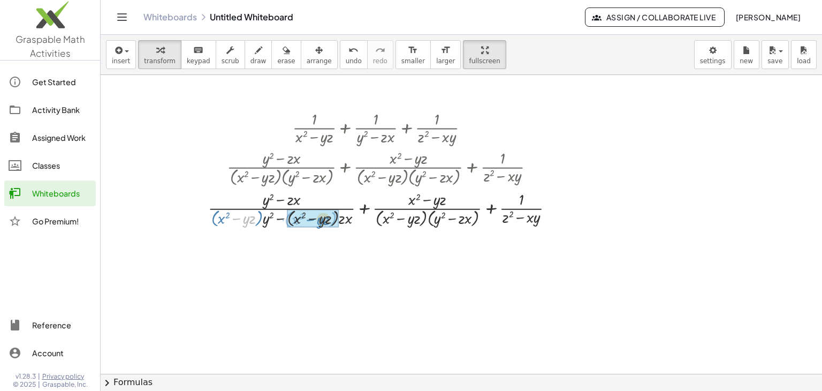
drag, startPoint x: 236, startPoint y: 218, endPoint x: 309, endPoint y: 219, distance: 73.9
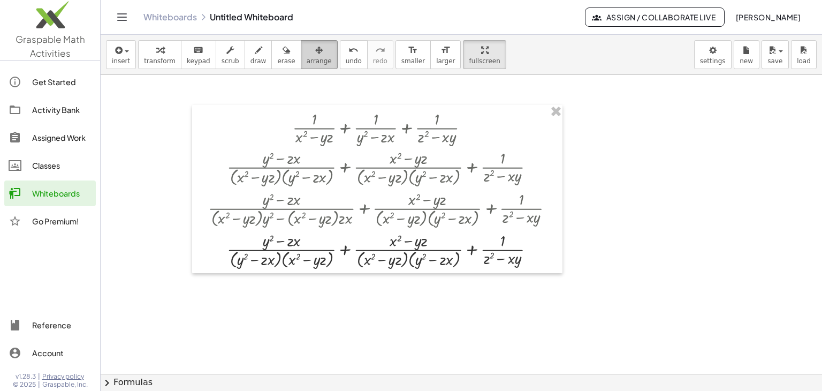
click at [301, 56] on button "arrange" at bounding box center [319, 54] width 37 height 29
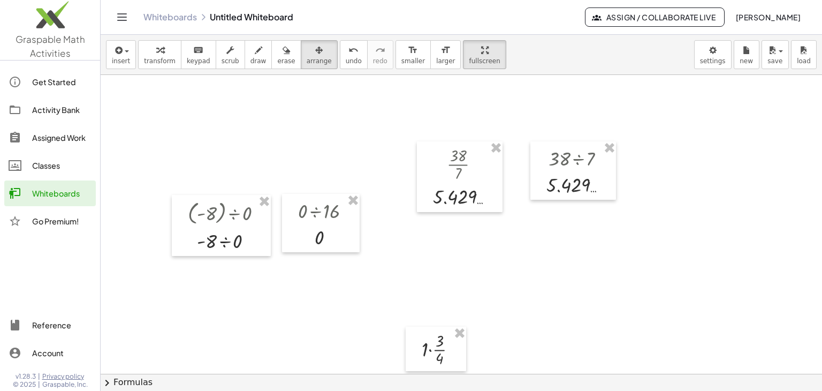
scroll to position [874, 0]
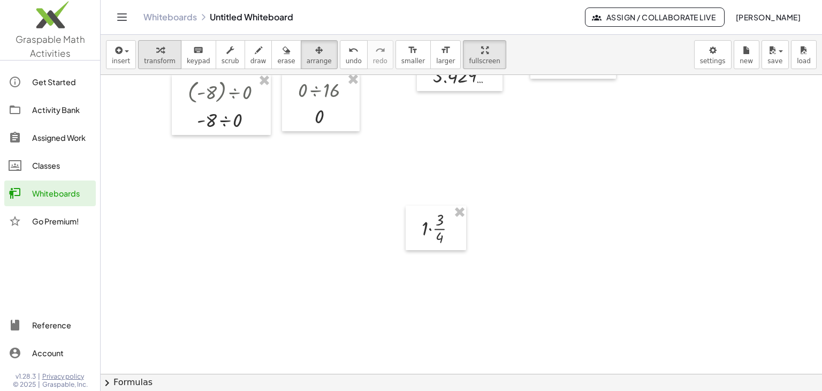
click at [154, 64] on span "transform" at bounding box center [160, 60] width 32 height 7
drag, startPoint x: 429, startPoint y: 228, endPoint x: 441, endPoint y: 238, distance: 15.5
click at [431, 229] on div at bounding box center [443, 227] width 55 height 39
drag, startPoint x: 455, startPoint y: 226, endPoint x: 464, endPoint y: 233, distance: 11.8
click at [457, 230] on div at bounding box center [456, 229] width 8 height 8
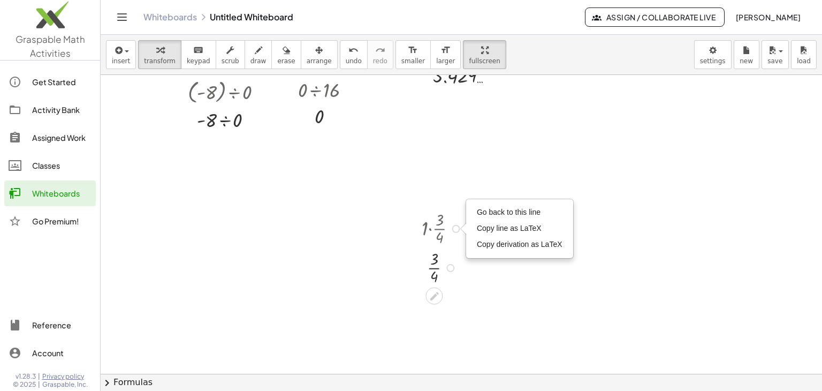
drag, startPoint x: 490, startPoint y: 217, endPoint x: 470, endPoint y: 251, distance: 39.4
click at [490, 219] on li "Go back to this line" at bounding box center [519, 212] width 91 height 16
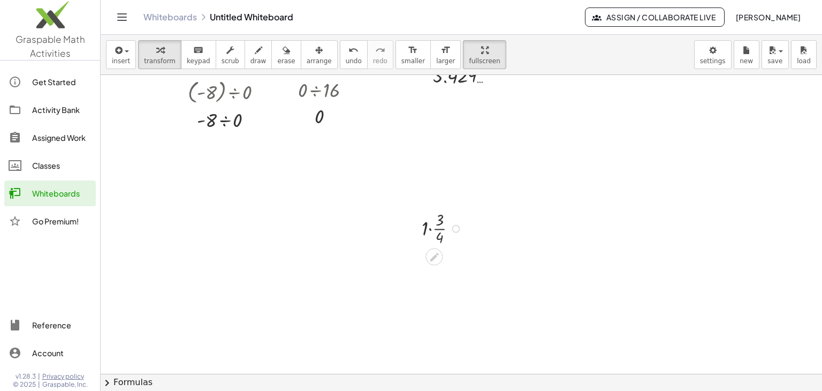
click at [439, 230] on div at bounding box center [443, 227] width 55 height 39
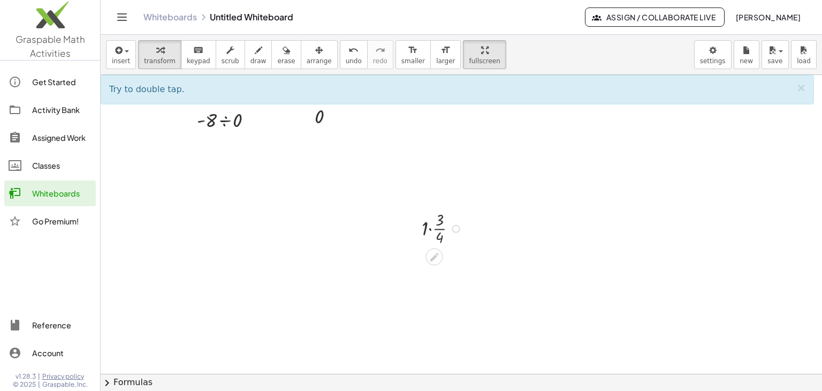
click at [439, 228] on div at bounding box center [443, 227] width 55 height 39
click at [438, 229] on div at bounding box center [443, 227] width 55 height 39
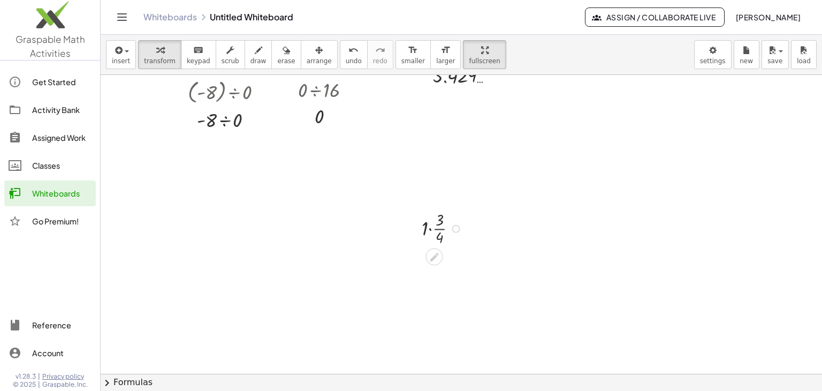
drag, startPoint x: 438, startPoint y: 229, endPoint x: 437, endPoint y: 234, distance: 6.0
click at [438, 230] on div at bounding box center [443, 227] width 55 height 39
click at [718, 44] on body "**********" at bounding box center [411, 195] width 822 height 391
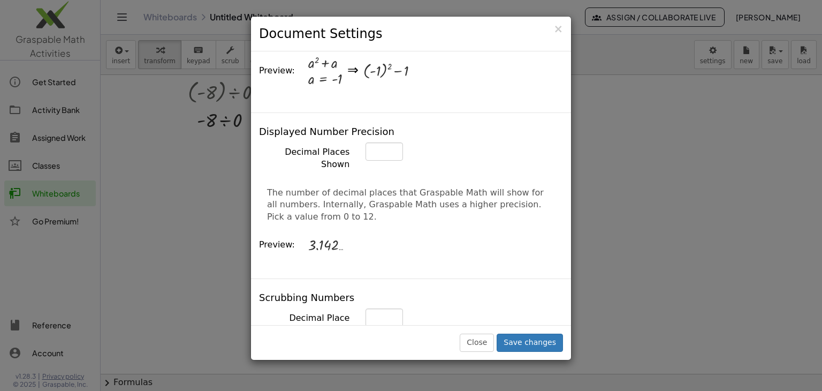
scroll to position [428, 0]
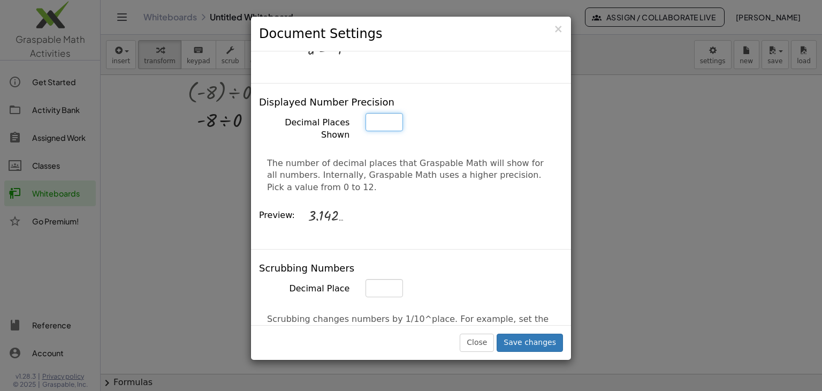
drag, startPoint x: 388, startPoint y: 97, endPoint x: 338, endPoint y: 107, distance: 50.2
click at [366, 113] on input "*" at bounding box center [384, 122] width 37 height 18
click at [391, 113] on input "*" at bounding box center [384, 122] width 37 height 18
click at [315, 113] on label "Decimal Places Shown" at bounding box center [304, 127] width 107 height 28
click at [366, 113] on input "*" at bounding box center [384, 122] width 37 height 18
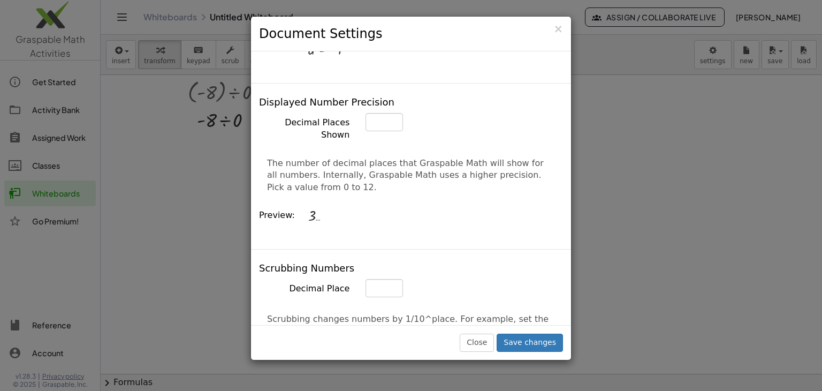
click at [317, 113] on label "Decimal Places Shown" at bounding box center [304, 127] width 107 height 28
click at [366, 113] on input "*" at bounding box center [384, 122] width 37 height 18
click at [405, 199] on div "3 …" at bounding box center [433, 215] width 251 height 33
click at [392, 113] on input "*" at bounding box center [384, 122] width 37 height 18
type input "*"
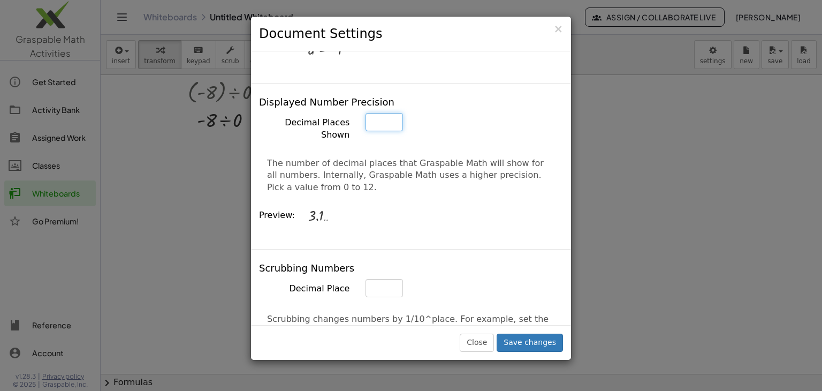
click at [392, 113] on input "*" at bounding box center [384, 122] width 37 height 18
click at [405, 199] on div "3.14 …" at bounding box center [433, 215] width 251 height 33
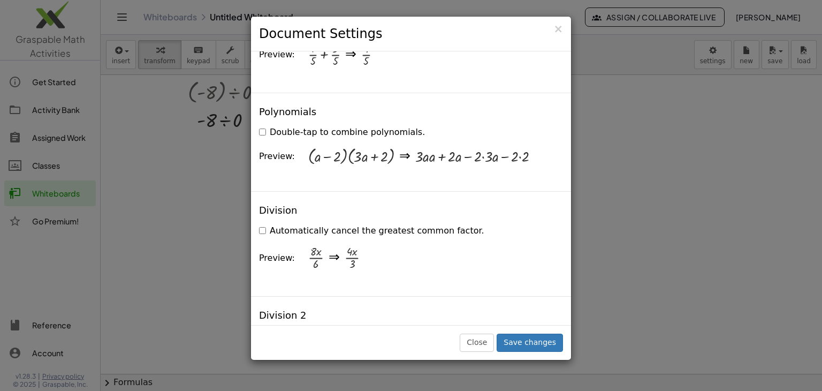
scroll to position [1178, 0]
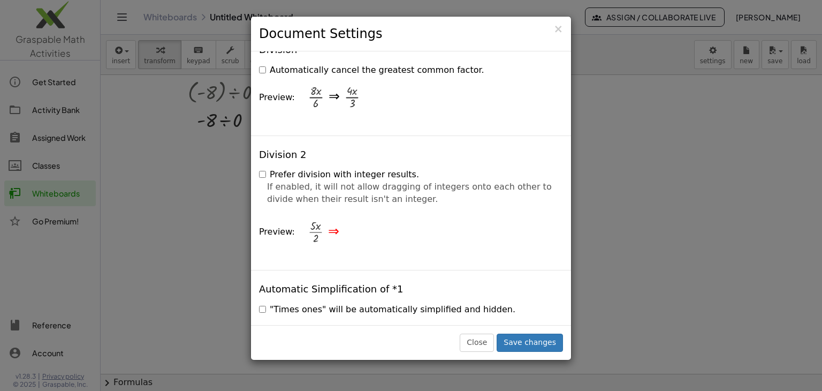
click at [754, 137] on div "× Document Settings These settings are saved with the document you are currentl…" at bounding box center [411, 195] width 822 height 391
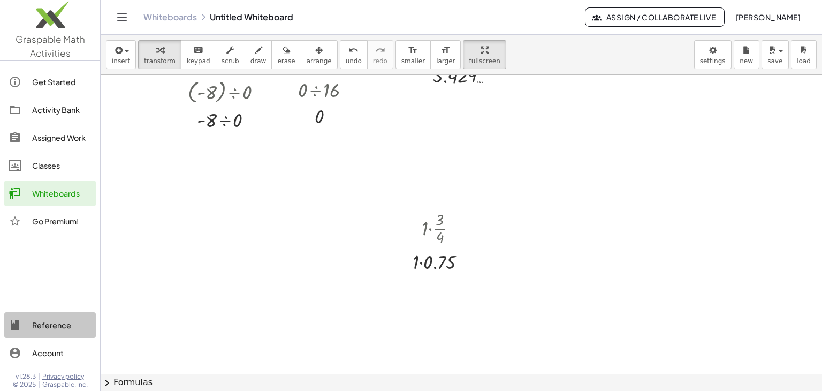
click at [47, 321] on div "Reference" at bounding box center [61, 325] width 59 height 13
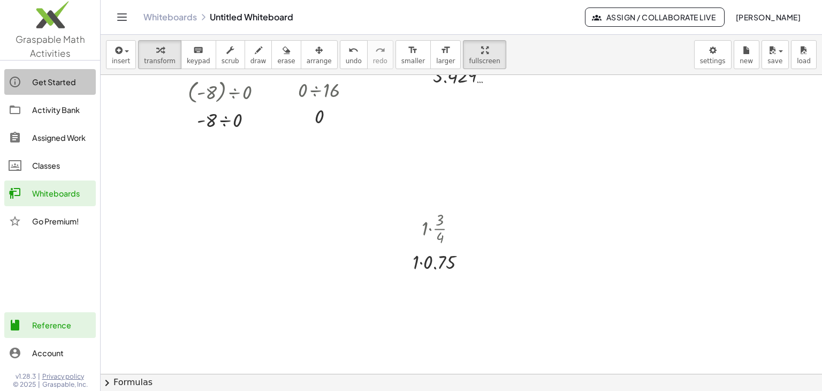
drag, startPoint x: 57, startPoint y: 74, endPoint x: 516, endPoint y: 65, distance: 458.8
click at [57, 74] on link "Get Started" at bounding box center [50, 82] width 92 height 26
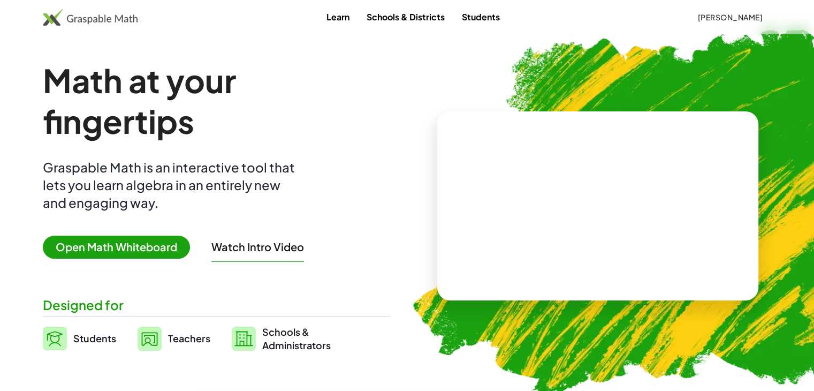
click at [78, 247] on span "Open Math Whiteboard" at bounding box center [116, 247] width 147 height 23
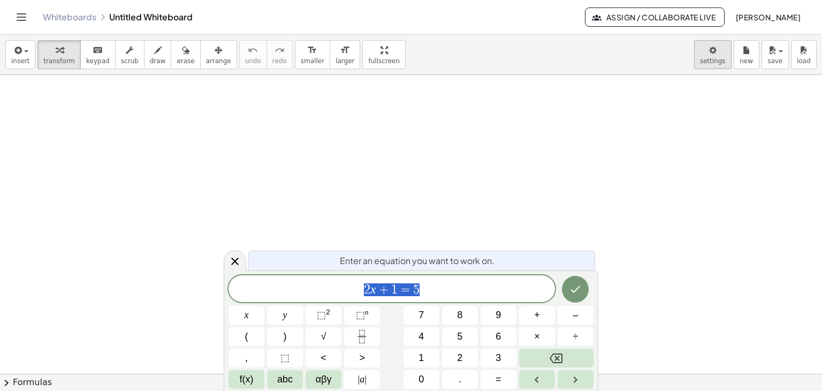
click at [714, 48] on body "Graspable Math Activities Get Started Activity Bank Assigned Work Classes White…" at bounding box center [411, 195] width 822 height 391
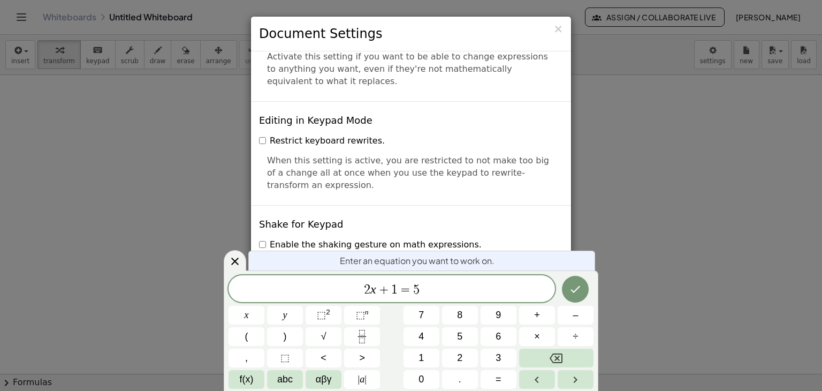
scroll to position [2259, 0]
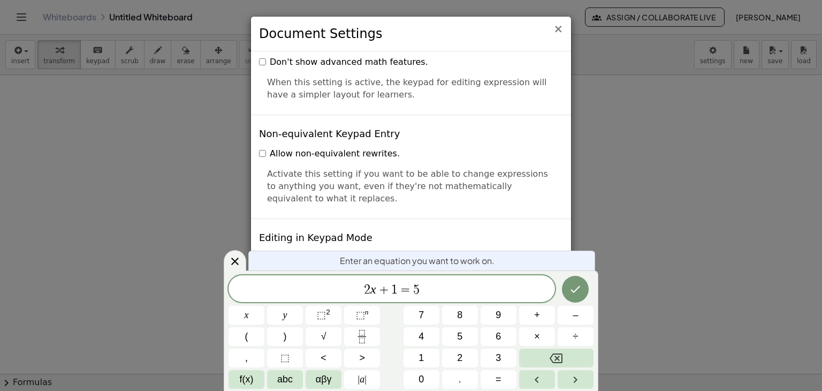
click at [562, 28] on span "×" at bounding box center [559, 28] width 10 height 13
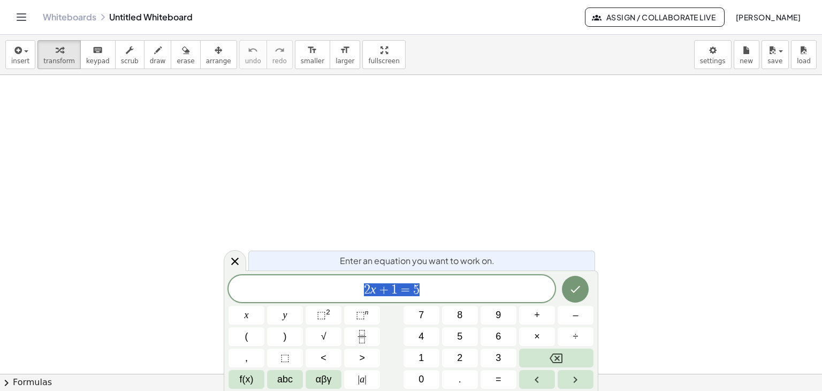
drag, startPoint x: 435, startPoint y: 298, endPoint x: 339, endPoint y: 285, distance: 96.7
click at [339, 285] on div "****** 2 x + 1 = 5" at bounding box center [392, 288] width 327 height 27
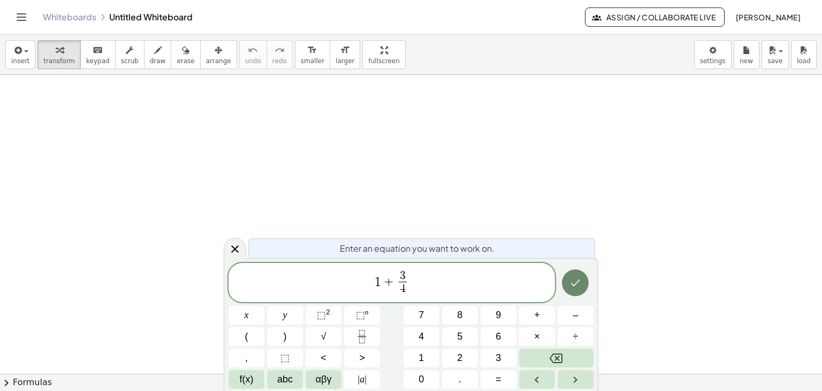
click at [586, 284] on button "Done" at bounding box center [575, 282] width 27 height 27
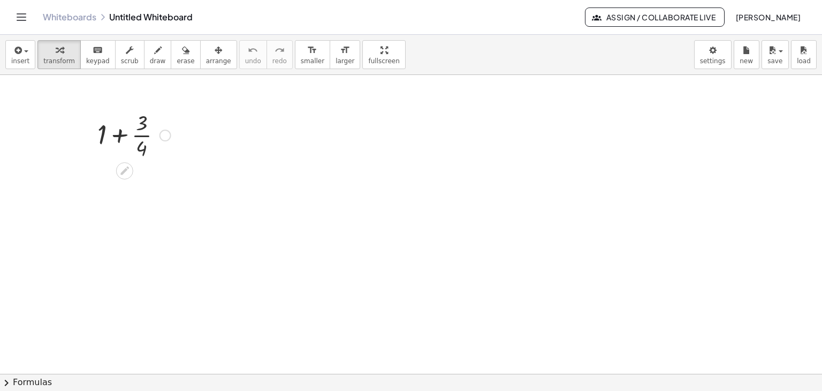
click at [119, 137] on div at bounding box center [134, 135] width 84 height 54
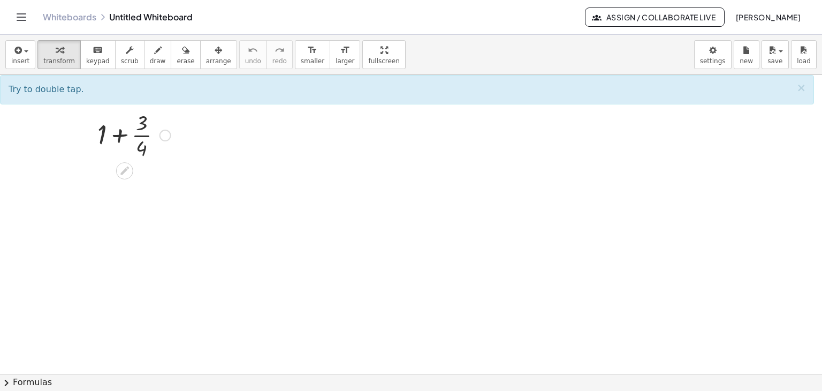
click at [142, 134] on div at bounding box center [134, 135] width 84 height 54
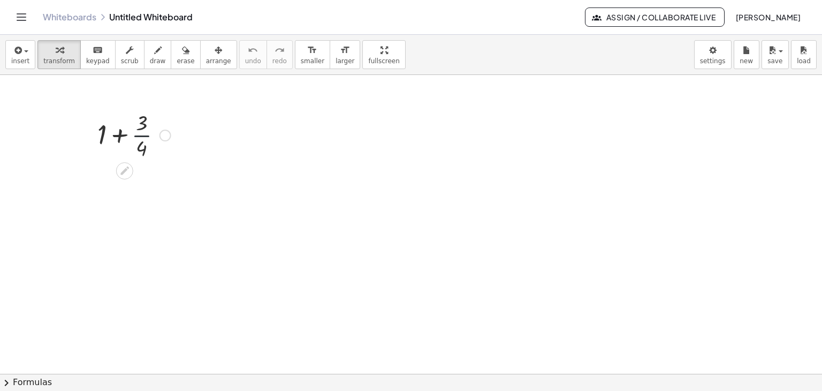
click at [142, 134] on div at bounding box center [134, 135] width 84 height 54
click at [165, 135] on div at bounding box center [166, 136] width 12 height 12
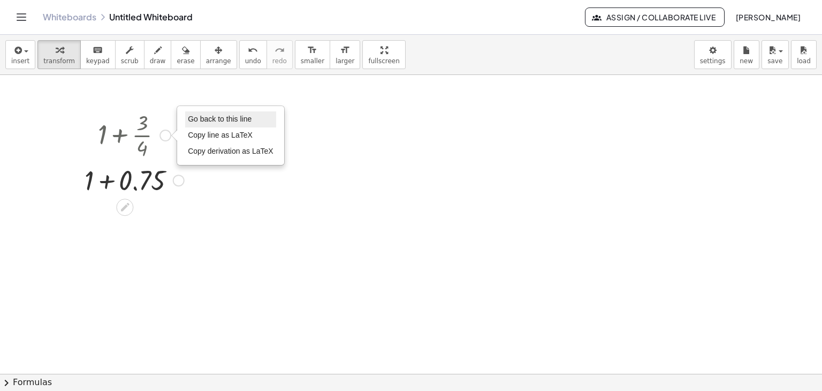
click at [204, 115] on span "Go back to this line" at bounding box center [220, 119] width 64 height 9
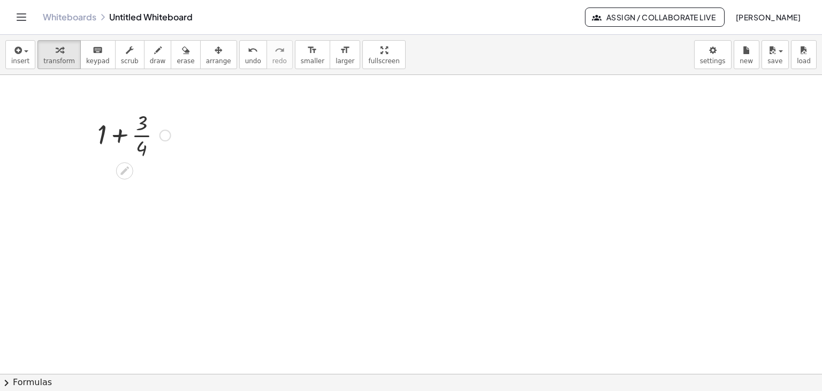
click at [120, 137] on div at bounding box center [134, 135] width 84 height 54
click at [132, 191] on div at bounding box center [134, 188] width 106 height 54
click at [132, 191] on div at bounding box center [133, 188] width 91 height 54
click at [128, 230] on div at bounding box center [134, 242] width 106 height 54
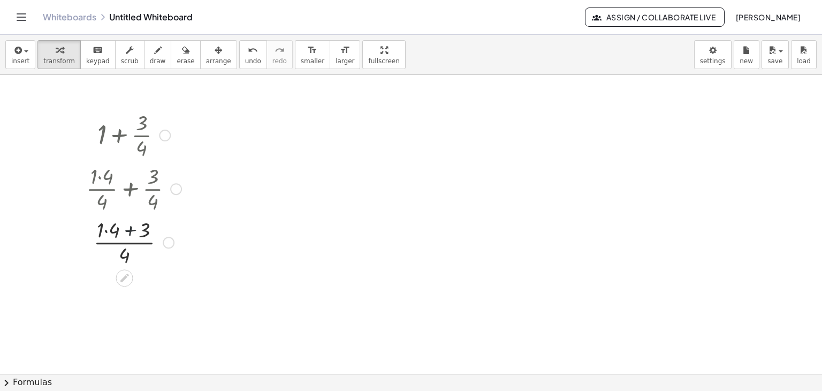
click at [128, 230] on div at bounding box center [134, 242] width 106 height 54
click at [129, 246] on div at bounding box center [134, 242] width 106 height 54
click at [129, 245] on div at bounding box center [134, 242] width 106 height 54
click at [112, 244] on div at bounding box center [134, 242] width 106 height 54
click at [112, 243] on div at bounding box center [134, 242] width 106 height 54
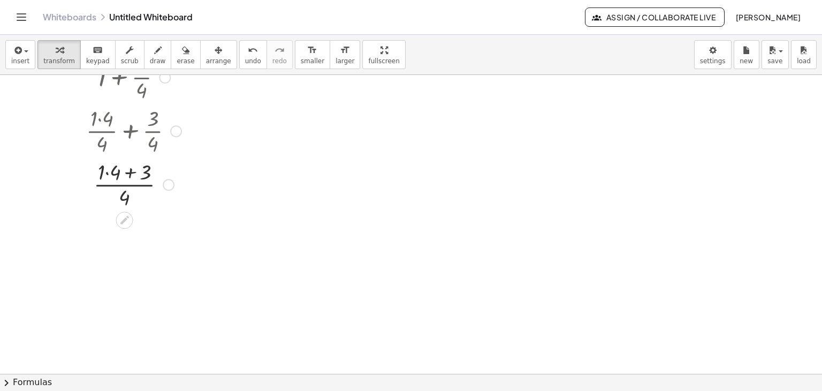
scroll to position [0, 0]
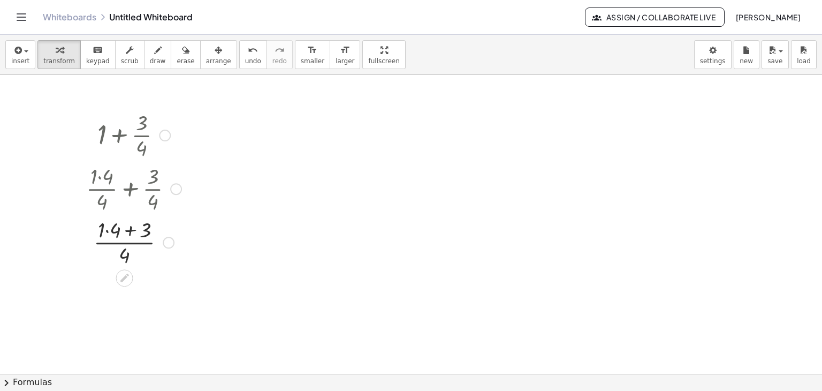
click at [130, 228] on div at bounding box center [134, 242] width 106 height 54
click at [131, 228] on div at bounding box center [134, 242] width 106 height 54
click at [108, 229] on div at bounding box center [134, 242] width 106 height 54
click at [124, 284] on div at bounding box center [134, 295] width 106 height 54
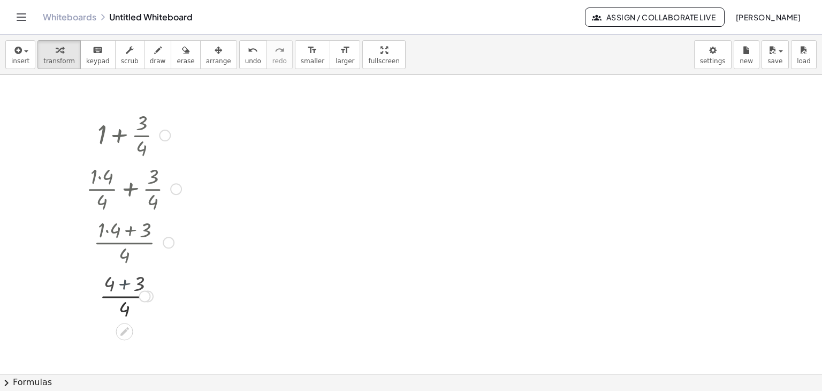
click at [124, 284] on div at bounding box center [134, 295] width 106 height 54
click at [124, 298] on div at bounding box center [134, 295] width 106 height 54
drag, startPoint x: 124, startPoint y: 298, endPoint x: 123, endPoint y: 307, distance: 9.2
click at [124, 298] on div at bounding box center [134, 295] width 106 height 54
drag, startPoint x: 157, startPoint y: 340, endPoint x: 148, endPoint y: 300, distance: 40.6
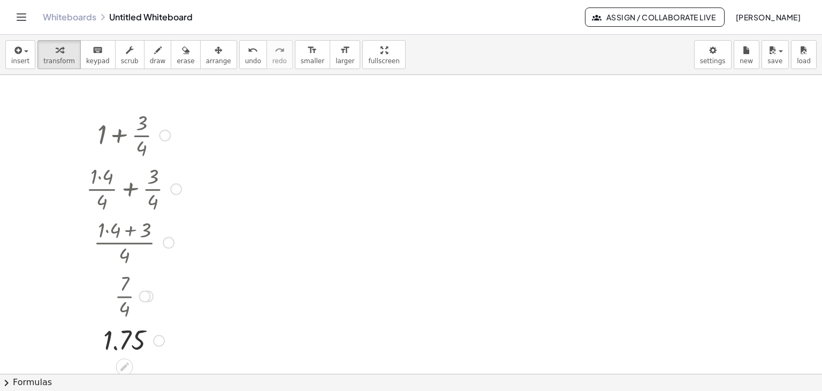
click at [156, 336] on div "Go back to this line Copy line as LaTeX Copy derivation as LaTeX" at bounding box center [159, 341] width 12 height 12
drag, startPoint x: 143, startPoint y: 296, endPoint x: 189, endPoint y: 309, distance: 47.9
click at [125, 346] on div "· 7 · 4" at bounding box center [125, 346] width 0 height 0
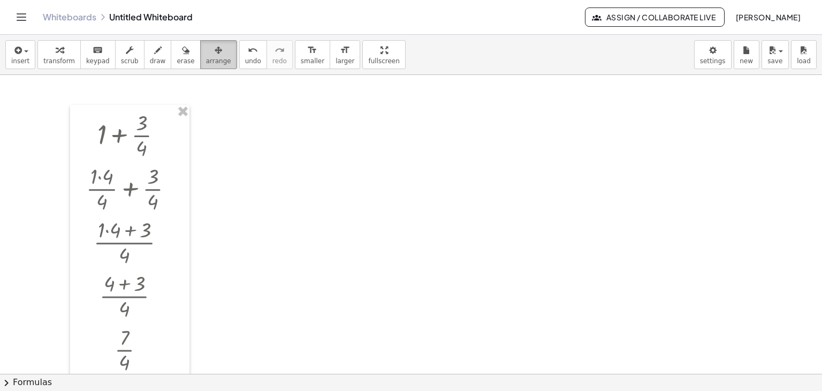
click at [215, 54] on icon "button" at bounding box center [218, 50] width 7 height 13
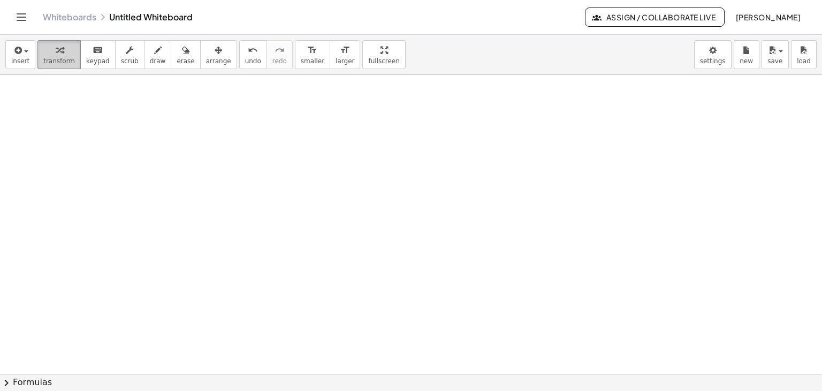
click at [47, 57] on span "transform" at bounding box center [59, 60] width 32 height 7
click at [19, 56] on icon "button" at bounding box center [17, 50] width 10 height 13
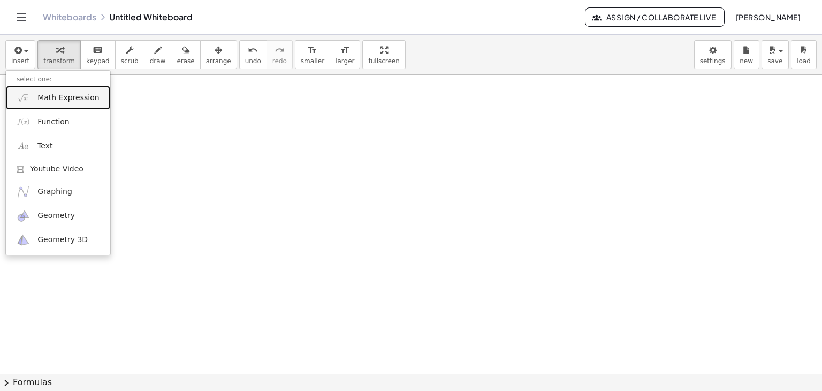
click at [55, 99] on span "Math Expression" at bounding box center [68, 98] width 62 height 11
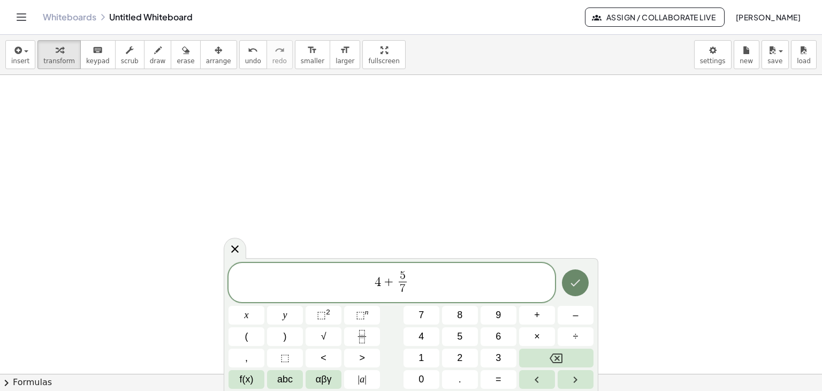
click at [572, 285] on icon "Done" at bounding box center [575, 282] width 13 height 13
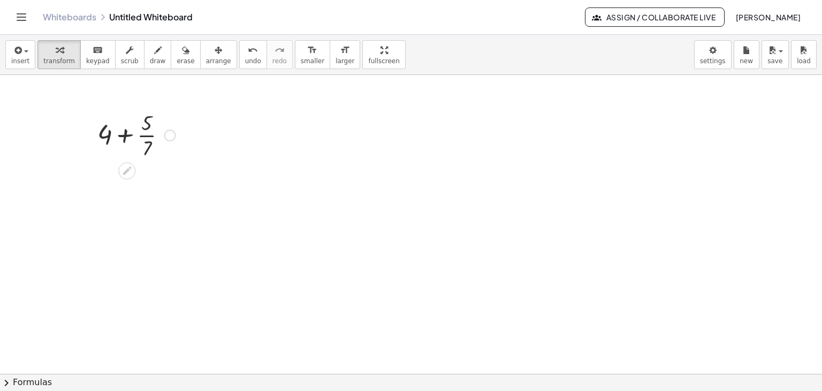
click at [123, 136] on div at bounding box center [136, 135] width 89 height 54
click at [123, 135] on div at bounding box center [136, 135] width 89 height 54
click at [104, 176] on div at bounding box center [136, 188] width 108 height 54
click at [135, 242] on div at bounding box center [136, 242] width 108 height 54
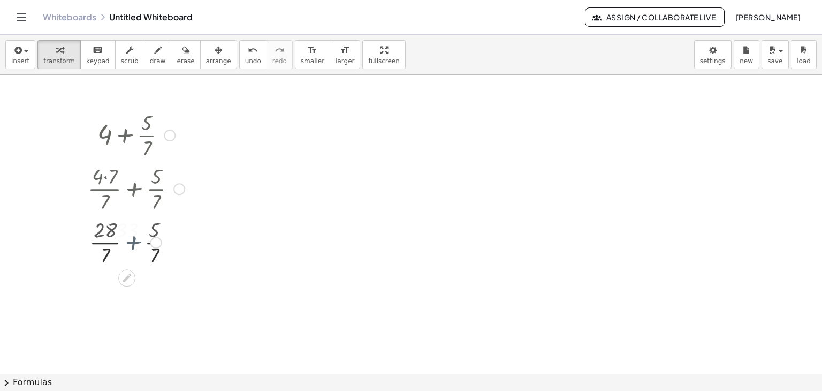
click at [135, 242] on div at bounding box center [136, 242] width 108 height 54
click at [215, 52] on icon "button" at bounding box center [218, 50] width 7 height 13
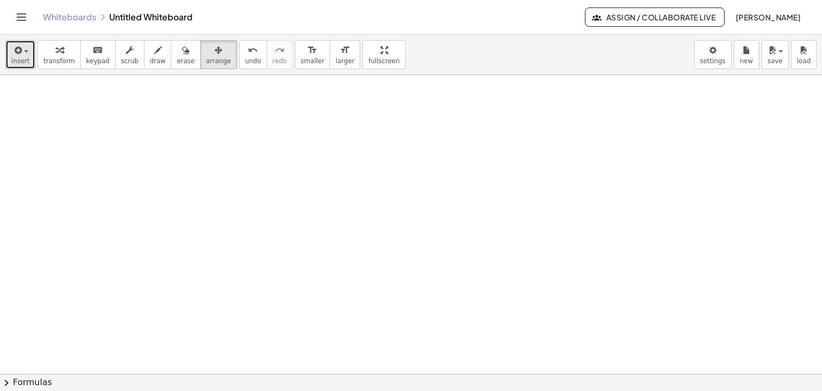
drag, startPoint x: 22, startPoint y: 52, endPoint x: 26, endPoint y: 56, distance: 5.7
click at [24, 52] on span "button" at bounding box center [26, 51] width 4 height 2
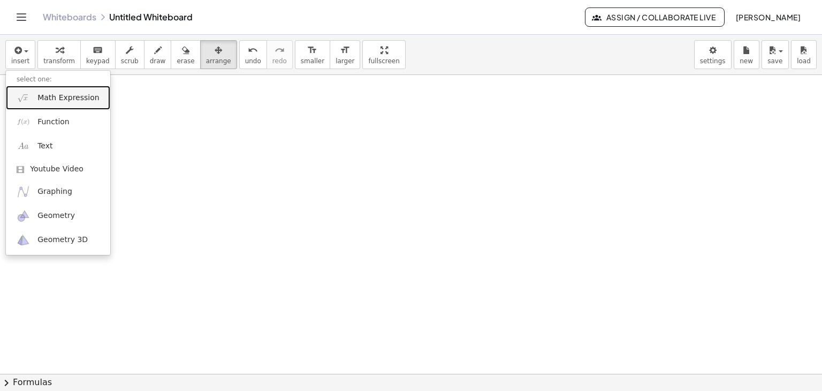
click at [57, 103] on link "Math Expression" at bounding box center [58, 98] width 104 height 24
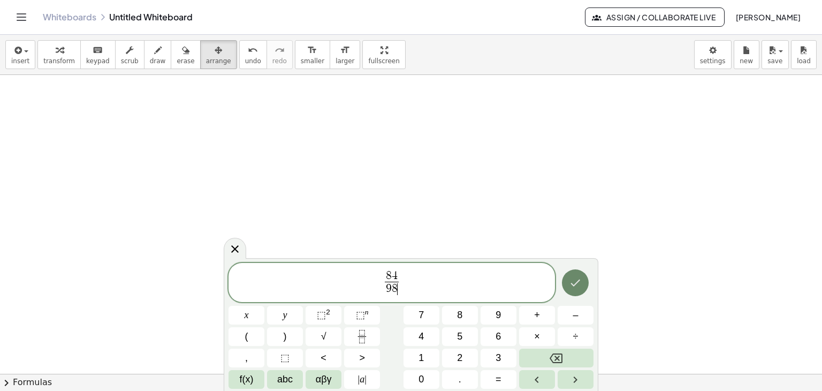
click at [573, 285] on icon "Done" at bounding box center [575, 282] width 13 height 13
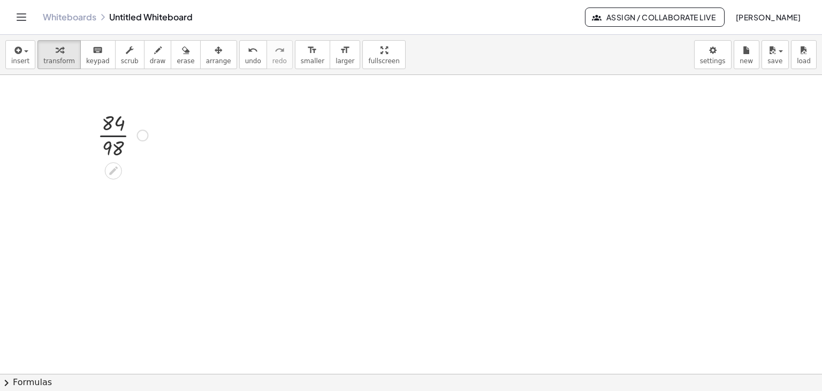
click at [112, 136] on div at bounding box center [122, 135] width 61 height 54
click at [111, 135] on div at bounding box center [122, 135] width 49 height 54
click at [132, 189] on div at bounding box center [134, 189] width 12 height 12
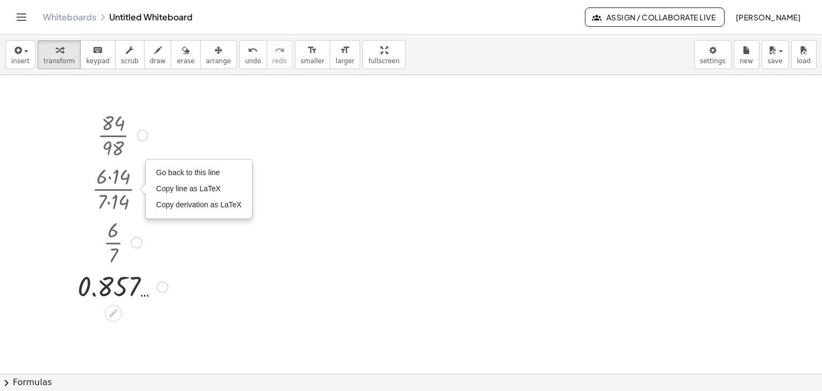
drag, startPoint x: 133, startPoint y: 186, endPoint x: 152, endPoint y: 304, distance: 119.3
click at [152, 304] on div "· 84 · 98 · 6 · [DATE] · 6 · 7 Go back to this line Copy line as LaTeX Copy der…" at bounding box center [119, 205] width 115 height 201
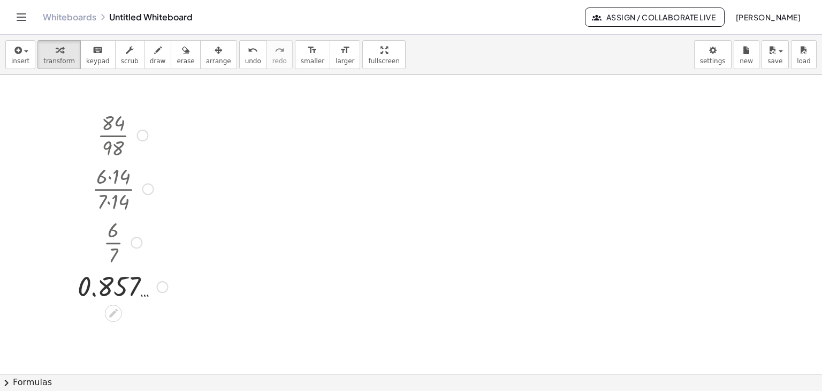
click at [147, 188] on div at bounding box center [148, 189] width 12 height 12
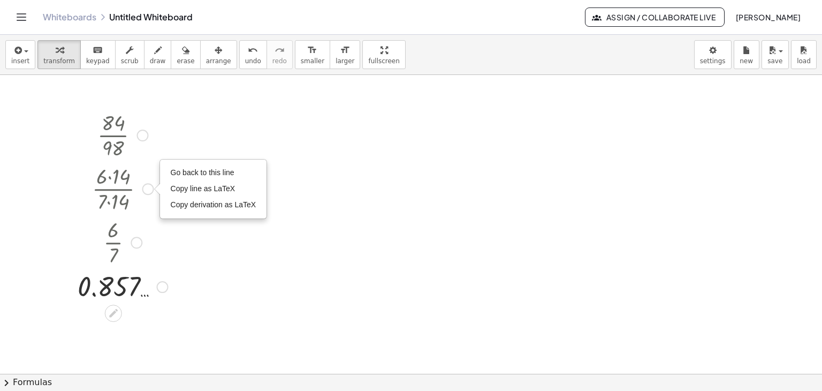
drag, startPoint x: 147, startPoint y: 188, endPoint x: 153, endPoint y: 206, distance: 18.5
click at [113, 135] on div "· 84 · 98 · 6 · [DATE] Go back to this line Copy line as LaTeX Copy derivation …" at bounding box center [113, 135] width 0 height 0
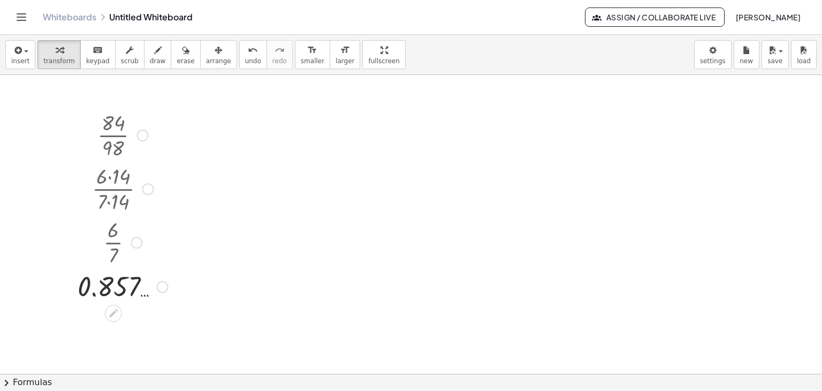
click at [141, 132] on div at bounding box center [143, 136] width 12 height 12
click at [152, 185] on div "Go back to this line Copy line as LaTeX Copy derivation as LaTeX" at bounding box center [148, 189] width 12 height 12
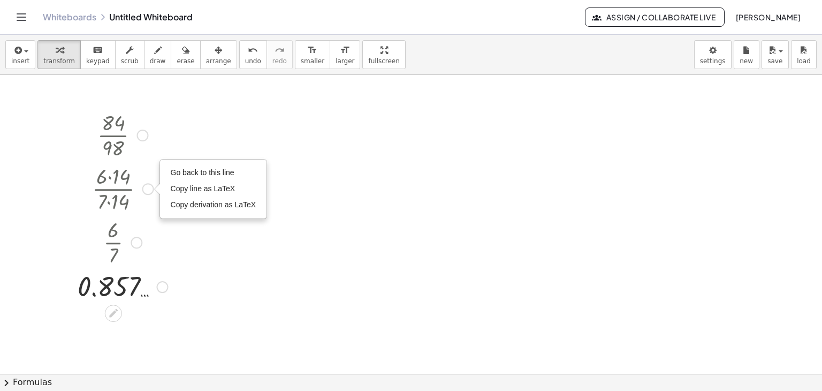
click at [162, 283] on div at bounding box center [163, 287] width 12 height 12
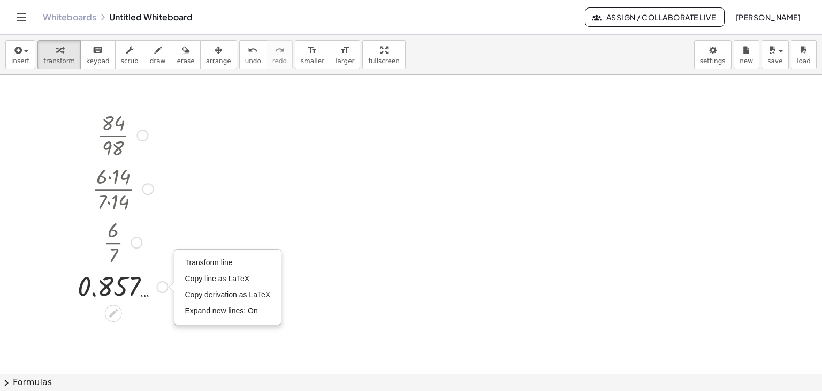
click at [134, 242] on div at bounding box center [137, 243] width 12 height 12
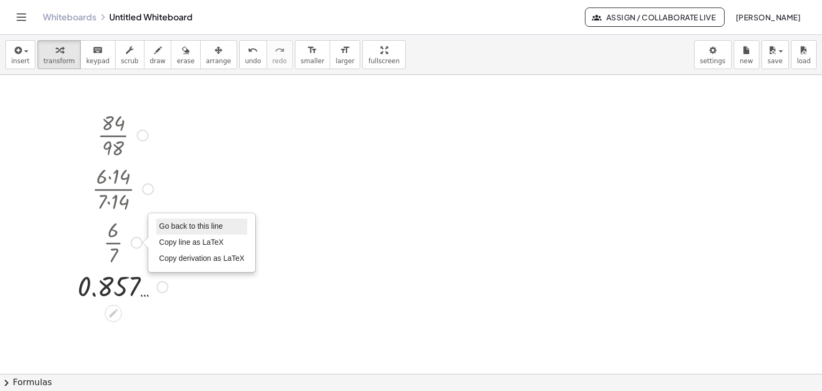
click at [168, 229] on span "Go back to this line" at bounding box center [191, 226] width 64 height 9
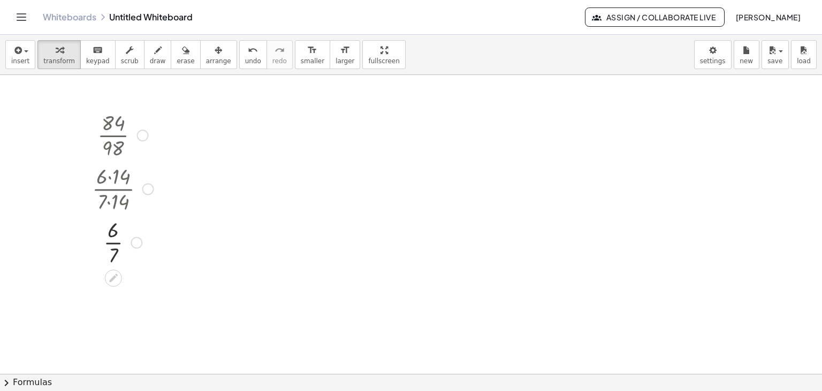
click at [112, 134] on div at bounding box center [123, 135] width 72 height 54
click at [140, 141] on div at bounding box center [123, 135] width 72 height 54
click at [142, 135] on div "Go back to this line Copy line as LaTeX Copy derivation as LaTeX" at bounding box center [143, 136] width 12 height 12
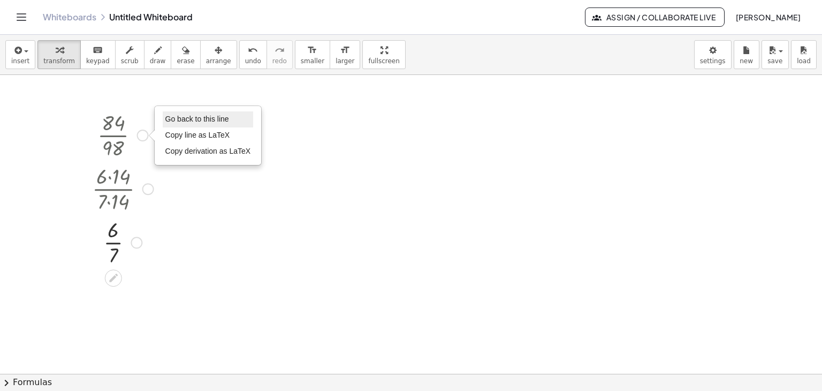
click at [173, 118] on span "Go back to this line" at bounding box center [197, 119] width 64 height 9
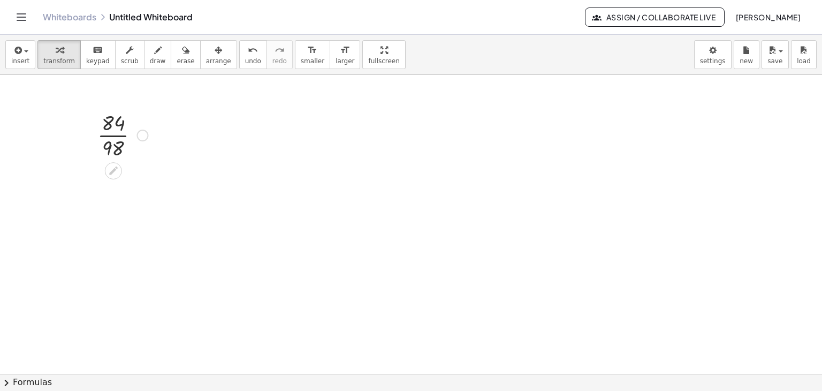
click at [112, 135] on div at bounding box center [122, 135] width 61 height 54
click at [135, 185] on div at bounding box center [134, 189] width 12 height 12
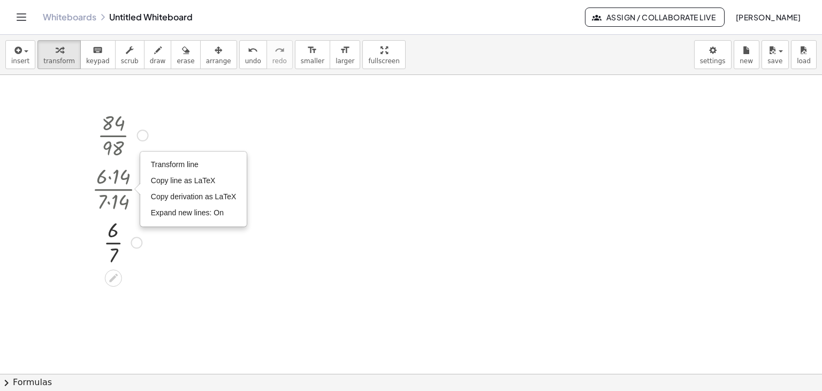
drag, startPoint x: 135, startPoint y: 187, endPoint x: 145, endPoint y: 307, distance: 120.3
click at [145, 307] on div "· 84 · 98 · 6 · [DATE] · 6 · 7 Go back to this line Copy line as LaTeX Copy der…" at bounding box center [411, 373] width 822 height 597
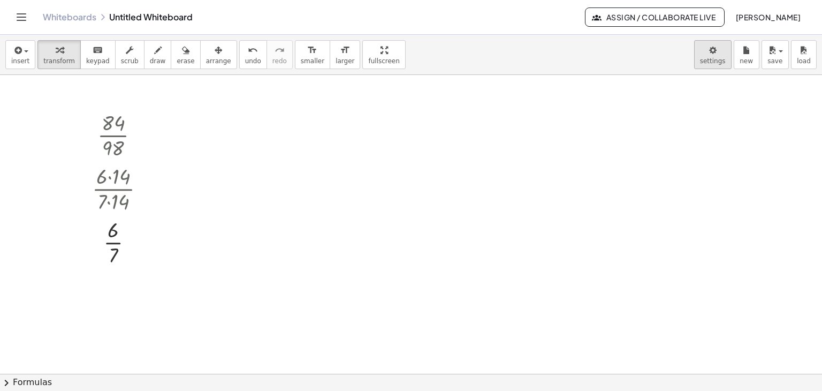
click at [726, 49] on body "Graspable Math Activities Get Started Activity Bank Assigned Work Classes White…" at bounding box center [411, 195] width 822 height 391
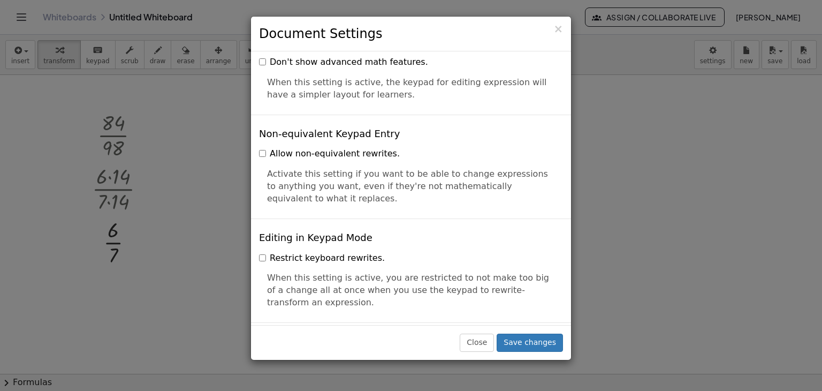
scroll to position [2527, 0]
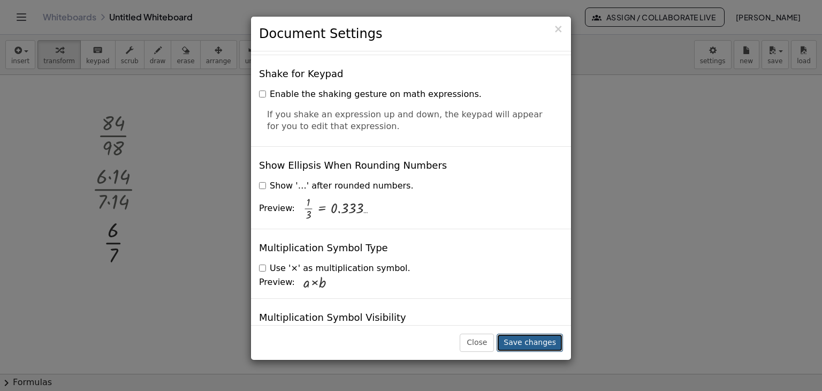
click at [536, 341] on button "Save changes" at bounding box center [530, 342] width 66 height 18
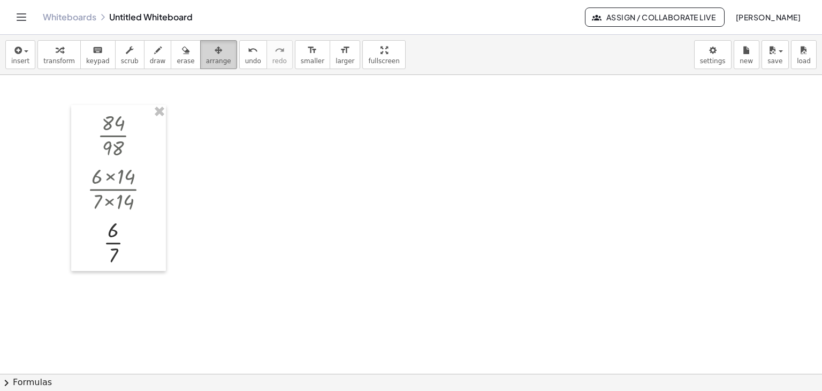
drag, startPoint x: 201, startPoint y: 54, endPoint x: 213, endPoint y: 66, distance: 17.0
click at [206, 54] on div "button" at bounding box center [218, 49] width 25 height 13
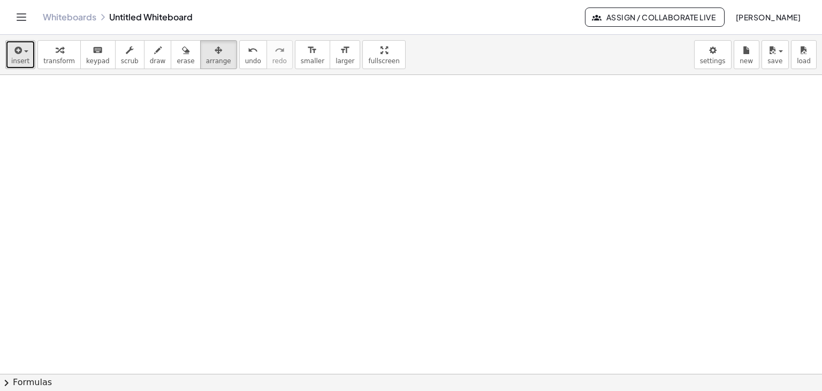
click at [24, 57] on span "insert" at bounding box center [20, 60] width 18 height 7
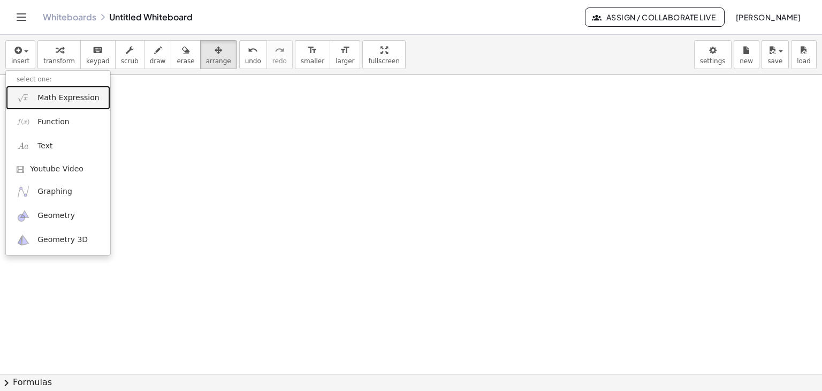
click at [70, 104] on link "Math Expression" at bounding box center [58, 98] width 104 height 24
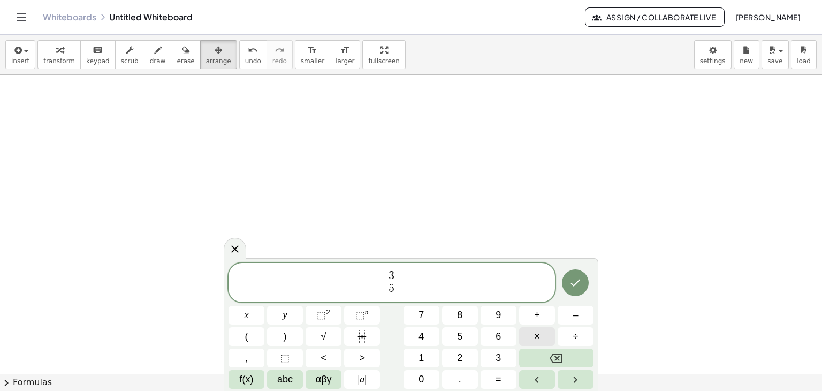
click at [536, 334] on span "×" at bounding box center [537, 336] width 6 height 14
click at [433, 285] on span "3 5 ​ ​" at bounding box center [392, 283] width 327 height 28
click at [542, 330] on button "×" at bounding box center [537, 336] width 36 height 19
click at [580, 280] on icon "Done" at bounding box center [576, 282] width 10 height 7
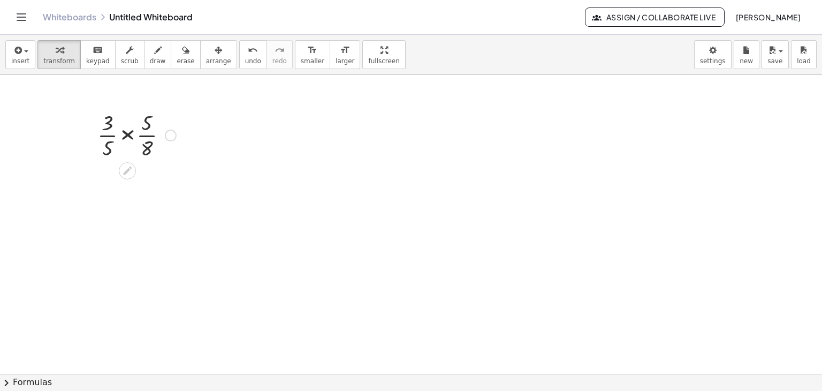
click at [124, 135] on div at bounding box center [136, 135] width 89 height 54
click at [125, 190] on div at bounding box center [136, 188] width 89 height 54
click at [125, 175] on div at bounding box center [136, 188] width 89 height 54
drag, startPoint x: 127, startPoint y: 255, endPoint x: 141, endPoint y: 277, distance: 26.3
click at [126, 255] on div at bounding box center [136, 242] width 89 height 54
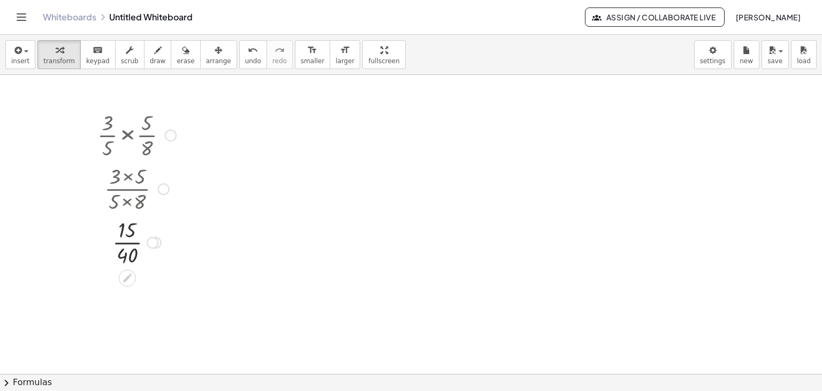
click at [171, 137] on div at bounding box center [171, 136] width 12 height 12
click at [216, 109] on div "Go back to this line Copy line as LaTeX Copy derivation as LaTeX" at bounding box center [236, 136] width 106 height 58
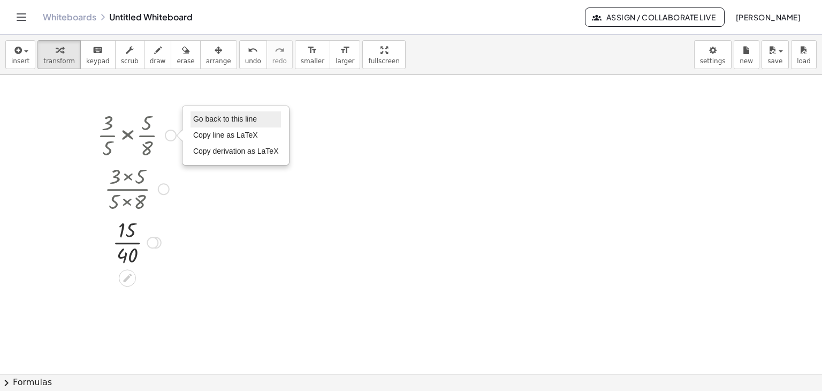
click at [221, 125] on li "Go back to this line" at bounding box center [236, 119] width 91 height 16
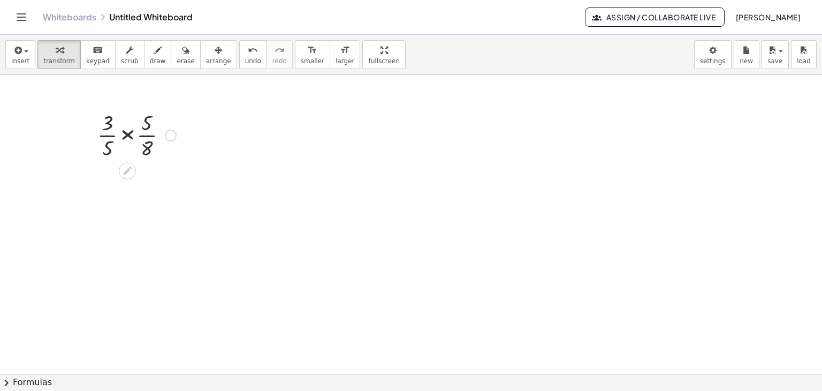
click at [148, 146] on div at bounding box center [136, 135] width 89 height 54
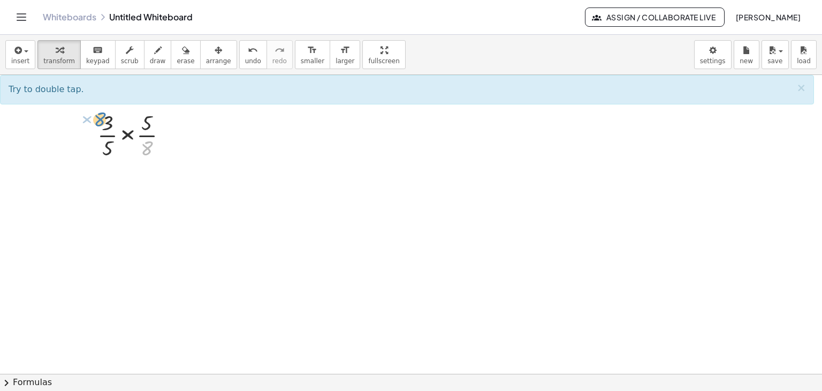
drag, startPoint x: 146, startPoint y: 154, endPoint x: 100, endPoint y: 117, distance: 58.7
click at [100, 117] on div at bounding box center [136, 135] width 89 height 54
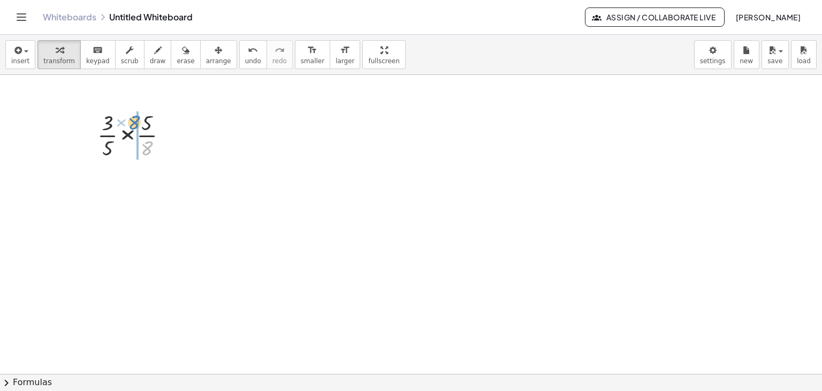
drag, startPoint x: 148, startPoint y: 144, endPoint x: 135, endPoint y: 118, distance: 28.7
click at [135, 118] on div at bounding box center [136, 135] width 89 height 54
click at [171, 133] on div at bounding box center [171, 136] width 12 height 12
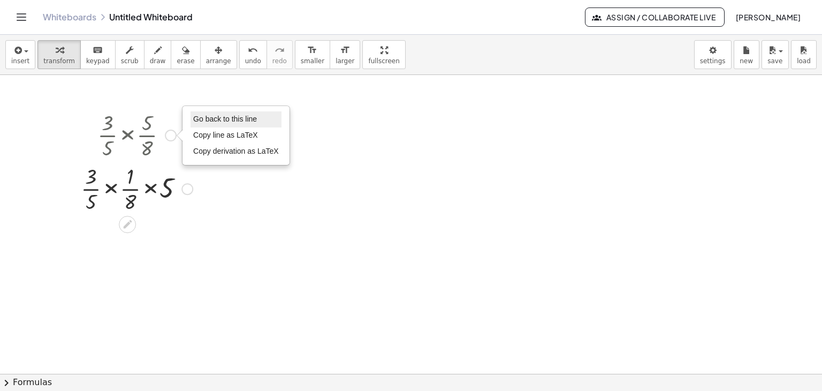
click at [214, 120] on span "Go back to this line" at bounding box center [225, 119] width 64 height 9
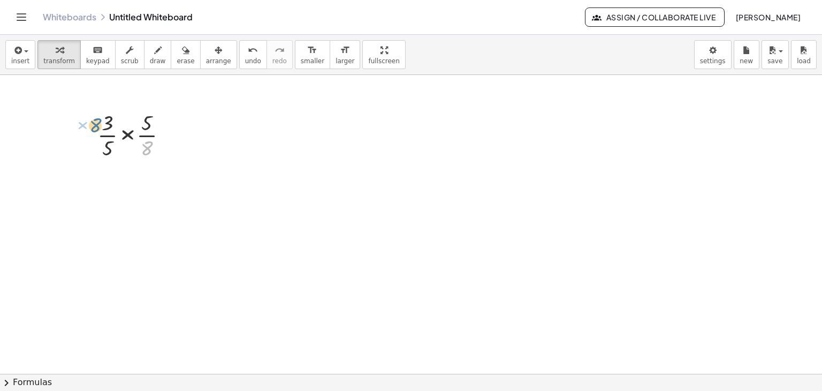
drag, startPoint x: 148, startPoint y: 145, endPoint x: 98, endPoint y: 119, distance: 55.3
click at [97, 119] on div at bounding box center [136, 135] width 89 height 54
click at [107, 125] on div at bounding box center [136, 135] width 89 height 54
drag, startPoint x: 109, startPoint y: 147, endPoint x: 169, endPoint y: 124, distance: 64.2
click at [169, 124] on div at bounding box center [136, 135] width 89 height 54
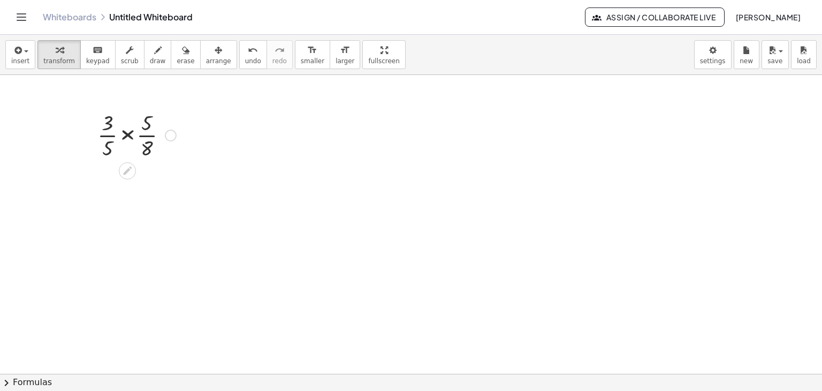
drag, startPoint x: 125, startPoint y: 130, endPoint x: 154, endPoint y: 167, distance: 46.9
click at [125, 130] on div at bounding box center [136, 135] width 89 height 54
click at [168, 132] on div at bounding box center [171, 136] width 12 height 12
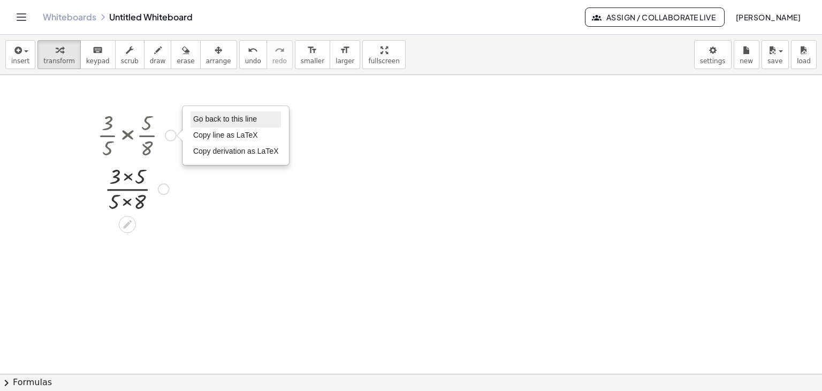
click at [202, 120] on span "Go back to this line" at bounding box center [225, 119] width 64 height 9
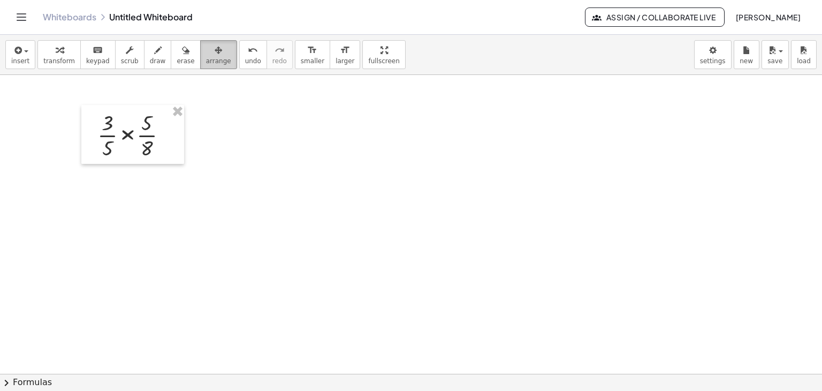
click at [215, 55] on icon "button" at bounding box center [218, 50] width 7 height 13
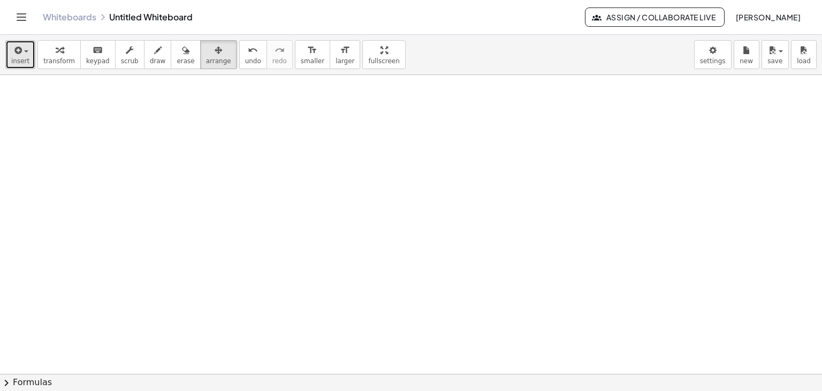
click at [24, 57] on span "insert" at bounding box center [20, 60] width 18 height 7
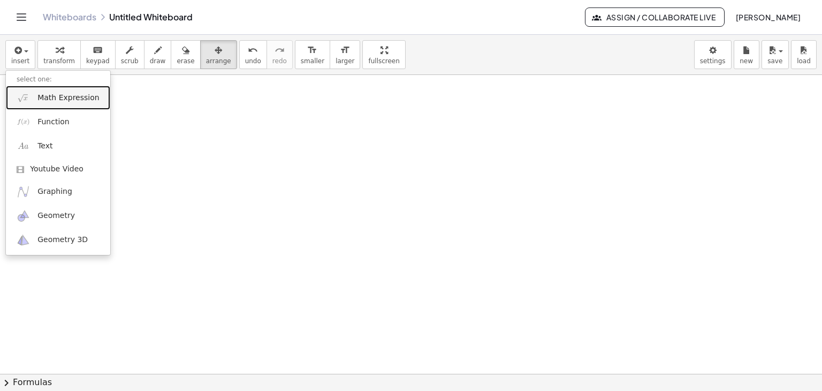
click at [65, 94] on span "Math Expression" at bounding box center [68, 98] width 62 height 11
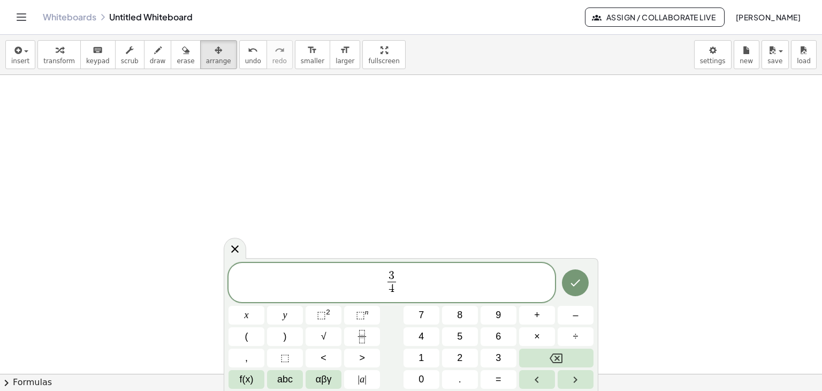
drag, startPoint x: 395, startPoint y: 268, endPoint x: 400, endPoint y: 277, distance: 9.8
click at [400, 276] on div "**********" at bounding box center [392, 283] width 327 height 40
click at [400, 278] on span "3 4 ​ ​" at bounding box center [392, 283] width 327 height 28
click at [580, 282] on icon "Done" at bounding box center [575, 282] width 13 height 13
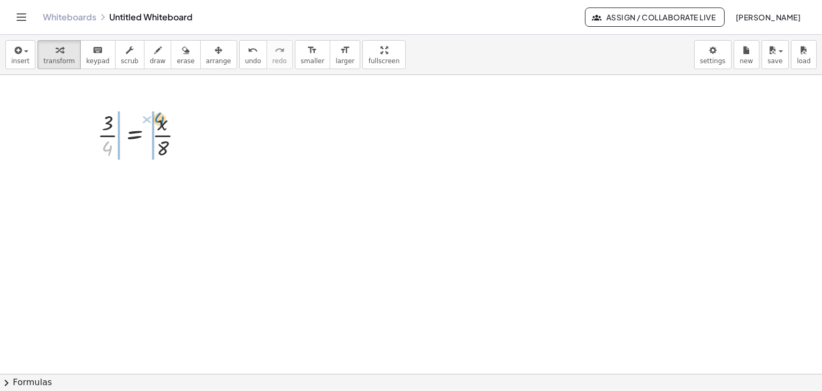
drag, startPoint x: 107, startPoint y: 146, endPoint x: 158, endPoint y: 117, distance: 59.4
click at [158, 117] on div at bounding box center [144, 135] width 105 height 54
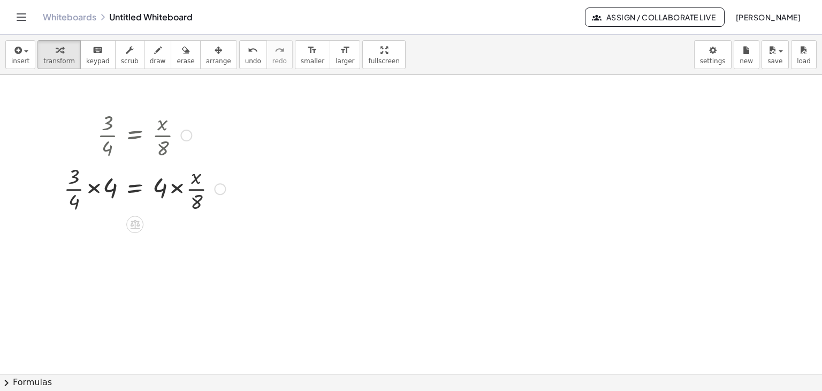
drag, startPoint x: 178, startPoint y: 187, endPoint x: 186, endPoint y: 201, distance: 16.3
click at [178, 187] on div at bounding box center [144, 188] width 172 height 54
click at [92, 242] on div at bounding box center [144, 242] width 172 height 54
click at [94, 230] on div at bounding box center [144, 242] width 172 height 54
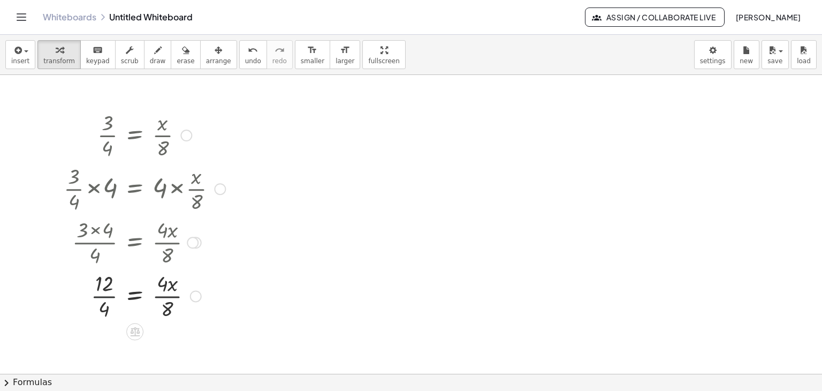
click at [103, 295] on div at bounding box center [144, 295] width 172 height 54
click at [165, 296] on div at bounding box center [144, 295] width 172 height 54
drag, startPoint x: 161, startPoint y: 309, endPoint x: 101, endPoint y: 301, distance: 61.0
click at [90, 297] on div at bounding box center [144, 295] width 172 height 54
click at [92, 291] on div at bounding box center [144, 295] width 172 height 54
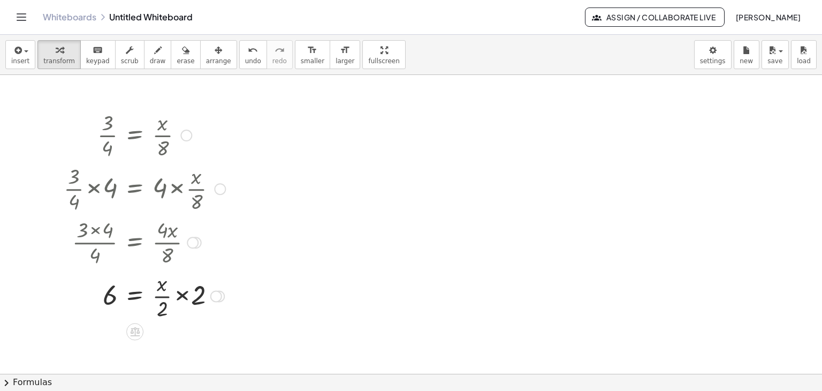
click at [180, 295] on div at bounding box center [144, 295] width 172 height 54
click at [169, 296] on div at bounding box center [144, 295] width 172 height 54
drag, startPoint x: 170, startPoint y: 286, endPoint x: 153, endPoint y: 285, distance: 17.7
click at [176, 296] on div at bounding box center [144, 295] width 172 height 54
click at [169, 298] on div at bounding box center [144, 295] width 172 height 54
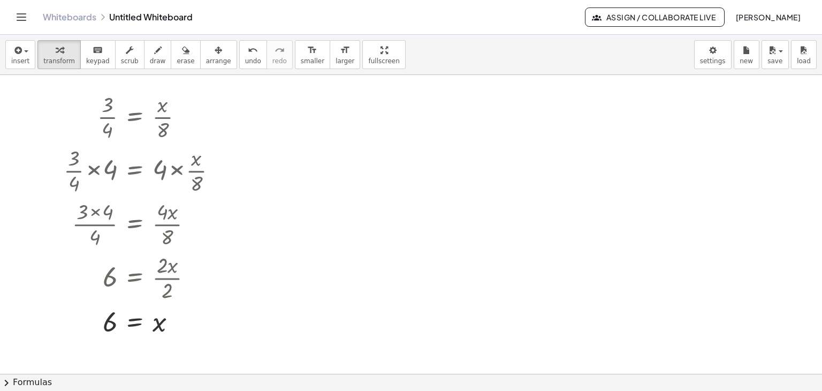
scroll to position [0, 0]
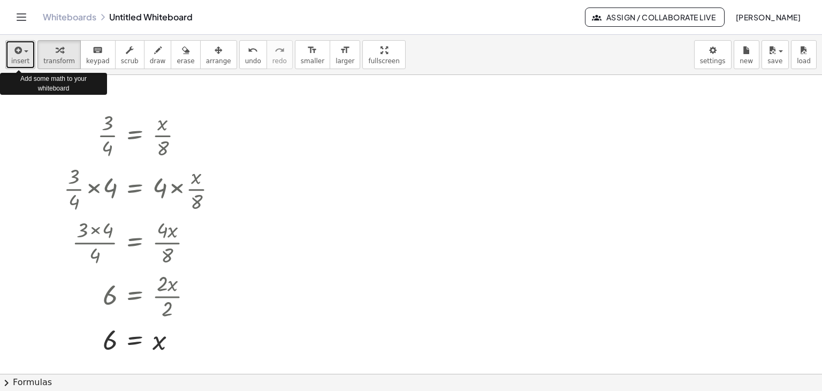
click at [22, 54] on span "button" at bounding box center [23, 51] width 2 height 7
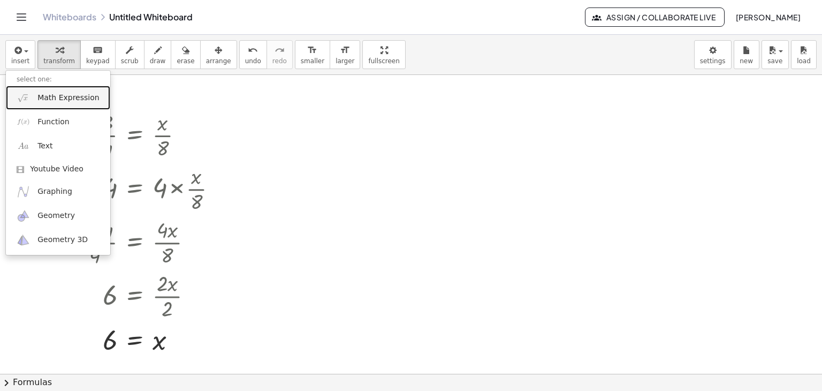
drag, startPoint x: 74, startPoint y: 96, endPoint x: 109, endPoint y: 102, distance: 35.2
click at [75, 96] on span "Math Expression" at bounding box center [68, 98] width 62 height 11
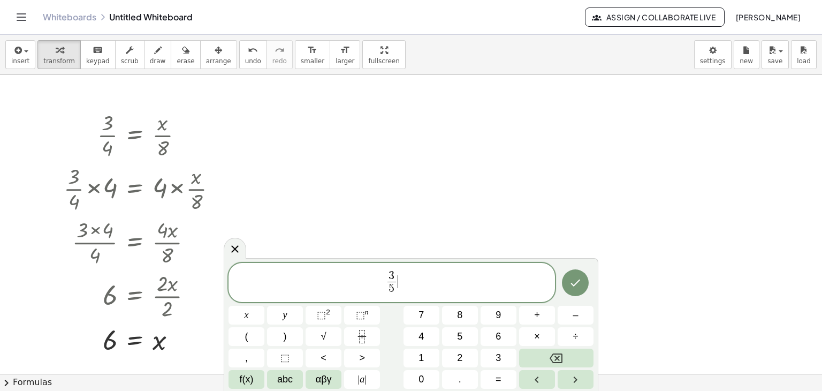
click at [418, 284] on span "3 5 ​ ​" at bounding box center [392, 283] width 327 height 28
click at [571, 282] on icon "Done" at bounding box center [575, 282] width 13 height 13
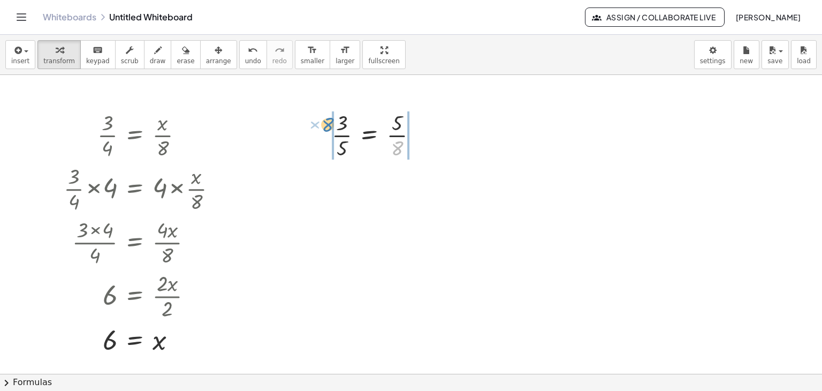
drag, startPoint x: 400, startPoint y: 148, endPoint x: 330, endPoint y: 125, distance: 73.5
click at [330, 125] on div "× 8 × 3 × 5 = × 5 × 8" at bounding box center [375, 134] width 118 height 59
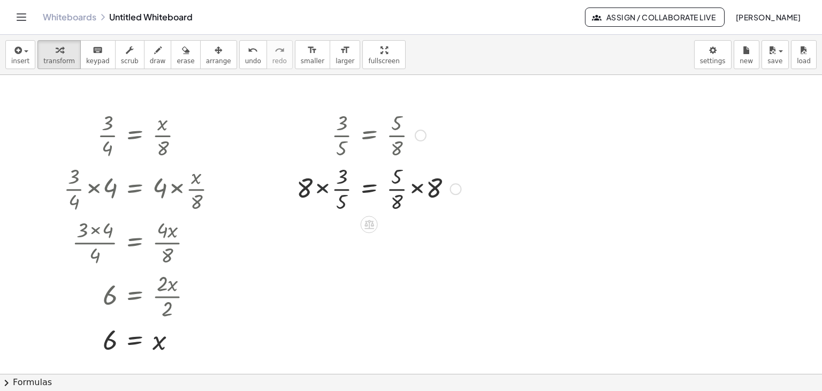
click at [319, 189] on div at bounding box center [378, 188] width 175 height 54
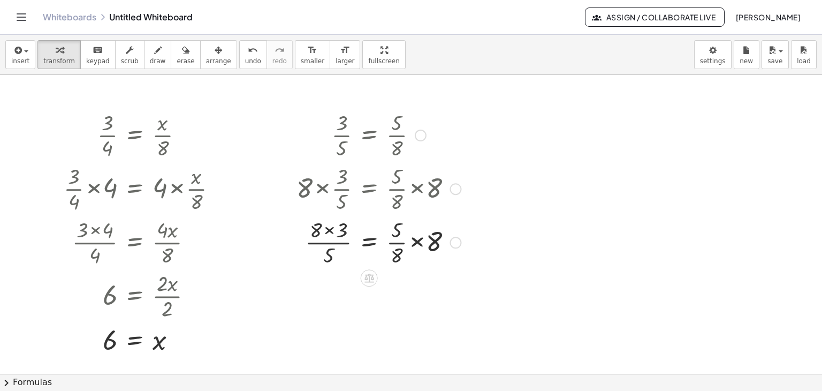
click at [418, 240] on div at bounding box center [378, 242] width 175 height 54
click at [330, 228] on div at bounding box center [378, 242] width 175 height 54
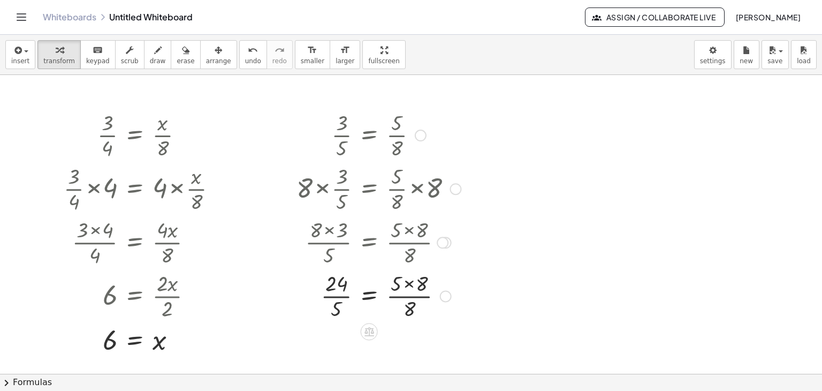
drag, startPoint x: 409, startPoint y: 283, endPoint x: 398, endPoint y: 295, distance: 15.9
click at [409, 284] on div at bounding box center [378, 295] width 175 height 54
click at [403, 295] on div at bounding box center [378, 295] width 175 height 54
drag, startPoint x: 335, startPoint y: 309, endPoint x: 409, endPoint y: 298, distance: 74.6
click at [409, 298] on div at bounding box center [378, 295] width 175 height 54
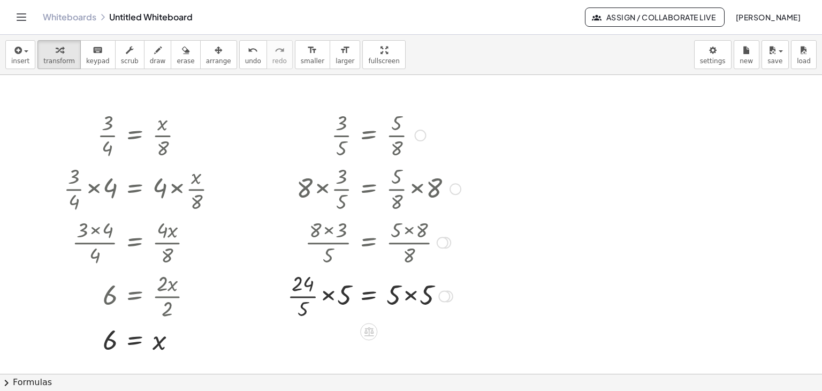
click at [327, 297] on div at bounding box center [374, 295] width 184 height 54
click at [407, 294] on div at bounding box center [379, 295] width 176 height 54
click at [324, 297] on div at bounding box center [379, 295] width 176 height 54
drag, startPoint x: 325, startPoint y: 281, endPoint x: 338, endPoint y: 299, distance: 21.8
click at [325, 282] on div at bounding box center [379, 295] width 176 height 54
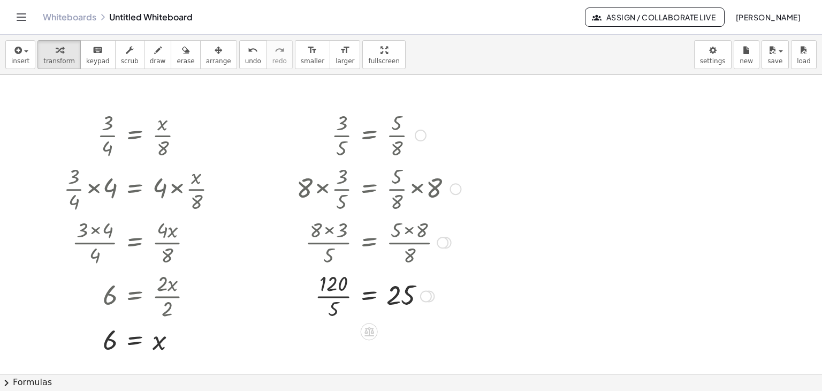
click at [334, 298] on div at bounding box center [378, 295] width 175 height 54
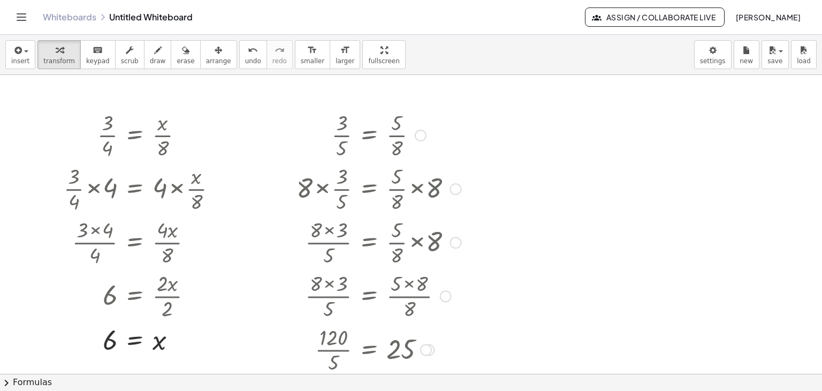
drag, startPoint x: 441, startPoint y: 238, endPoint x: 437, endPoint y: 322, distance: 84.1
click at [369, 135] on div "× 3 × 5 = × 5 × 8 × 8 × × 3 × 5 = × × 5 × 8 × 8 × 8 × 3 × 5 = × × 5 × 8 × 8 × 8…" at bounding box center [369, 135] width 0 height 0
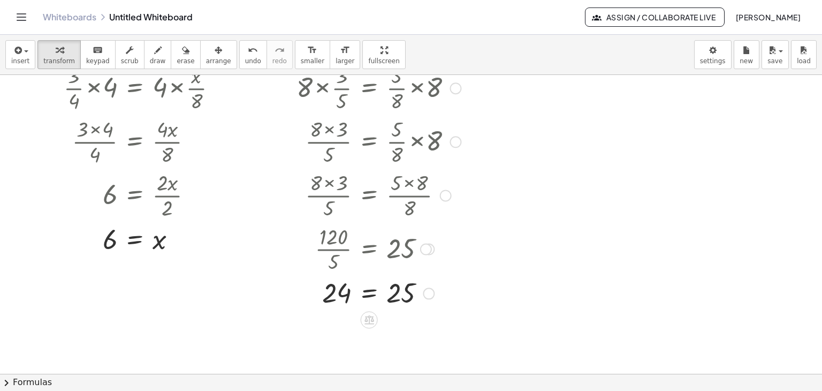
scroll to position [107, 0]
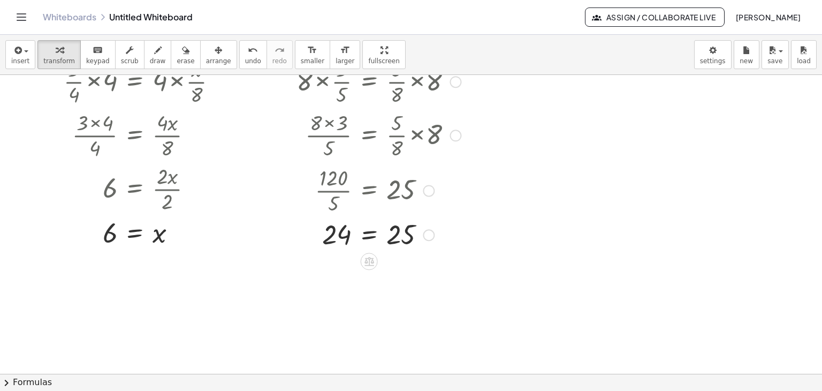
drag, startPoint x: 422, startPoint y: 240, endPoint x: 422, endPoint y: 198, distance: 42.3
click at [369, 191] on div "× 120 × 5 = 25" at bounding box center [369, 191] width 0 height 0
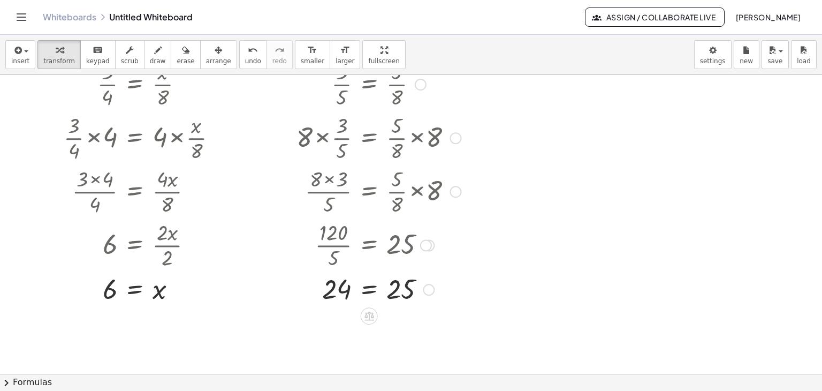
scroll to position [0, 0]
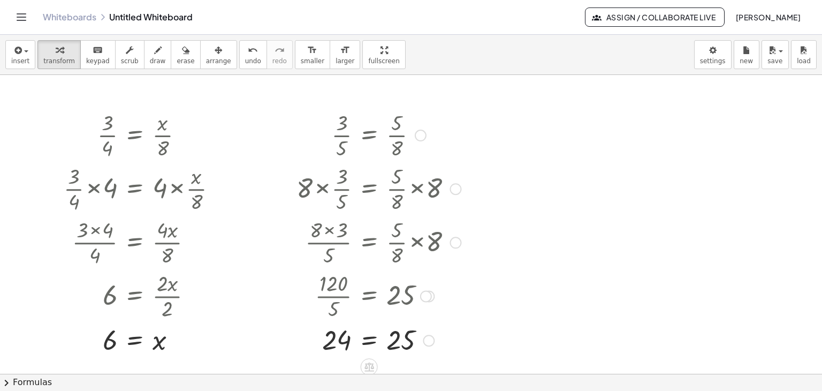
drag, startPoint x: 417, startPoint y: 130, endPoint x: 421, endPoint y: 135, distance: 6.1
click at [417, 131] on div at bounding box center [421, 136] width 12 height 12
click at [446, 120] on span "Go back to this line" at bounding box center [475, 119] width 64 height 9
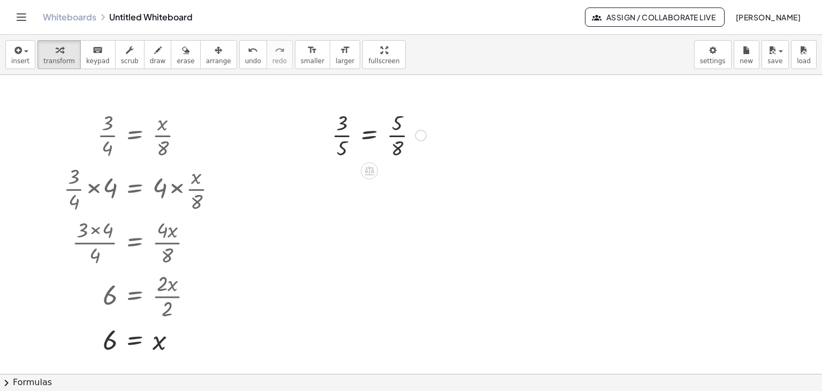
click at [367, 135] on div at bounding box center [379, 135] width 105 height 54
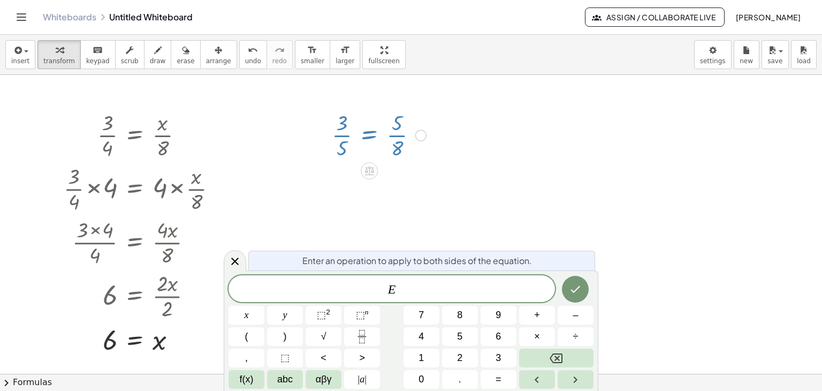
click at [388, 289] on span "E ​" at bounding box center [392, 289] width 327 height 15
click at [418, 283] on span "8 · 3 ​ E" at bounding box center [392, 289] width 327 height 15
click at [577, 293] on icon "Done" at bounding box center [575, 289] width 13 height 13
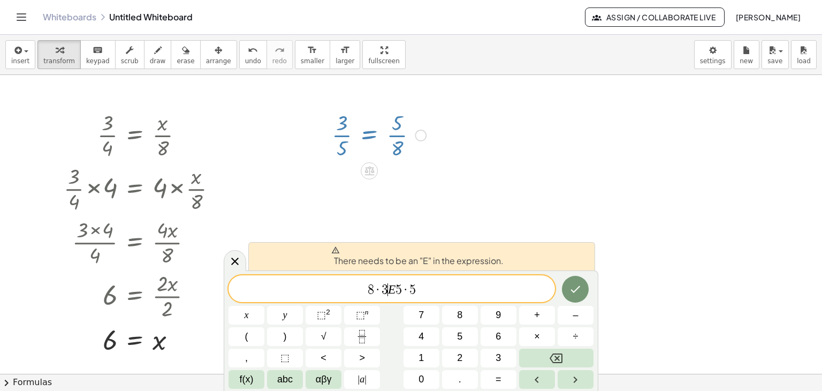
click at [386, 290] on span "3" at bounding box center [385, 289] width 6 height 13
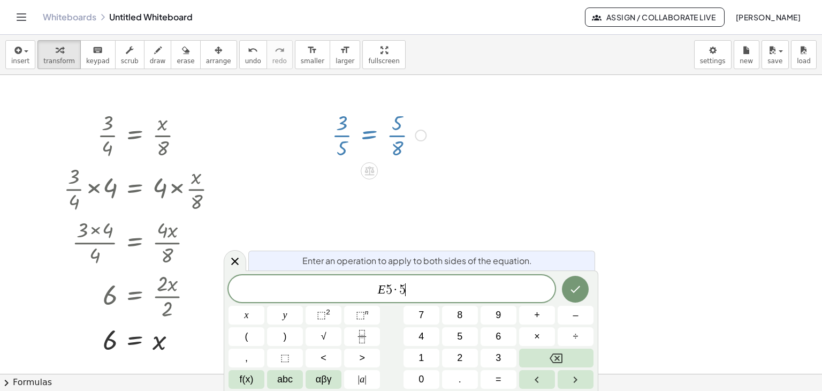
click at [411, 289] on span "E 5 · 5 ​" at bounding box center [392, 289] width 327 height 15
click at [435, 178] on div at bounding box center [411, 373] width 822 height 597
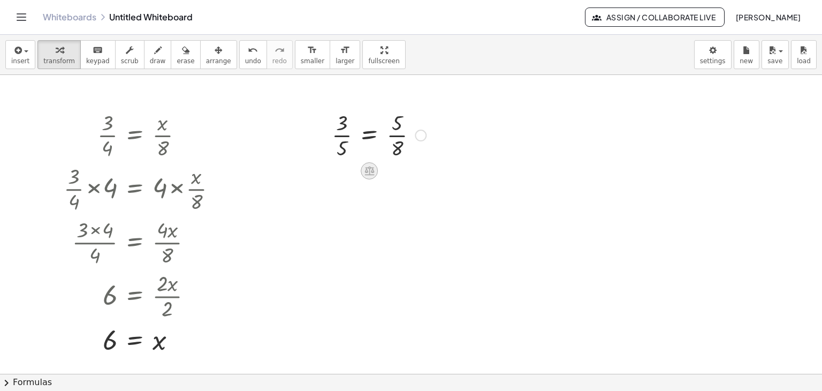
click at [369, 169] on icon at bounding box center [370, 170] width 10 height 9
click at [346, 175] on span "−" at bounding box center [348, 171] width 6 height 16
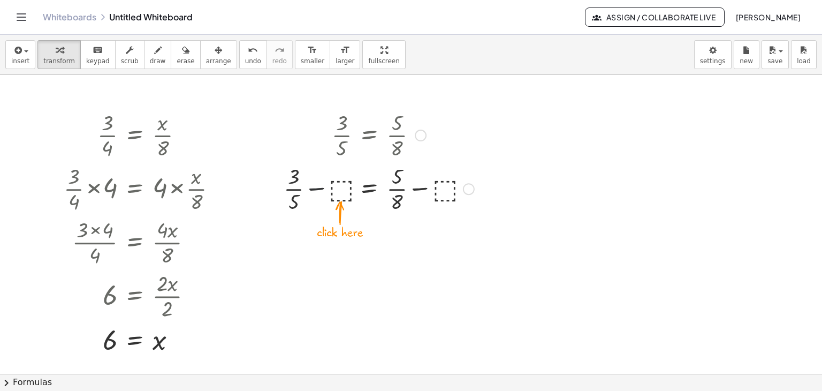
click at [317, 190] on div at bounding box center [378, 188] width 201 height 54
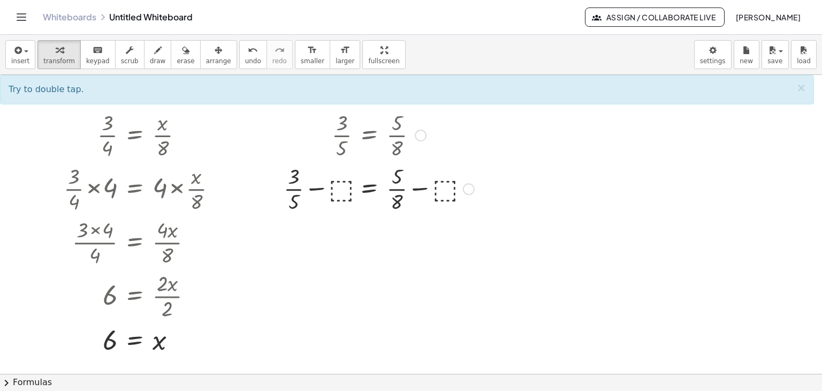
drag, startPoint x: 420, startPoint y: 133, endPoint x: 426, endPoint y: 134, distance: 6.5
click at [420, 134] on div at bounding box center [421, 136] width 12 height 12
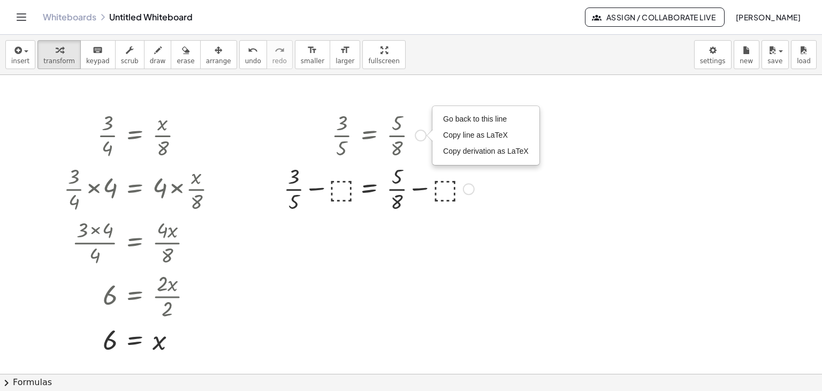
drag, startPoint x: 467, startPoint y: 117, endPoint x: 463, endPoint y: 121, distance: 6.1
click at [467, 117] on span "Go back to this line" at bounding box center [475, 119] width 64 height 9
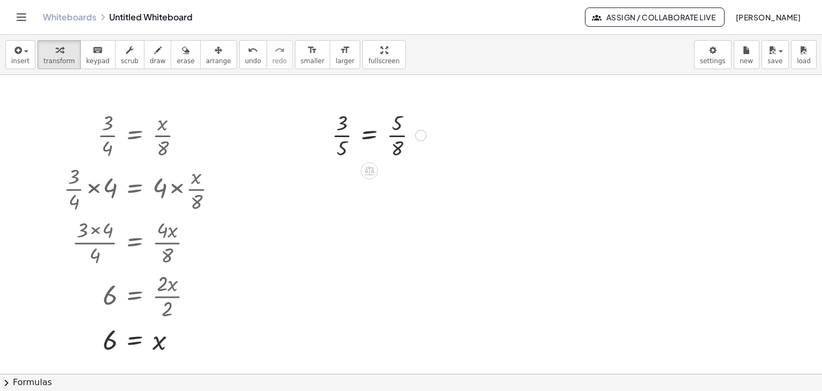
drag, startPoint x: 368, startPoint y: 168, endPoint x: 366, endPoint y: 183, distance: 14.7
click at [368, 169] on icon at bounding box center [369, 170] width 11 height 11
click at [370, 168] on span "×" at bounding box center [369, 171] width 6 height 16
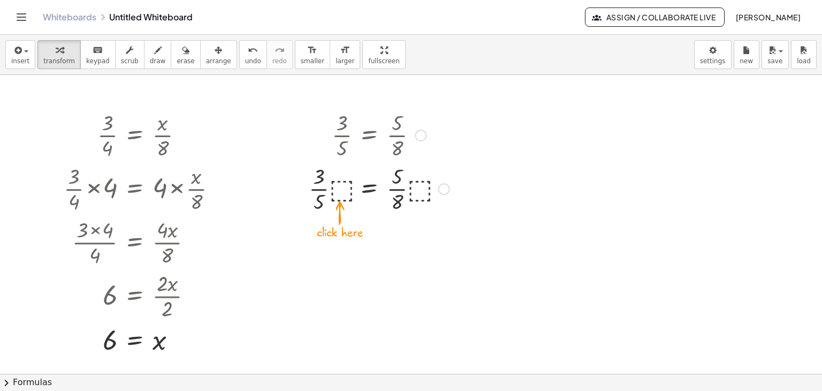
click at [341, 186] on div at bounding box center [379, 188] width 151 height 54
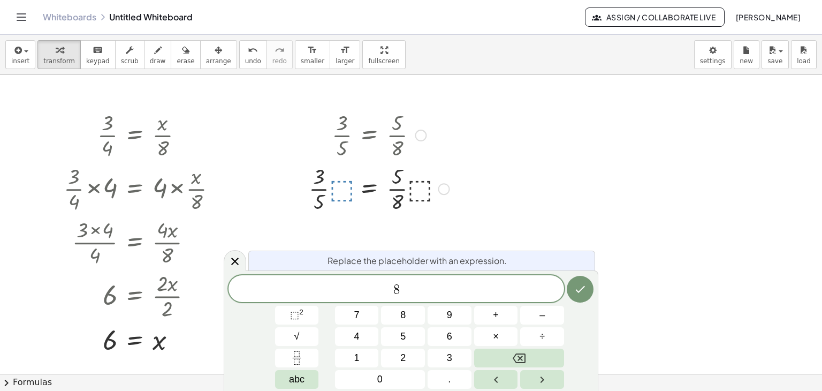
click at [418, 191] on div at bounding box center [379, 188] width 151 height 54
click at [579, 285] on icon "Done" at bounding box center [580, 289] width 13 height 13
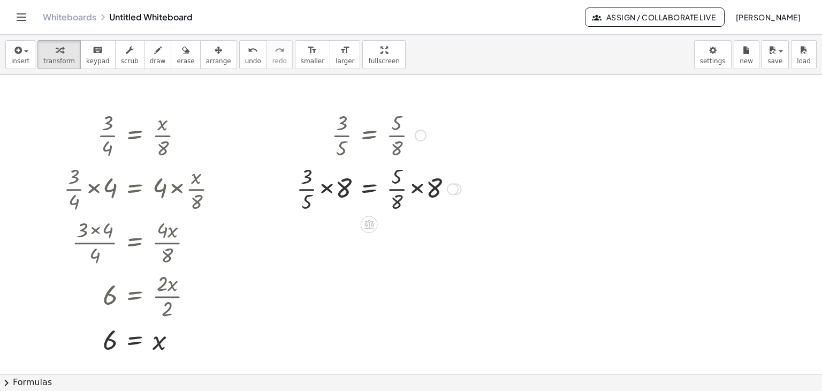
click at [419, 132] on div at bounding box center [421, 136] width 12 height 12
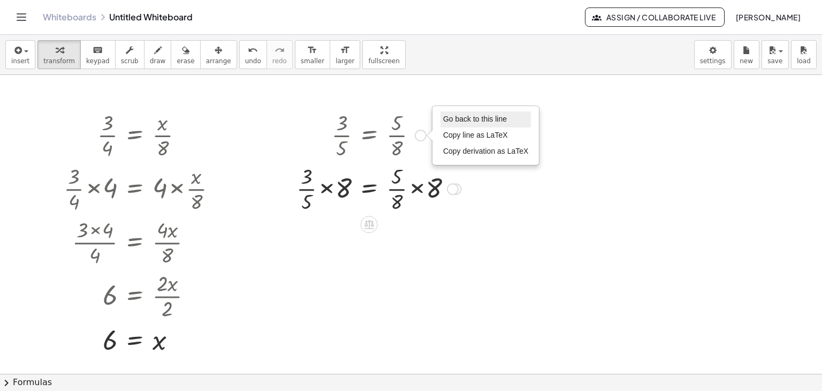
click at [471, 118] on span "Go back to this line" at bounding box center [475, 119] width 64 height 9
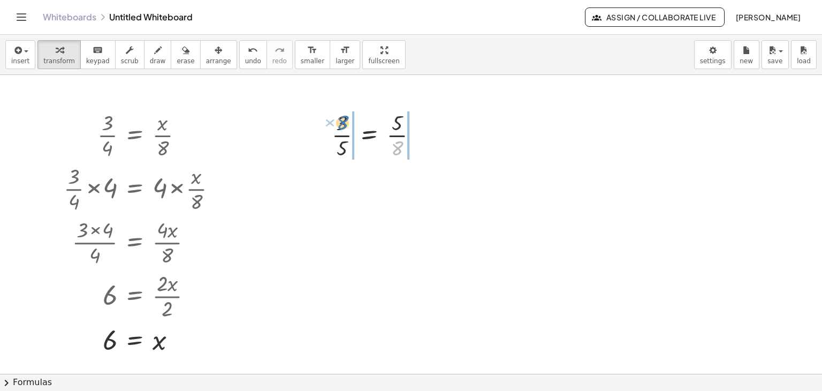
drag, startPoint x: 399, startPoint y: 146, endPoint x: 344, endPoint y: 123, distance: 59.5
click at [344, 122] on div at bounding box center [379, 135] width 105 height 54
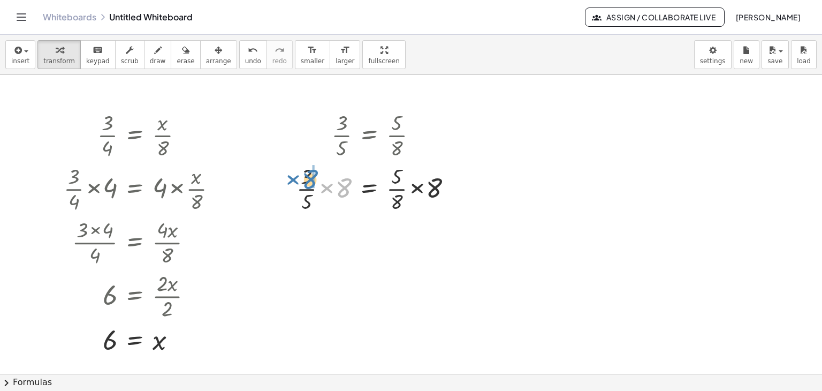
drag, startPoint x: 341, startPoint y: 186, endPoint x: 307, endPoint y: 178, distance: 34.8
click at [307, 178] on div at bounding box center [378, 188] width 175 height 54
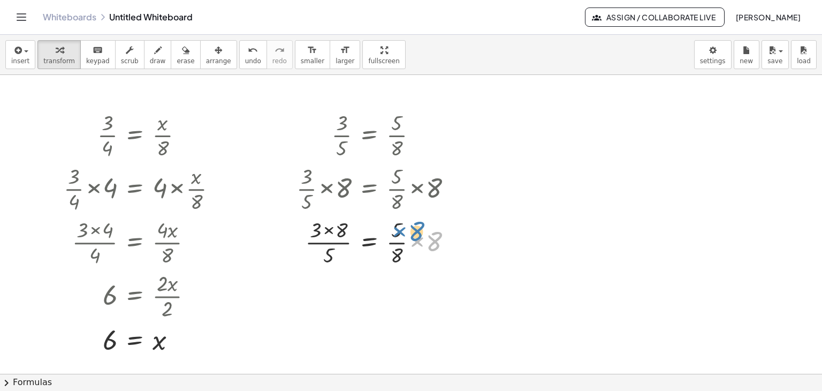
drag, startPoint x: 433, startPoint y: 241, endPoint x: 415, endPoint y: 231, distance: 20.4
click at [415, 231] on div at bounding box center [378, 242] width 175 height 54
drag, startPoint x: 436, startPoint y: 240, endPoint x: 397, endPoint y: 230, distance: 40.8
click at [397, 230] on div at bounding box center [378, 242] width 175 height 54
click at [327, 227] on div at bounding box center [378, 242] width 175 height 54
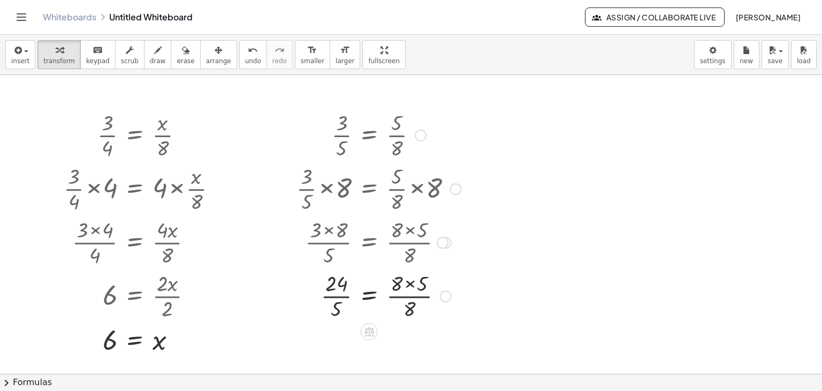
drag, startPoint x: 409, startPoint y: 284, endPoint x: 408, endPoint y: 291, distance: 7.0
click at [409, 284] on div at bounding box center [378, 295] width 175 height 54
click at [416, 138] on div at bounding box center [421, 136] width 12 height 12
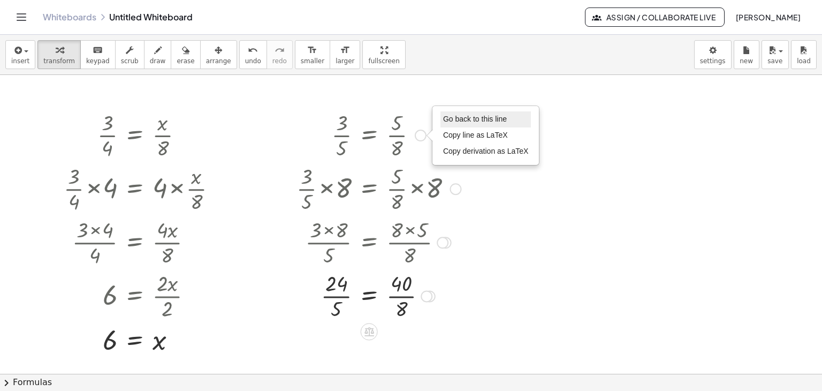
click at [458, 119] on span "Go back to this line" at bounding box center [475, 119] width 64 height 9
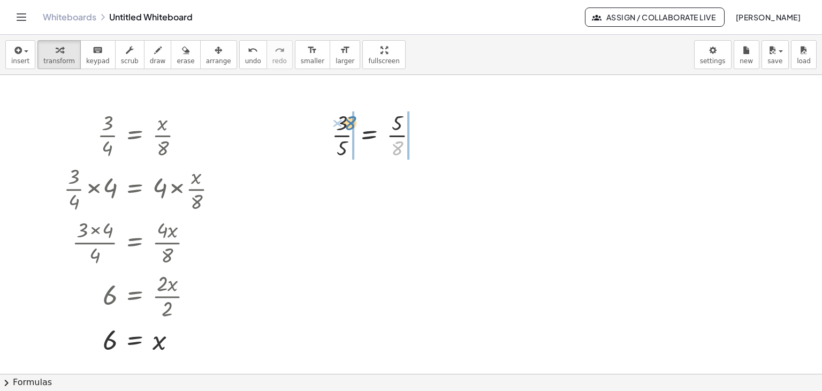
drag, startPoint x: 400, startPoint y: 146, endPoint x: 353, endPoint y: 122, distance: 53.2
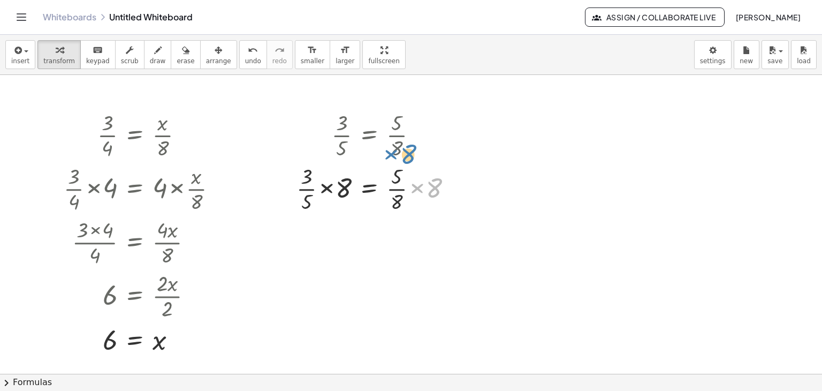
drag, startPoint x: 436, startPoint y: 185, endPoint x: 414, endPoint y: 142, distance: 48.4
click at [422, 131] on div at bounding box center [421, 136] width 12 height 12
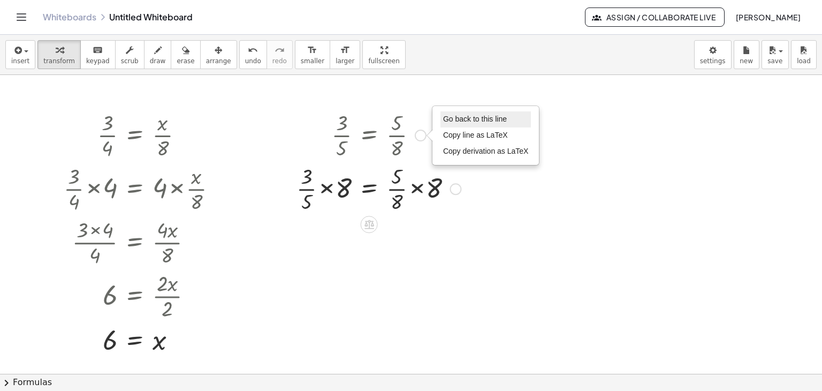
click at [451, 120] on span "Go back to this line" at bounding box center [475, 119] width 64 height 9
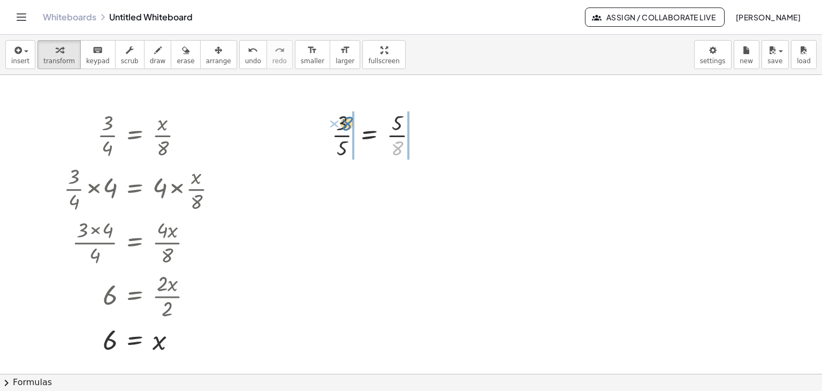
drag, startPoint x: 401, startPoint y: 148, endPoint x: 351, endPoint y: 123, distance: 56.0
click at [351, 123] on div at bounding box center [379, 135] width 105 height 54
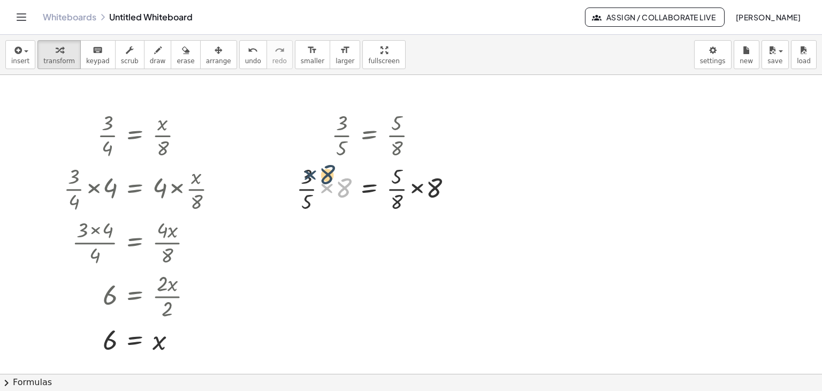
drag, startPoint x: 324, startPoint y: 184, endPoint x: 311, endPoint y: 173, distance: 16.4
click at [311, 173] on div at bounding box center [378, 188] width 175 height 54
drag, startPoint x: 327, startPoint y: 189, endPoint x: 304, endPoint y: 182, distance: 24.0
click at [304, 182] on div at bounding box center [378, 188] width 175 height 54
drag, startPoint x: 340, startPoint y: 186, endPoint x: 299, endPoint y: 176, distance: 43.1
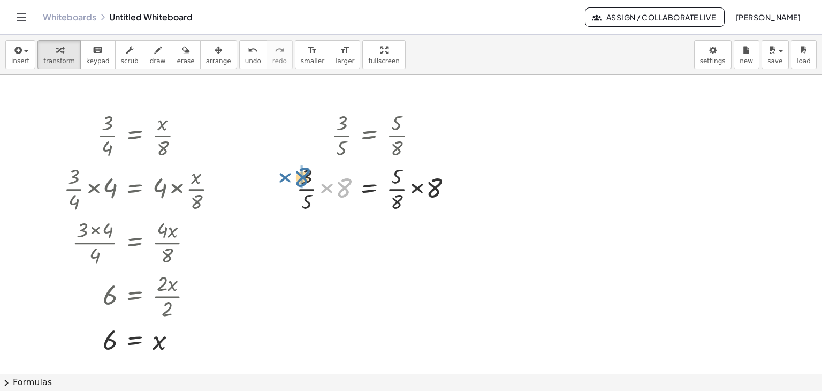
click at [299, 176] on div at bounding box center [378, 188] width 175 height 54
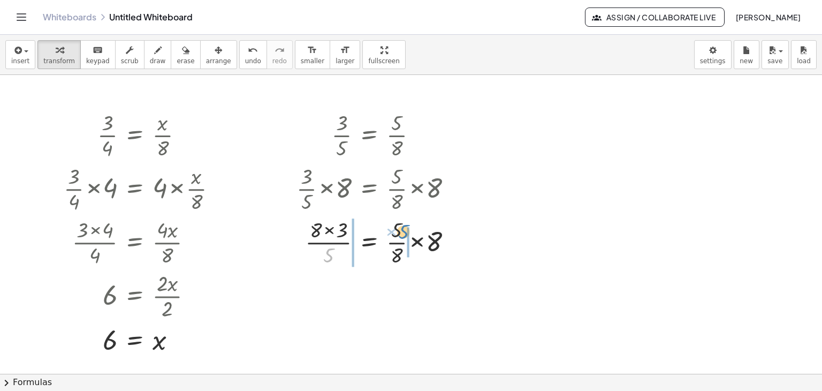
drag, startPoint x: 328, startPoint y: 255, endPoint x: 403, endPoint y: 232, distance: 78.6
click at [403, 232] on div at bounding box center [378, 242] width 175 height 54
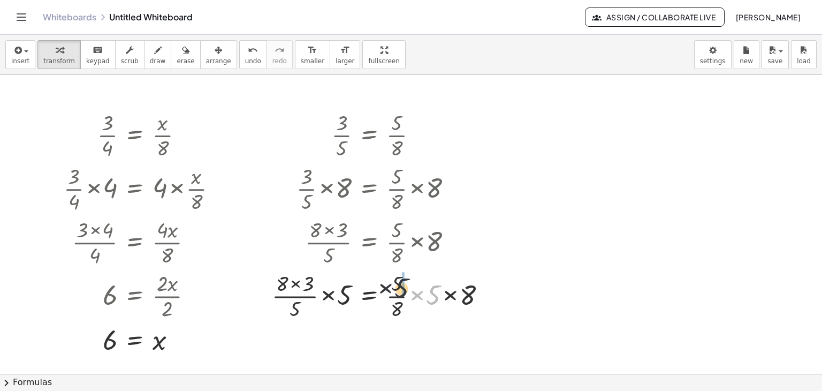
drag, startPoint x: 433, startPoint y: 294, endPoint x: 399, endPoint y: 286, distance: 34.5
click at [399, 286] on div at bounding box center [383, 295] width 233 height 54
drag, startPoint x: 403, startPoint y: 308, endPoint x: 452, endPoint y: 294, distance: 50.7
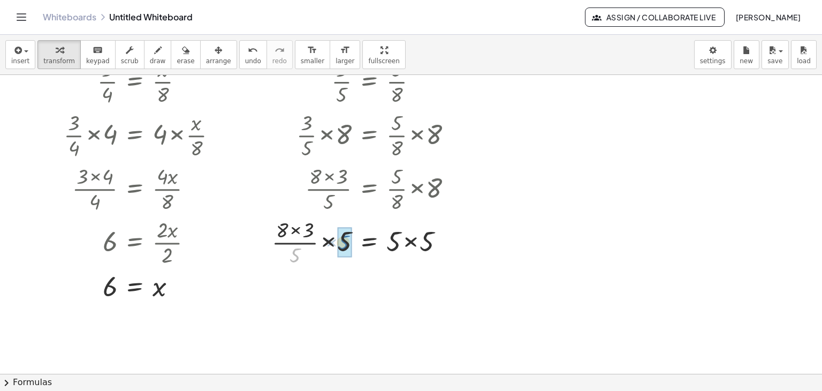
drag, startPoint x: 293, startPoint y: 255, endPoint x: 338, endPoint y: 260, distance: 45.3
click at [325, 241] on div at bounding box center [378, 241] width 175 height 36
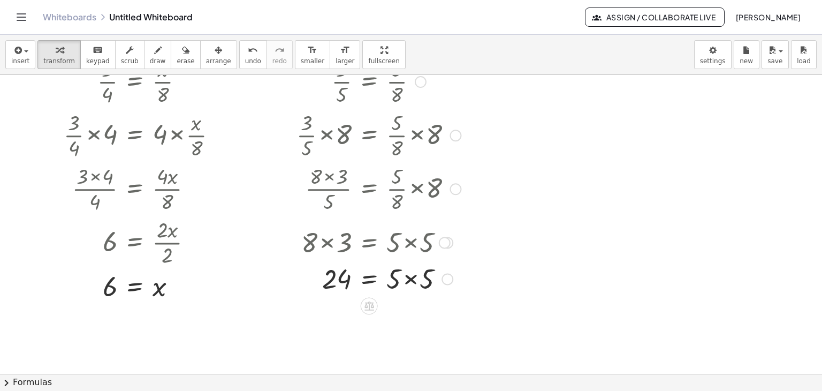
click at [409, 277] on div at bounding box center [378, 278] width 175 height 36
click at [455, 137] on div at bounding box center [456, 136] width 12 height 12
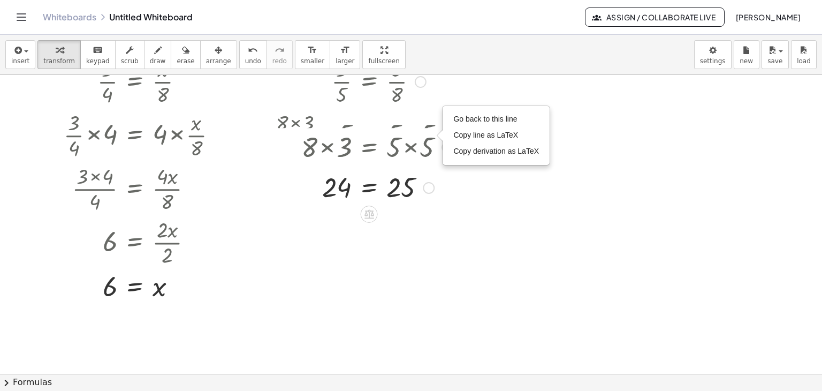
drag, startPoint x: 424, startPoint y: 277, endPoint x: 439, endPoint y: 184, distance: 93.7
click at [369, 188] on div "= 24 25 Go back to this line Copy line as LaTeX Copy derivation as LaTeX" at bounding box center [369, 188] width 0 height 0
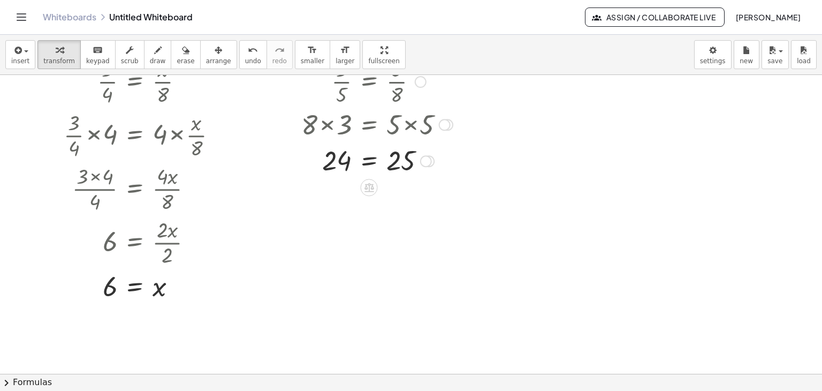
drag, startPoint x: 449, startPoint y: 178, endPoint x: 450, endPoint y: 118, distance: 60.0
click at [450, 119] on div at bounding box center [448, 125] width 12 height 12
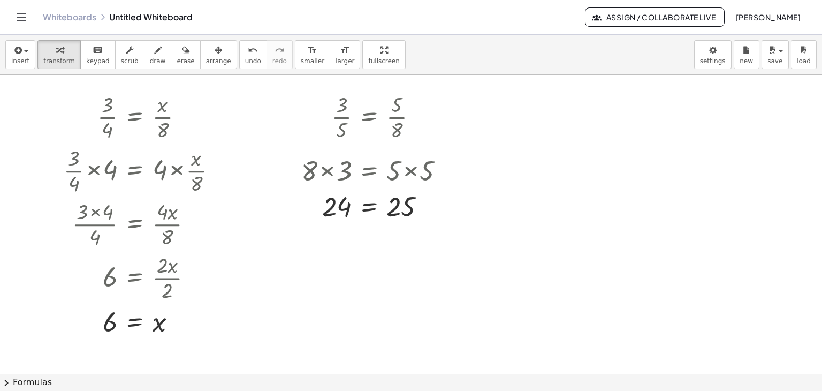
scroll to position [0, 0]
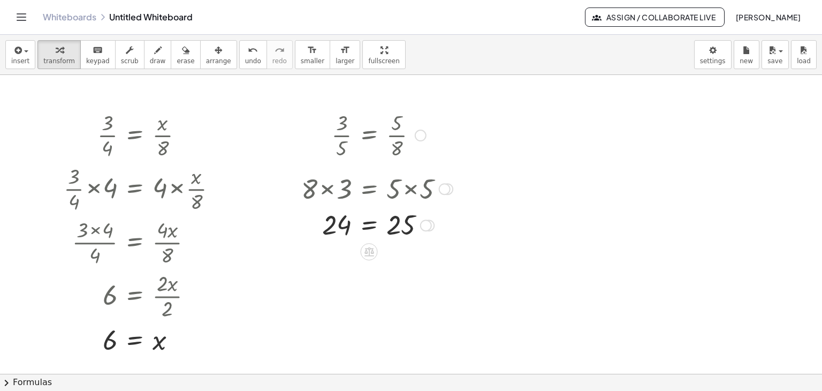
click at [362, 185] on div at bounding box center [377, 188] width 162 height 36
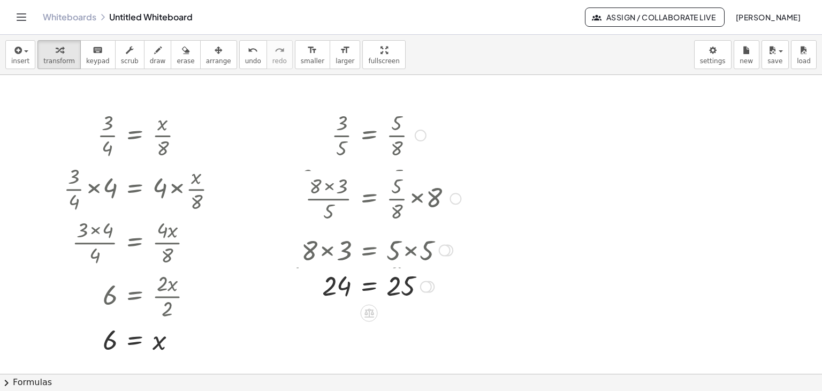
drag, startPoint x: 446, startPoint y: 185, endPoint x: 454, endPoint y: 121, distance: 64.7
click at [369, 250] on div "× 8 × 3 = × 5 × 5" at bounding box center [369, 250] width 0 height 0
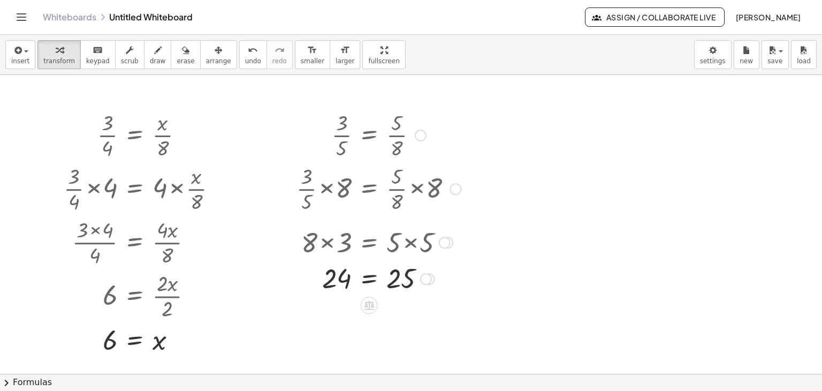
click at [420, 134] on div at bounding box center [421, 136] width 12 height 12
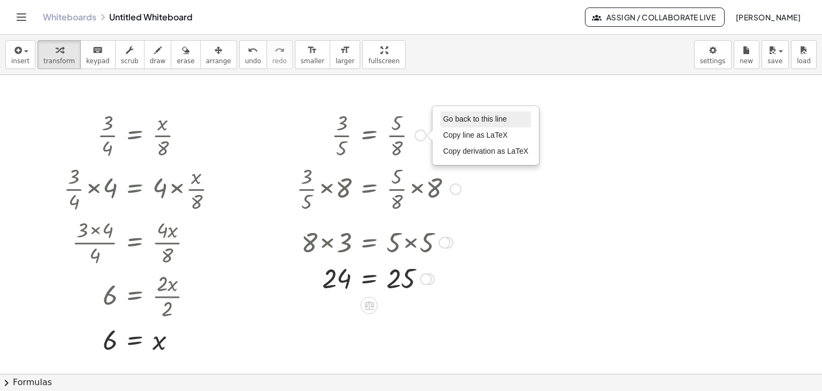
drag, startPoint x: 479, startPoint y: 114, endPoint x: 479, endPoint y: 120, distance: 6.4
click at [479, 115] on span "Go back to this line" at bounding box center [475, 119] width 64 height 9
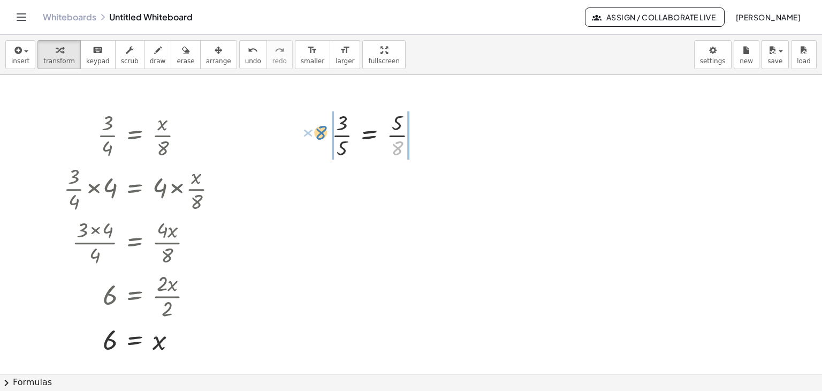
drag, startPoint x: 398, startPoint y: 142, endPoint x: 322, endPoint y: 126, distance: 78.1
click at [322, 126] on div "× 8 × 3 × 5 = × 5 × 8 Go back to this line Copy line as LaTeX Copy derivation a…" at bounding box center [375, 134] width 118 height 59
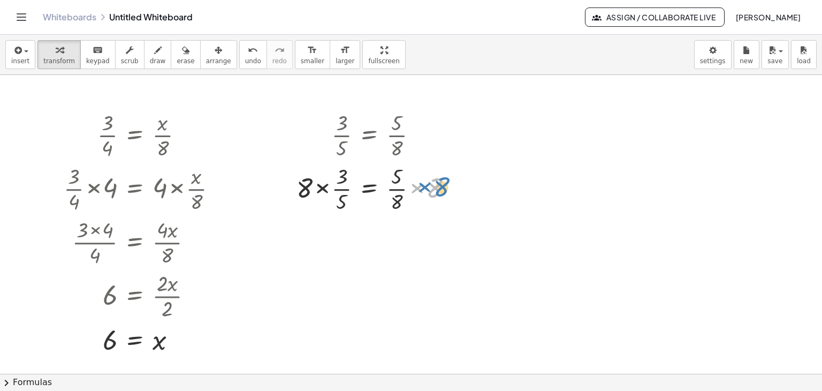
drag, startPoint x: 430, startPoint y: 198, endPoint x: 440, endPoint y: 183, distance: 17.8
click at [440, 183] on div at bounding box center [378, 188] width 175 height 54
click at [420, 136] on div at bounding box center [421, 136] width 12 height 12
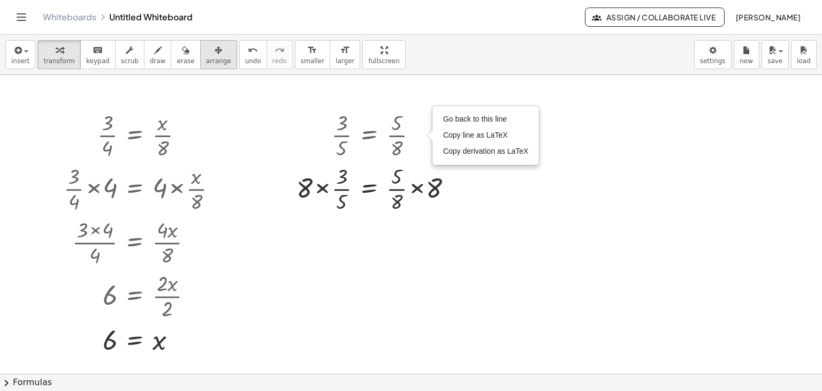
drag, startPoint x: 195, startPoint y: 50, endPoint x: 203, endPoint y: 51, distance: 8.7
click at [215, 50] on icon "button" at bounding box center [218, 50] width 7 height 13
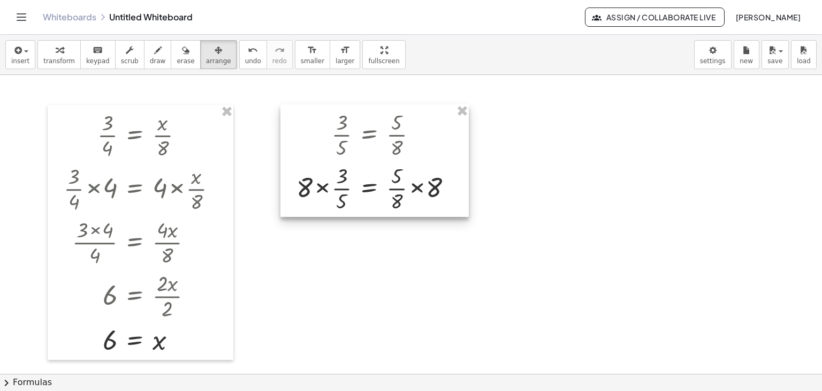
click at [360, 146] on div at bounding box center [375, 160] width 188 height 112
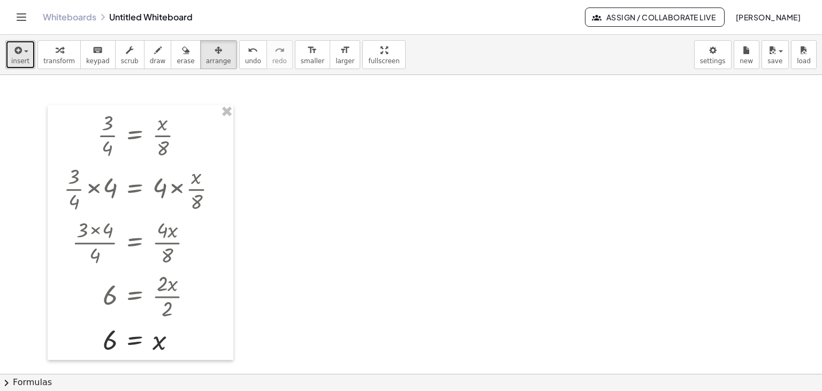
click at [30, 56] on button "insert" at bounding box center [20, 54] width 30 height 29
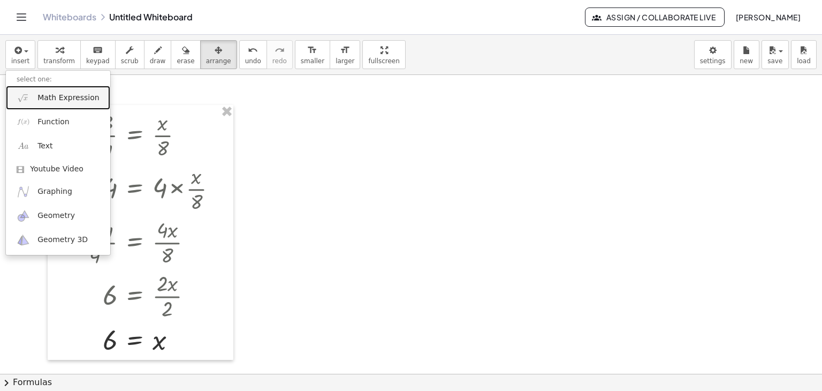
click at [377, 132] on div at bounding box center [411, 373] width 822 height 597
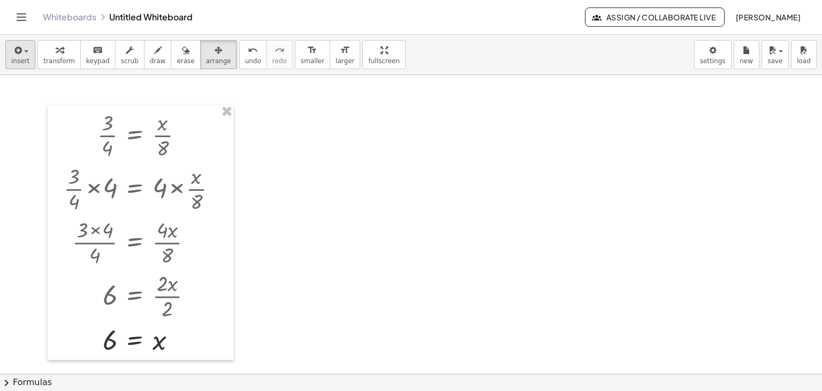
click at [31, 52] on div "insert select one: Math Expression Function Text Youtube Video Graphing Geometr…" at bounding box center [411, 55] width 822 height 40
click at [24, 51] on span "button" at bounding box center [26, 51] width 4 height 2
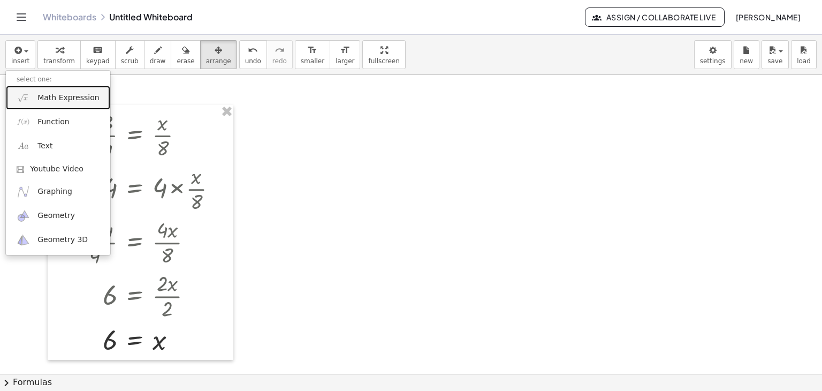
click at [47, 105] on link "Math Expression" at bounding box center [58, 98] width 104 height 24
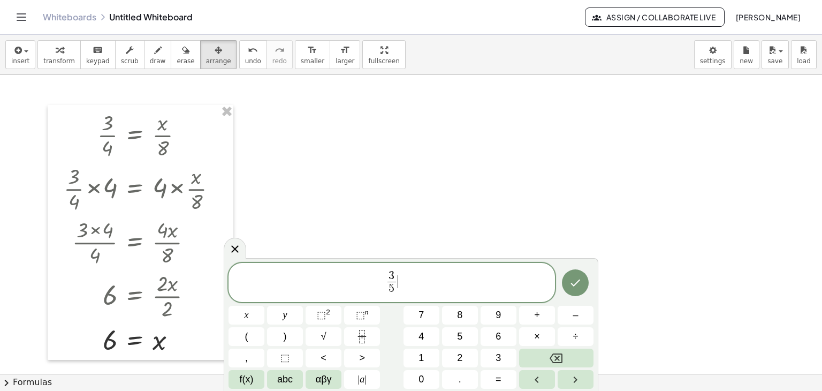
click at [400, 281] on span "3 5 ​ ​" at bounding box center [392, 283] width 327 height 28
click at [574, 283] on icon "Done" at bounding box center [575, 282] width 13 height 13
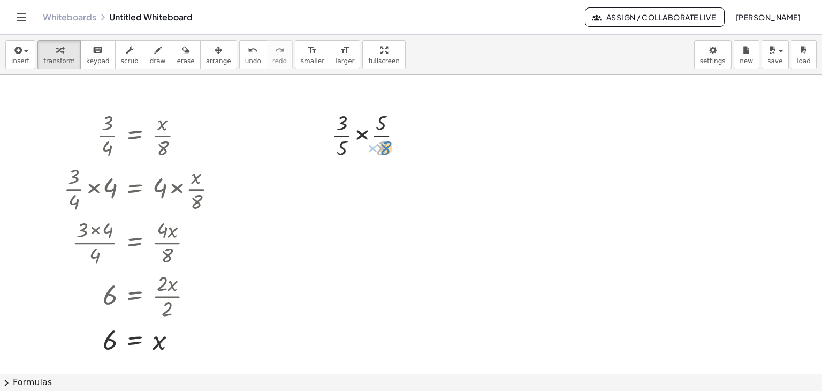
click at [386, 145] on div at bounding box center [371, 135] width 89 height 54
drag, startPoint x: 363, startPoint y: 135, endPoint x: 363, endPoint y: 144, distance: 9.1
click at [363, 135] on div at bounding box center [371, 135] width 89 height 54
click at [403, 137] on div at bounding box center [405, 136] width 12 height 12
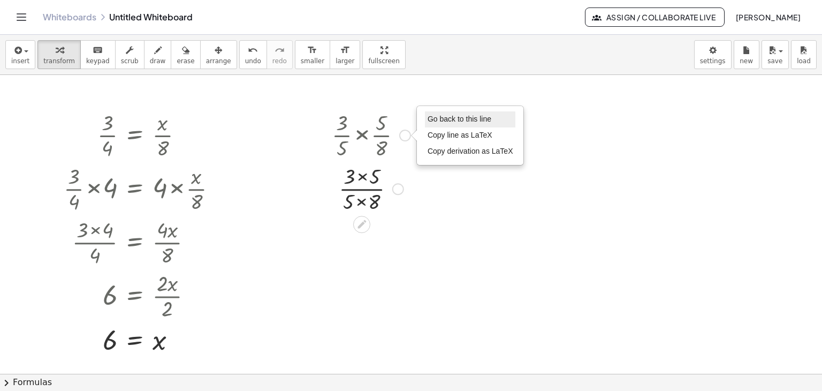
click at [438, 119] on span "Go back to this line" at bounding box center [460, 119] width 64 height 9
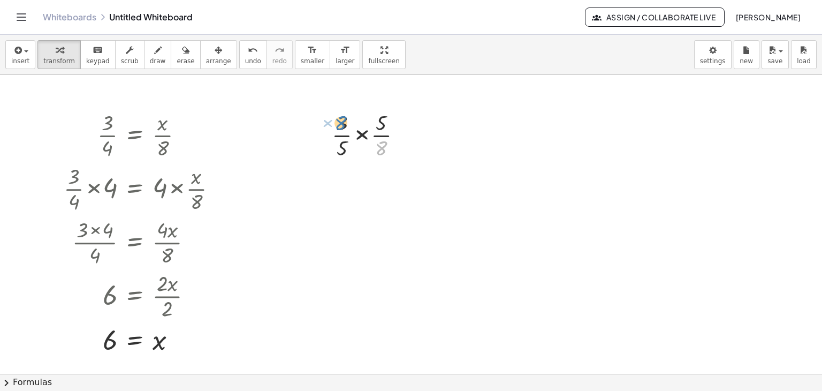
drag, startPoint x: 383, startPoint y: 148, endPoint x: 343, endPoint y: 123, distance: 47.8
click at [343, 123] on div at bounding box center [371, 135] width 89 height 54
drag, startPoint x: 383, startPoint y: 146, endPoint x: 333, endPoint y: 123, distance: 54.8
click at [333, 123] on div at bounding box center [371, 135] width 89 height 54
click at [340, 134] on div at bounding box center [371, 135] width 89 height 54
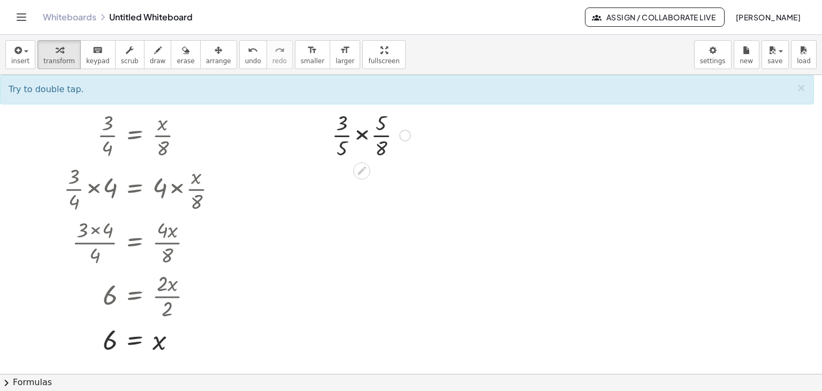
click at [340, 135] on div at bounding box center [371, 135] width 89 height 54
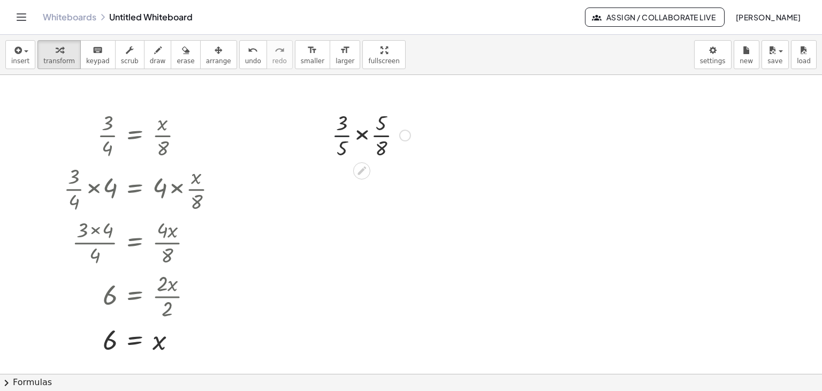
click at [340, 135] on div at bounding box center [371, 135] width 89 height 54
click at [407, 135] on div at bounding box center [405, 136] width 12 height 12
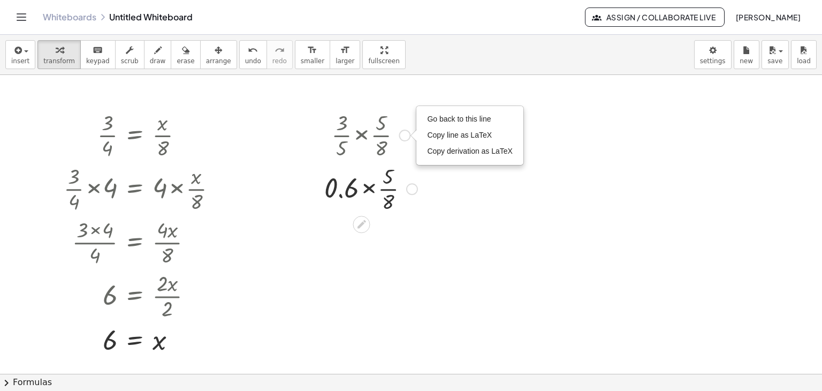
drag, startPoint x: 441, startPoint y: 117, endPoint x: 424, endPoint y: 145, distance: 32.4
click at [441, 118] on span "Go back to this line" at bounding box center [459, 119] width 64 height 9
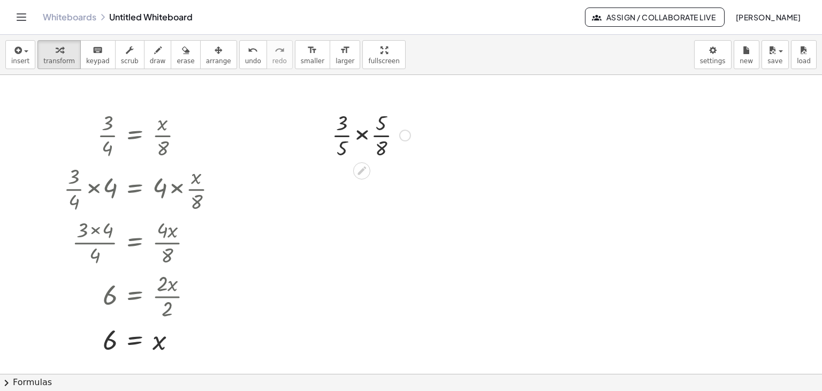
click at [363, 135] on div at bounding box center [371, 135] width 89 height 54
drag, startPoint x: 363, startPoint y: 135, endPoint x: 364, endPoint y: 141, distance: 5.9
click at [363, 135] on div at bounding box center [370, 135] width 75 height 54
click at [362, 176] on div at bounding box center [371, 188] width 89 height 54
drag, startPoint x: 360, startPoint y: 254, endPoint x: 360, endPoint y: 259, distance: 5.4
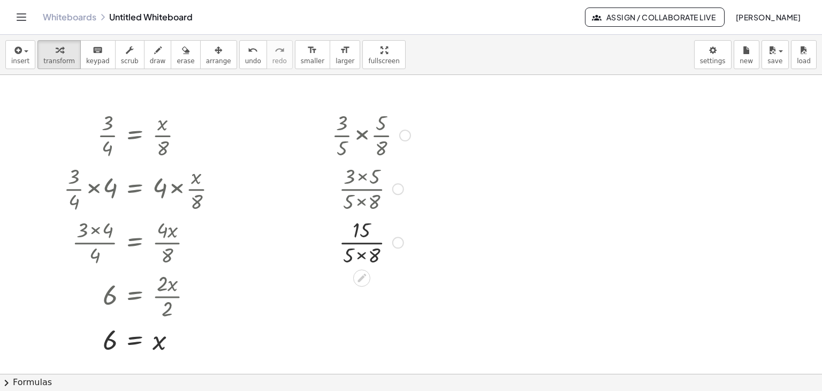
click at [360, 255] on div at bounding box center [371, 242] width 89 height 54
click at [404, 135] on div at bounding box center [405, 136] width 12 height 12
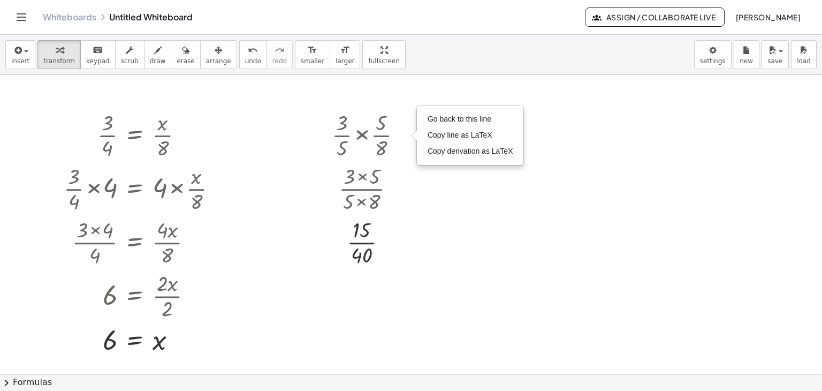
click at [260, 148] on div at bounding box center [411, 373] width 822 height 597
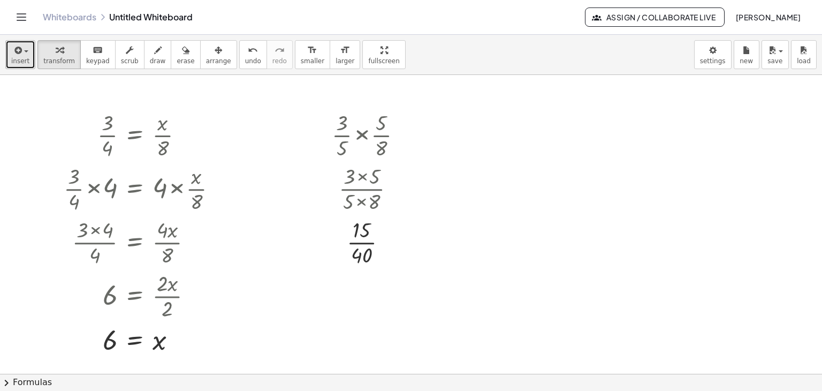
drag, startPoint x: 22, startPoint y: 58, endPoint x: 35, endPoint y: 69, distance: 17.1
click at [22, 58] on span "insert" at bounding box center [20, 60] width 18 height 7
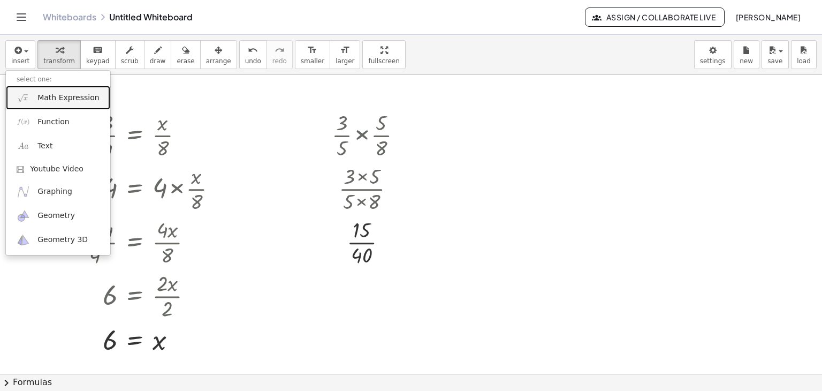
click at [72, 98] on span "Math Expression" at bounding box center [68, 98] width 62 height 11
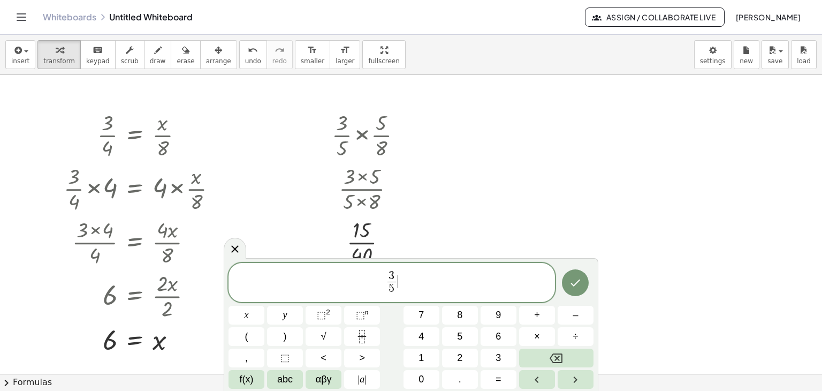
click at [411, 282] on span "3 5 ​ ​" at bounding box center [392, 283] width 327 height 28
click at [583, 290] on button "Done" at bounding box center [575, 282] width 27 height 27
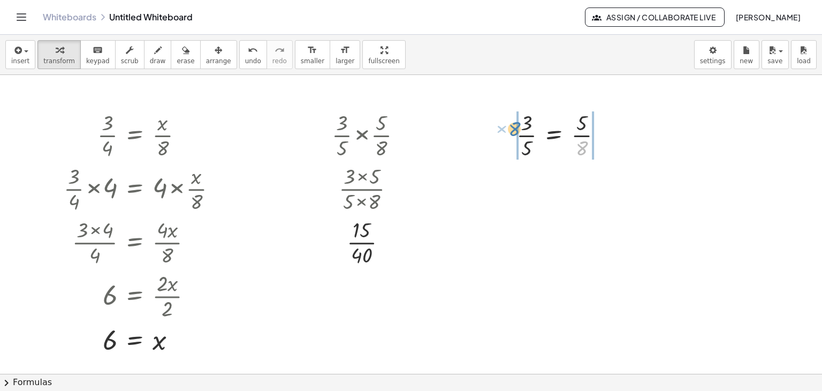
drag, startPoint x: 581, startPoint y: 150, endPoint x: 513, endPoint y: 131, distance: 70.7
click at [513, 131] on div "× 8 × 3 × 5 = × 5 × 8" at bounding box center [560, 134] width 118 height 59
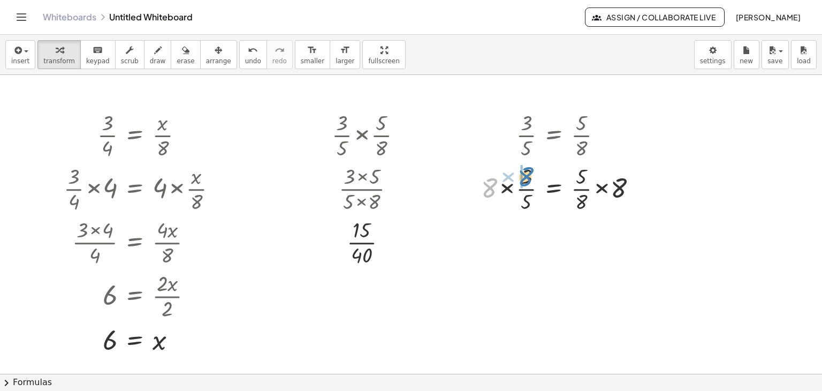
drag, startPoint x: 489, startPoint y: 189, endPoint x: 525, endPoint y: 178, distance: 37.6
click at [525, 178] on div at bounding box center [563, 188] width 175 height 54
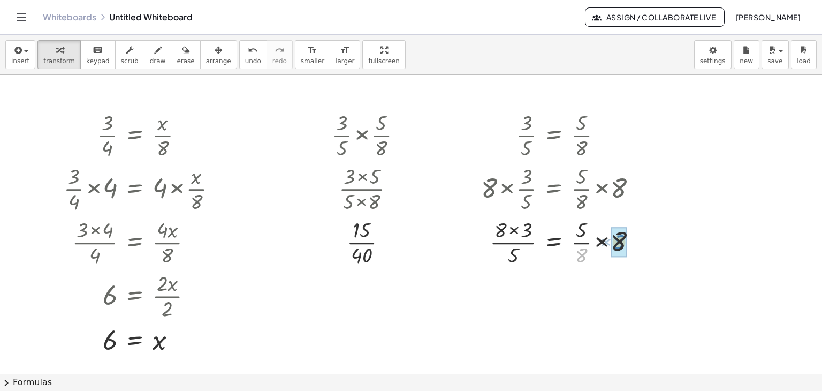
drag, startPoint x: 582, startPoint y: 254, endPoint x: 620, endPoint y: 240, distance: 39.8
click at [640, 243] on div at bounding box center [640, 243] width 12 height 12
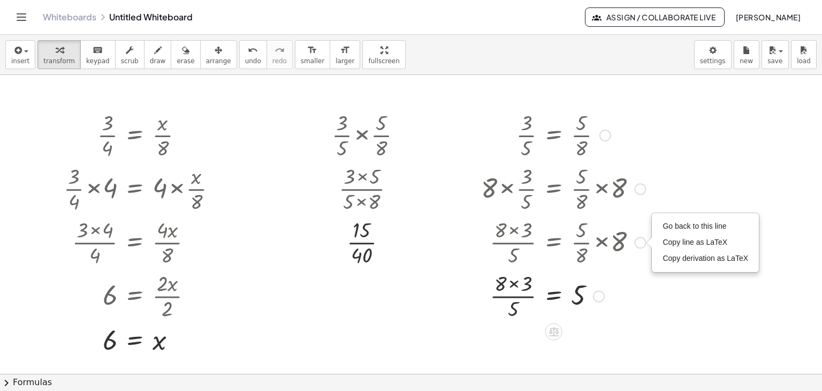
drag, startPoint x: 663, startPoint y: 228, endPoint x: 649, endPoint y: 239, distance: 17.9
click at [663, 228] on span "Go back to this line" at bounding box center [695, 226] width 64 height 9
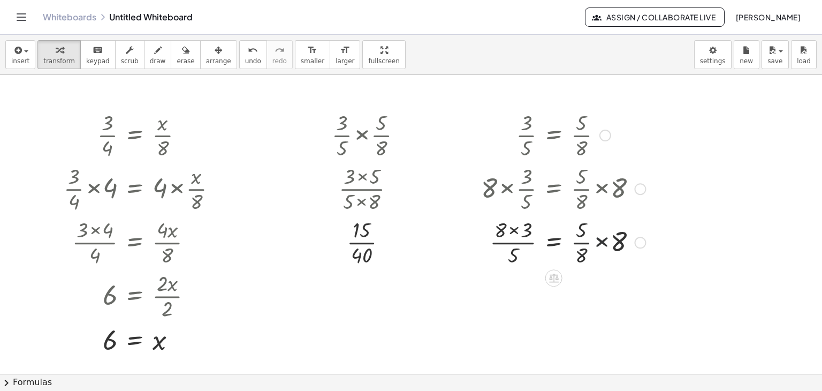
click at [601, 244] on div at bounding box center [563, 242] width 175 height 54
click at [595, 255] on div at bounding box center [563, 242] width 175 height 54
click at [594, 241] on div at bounding box center [563, 242] width 175 height 54
click at [594, 242] on div at bounding box center [563, 242] width 175 height 54
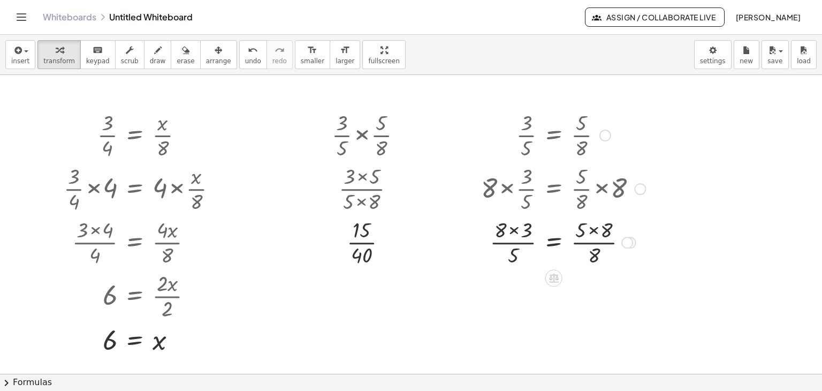
click at [595, 230] on div at bounding box center [563, 242] width 175 height 54
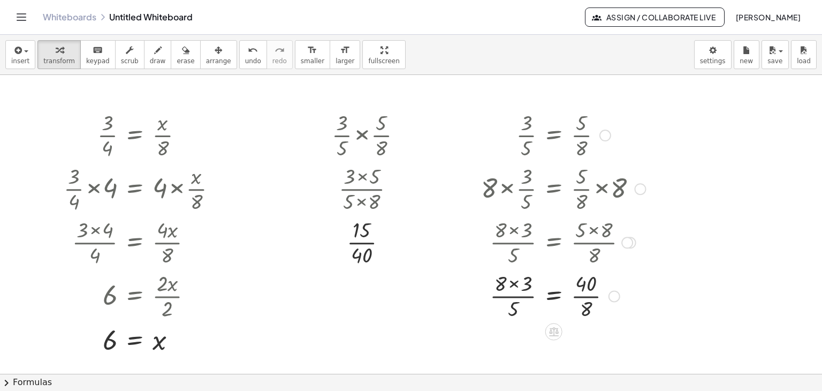
click at [585, 300] on div at bounding box center [563, 295] width 175 height 54
click at [515, 279] on div at bounding box center [563, 295] width 175 height 54
click at [515, 280] on div at bounding box center [563, 295] width 175 height 54
drag, startPoint x: 520, startPoint y: 310, endPoint x: 581, endPoint y: 313, distance: 61.1
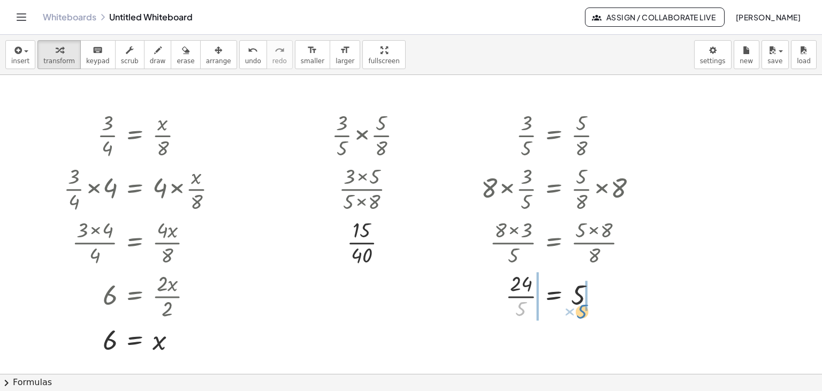
click at [581, 313] on div at bounding box center [563, 295] width 175 height 54
click at [594, 295] on div at bounding box center [559, 295] width 184 height 54
click at [513, 294] on div at bounding box center [559, 295] width 184 height 54
drag, startPoint x: 510, startPoint y: 296, endPoint x: 515, endPoint y: 312, distance: 16.8
click at [510, 296] on div at bounding box center [563, 295] width 176 height 54
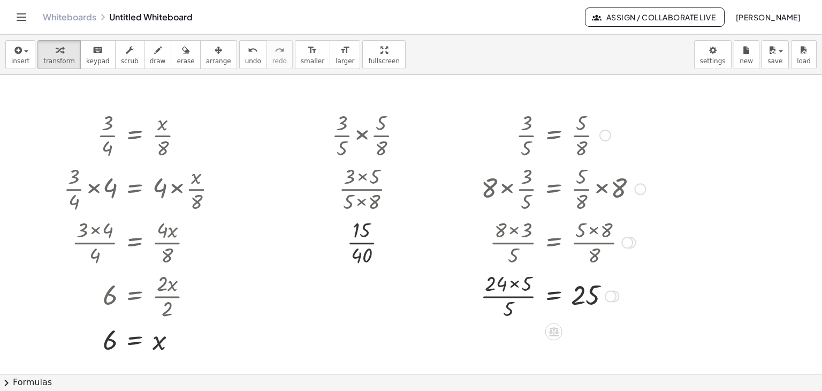
drag, startPoint x: 513, startPoint y: 283, endPoint x: 516, endPoint y: 289, distance: 6.8
click at [514, 283] on div at bounding box center [563, 295] width 176 height 54
drag, startPoint x: 518, startPoint y: 297, endPoint x: 514, endPoint y: 309, distance: 12.9
click at [518, 297] on div at bounding box center [563, 295] width 175 height 54
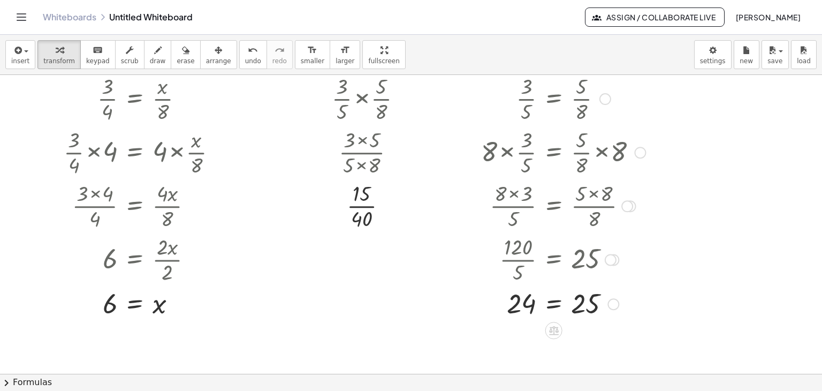
scroll to position [54, 0]
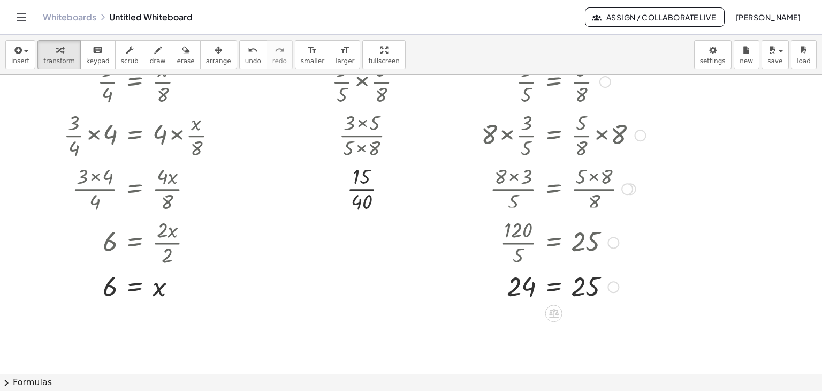
drag, startPoint x: 609, startPoint y: 242, endPoint x: 614, endPoint y: 251, distance: 9.7
click at [554, 242] on div "× 120 × 5 = 25" at bounding box center [554, 242] width 0 height 0
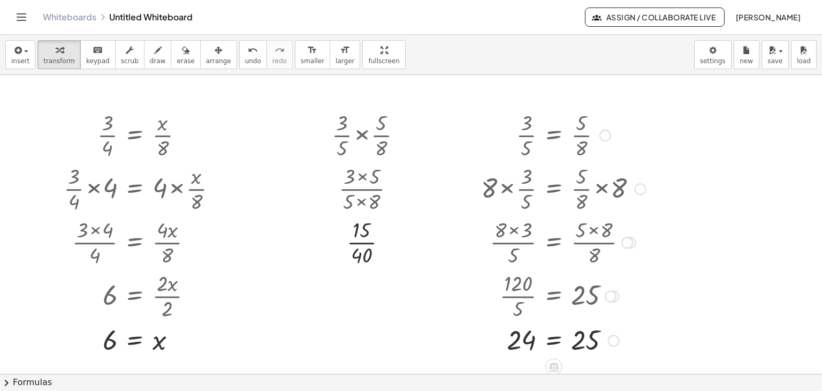
drag, startPoint x: 602, startPoint y: 131, endPoint x: 607, endPoint y: 132, distance: 5.4
click at [602, 132] on div at bounding box center [606, 136] width 12 height 12
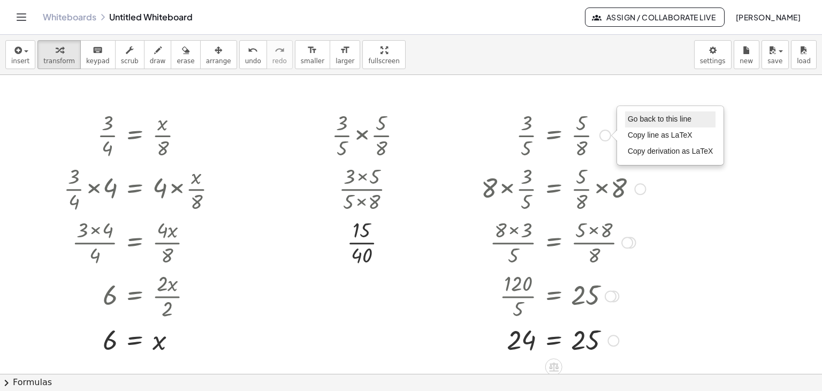
click at [650, 121] on span "Go back to this line" at bounding box center [660, 119] width 64 height 9
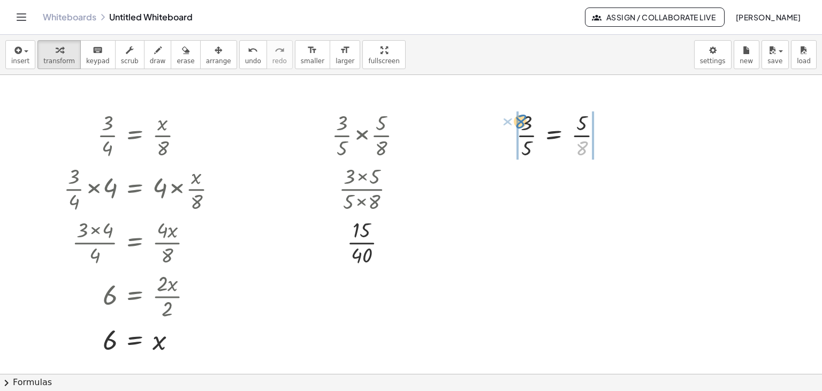
drag, startPoint x: 580, startPoint y: 146, endPoint x: 518, endPoint y: 120, distance: 66.7
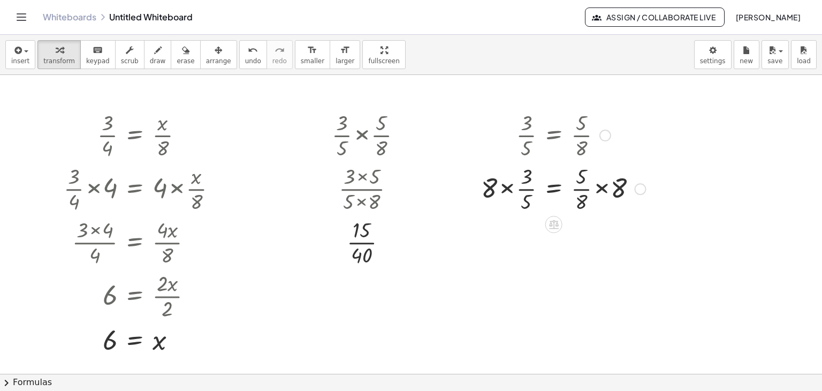
drag, startPoint x: 603, startPoint y: 187, endPoint x: 604, endPoint y: 198, distance: 10.2
click at [603, 188] on div at bounding box center [563, 188] width 175 height 54
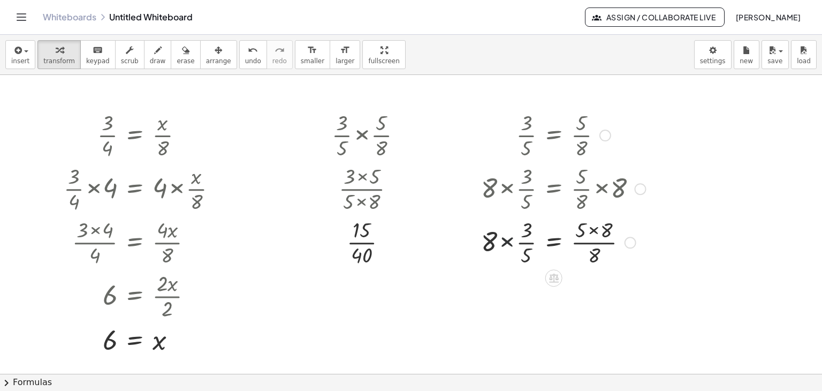
click at [508, 242] on div at bounding box center [563, 242] width 175 height 54
drag, startPoint x: 513, startPoint y: 229, endPoint x: 534, endPoint y: 264, distance: 41.3
click at [513, 230] on div at bounding box center [563, 242] width 175 height 54
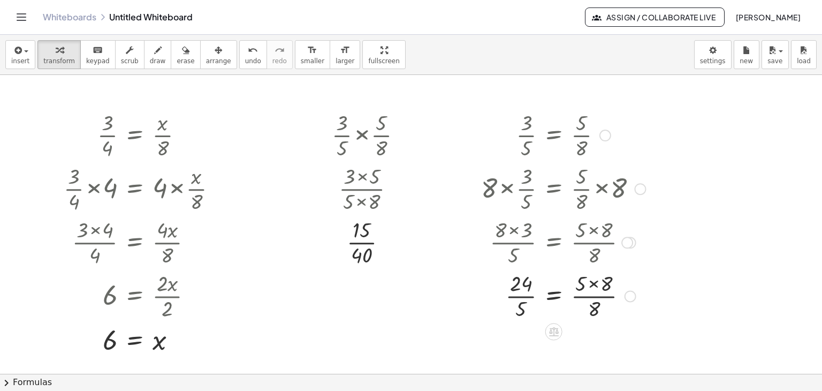
click at [595, 282] on div at bounding box center [563, 295] width 175 height 54
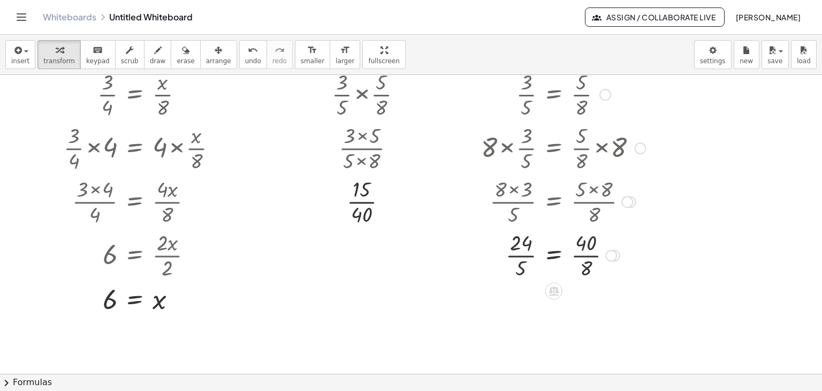
scroll to position [107, 0]
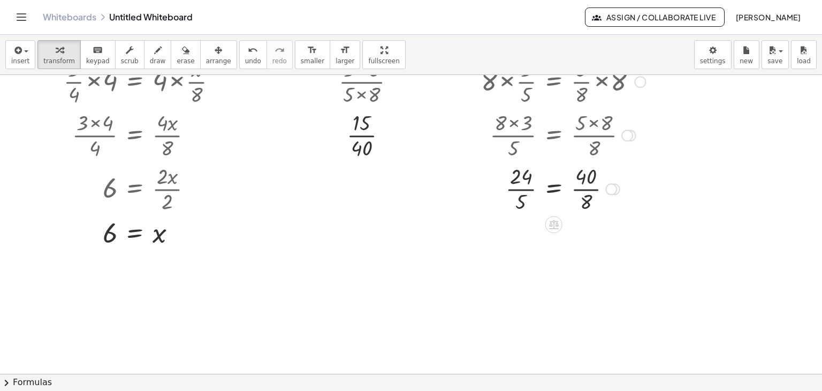
click at [585, 189] on div at bounding box center [563, 188] width 175 height 54
drag, startPoint x: 521, startPoint y: 252, endPoint x: 596, endPoint y: 240, distance: 75.9
click at [596, 240] on div at bounding box center [563, 242] width 175 height 54
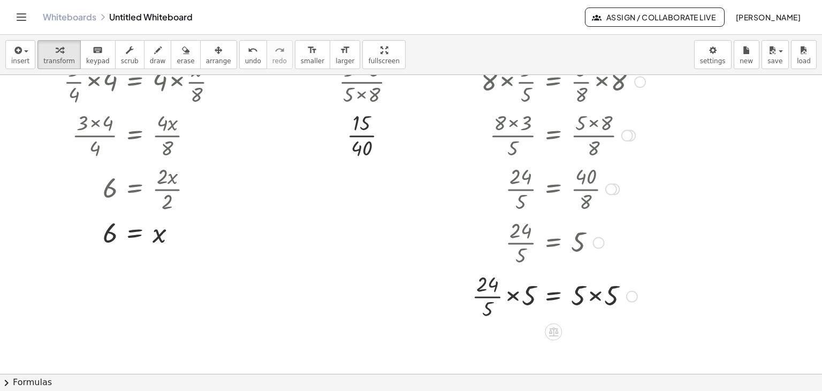
click at [512, 294] on div at bounding box center [559, 295] width 184 height 54
click at [595, 295] on div at bounding box center [563, 295] width 176 height 54
click at [514, 297] on div at bounding box center [563, 295] width 176 height 54
drag, startPoint x: 518, startPoint y: 279, endPoint x: 512, endPoint y: 286, distance: 9.1
click at [518, 281] on div at bounding box center [563, 295] width 176 height 54
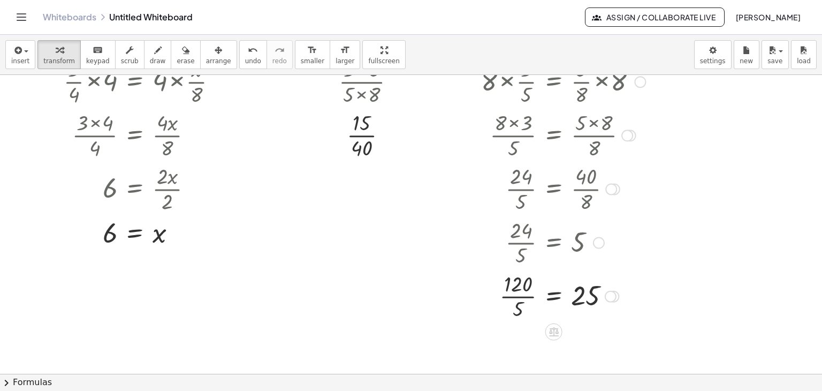
click at [515, 296] on div at bounding box center [563, 295] width 175 height 54
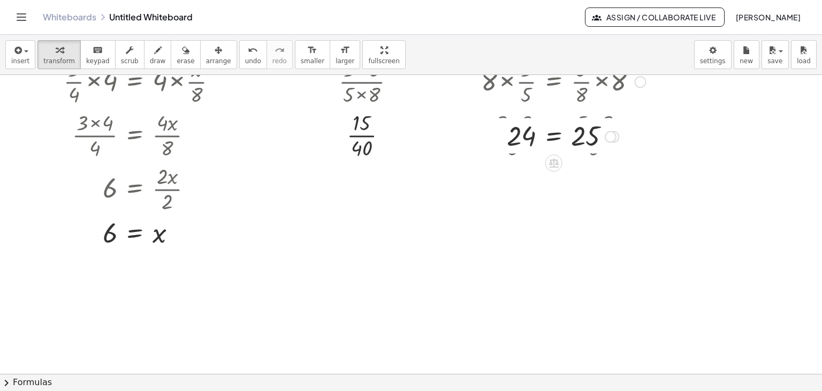
drag, startPoint x: 616, startPoint y: 341, endPoint x: 632, endPoint y: 189, distance: 152.8
click at [554, 137] on div "= 25 24 Go back to this line Copy line as LaTeX Copy derivation as LaTeX" at bounding box center [554, 137] width 0 height 0
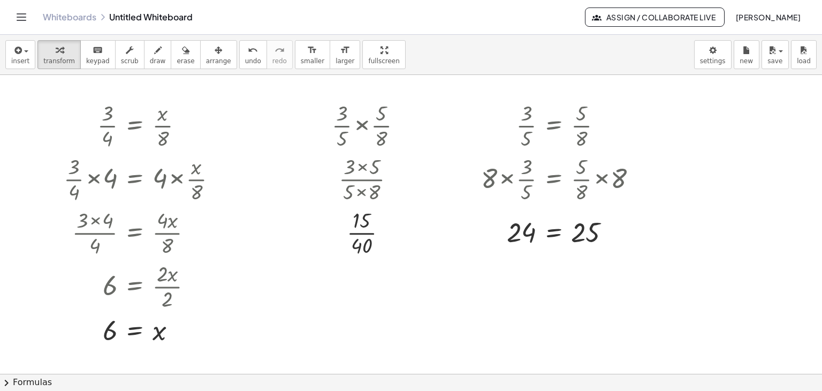
scroll to position [0, 0]
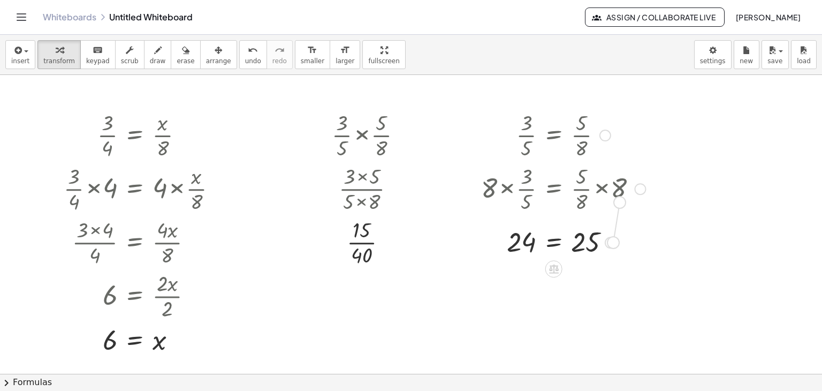
drag, startPoint x: 611, startPoint y: 242, endPoint x: 621, endPoint y: 204, distance: 39.2
click at [554, 135] on div "× 3 × 5 = × 5 × 8 × 8 × × 3 × 5 = × × 5 × 8 × 8 × 8 × × 3 × 5 = × 5 × 8 × 8 × 8…" at bounding box center [554, 135] width 0 height 0
click at [610, 242] on div at bounding box center [611, 243] width 12 height 12
drag, startPoint x: 611, startPoint y: 240, endPoint x: 634, endPoint y: 202, distance: 44.7
click at [554, 135] on div "× 3 × 5 = × 5 × 8 × 8 × × 3 × 5 = × × 5 × 8 × 8 × 8 × × 3 × 5 = × 5 × 8 × 8 × 8…" at bounding box center [554, 135] width 0 height 0
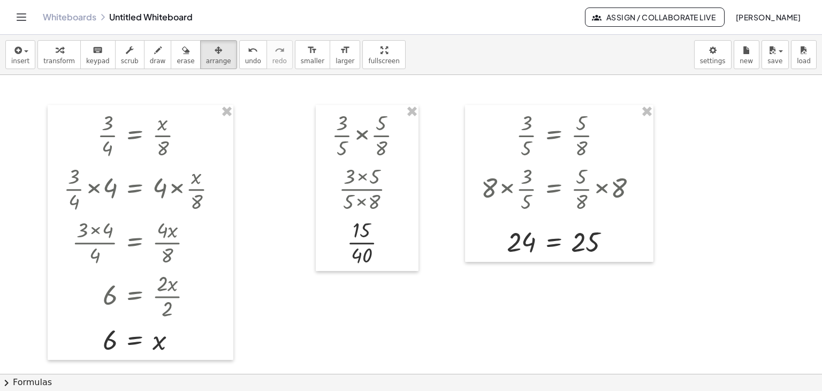
drag, startPoint x: 197, startPoint y: 56, endPoint x: 357, endPoint y: 92, distance: 164.0
click at [215, 56] on icon "button" at bounding box center [218, 50] width 7 height 13
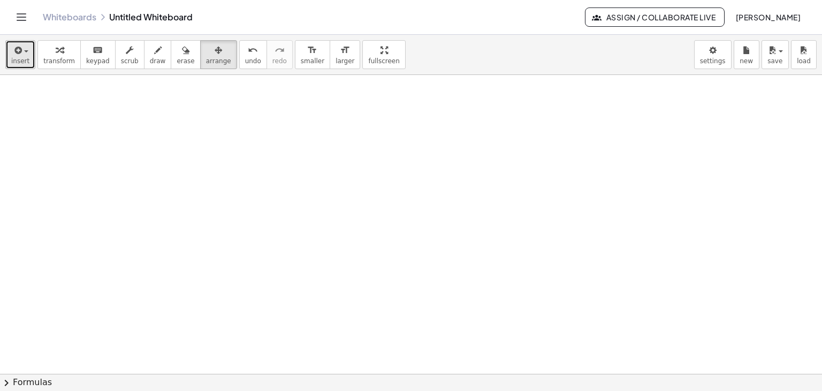
click at [19, 58] on span "insert" at bounding box center [20, 60] width 18 height 7
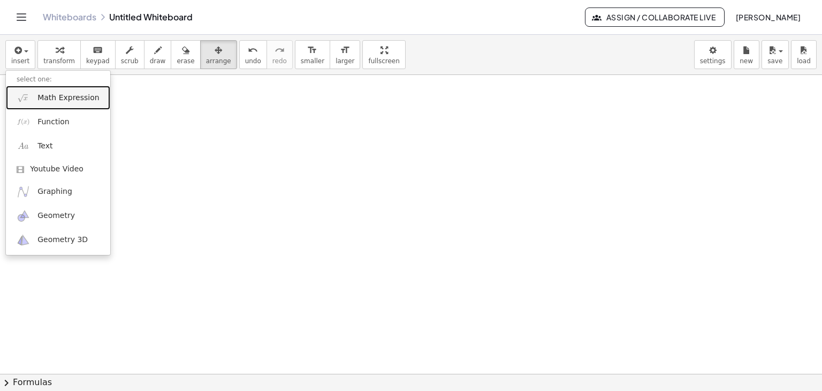
click at [46, 101] on span "Math Expression" at bounding box center [68, 98] width 62 height 11
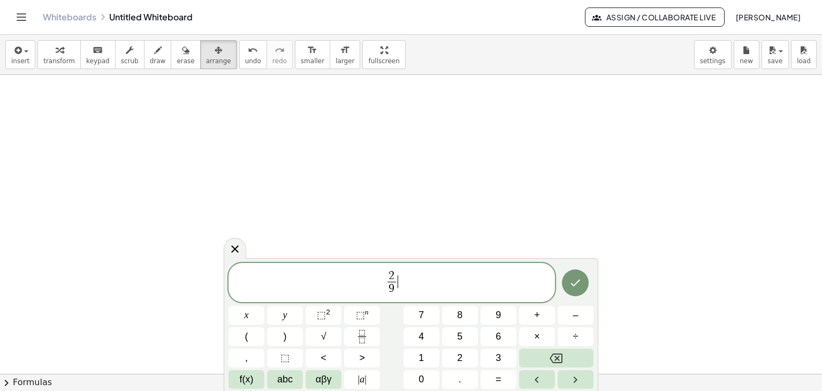
click at [398, 281] on span "2 9 ​ ​" at bounding box center [392, 283] width 327 height 28
click at [574, 283] on icon "Done" at bounding box center [575, 282] width 13 height 13
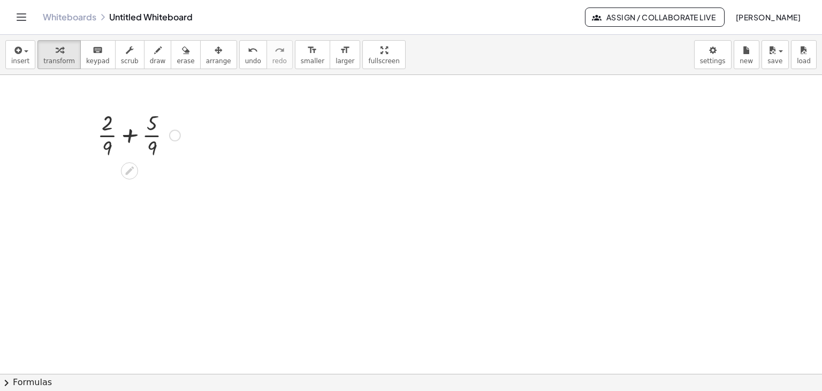
drag, startPoint x: 128, startPoint y: 134, endPoint x: 132, endPoint y: 151, distance: 17.5
click at [128, 134] on div at bounding box center [139, 135] width 94 height 54
drag, startPoint x: 149, startPoint y: 186, endPoint x: 169, endPoint y: 178, distance: 21.4
click at [160, 230] on div "+ × 2 × 9 + × 5 × 9 × × 9 7" at bounding box center [411, 373] width 822 height 597
click at [176, 130] on div at bounding box center [175, 136] width 12 height 12
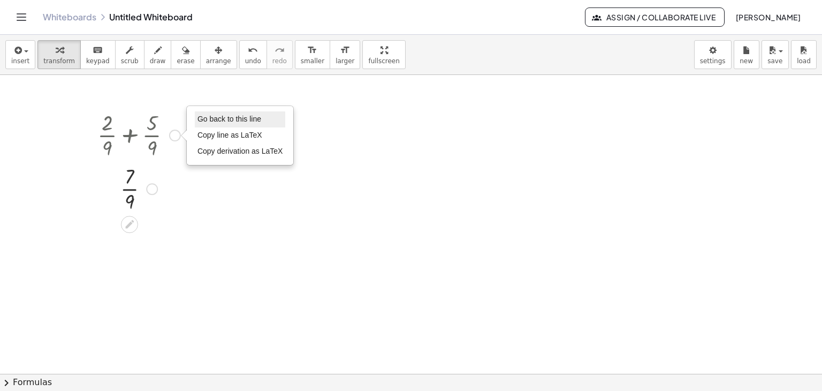
click at [219, 116] on span "Go back to this line" at bounding box center [230, 119] width 64 height 9
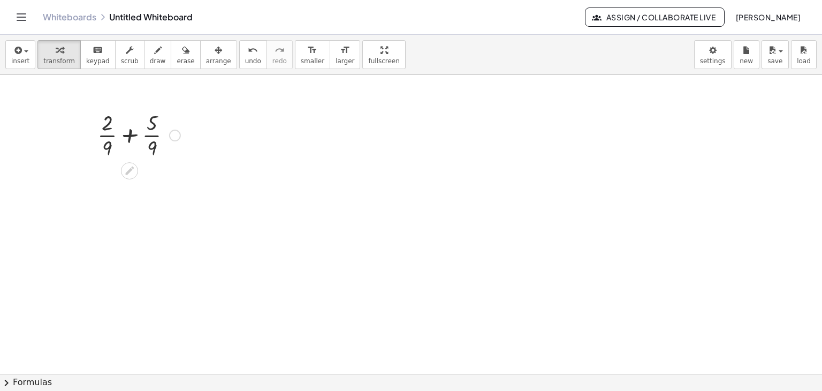
click at [129, 134] on div at bounding box center [139, 135] width 94 height 54
click at [129, 134] on div at bounding box center [139, 135] width 48 height 54
click at [175, 132] on div at bounding box center [175, 136] width 12 height 12
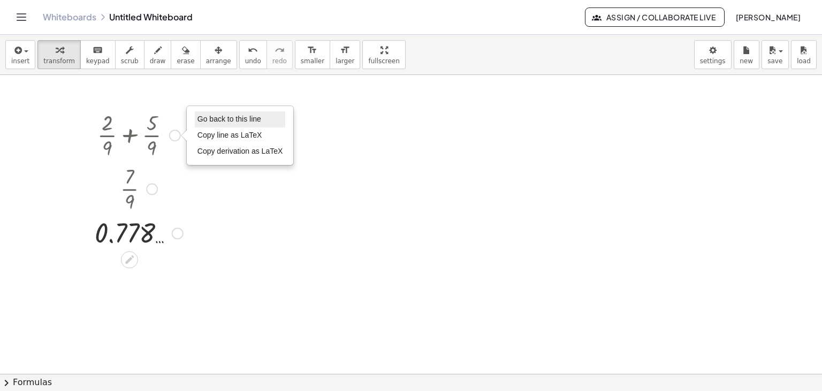
click at [223, 118] on span "Go back to this line" at bounding box center [230, 119] width 64 height 9
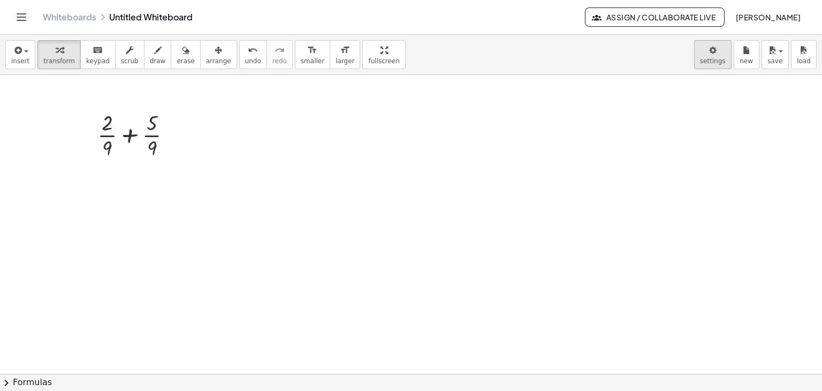
click at [715, 55] on body "Graspable Math Activities Get Started Activity Bank Assigned Work Classes White…" at bounding box center [411, 195] width 822 height 391
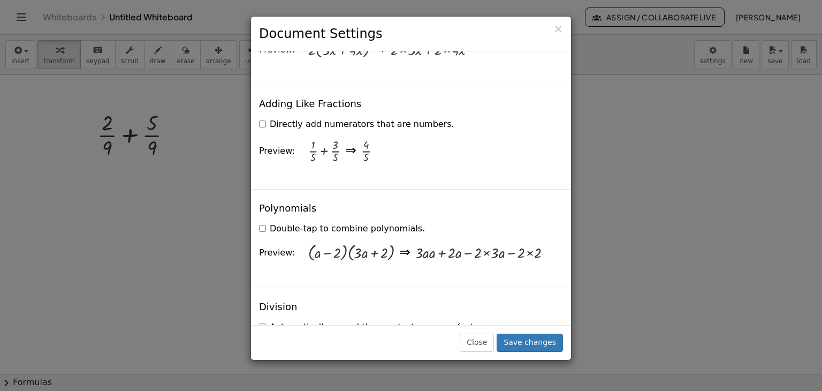
scroll to position [867, 0]
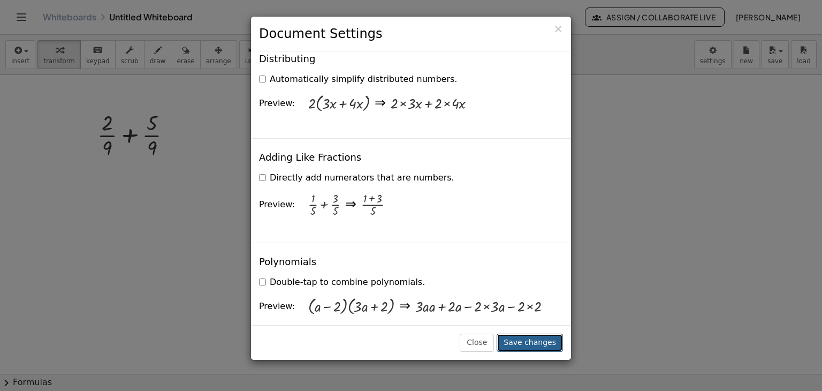
click at [529, 340] on button "Save changes" at bounding box center [530, 342] width 66 height 18
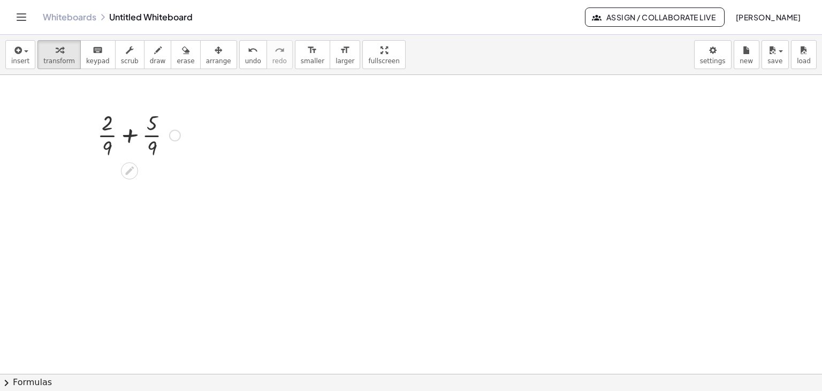
click at [131, 132] on div at bounding box center [139, 135] width 94 height 54
click at [127, 175] on div at bounding box center [139, 188] width 94 height 54
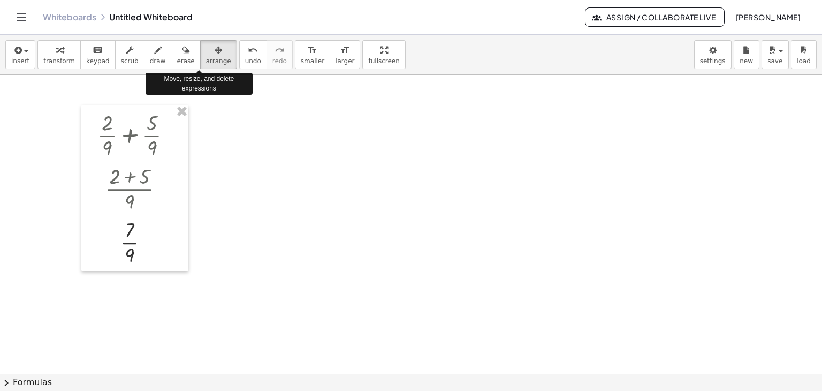
drag, startPoint x: 198, startPoint y: 63, endPoint x: 165, endPoint y: 115, distance: 61.6
click at [206, 63] on span "arrange" at bounding box center [218, 60] width 25 height 7
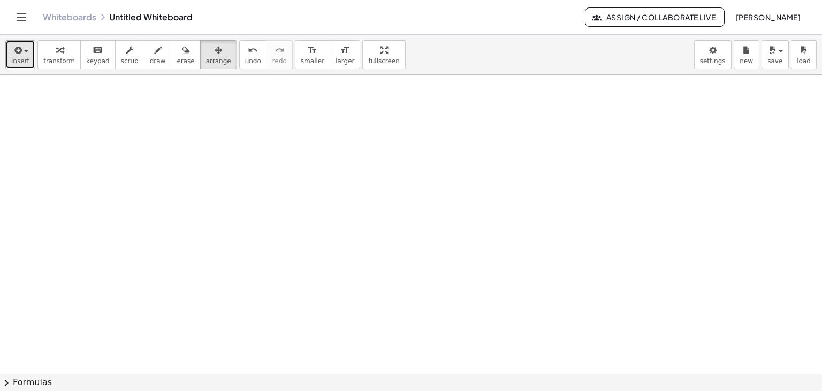
click at [25, 54] on div "button" at bounding box center [20, 49] width 18 height 13
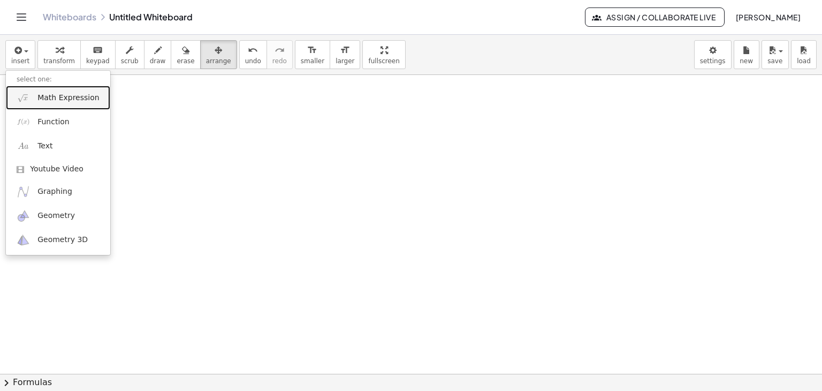
click at [58, 94] on span "Math Expression" at bounding box center [68, 98] width 62 height 11
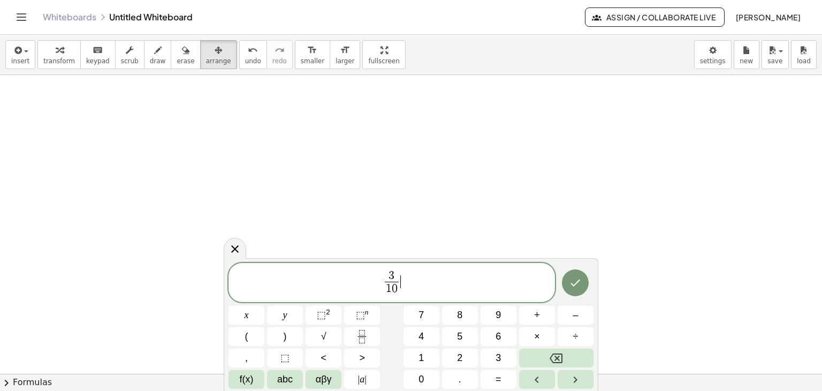
click at [420, 281] on span "3 1 0 ​ ​" at bounding box center [392, 283] width 327 height 28
click at [579, 279] on icon "Done" at bounding box center [575, 282] width 13 height 13
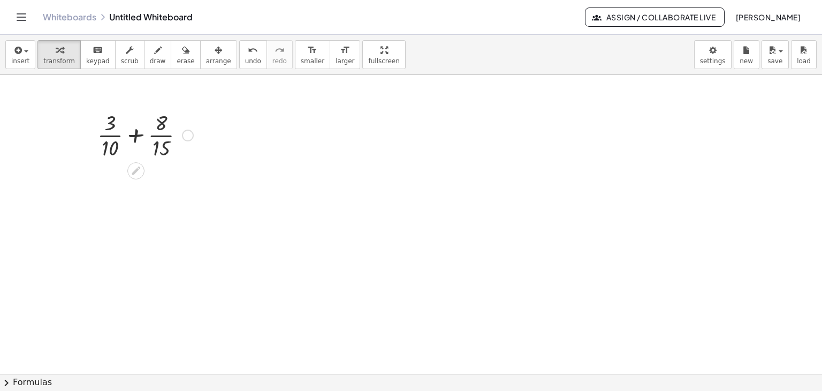
click at [134, 137] on div at bounding box center [145, 135] width 107 height 54
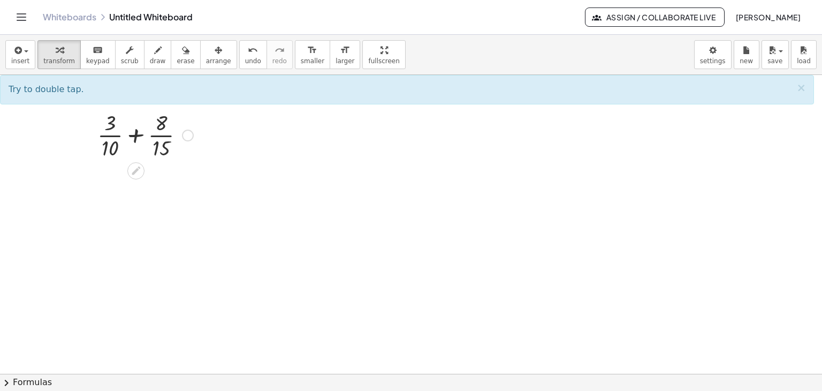
click at [134, 131] on div at bounding box center [145, 135] width 107 height 54
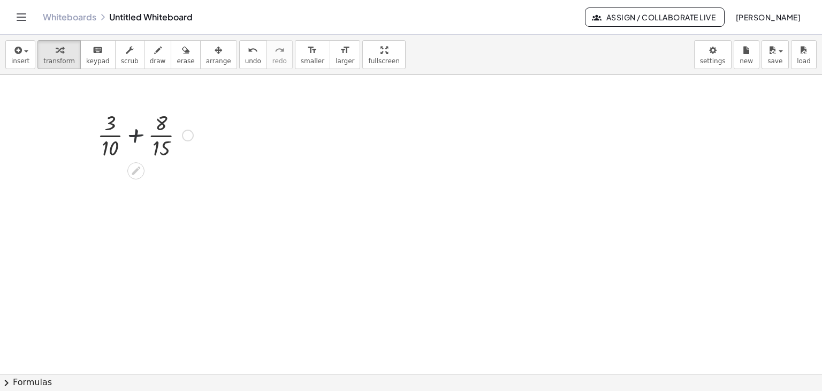
click at [134, 131] on div at bounding box center [145, 135] width 107 height 54
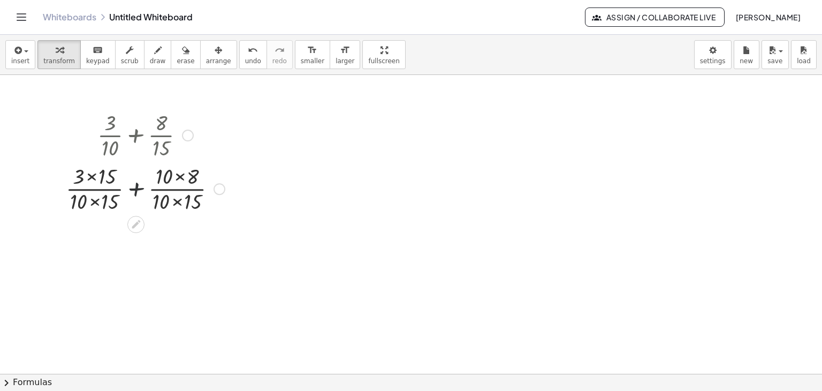
click at [134, 188] on div at bounding box center [145, 188] width 170 height 54
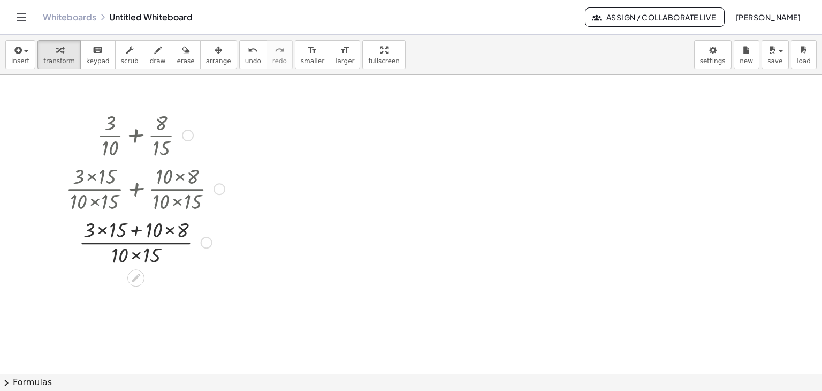
click at [136, 229] on div at bounding box center [145, 242] width 170 height 54
click at [99, 230] on div at bounding box center [145, 242] width 170 height 54
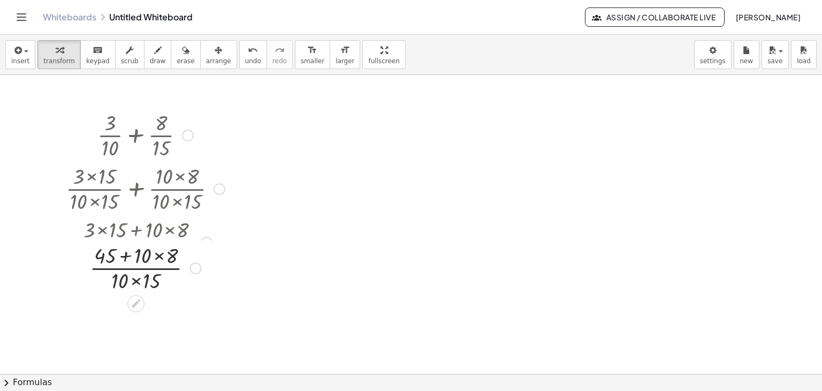
click at [156, 230] on div at bounding box center [145, 242] width 191 height 54
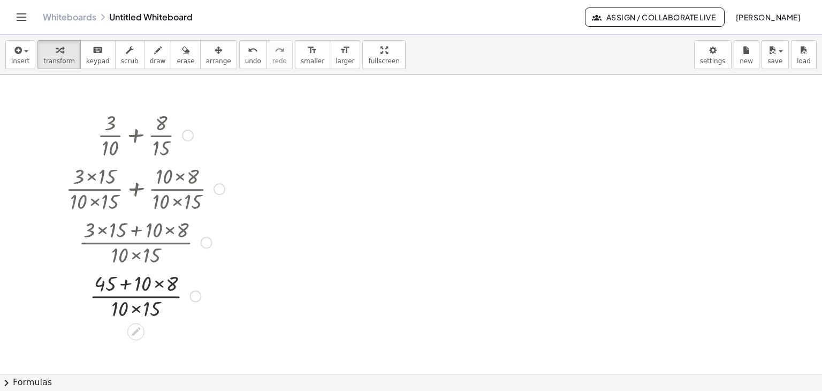
click at [160, 283] on div at bounding box center [145, 295] width 170 height 54
drag, startPoint x: 135, startPoint y: 285, endPoint x: 133, endPoint y: 312, distance: 26.9
click at [135, 285] on div at bounding box center [145, 295] width 170 height 54
click at [136, 305] on div at bounding box center [145, 295] width 170 height 54
click at [138, 294] on div at bounding box center [145, 295] width 170 height 54
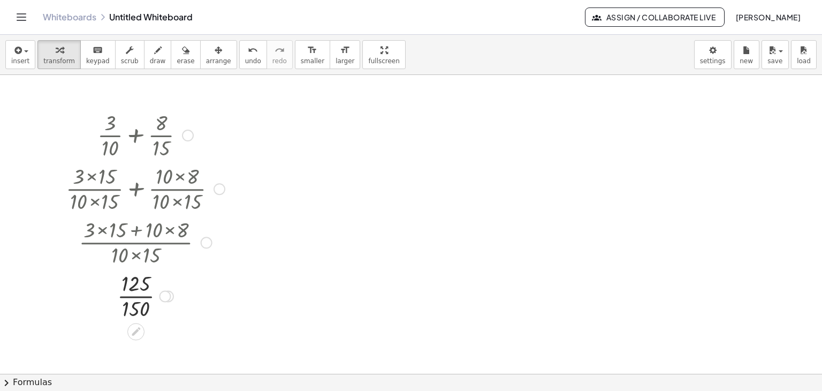
click at [135, 298] on div at bounding box center [145, 295] width 170 height 54
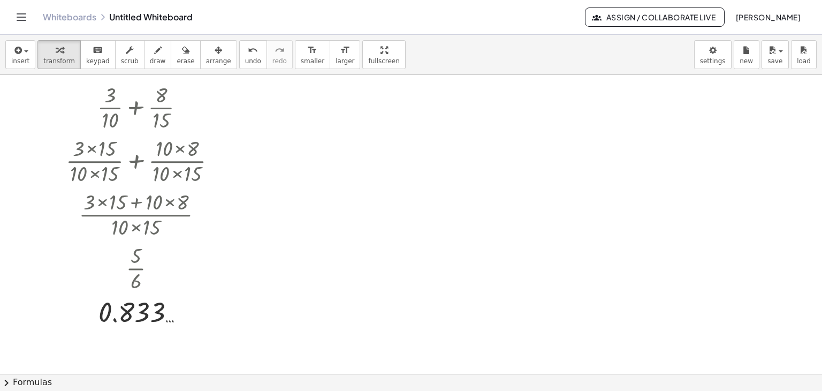
scroll to position [0, 0]
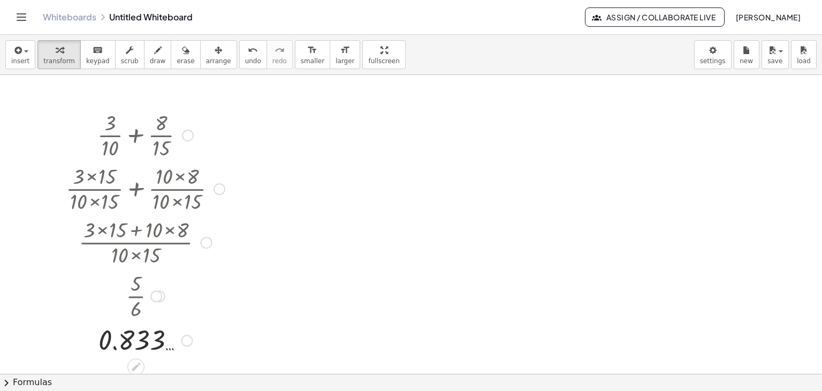
click at [187, 132] on div at bounding box center [188, 136] width 12 height 12
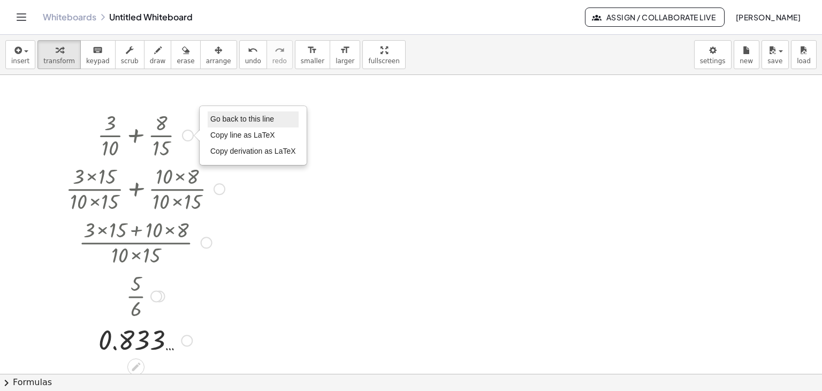
click at [243, 120] on span "Go back to this line" at bounding box center [242, 119] width 64 height 9
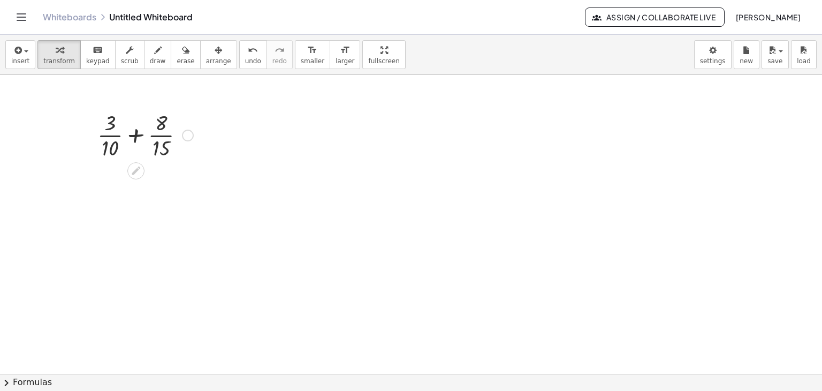
click at [135, 131] on div at bounding box center [145, 135] width 107 height 54
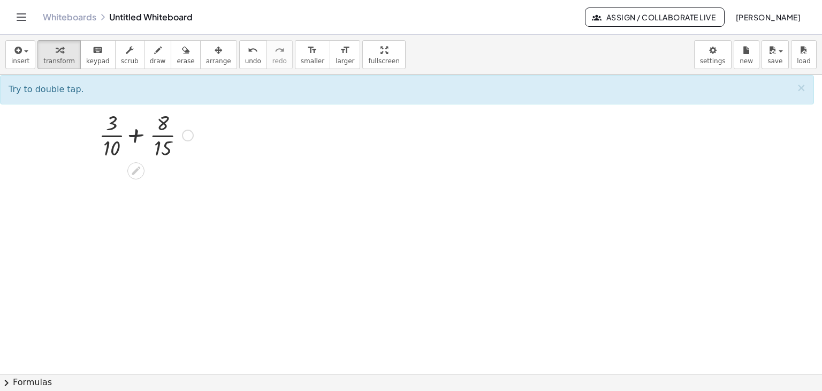
click at [136, 134] on div at bounding box center [145, 135] width 107 height 54
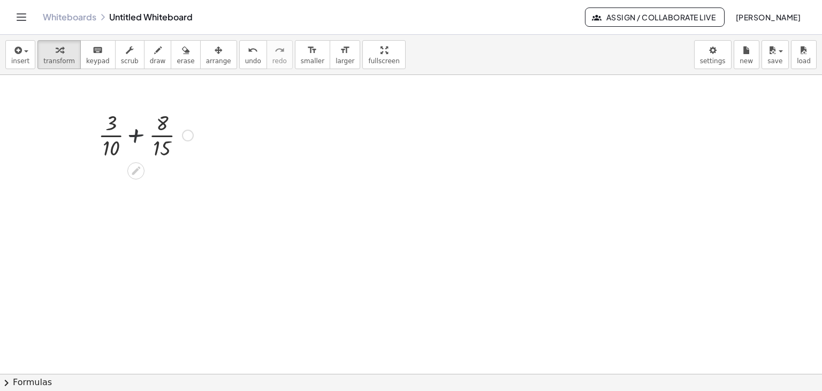
drag, startPoint x: 136, startPoint y: 134, endPoint x: 128, endPoint y: 206, distance: 72.7
click at [136, 134] on div at bounding box center [145, 135] width 107 height 54
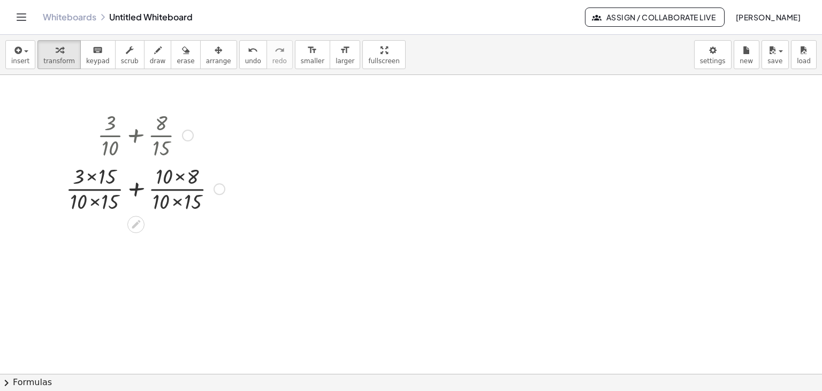
click at [90, 174] on div at bounding box center [145, 188] width 170 height 54
click at [87, 201] on div at bounding box center [145, 188] width 170 height 54
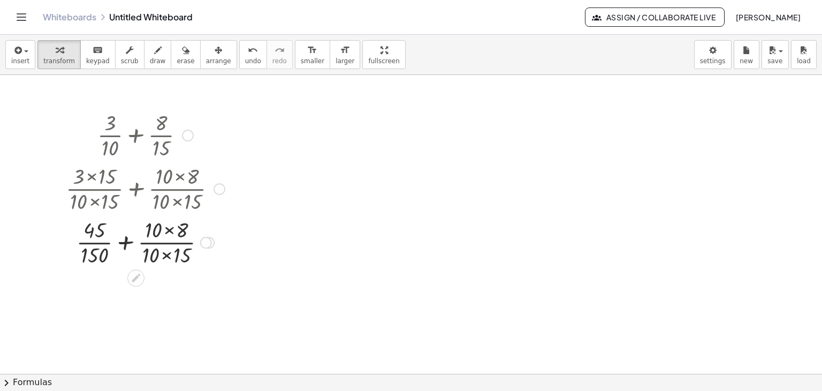
drag, startPoint x: 171, startPoint y: 230, endPoint x: 168, endPoint y: 255, distance: 25.9
click at [171, 230] on div at bounding box center [145, 242] width 170 height 54
drag, startPoint x: 165, startPoint y: 253, endPoint x: 150, endPoint y: 291, distance: 40.6
click at [165, 253] on div at bounding box center [145, 242] width 170 height 54
drag, startPoint x: 137, startPoint y: 242, endPoint x: 130, endPoint y: 285, distance: 43.3
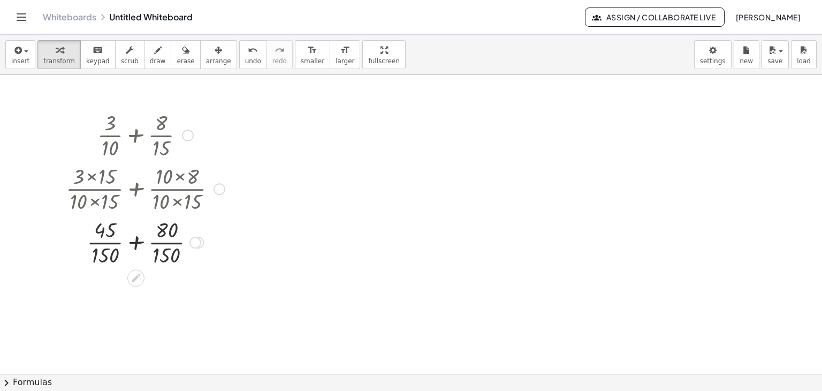
click at [137, 242] on div at bounding box center [145, 242] width 170 height 54
click at [135, 283] on div at bounding box center [145, 295] width 170 height 54
click at [137, 293] on div at bounding box center [145, 295] width 170 height 54
click at [190, 133] on div at bounding box center [188, 136] width 12 height 12
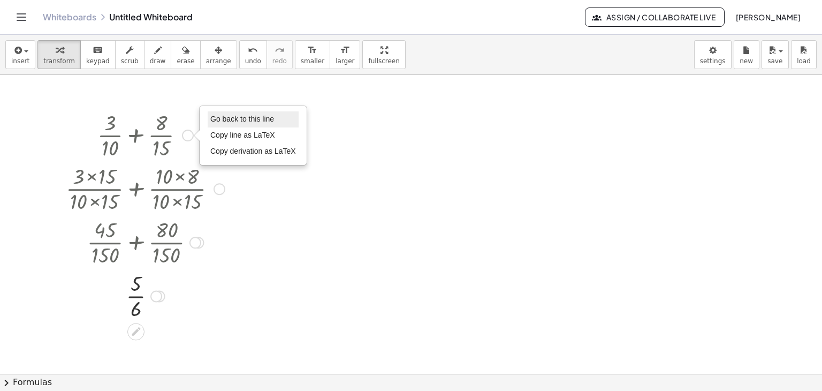
click at [242, 116] on span "Go back to this line" at bounding box center [242, 119] width 64 height 9
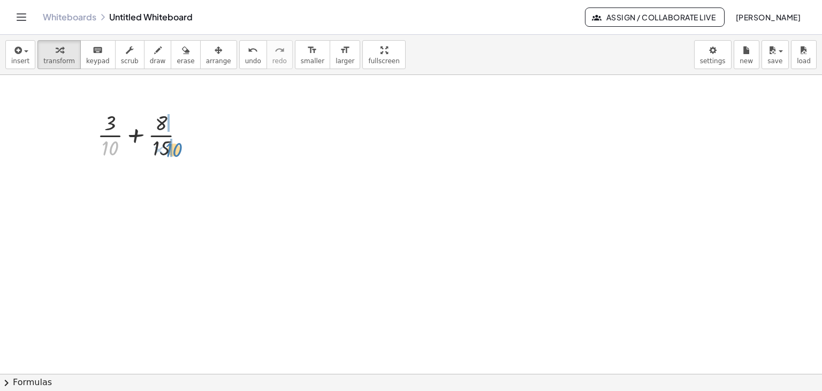
drag, startPoint x: 112, startPoint y: 146, endPoint x: 175, endPoint y: 146, distance: 63.2
click at [175, 146] on div at bounding box center [145, 135] width 107 height 54
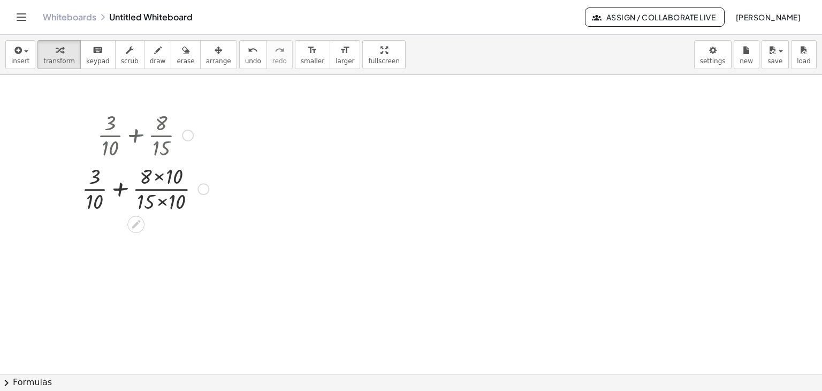
drag, startPoint x: 162, startPoint y: 145, endPoint x: 116, endPoint y: 178, distance: 56.8
click at [136, 135] on div "+ × 3 × 10 + × 8 × 15 + × 3 + × 8 × 15 × 10 × 10 × 10 Go back to this line Copy…" at bounding box center [136, 135] width 0 height 0
drag, startPoint x: 147, startPoint y: 201, endPoint x: 78, endPoint y: 203, distance: 69.1
click at [78, 203] on div "+ × 3 × 10 + × 8 × 15 × 15 + × 3 + × 8 × 15 × 10 × 10 × 10 Go back to this line…" at bounding box center [141, 161] width 151 height 112
drag, startPoint x: 145, startPoint y: 202, endPoint x: 77, endPoint y: 193, distance: 68.1
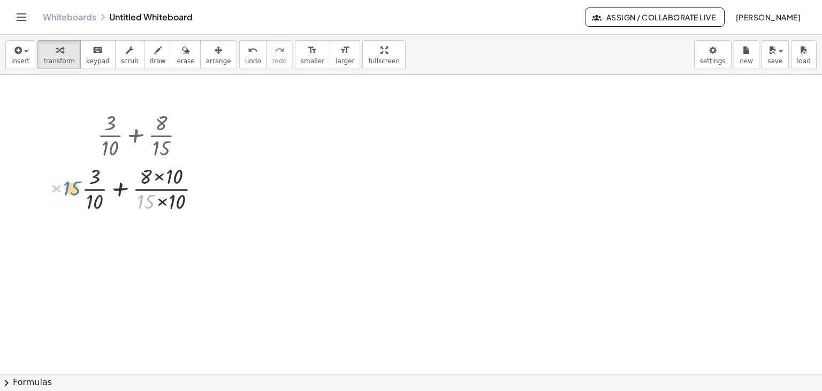
click at [72, 188] on div "+ × 3 × 10 + × 8 × 15 × 15 + × 3 + × 8 × 15 × 10 × 10 × 10 Go back to this line…" at bounding box center [141, 161] width 151 height 112
click at [193, 134] on div at bounding box center [188, 136] width 12 height 12
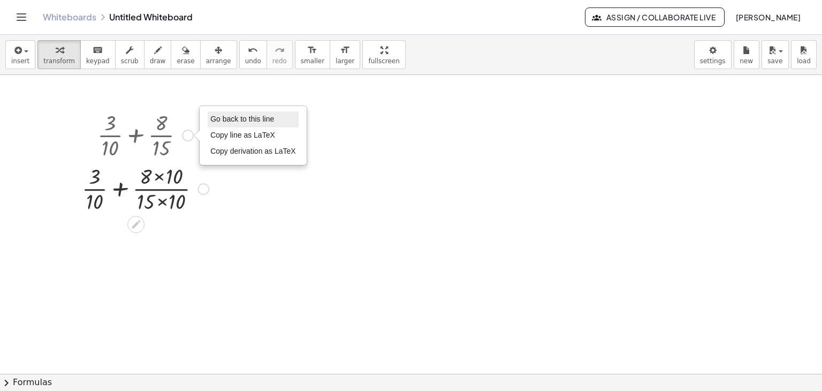
click at [240, 118] on span "Go back to this line" at bounding box center [242, 119] width 64 height 9
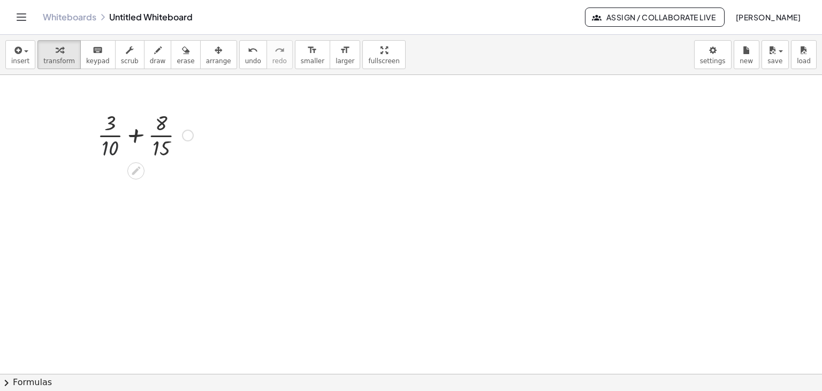
click at [108, 147] on div at bounding box center [145, 135] width 107 height 54
click at [161, 186] on div at bounding box center [145, 188] width 116 height 54
click at [115, 187] on div at bounding box center [145, 188] width 163 height 36
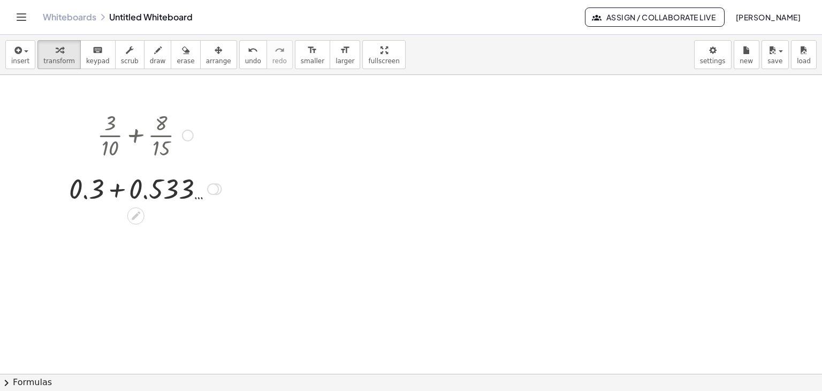
click at [115, 187] on div at bounding box center [145, 188] width 163 height 36
click at [188, 131] on div at bounding box center [188, 136] width 12 height 12
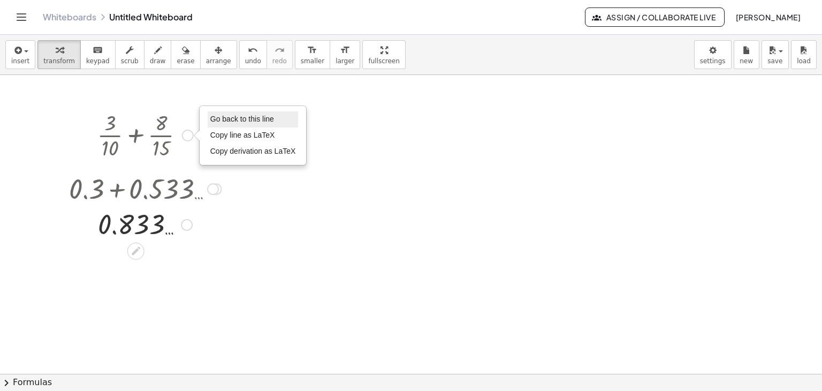
click at [253, 116] on span "Go back to this line" at bounding box center [242, 119] width 64 height 9
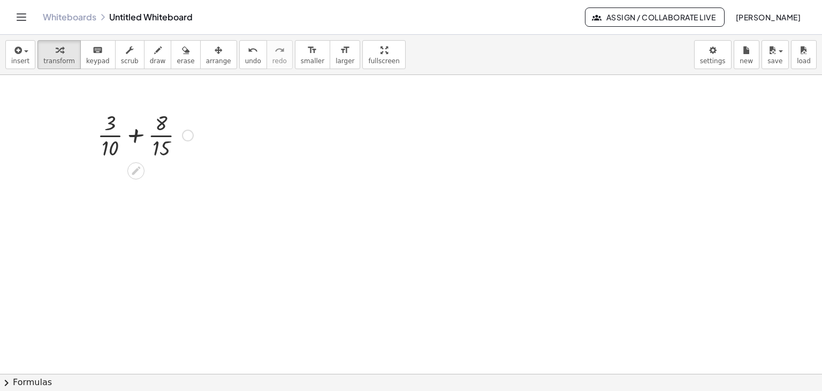
click at [138, 133] on div at bounding box center [145, 135] width 107 height 54
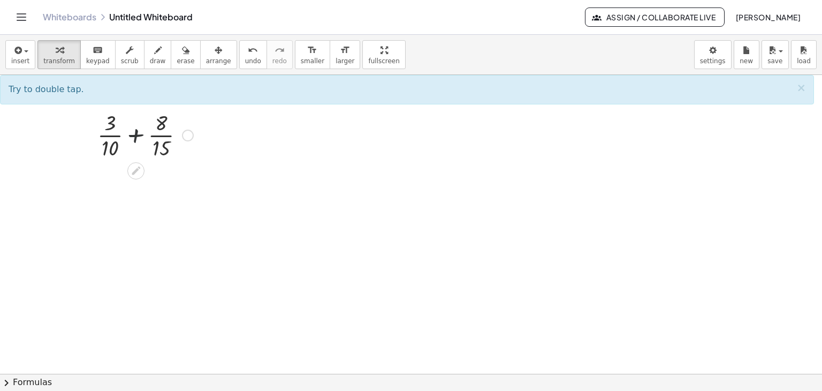
click at [133, 135] on div at bounding box center [145, 135] width 107 height 54
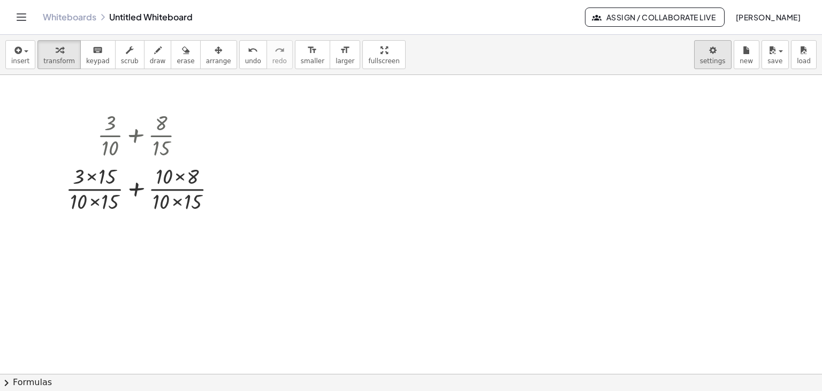
click at [716, 56] on body "Graspable Math Activities Get Started Activity Bank Assigned Work Classes White…" at bounding box center [411, 195] width 822 height 391
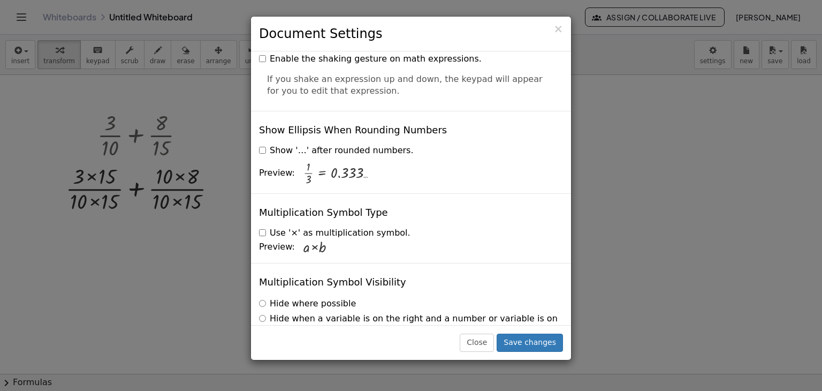
scroll to position [2580, 0]
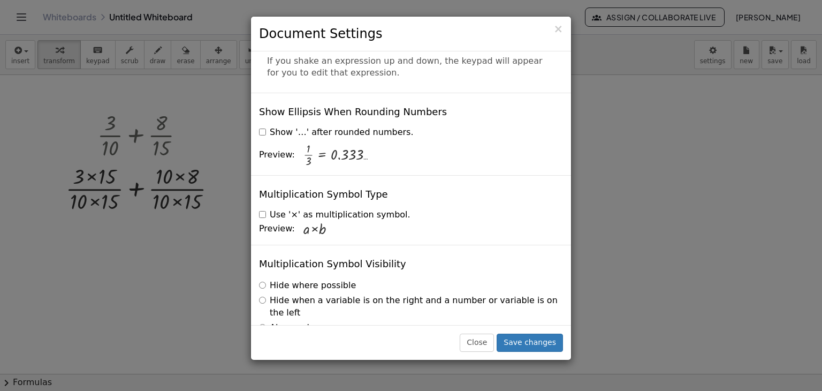
click at [266, 322] on label "Always show" at bounding box center [292, 328] width 66 height 12
click at [267, 279] on label "Hide where possible" at bounding box center [307, 285] width 97 height 12
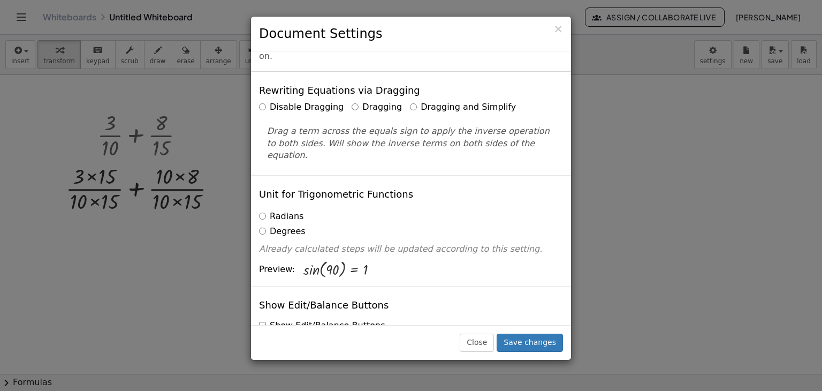
scroll to position [0, 0]
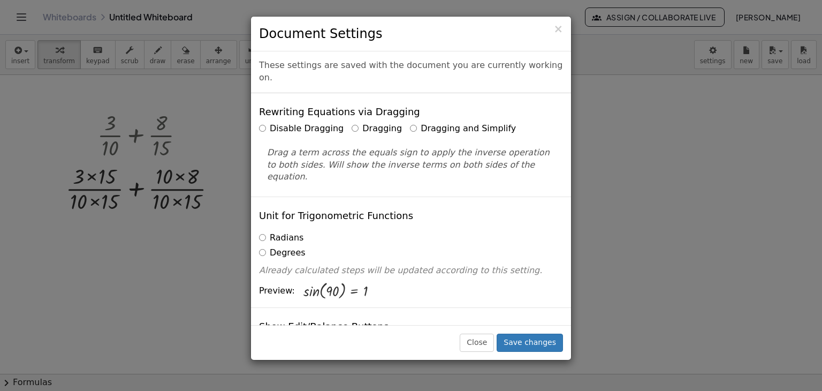
click at [269, 123] on label "Disable Dragging" at bounding box center [301, 129] width 85 height 12
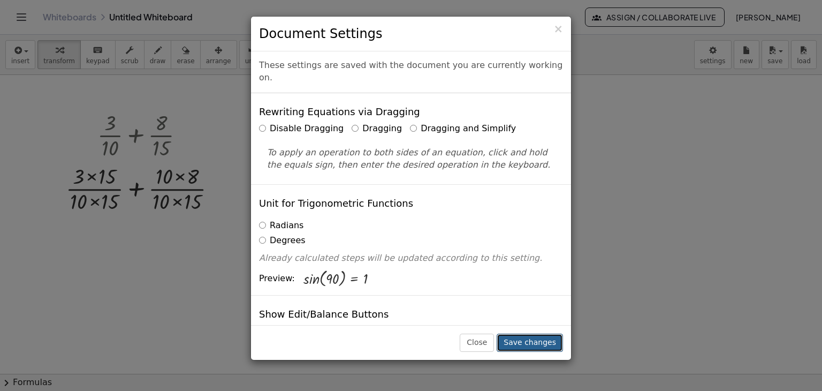
click at [521, 347] on button "Save changes" at bounding box center [530, 342] width 66 height 18
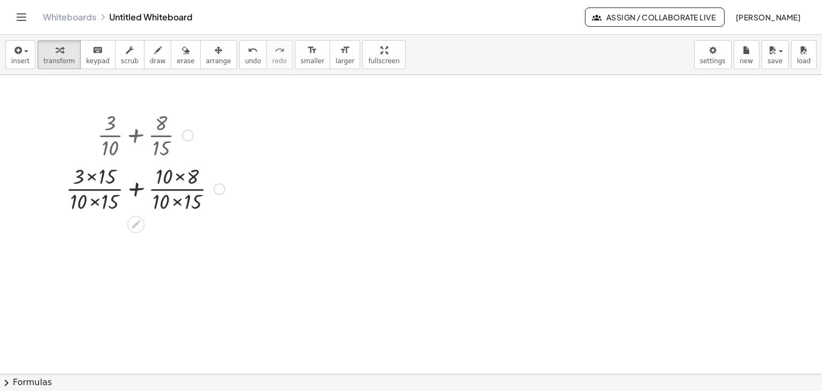
click at [186, 136] on div at bounding box center [188, 136] width 12 height 12
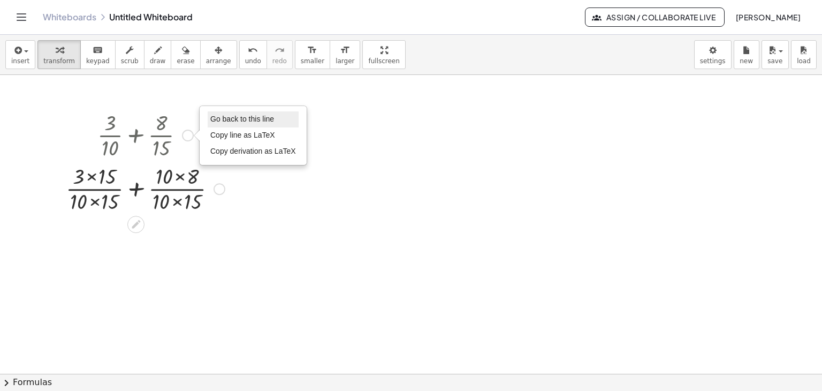
click at [244, 118] on span "Go back to this line" at bounding box center [242, 119] width 64 height 9
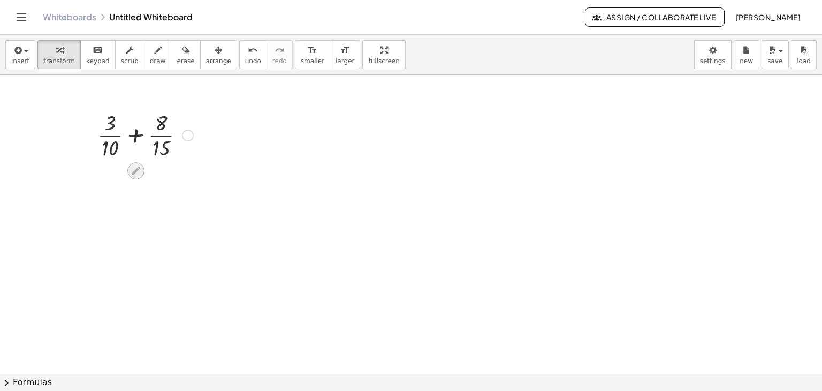
click at [136, 173] on icon at bounding box center [136, 170] width 11 height 11
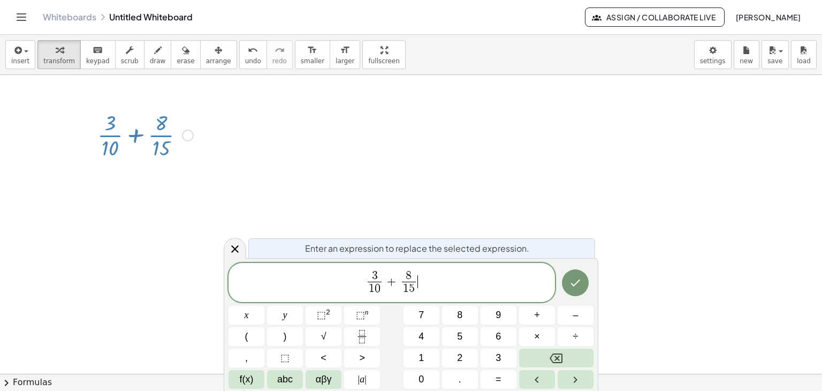
click at [427, 290] on span "3 1 0 ​ + 8 1 5 ​ ​" at bounding box center [392, 283] width 327 height 28
click at [463, 278] on span "3 1 0 ​ + 8 1 5 ​ = 9 3 0 ​ ​" at bounding box center [392, 283] width 327 height 28
click at [457, 278] on span "3 1 0 ​ + 8 1 5 ​ = 9 3 0 ​ + 1 6 3 0 ​ ​" at bounding box center [392, 283] width 327 height 28
click at [578, 285] on icon "Done" at bounding box center [575, 282] width 13 height 13
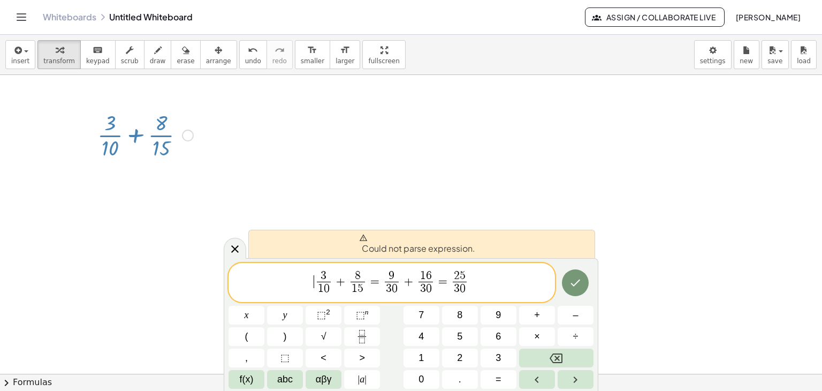
click at [265, 283] on span "​ 3 1 0 ​ + 8 1 5 ​ = 9 3 0 ​ + 1 6 3 0 ​ = 2 5 3 0 ​" at bounding box center [392, 283] width 327 height 28
click at [578, 279] on icon "Done" at bounding box center [575, 282] width 13 height 13
click at [475, 286] on span "​ 3 1 0 ​ + 8 1 5 ​ = 9 3 0 ​ + 1 6 3 0 ​ = 2 5 3 0 ​" at bounding box center [392, 283] width 327 height 28
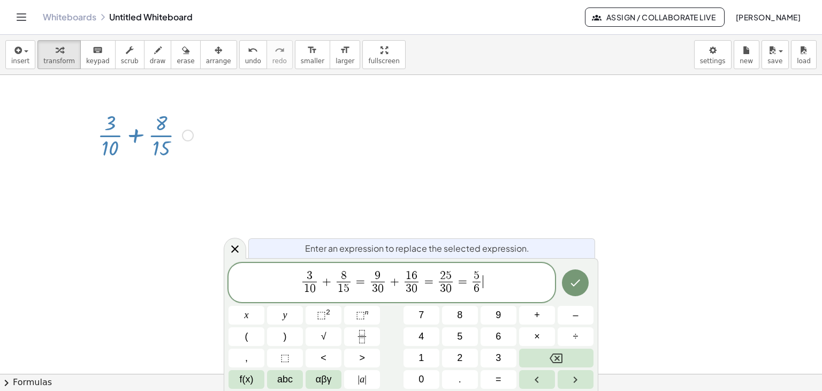
click at [488, 281] on span "3 1 0 ​ + 8 1 5 ​ = 9 3 0 ​ + 1 6 3 0 ​ = 2 5 3 0 ​ = 5 6 ​ ​" at bounding box center [392, 283] width 327 height 28
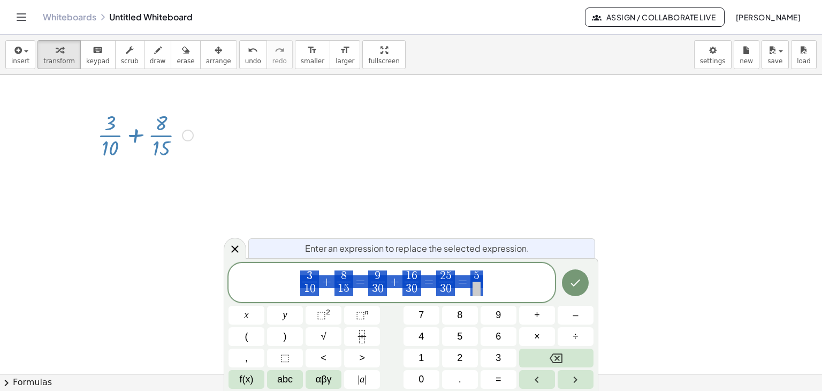
drag, startPoint x: 481, startPoint y: 285, endPoint x: 274, endPoint y: 302, distance: 207.3
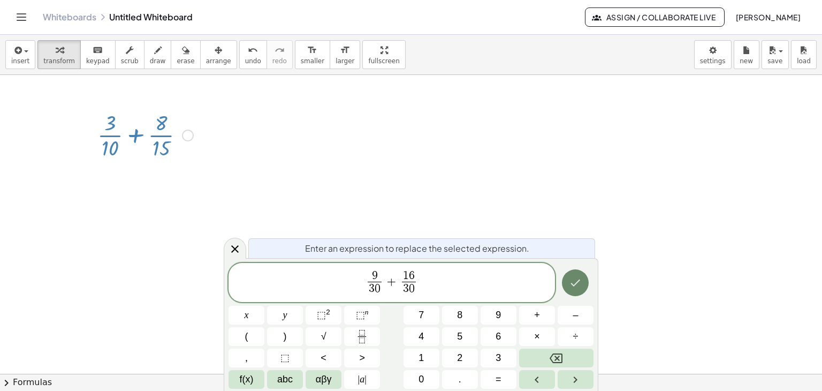
click at [574, 279] on icon "Done" at bounding box center [575, 282] width 13 height 13
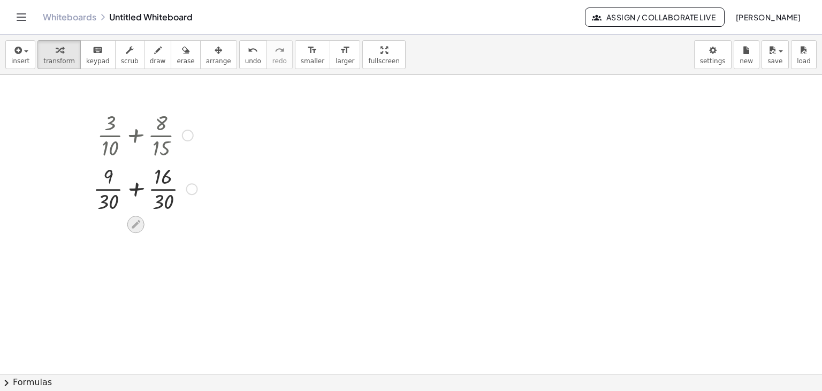
click at [139, 222] on icon at bounding box center [136, 224] width 9 height 9
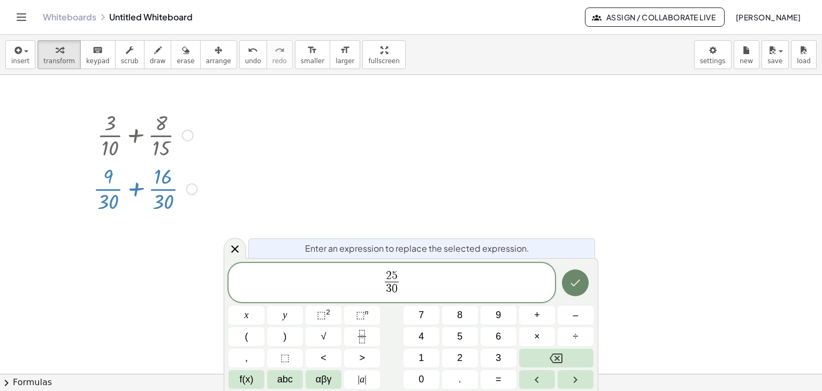
click at [578, 282] on icon "Done" at bounding box center [575, 282] width 13 height 13
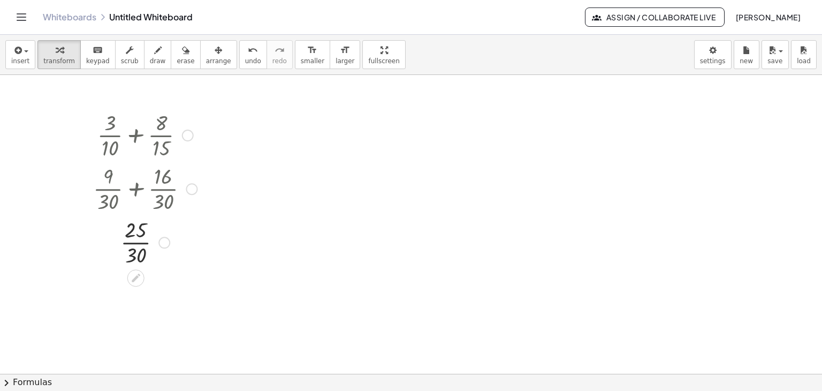
drag, startPoint x: 163, startPoint y: 240, endPoint x: 155, endPoint y: 255, distance: 16.3
click at [158, 274] on div "+ × 3 × 10 + × 8 × 15 + × 9 × 30 + × 16 × 30 × 25 × 30 Go back to this line Cop…" at bounding box center [411, 373] width 822 height 597
click at [133, 275] on icon at bounding box center [135, 277] width 11 height 11
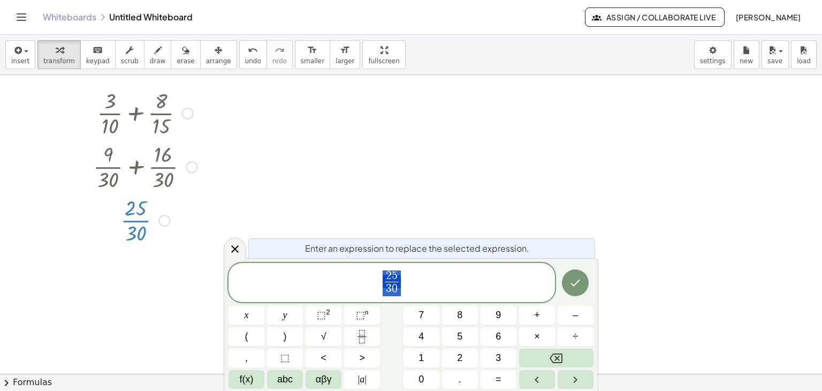
scroll to position [24, 0]
click at [577, 276] on icon "Done" at bounding box center [575, 282] width 13 height 13
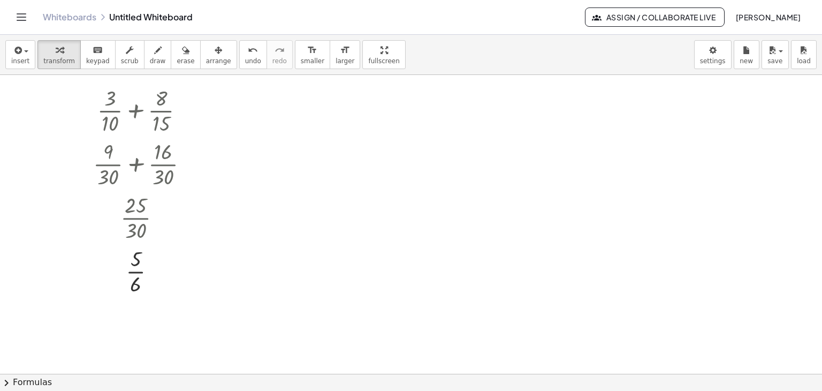
scroll to position [0, 0]
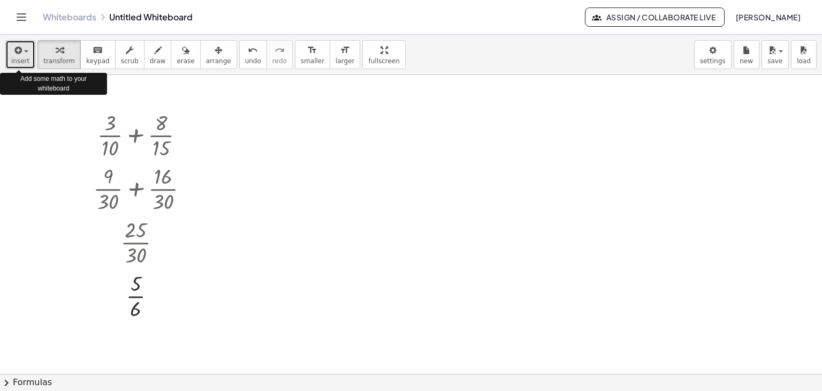
click at [24, 63] on span "insert" at bounding box center [20, 60] width 18 height 7
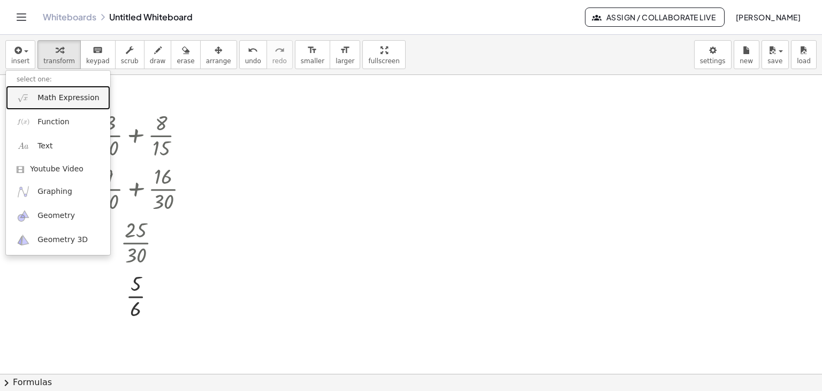
click at [57, 95] on span "Math Expression" at bounding box center [68, 98] width 62 height 11
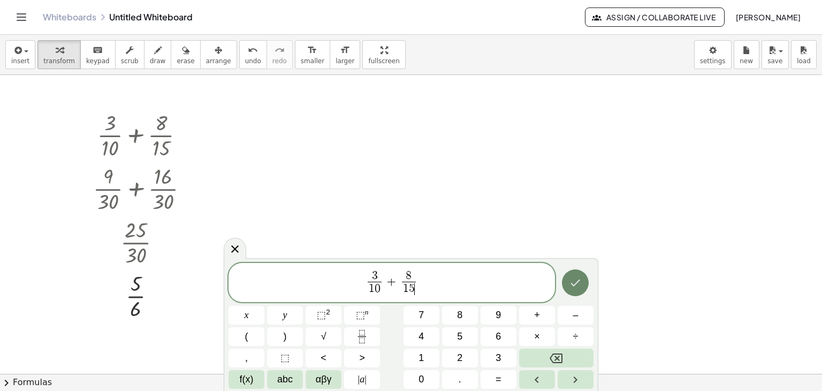
click at [580, 285] on icon "Done" at bounding box center [575, 282] width 13 height 13
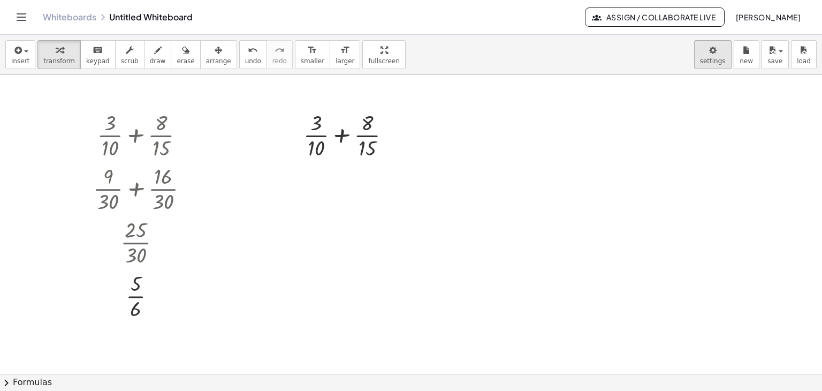
click at [715, 60] on body "Graspable Math Activities Get Started Activity Bank Assigned Work Classes White…" at bounding box center [411, 195] width 822 height 391
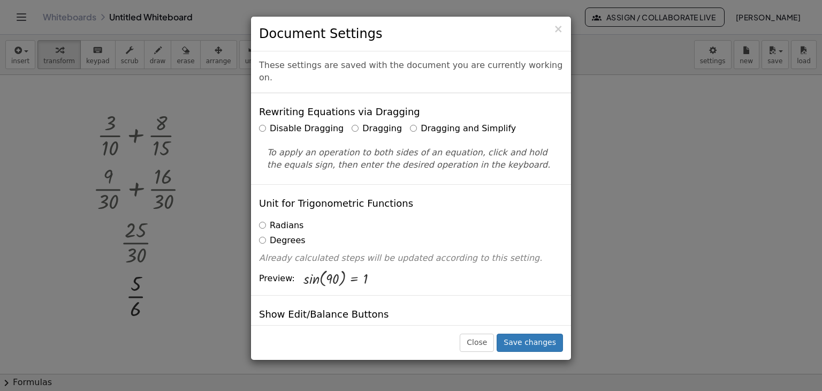
drag, startPoint x: 353, startPoint y: 116, endPoint x: 411, endPoint y: 127, distance: 58.8
click at [364, 123] on label "Dragging" at bounding box center [377, 129] width 50 height 12
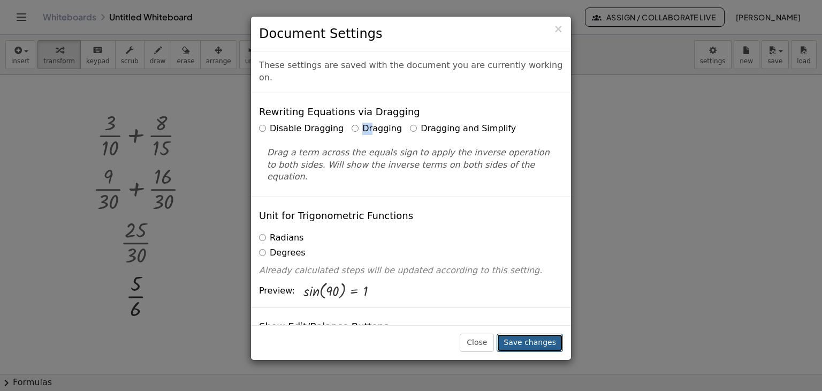
click at [526, 340] on button "Save changes" at bounding box center [530, 342] width 66 height 18
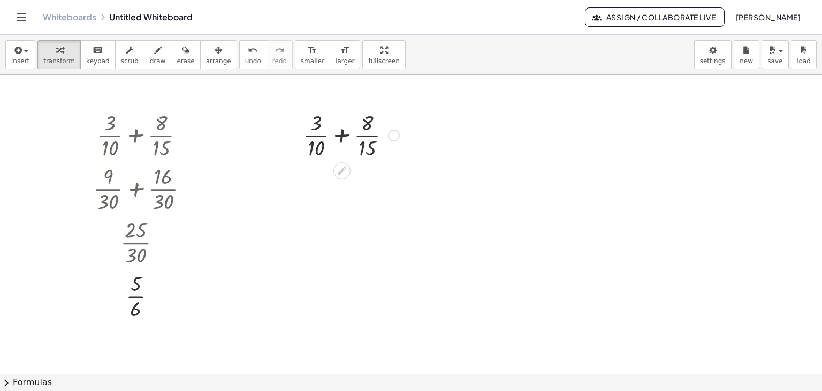
drag, startPoint x: 343, startPoint y: 135, endPoint x: 358, endPoint y: 187, distance: 54.7
click at [343, 135] on div at bounding box center [351, 135] width 107 height 54
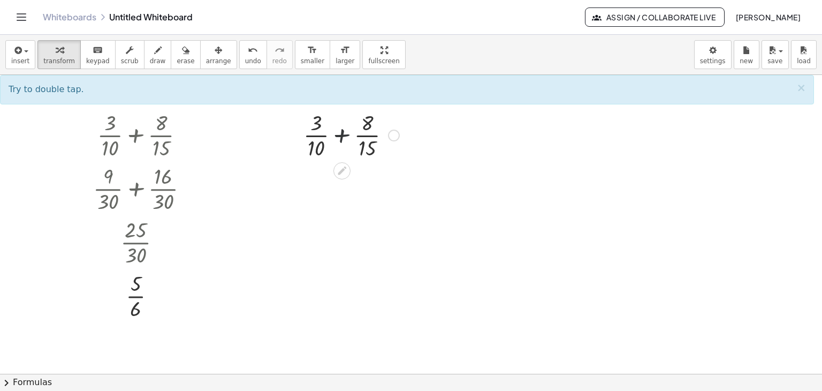
click at [343, 138] on div at bounding box center [351, 135] width 107 height 54
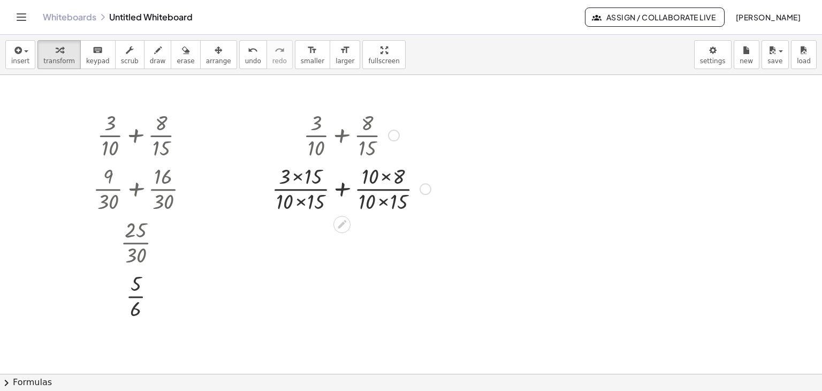
click at [343, 187] on div at bounding box center [352, 188] width 170 height 54
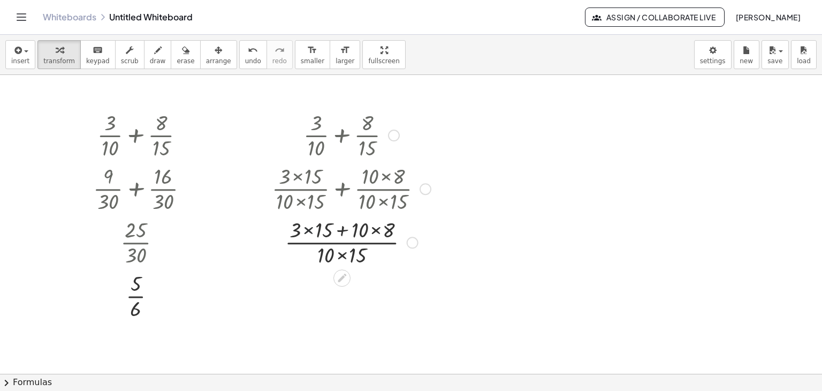
drag, startPoint x: 307, startPoint y: 229, endPoint x: 361, endPoint y: 239, distance: 55.5
click at [307, 230] on div at bounding box center [352, 242] width 170 height 54
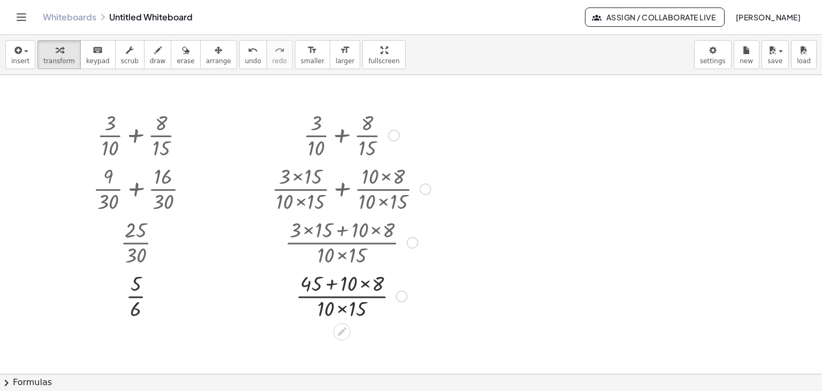
click at [365, 282] on div at bounding box center [352, 295] width 170 height 54
click at [339, 285] on div at bounding box center [352, 295] width 170 height 54
click at [342, 308] on div at bounding box center [352, 295] width 170 height 54
click at [339, 295] on div at bounding box center [352, 295] width 170 height 54
click at [206, 59] on span "arrange" at bounding box center [218, 60] width 25 height 7
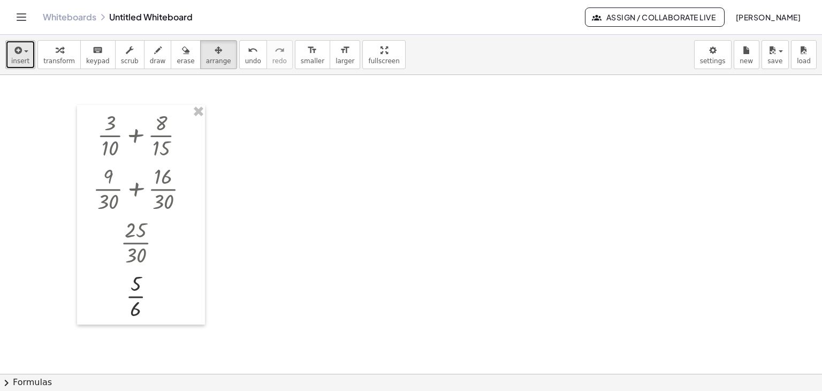
drag, startPoint x: 22, startPoint y: 55, endPoint x: 27, endPoint y: 65, distance: 10.8
click at [22, 56] on button "insert" at bounding box center [20, 54] width 30 height 29
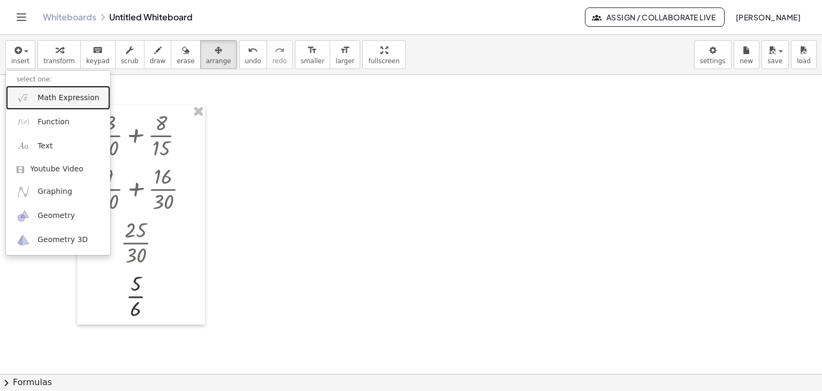
drag, startPoint x: 49, startPoint y: 104, endPoint x: 103, endPoint y: 97, distance: 54.5
click at [49, 103] on link "Math Expression" at bounding box center [58, 98] width 104 height 24
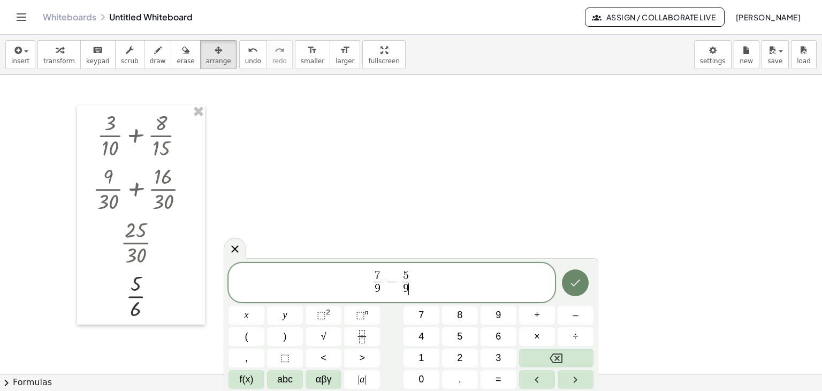
click at [567, 285] on button "Done" at bounding box center [575, 282] width 27 height 27
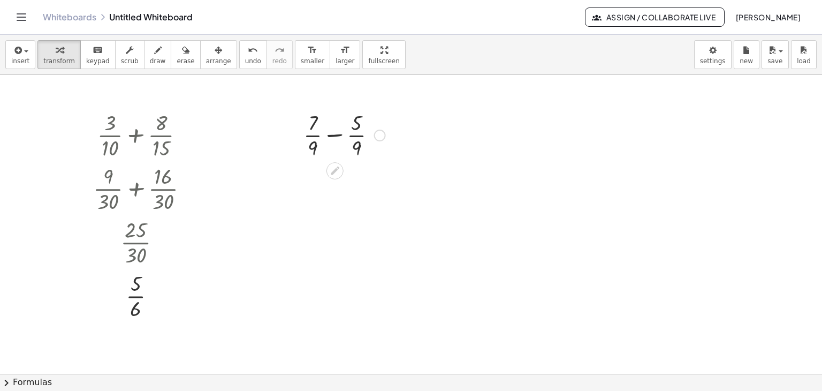
click at [337, 133] on div at bounding box center [344, 135] width 93 height 54
click at [337, 133] on div at bounding box center [344, 135] width 77 height 54
click at [338, 176] on div at bounding box center [344, 188] width 93 height 54
click at [275, 195] on div at bounding box center [411, 373] width 822 height 597
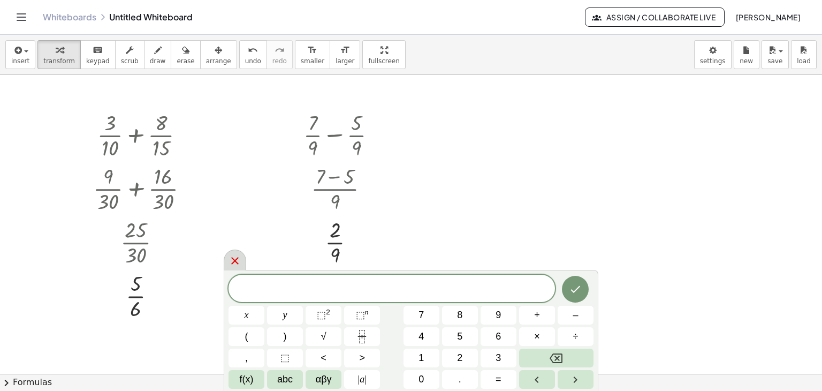
click at [238, 260] on icon at bounding box center [235, 260] width 13 height 13
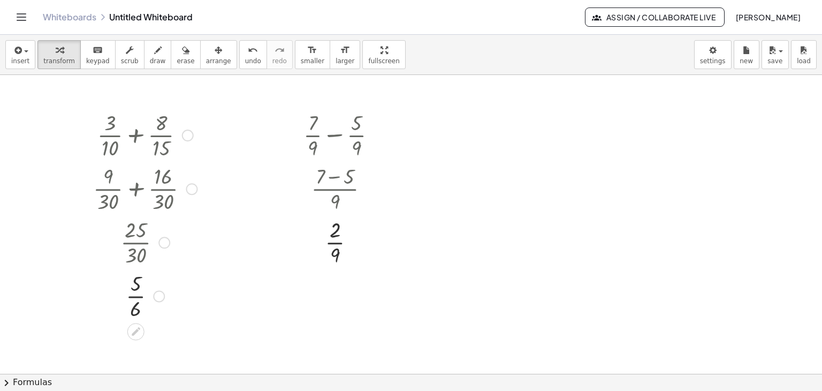
drag, startPoint x: 137, startPoint y: 137, endPoint x: 142, endPoint y: 197, distance: 60.7
click at [136, 135] on div "+ × 3 × 10 + × 8 × 15 + × 9 × 30 + × 16 × 30 × 25 × 30 × 5 × 6 Go back to this …" at bounding box center [136, 135] width 0 height 0
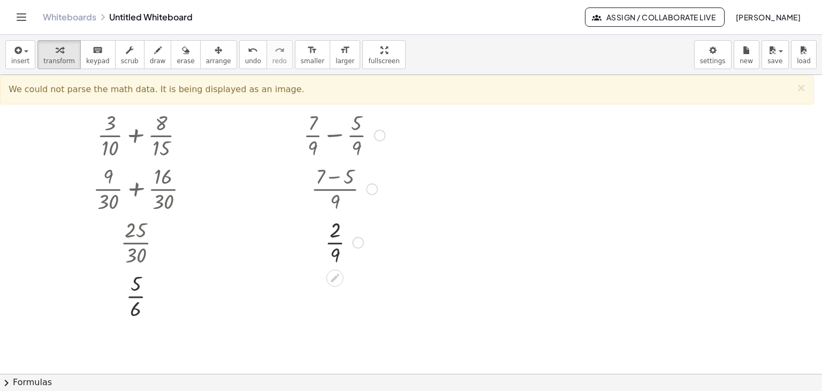
click at [379, 137] on div at bounding box center [380, 136] width 12 height 12
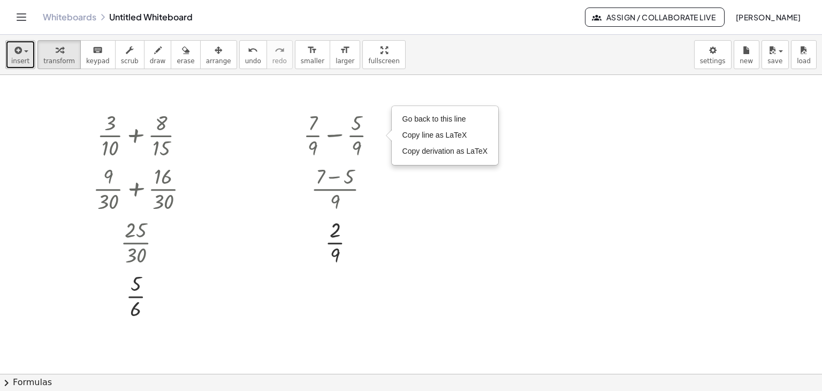
click at [19, 63] on span "insert" at bounding box center [20, 60] width 18 height 7
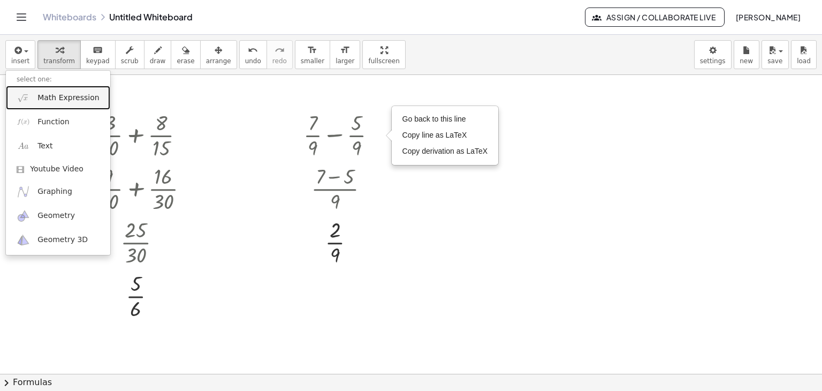
drag, startPoint x: 59, startPoint y: 103, endPoint x: 71, endPoint y: 106, distance: 11.7
click at [60, 102] on link "Math Expression" at bounding box center [58, 98] width 104 height 24
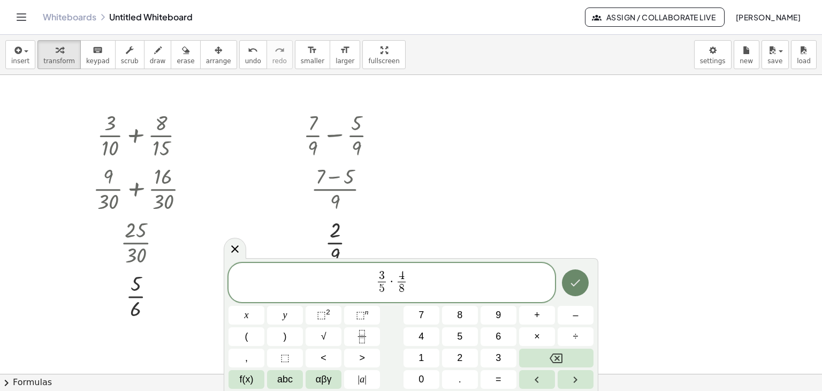
click at [563, 282] on button "Done" at bounding box center [575, 282] width 27 height 27
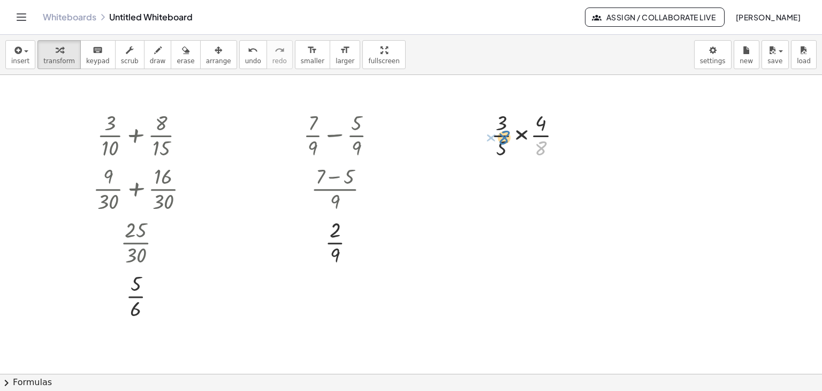
drag, startPoint x: 542, startPoint y: 148, endPoint x: 505, endPoint y: 144, distance: 37.2
click at [505, 138] on div at bounding box center [530, 135] width 89 height 54
drag, startPoint x: 542, startPoint y: 145, endPoint x: 484, endPoint y: 114, distance: 65.2
click at [484, 114] on div "× 8 × × 3 × 5 × × 4 × 8" at bounding box center [526, 134] width 103 height 59
drag, startPoint x: 544, startPoint y: 148, endPoint x: 479, endPoint y: 134, distance: 66.4
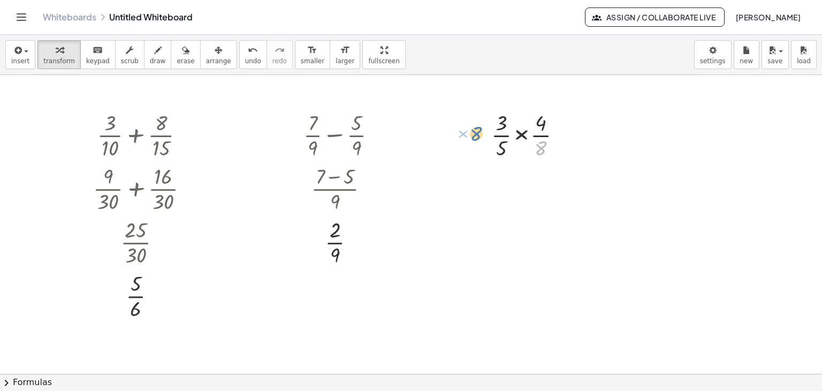
click at [479, 134] on div "× 8 × × 3 × 5 × × 4 × 8" at bounding box center [526, 134] width 103 height 59
drag, startPoint x: 499, startPoint y: 144, endPoint x: 563, endPoint y: 124, distance: 67.4
click at [563, 124] on div at bounding box center [530, 135] width 89 height 54
click at [522, 133] on div at bounding box center [530, 135] width 89 height 54
click at [522, 133] on div at bounding box center [530, 135] width 75 height 54
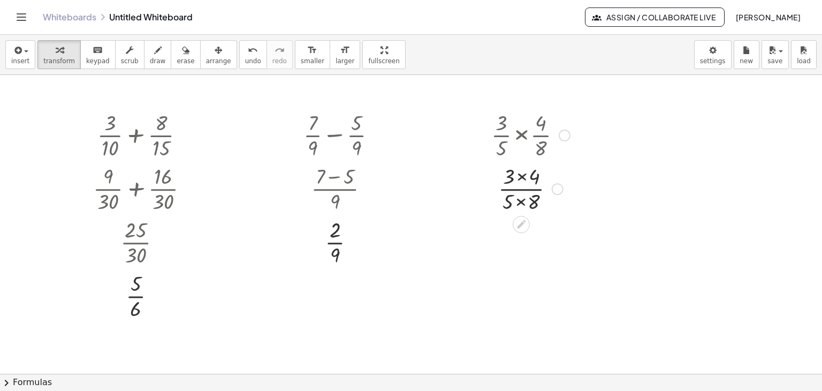
drag, startPoint x: 522, startPoint y: 173, endPoint x: 525, endPoint y: 184, distance: 11.6
click at [522, 173] on div at bounding box center [530, 188] width 89 height 54
drag, startPoint x: 520, startPoint y: 255, endPoint x: 518, endPoint y: 266, distance: 11.6
click at [520, 255] on div at bounding box center [530, 242] width 89 height 54
click at [501, 145] on div at bounding box center [530, 135] width 89 height 54
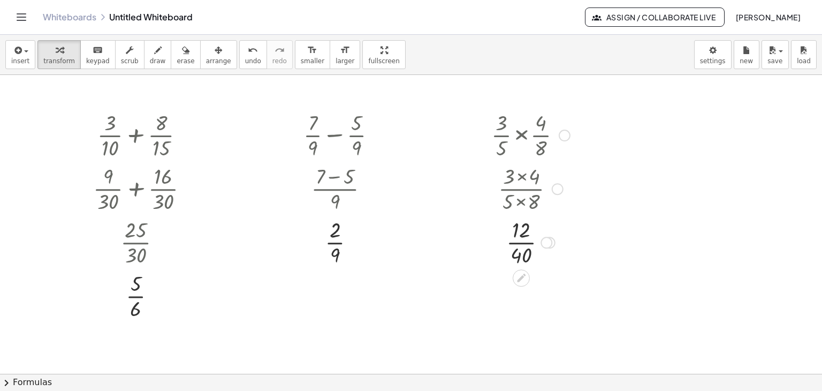
drag, startPoint x: 501, startPoint y: 145, endPoint x: 495, endPoint y: 163, distance: 19.5
click at [501, 145] on div at bounding box center [530, 135] width 89 height 54
click at [566, 137] on div at bounding box center [565, 136] width 12 height 12
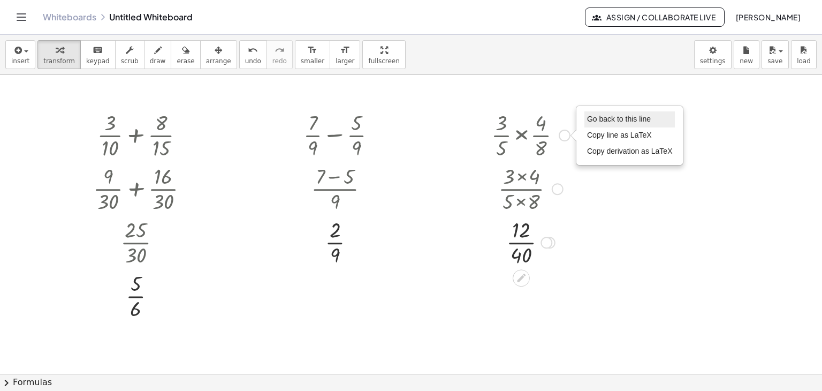
click at [593, 122] on span "Go back to this line" at bounding box center [619, 119] width 64 height 9
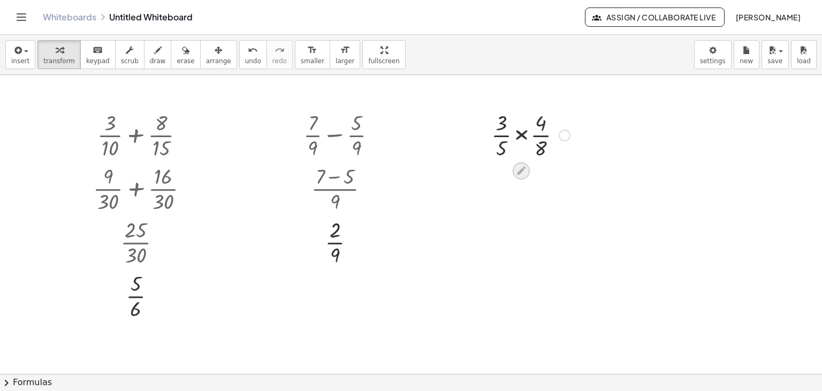
drag, startPoint x: 525, startPoint y: 167, endPoint x: 527, endPoint y: 175, distance: 8.5
click at [525, 168] on icon at bounding box center [521, 170] width 9 height 9
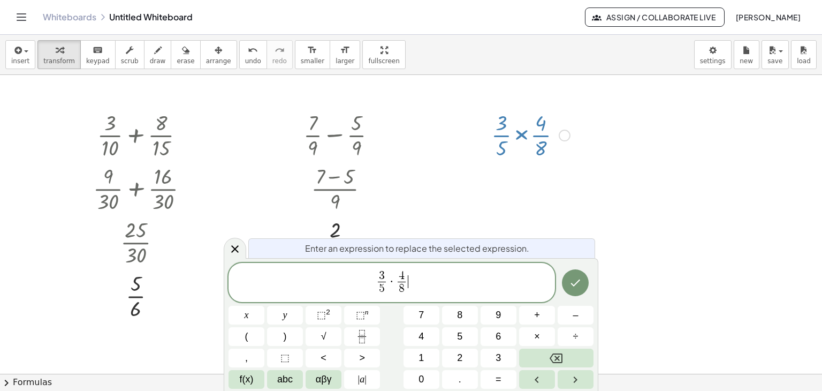
click at [471, 284] on span "3 5 ​ · 4 8 ​ ​" at bounding box center [392, 283] width 327 height 28
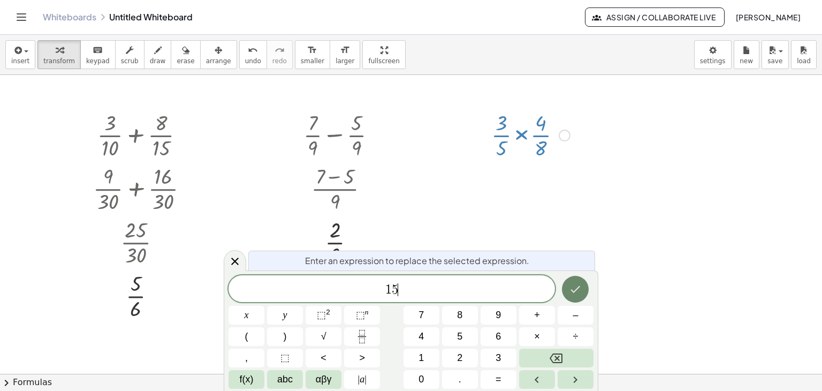
click at [570, 288] on icon "Done" at bounding box center [575, 289] width 13 height 13
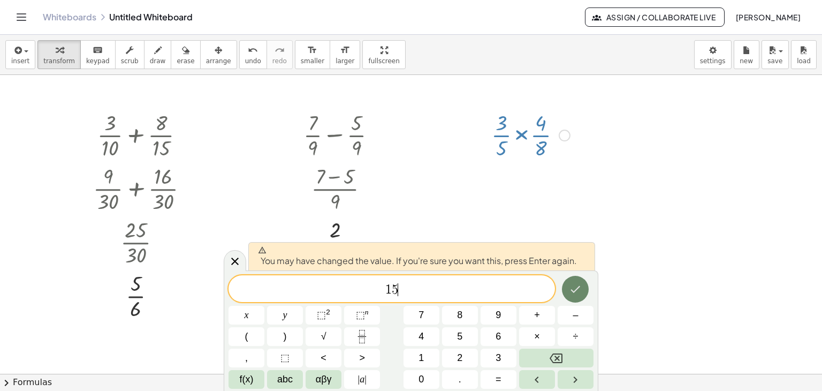
click at [580, 288] on icon "Done" at bounding box center [575, 289] width 13 height 13
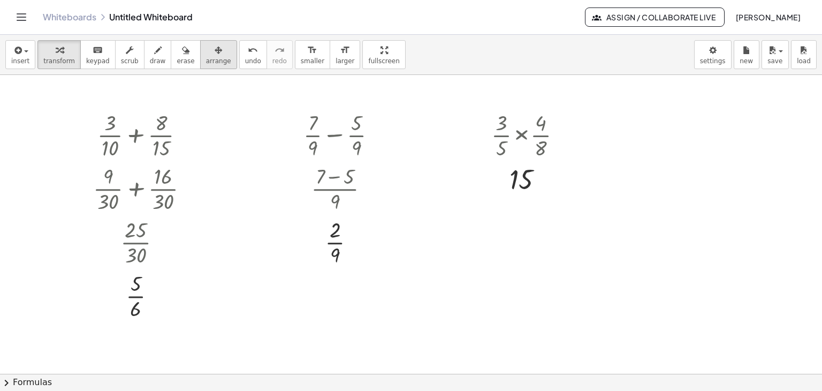
click at [206, 64] on span "arrange" at bounding box center [218, 60] width 25 height 7
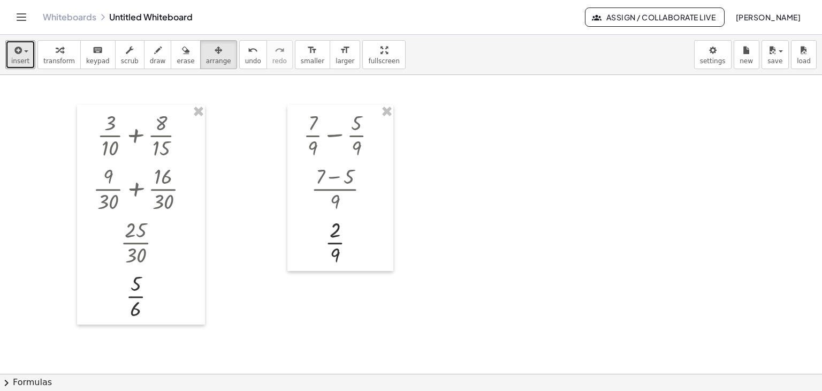
drag, startPoint x: 21, startPoint y: 56, endPoint x: 32, endPoint y: 71, distance: 18.7
click at [21, 57] on span "insert" at bounding box center [20, 60] width 18 height 7
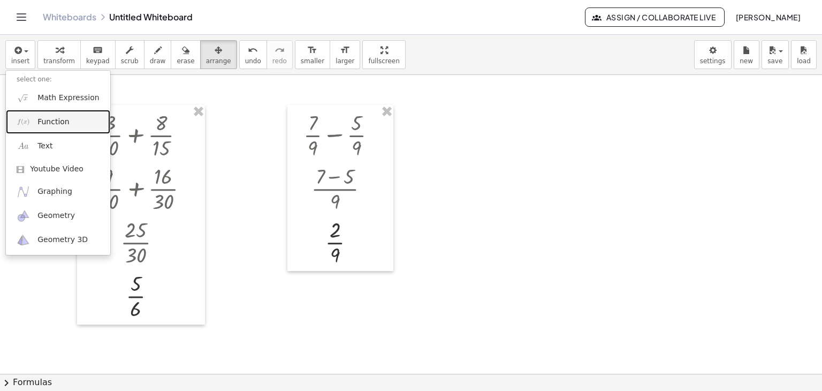
click at [49, 112] on link "Function" at bounding box center [58, 122] width 104 height 24
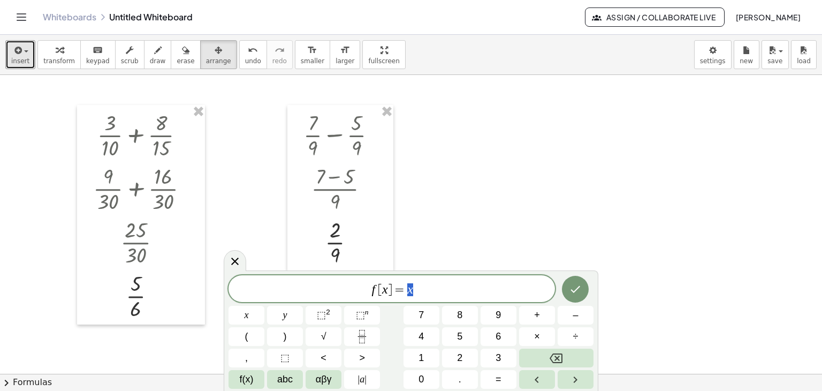
drag, startPoint x: 18, startPoint y: 58, endPoint x: 21, endPoint y: 70, distance: 12.4
click at [18, 58] on span "insert" at bounding box center [20, 60] width 18 height 7
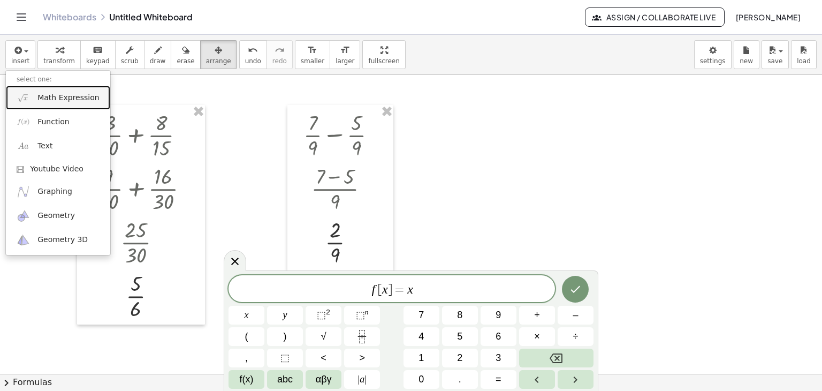
click at [38, 101] on span "Math Expression" at bounding box center [68, 98] width 62 height 11
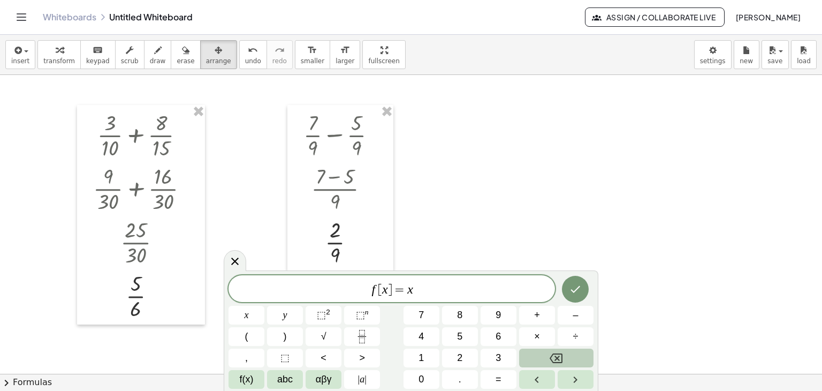
click at [564, 358] on button "Backspace" at bounding box center [556, 357] width 74 height 19
click at [563, 357] on button "Backspace" at bounding box center [556, 357] width 74 height 19
click at [562, 356] on icon "Backspace" at bounding box center [556, 358] width 13 height 10
click at [558, 353] on icon "Backspace" at bounding box center [556, 358] width 13 height 10
click at [556, 352] on icon "Backspace" at bounding box center [556, 358] width 13 height 13
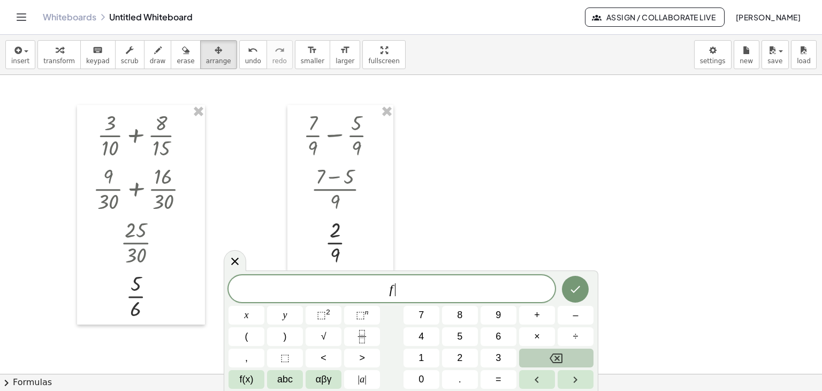
click at [555, 350] on button "Backspace" at bounding box center [556, 357] width 74 height 19
click at [571, 290] on icon "Done" at bounding box center [575, 289] width 13 height 13
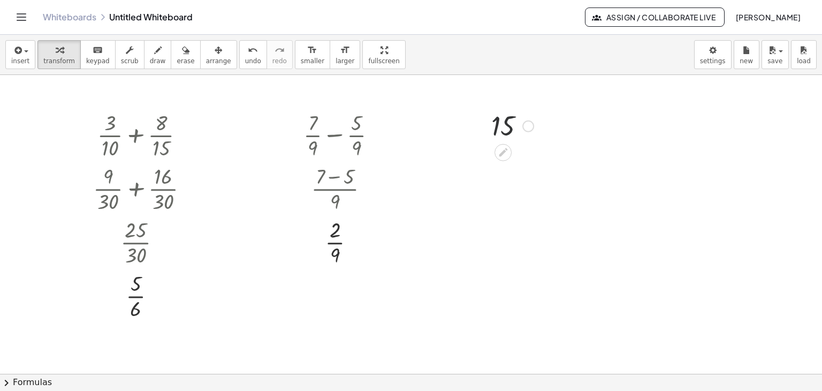
click at [507, 123] on div at bounding box center [512, 125] width 53 height 35
click at [507, 122] on div at bounding box center [512, 125] width 53 height 35
click at [505, 126] on div at bounding box center [512, 125] width 53 height 35
click at [505, 125] on div at bounding box center [512, 125] width 53 height 35
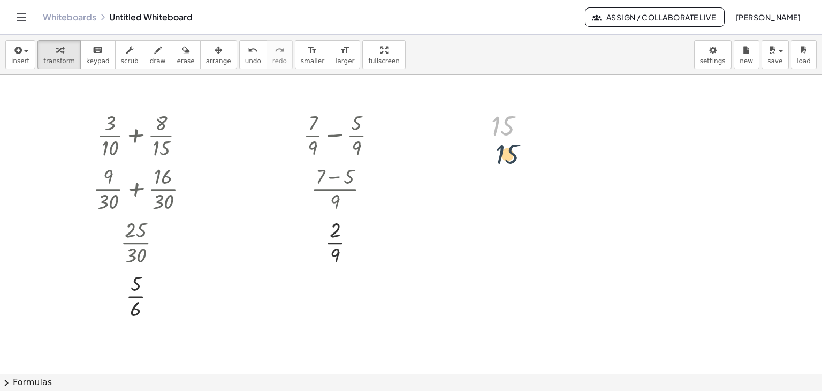
drag, startPoint x: 505, startPoint y: 125, endPoint x: 509, endPoint y: 157, distance: 31.9
drag, startPoint x: 503, startPoint y: 124, endPoint x: 451, endPoint y: 239, distance: 126.3
drag, startPoint x: 501, startPoint y: 127, endPoint x: 529, endPoint y: 194, distance: 72.4
click at [501, 151] on icon at bounding box center [503, 152] width 11 height 11
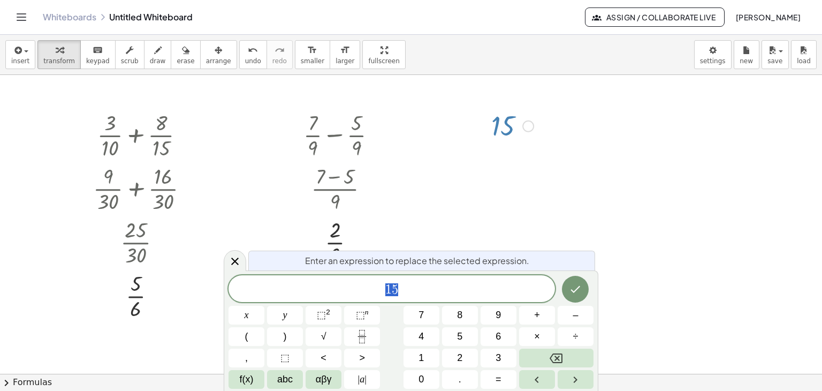
click at [529, 124] on div at bounding box center [528, 126] width 12 height 12
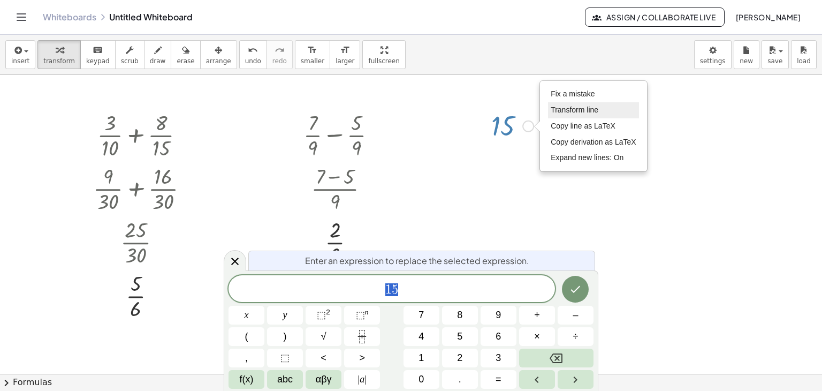
click at [562, 110] on span "Transform line" at bounding box center [575, 109] width 48 height 9
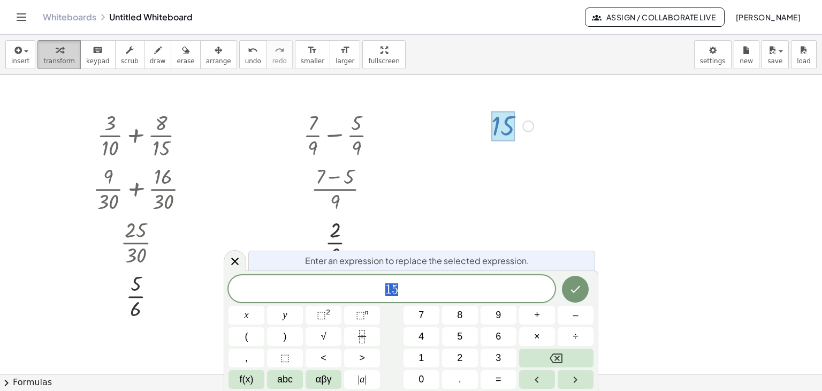
click at [47, 49] on div "button" at bounding box center [59, 49] width 32 height 13
click at [612, 174] on div at bounding box center [411, 373] width 822 height 597
